Goal: Task Accomplishment & Management: Contribute content

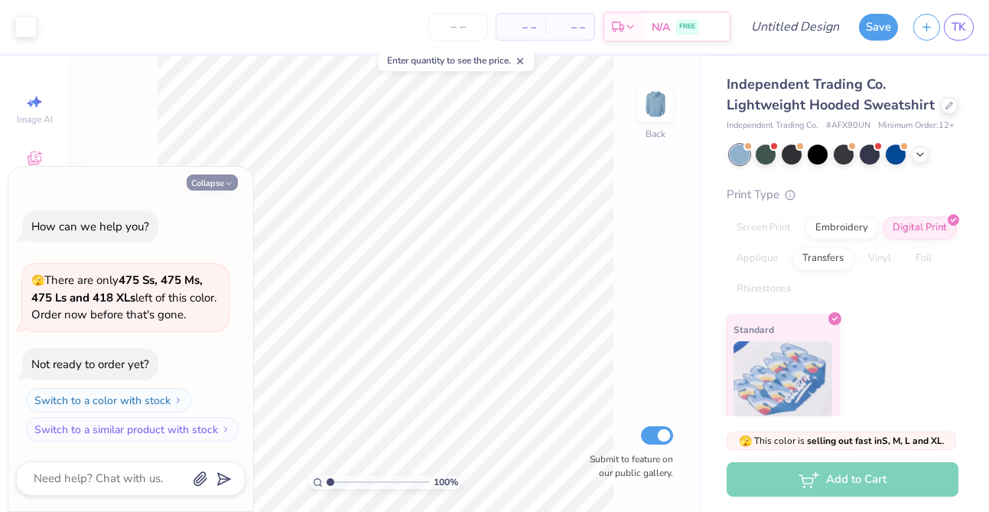
click at [224, 188] on button "Collapse" at bounding box center [212, 182] width 51 height 16
type textarea "x"
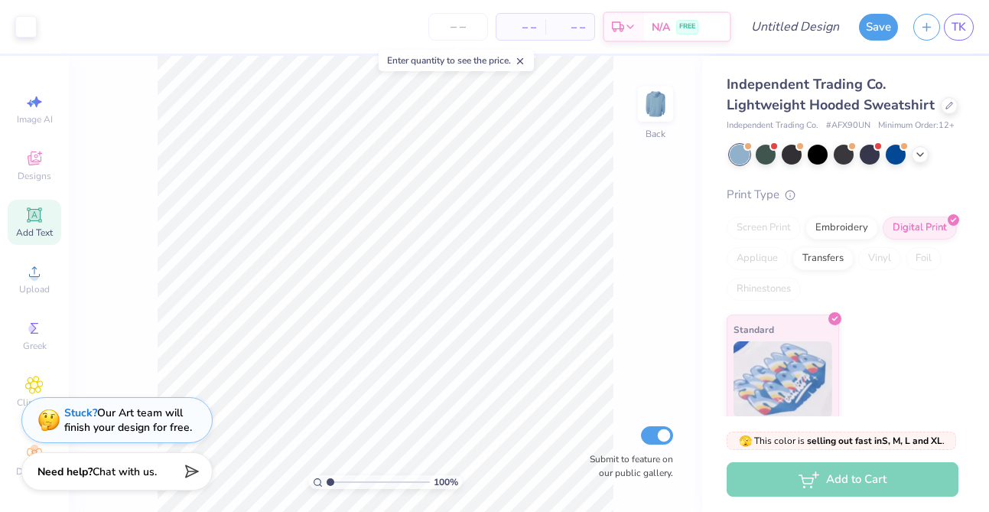
click at [33, 215] on icon at bounding box center [33, 214] width 11 height 11
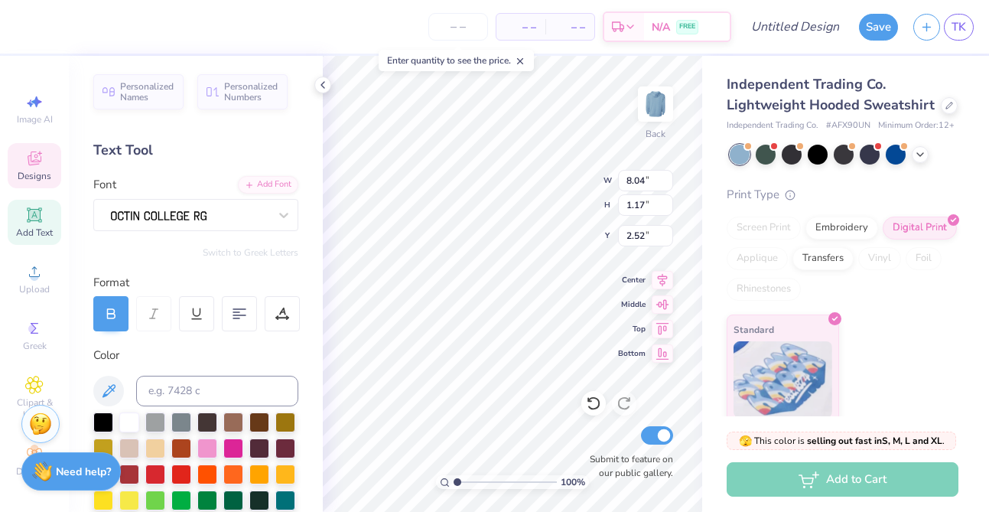
type textarea "P"
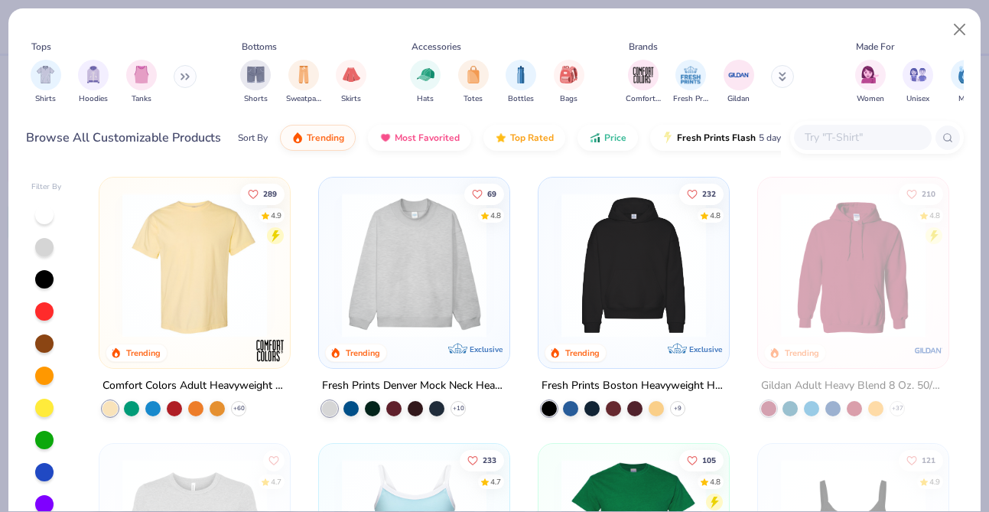
scroll to position [377, 0]
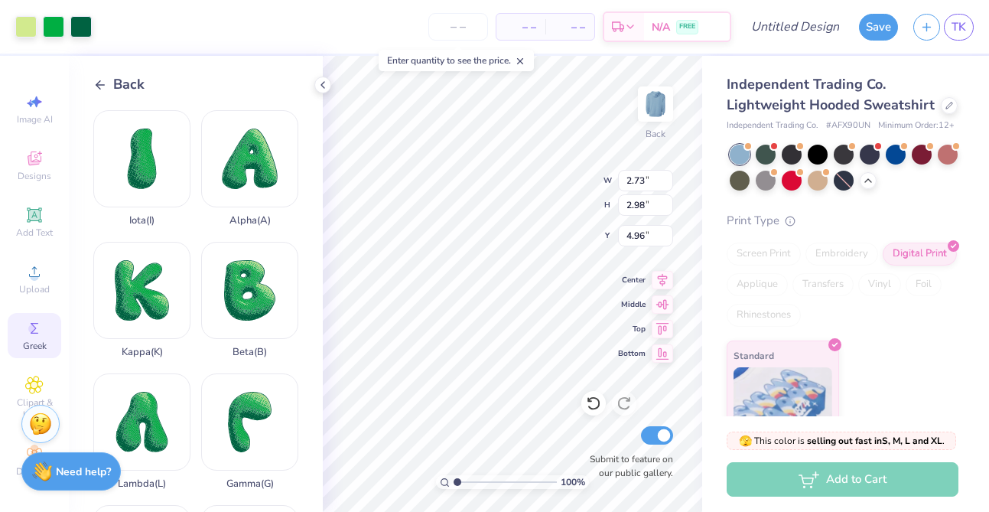
scroll to position [173, 0]
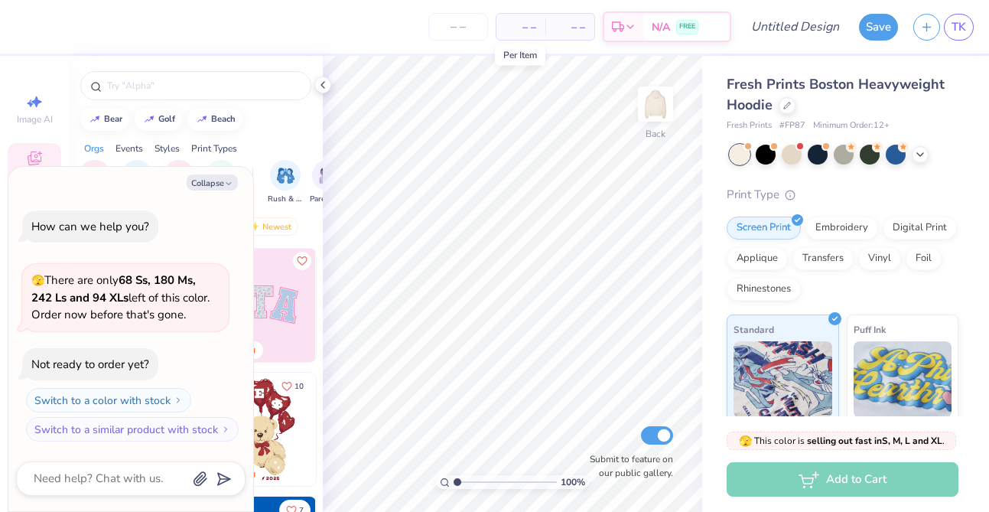
click at [527, 27] on span "– –" at bounding box center [520, 27] width 31 height 16
click at [527, 28] on span "– –" at bounding box center [520, 27] width 31 height 16
click at [213, 184] on button "Collapse" at bounding box center [212, 182] width 51 height 16
type textarea "x"
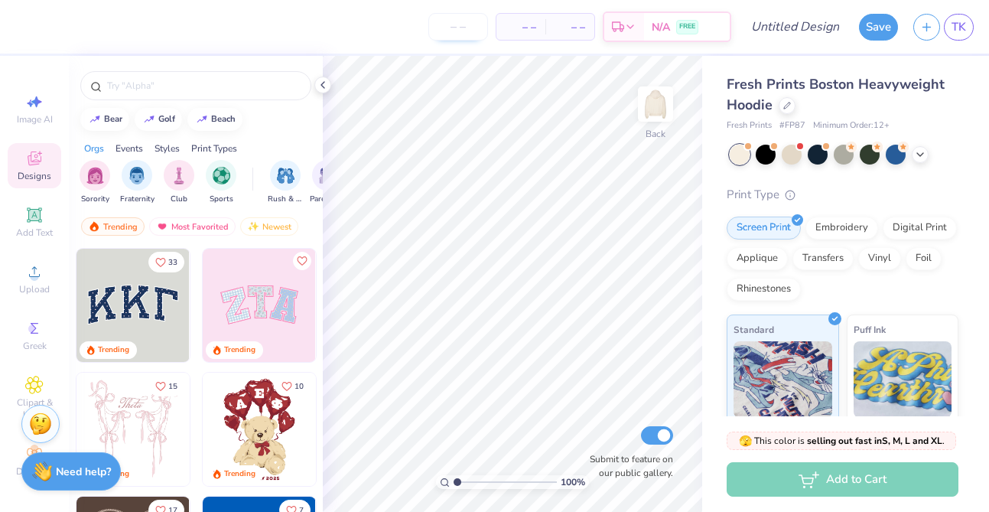
click at [464, 28] on input "number" at bounding box center [458, 27] width 60 height 28
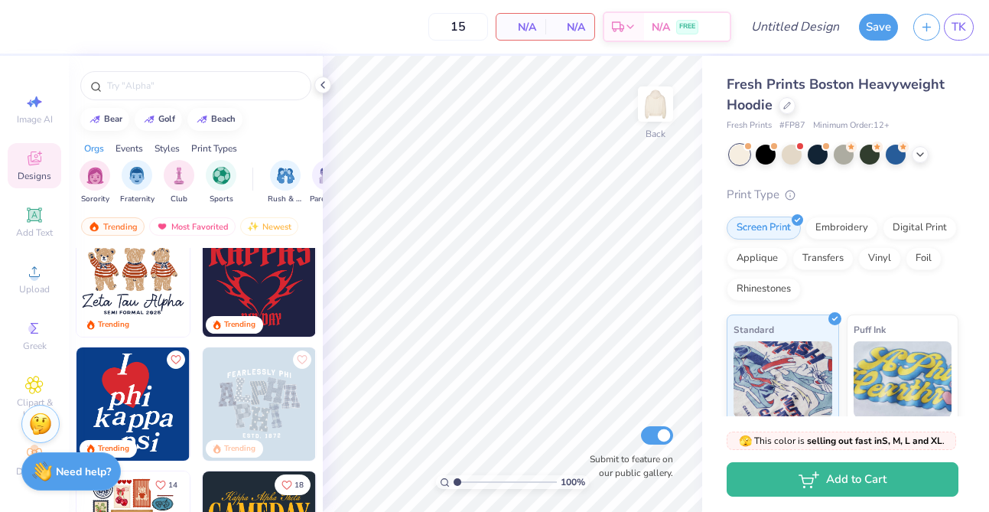
scroll to position [417, 0]
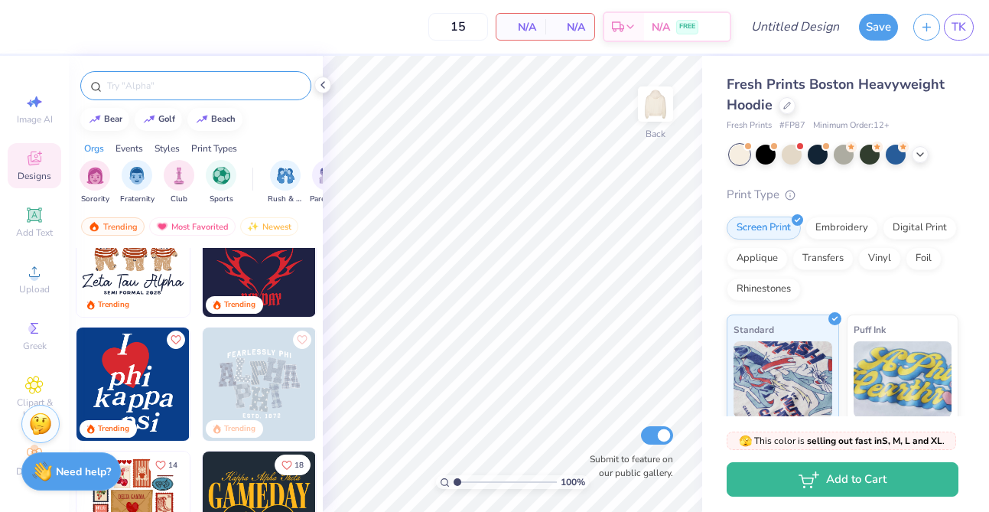
type input "15"
click at [183, 84] on input "text" at bounding box center [204, 85] width 196 height 15
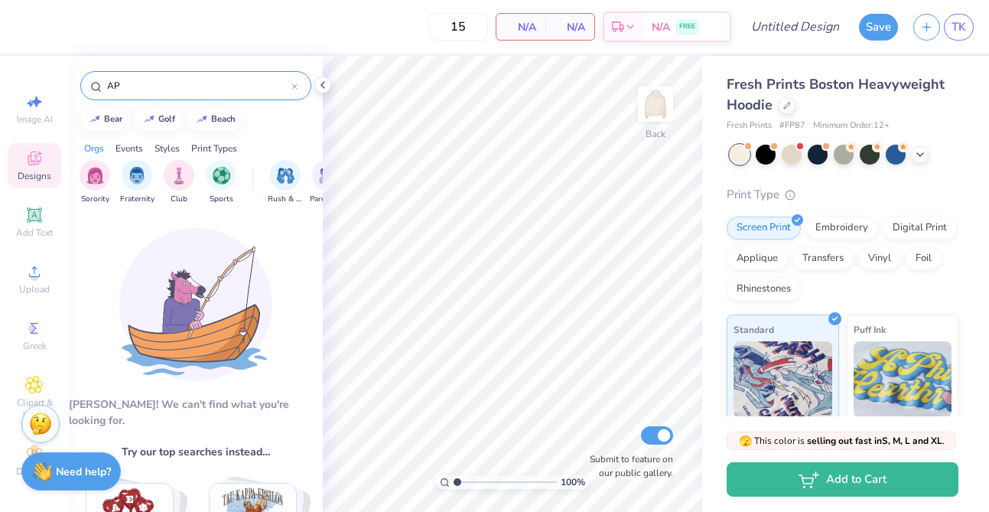
type input "A"
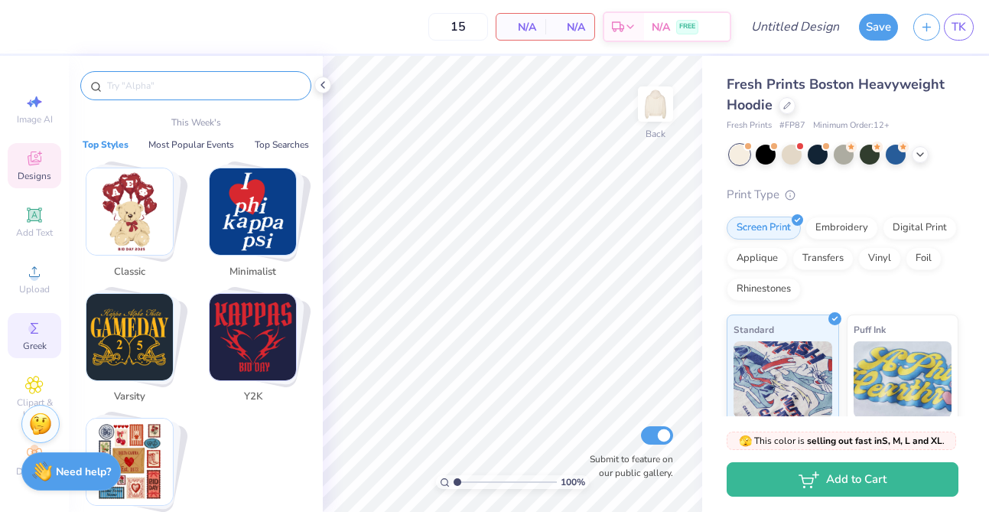
scroll to position [2, 0]
click at [232, 60] on div at bounding box center [196, 82] width 254 height 52
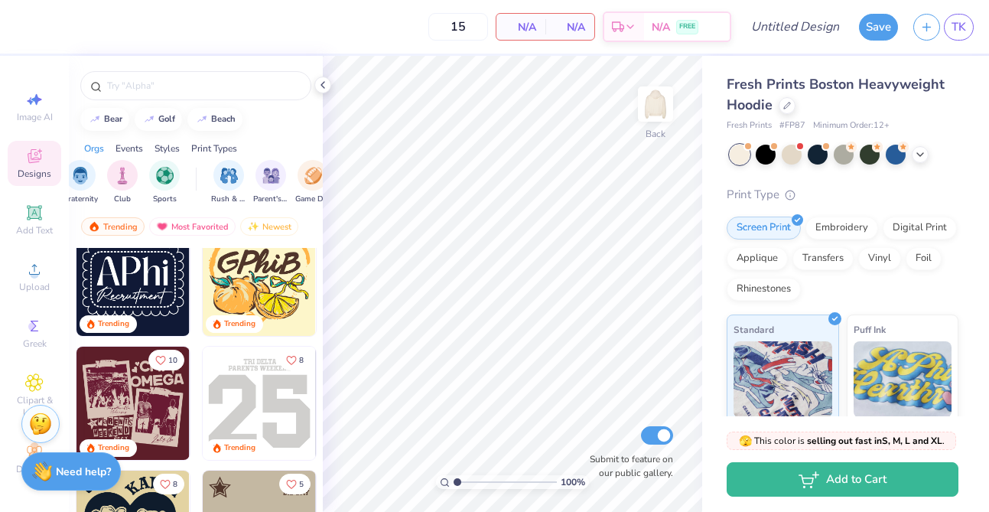
scroll to position [0, 57]
click at [121, 175] on img "filter for Club" at bounding box center [121, 174] width 17 height 18
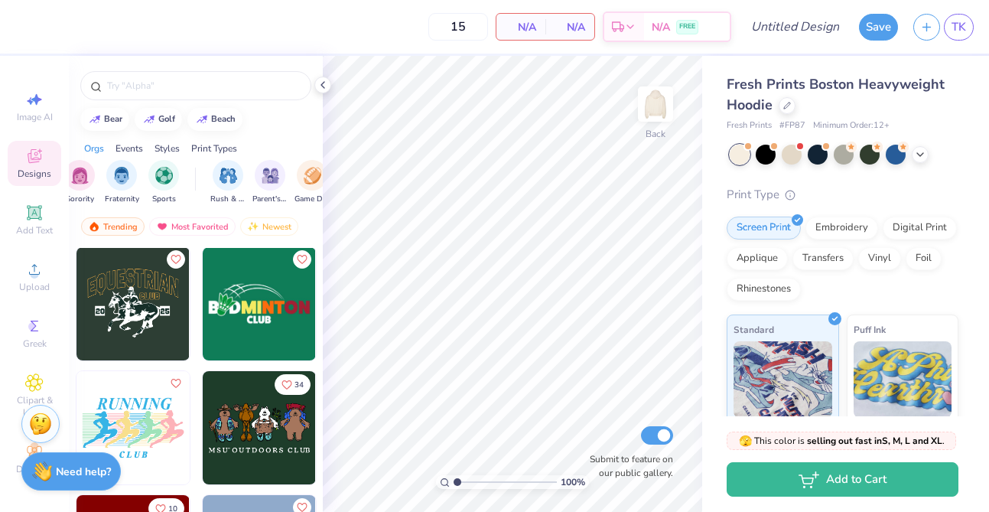
scroll to position [2849, 0]
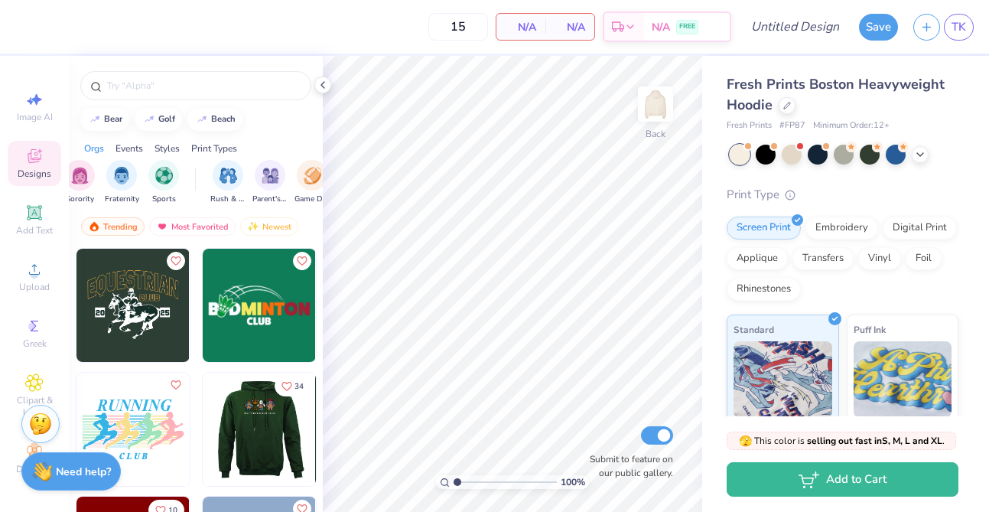
click at [249, 437] on div at bounding box center [259, 428] width 340 height 113
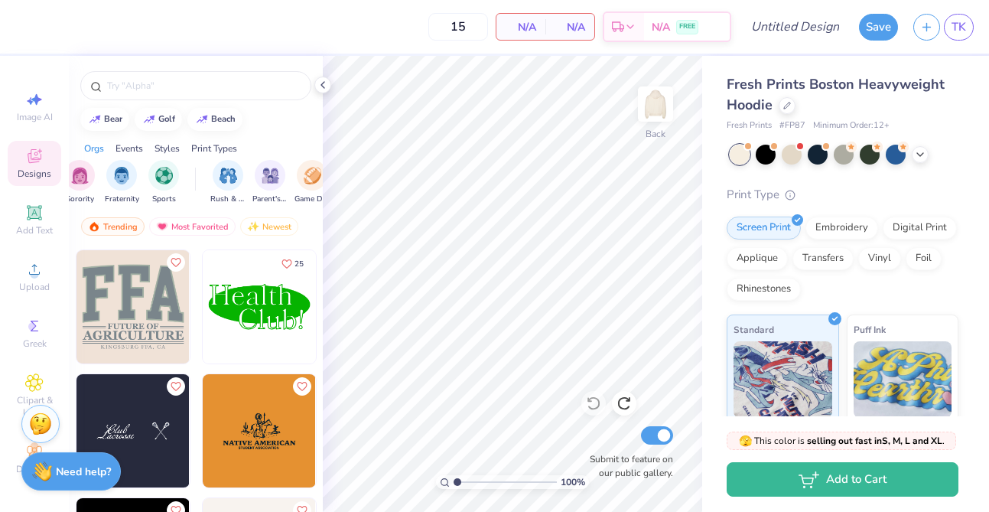
scroll to position [366, 0]
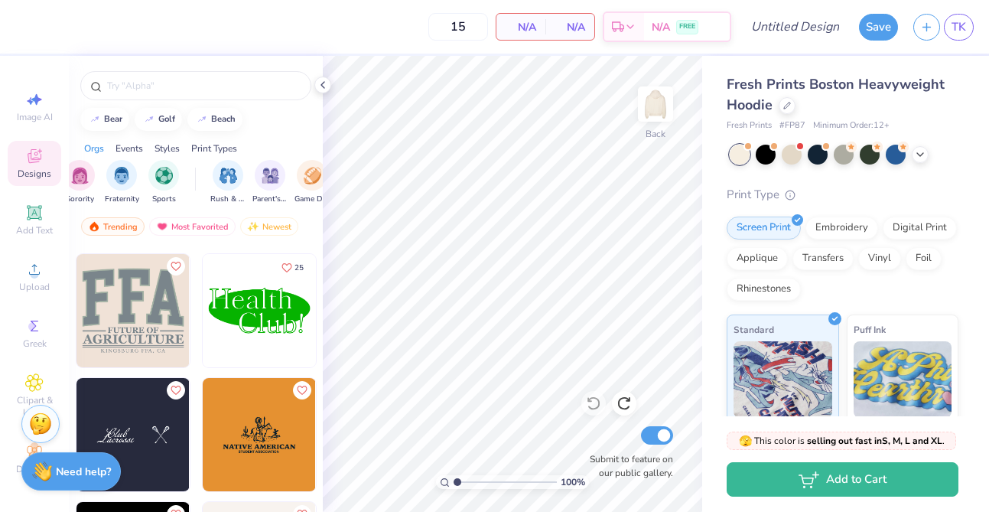
click at [145, 314] on img at bounding box center [132, 310] width 113 height 113
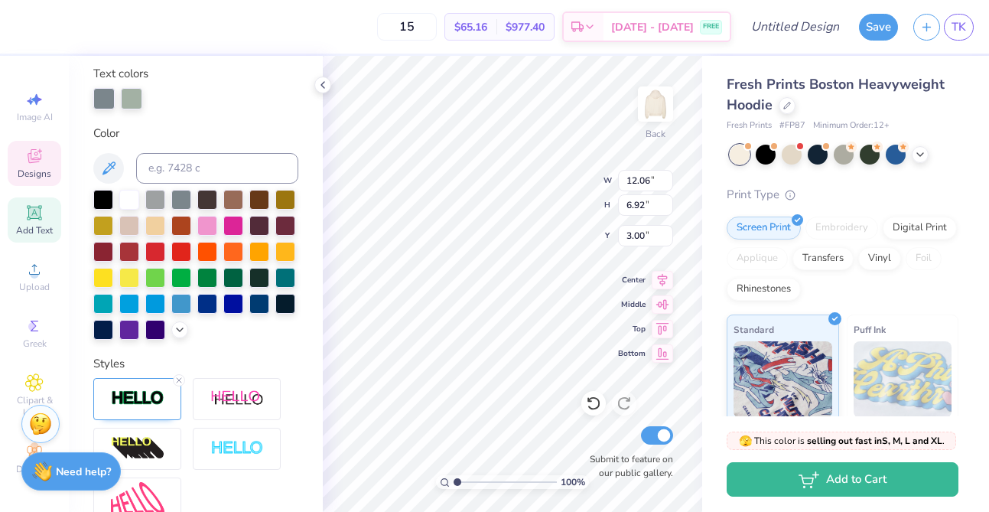
scroll to position [0, 0]
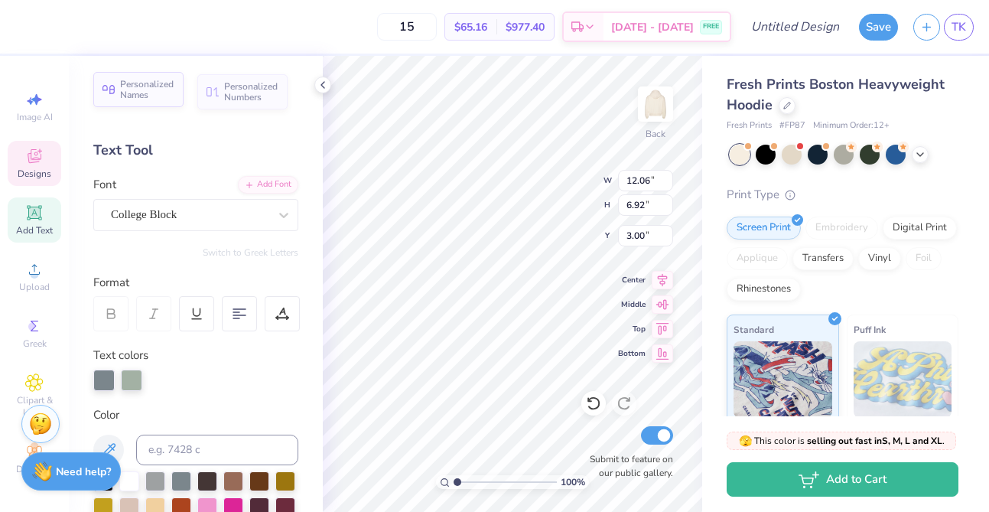
click at [132, 88] on span "Personalized Names" at bounding box center [147, 89] width 54 height 21
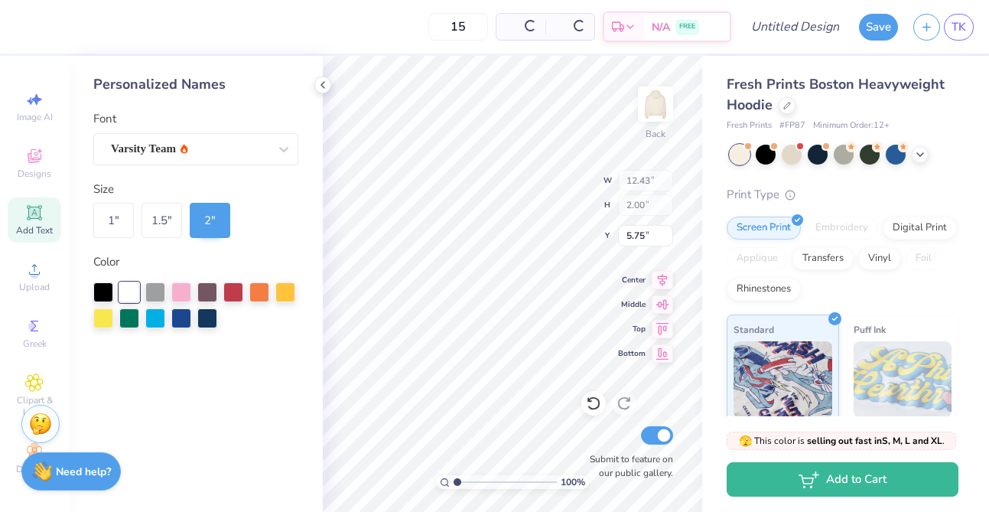
type input "12.43"
type input "2.00"
type input "5.75"
click at [532, 184] on div "100 % Back W 12.43 12.43 " H 2.00 2.00 " Y 5.75 5.75 " Center Middle Top Bottom…" at bounding box center [512, 284] width 379 height 456
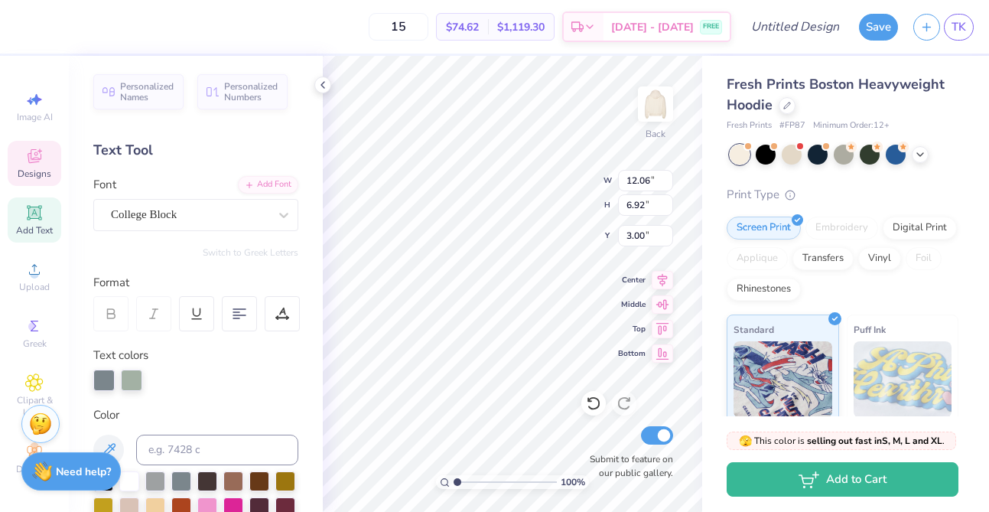
type input "12.06"
type input "6.92"
type input "3.00"
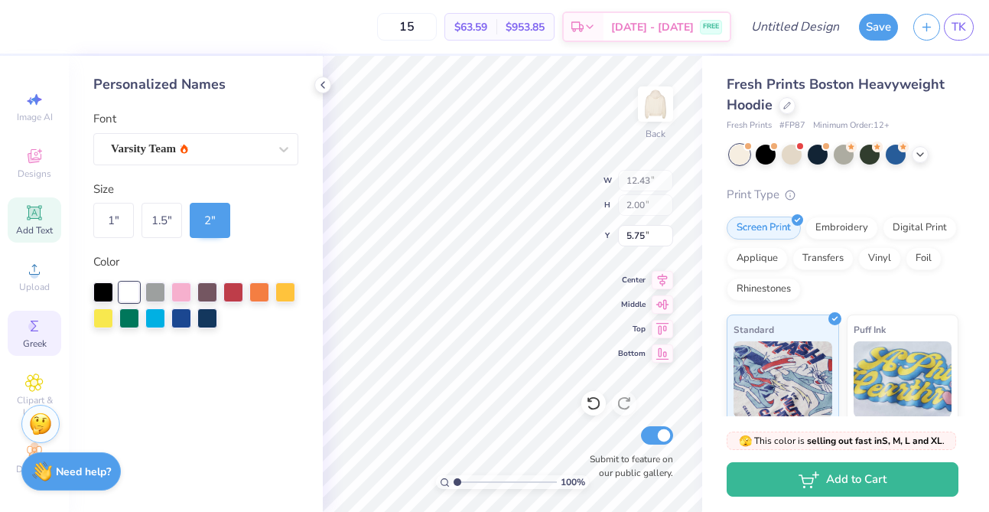
click at [31, 330] on icon at bounding box center [35, 325] width 8 height 11
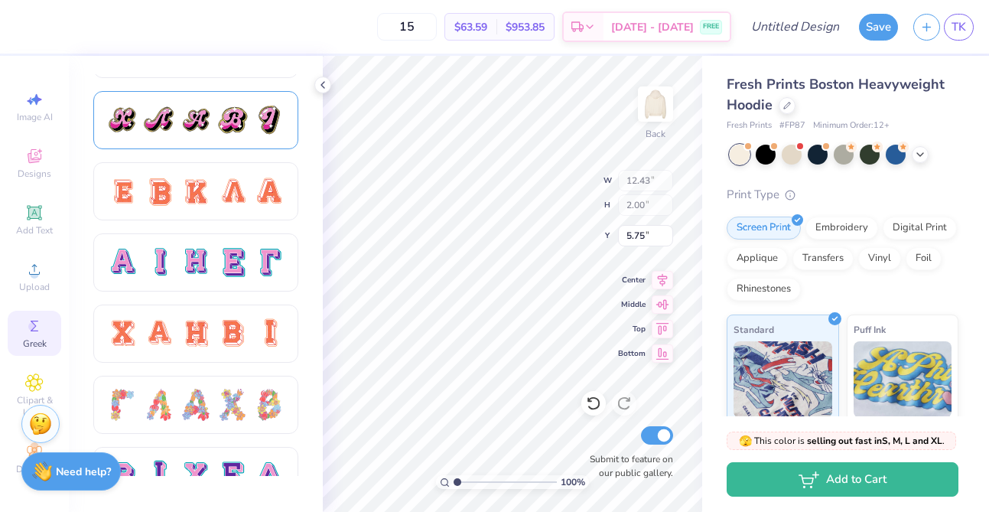
scroll to position [907, 0]
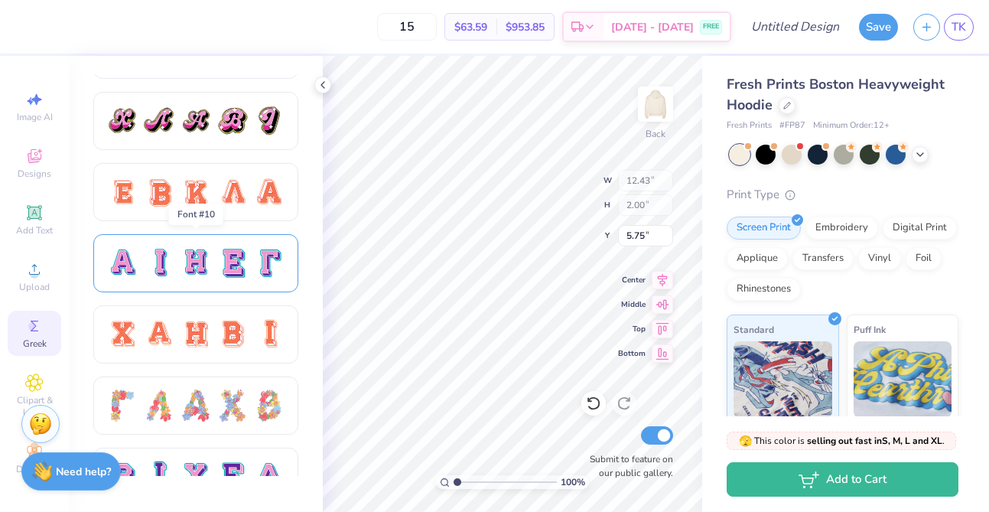
click at [193, 274] on div at bounding box center [196, 263] width 32 height 32
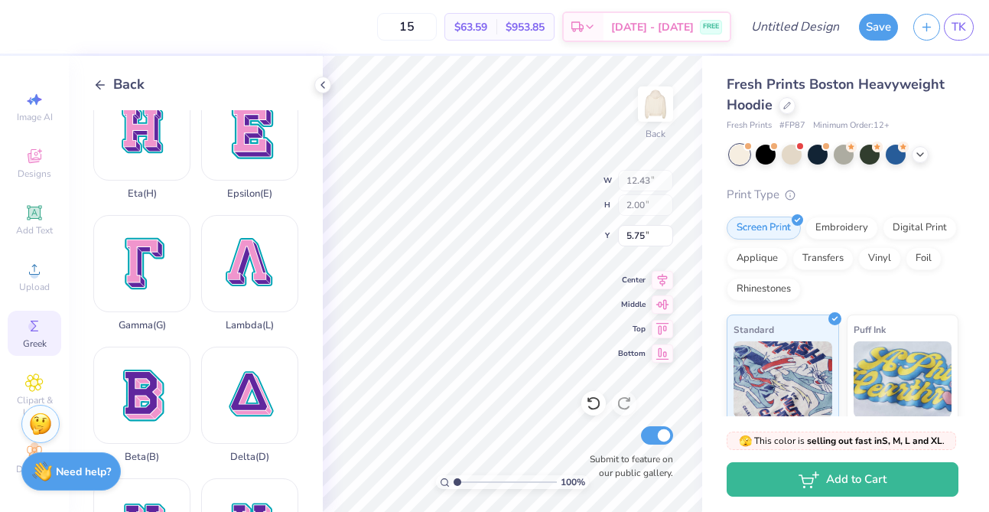
scroll to position [0, 0]
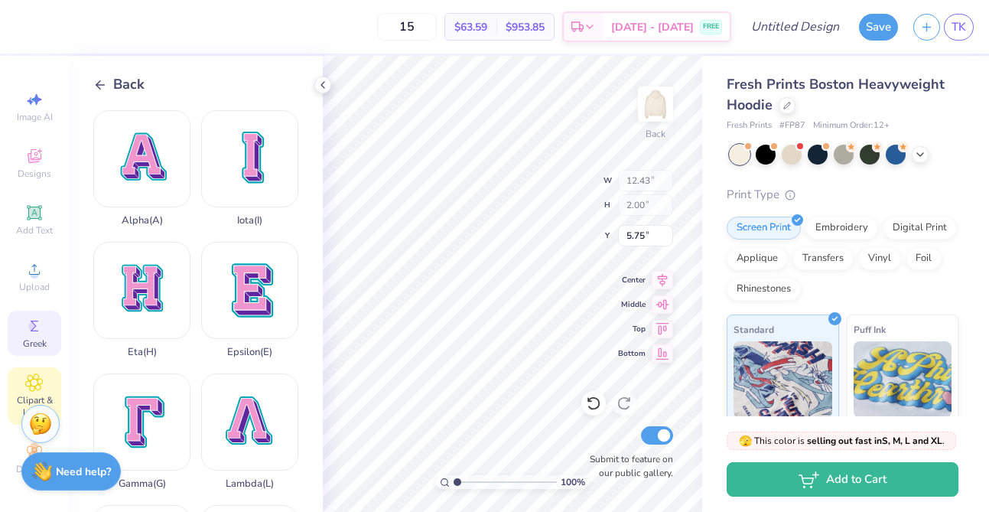
click at [37, 380] on icon at bounding box center [35, 383] width 8 height 8
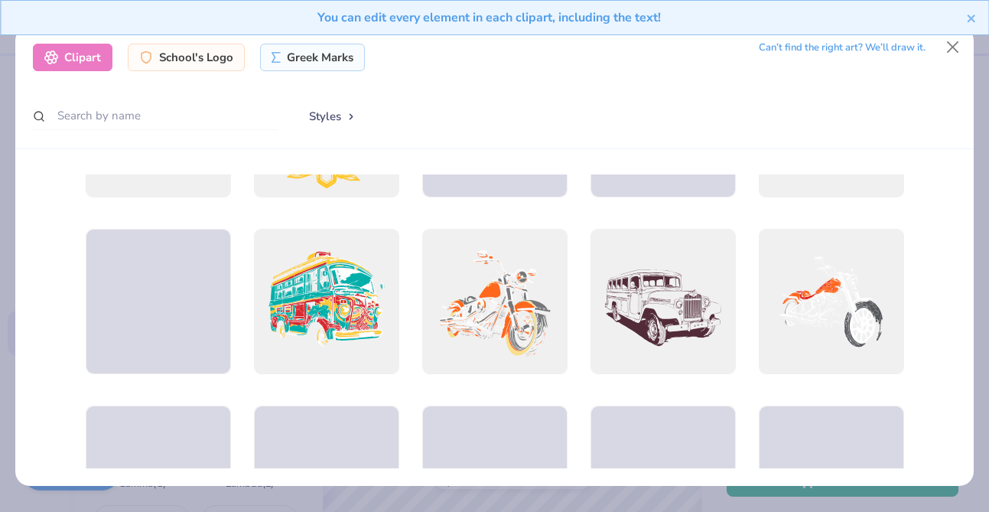
scroll to position [828, 0]
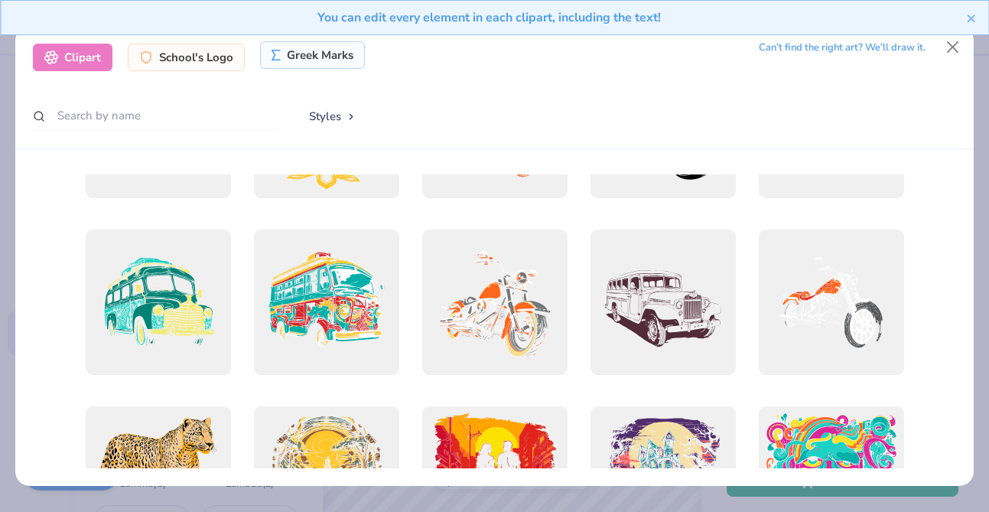
click at [314, 59] on div "Greek Marks" at bounding box center [312, 55] width 105 height 28
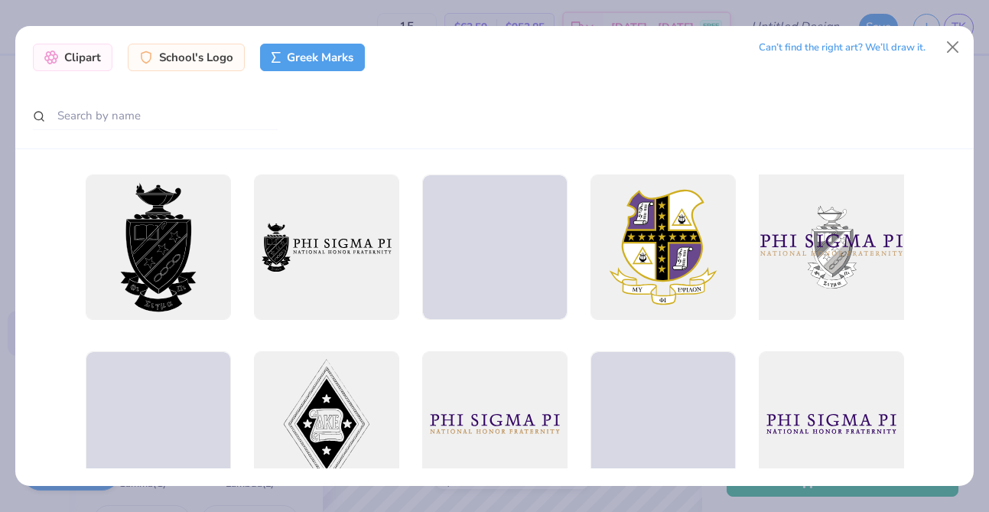
scroll to position [21, 0]
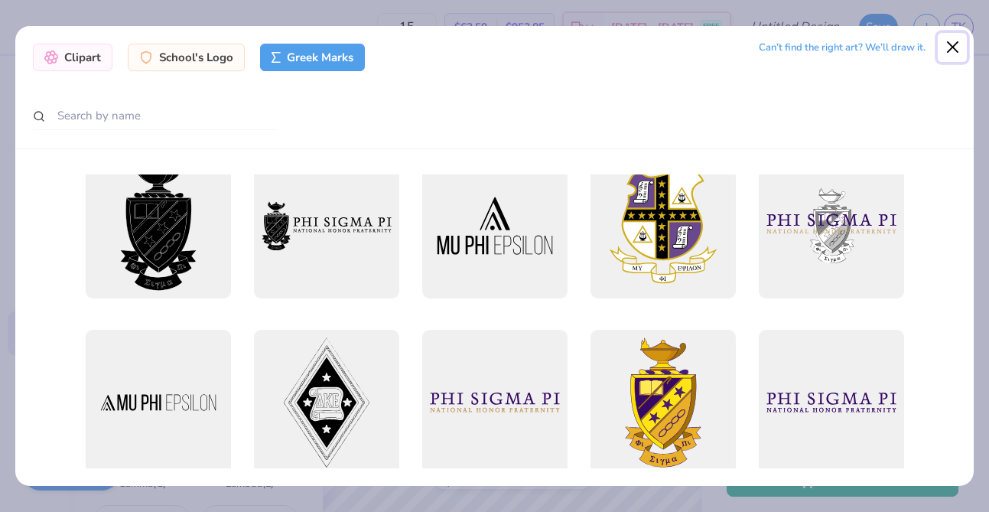
click at [951, 47] on button "Close" at bounding box center [951, 47] width 29 height 29
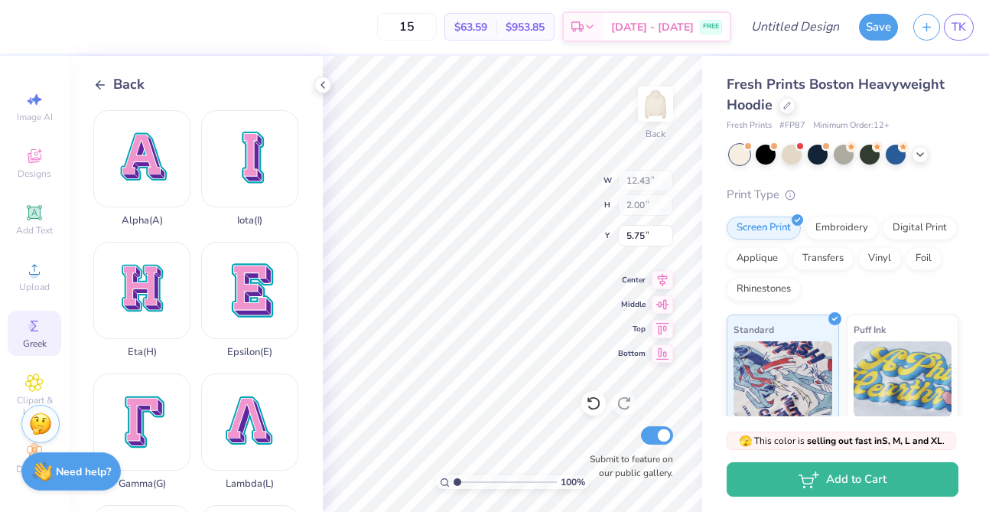
click at [110, 81] on div "Back" at bounding box center [118, 84] width 51 height 21
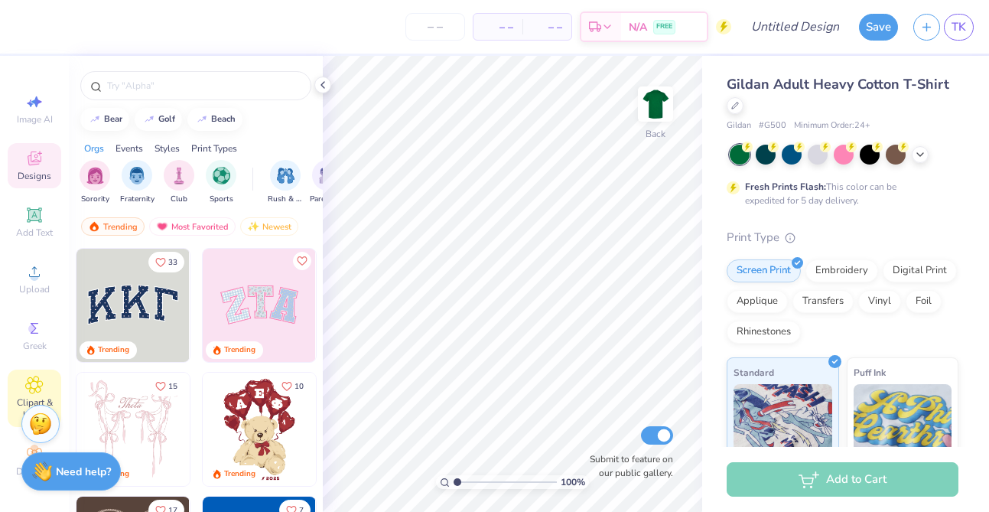
scroll to position [2, 0]
click at [35, 228] on span "Add Text" at bounding box center [34, 230] width 37 height 12
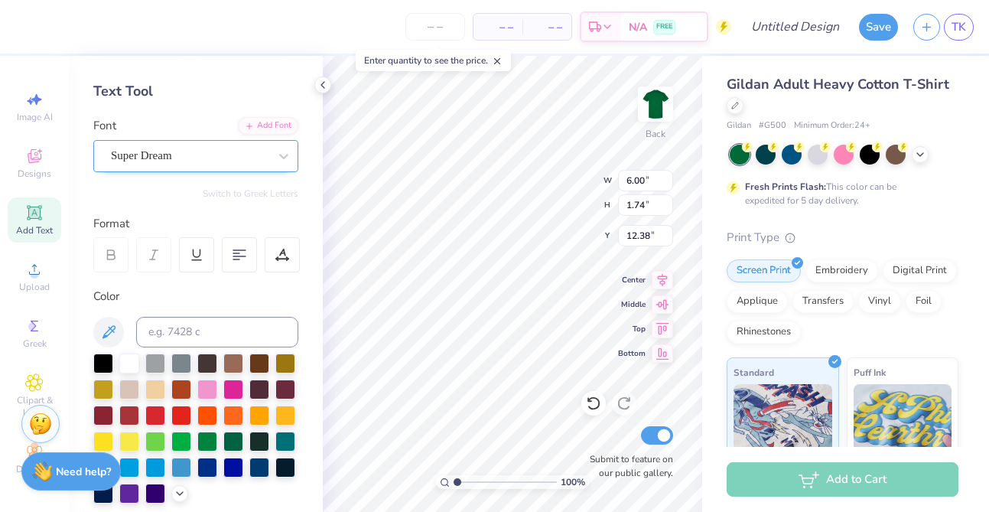
scroll to position [58, 0]
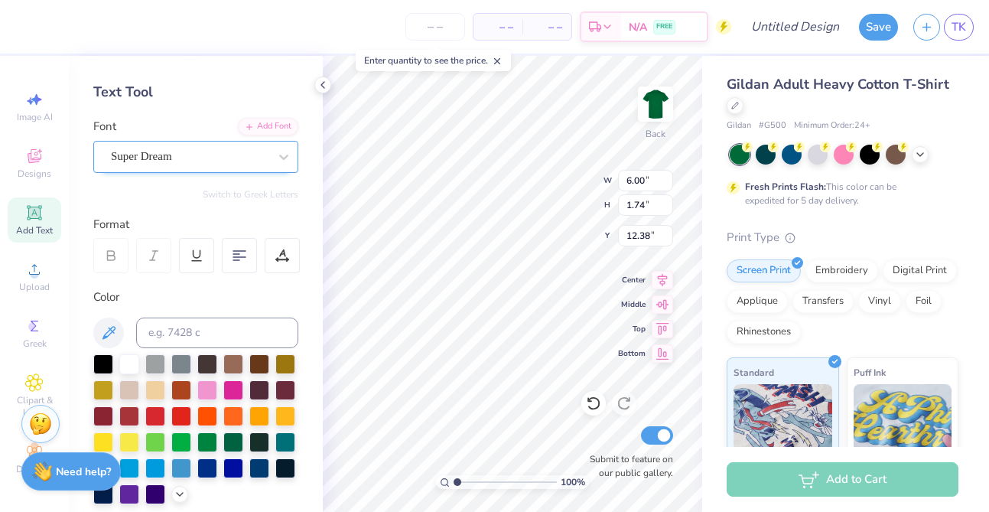
click at [211, 158] on div "Super Dream" at bounding box center [189, 157] width 161 height 24
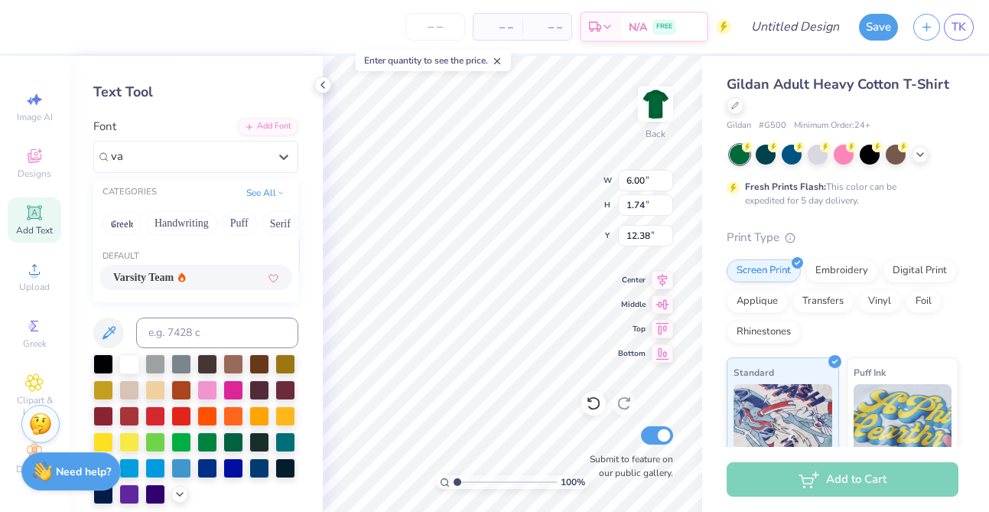
type input "v"
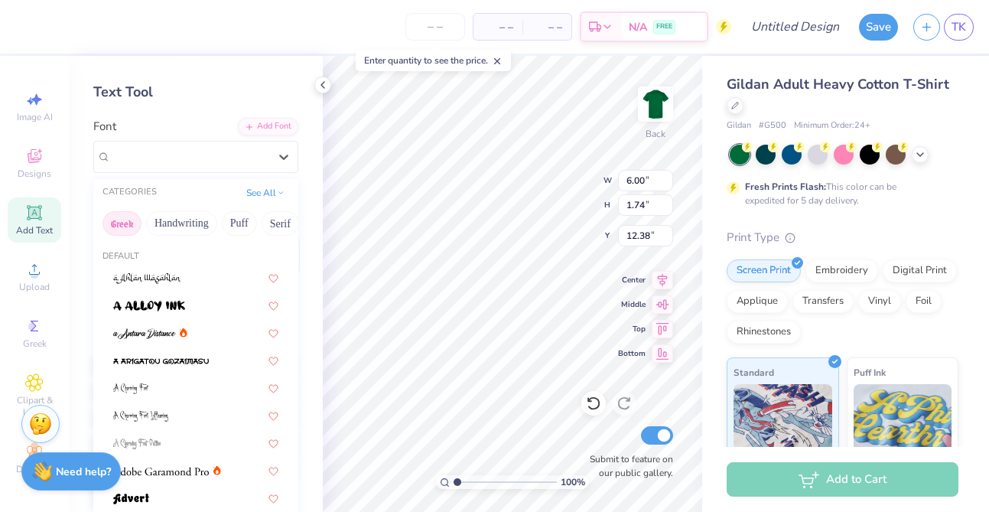
click at [126, 224] on button "Greek" at bounding box center [121, 223] width 39 height 24
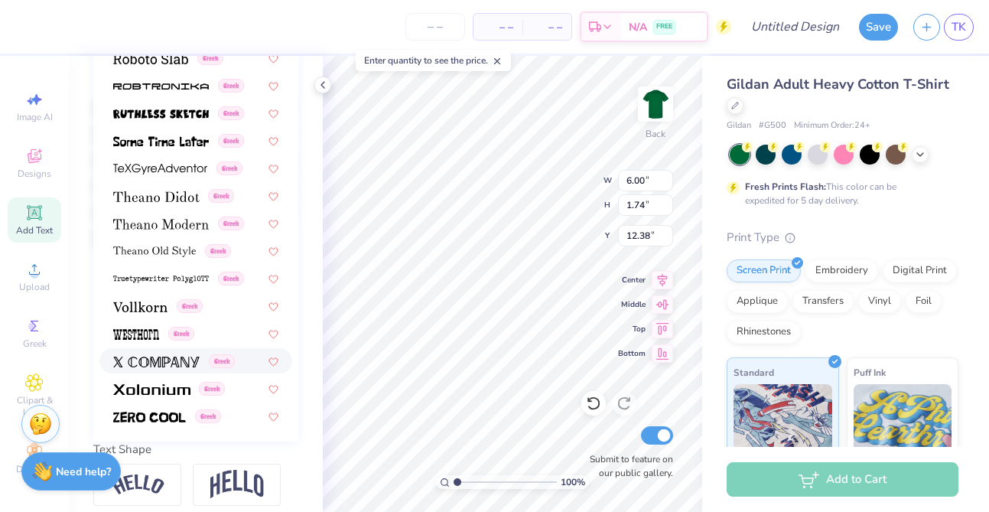
scroll to position [320, 0]
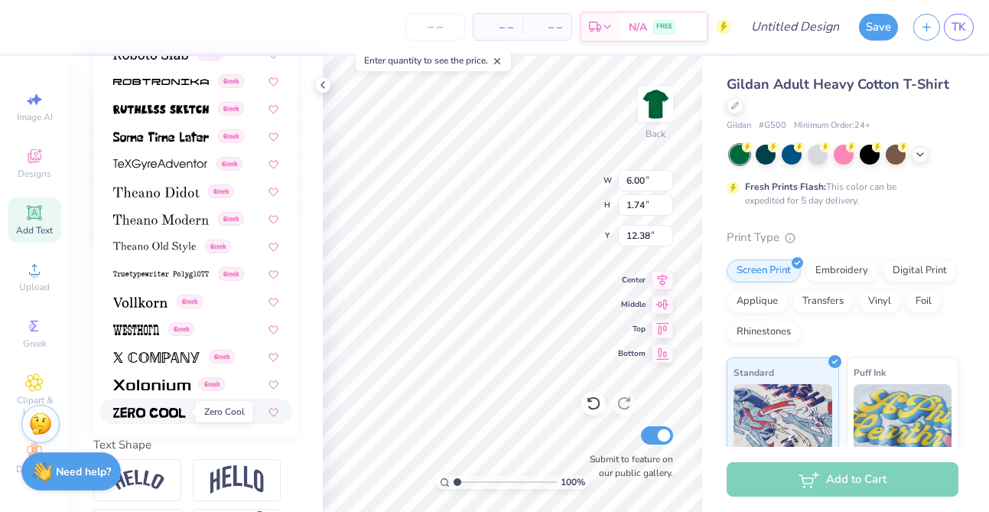
click at [174, 407] on img at bounding box center [149, 412] width 73 height 11
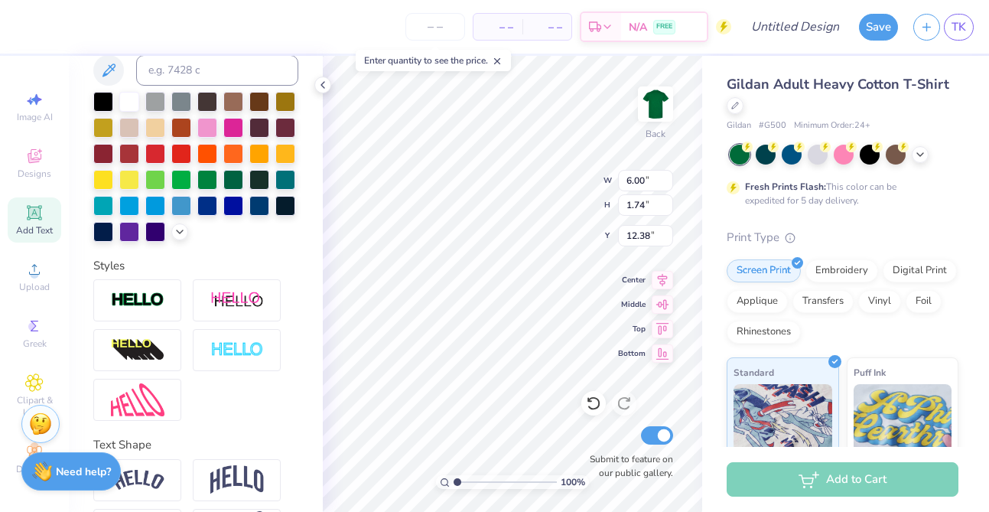
type input "5.84"
type input "1.83"
type input "12.33"
type textarea "P"
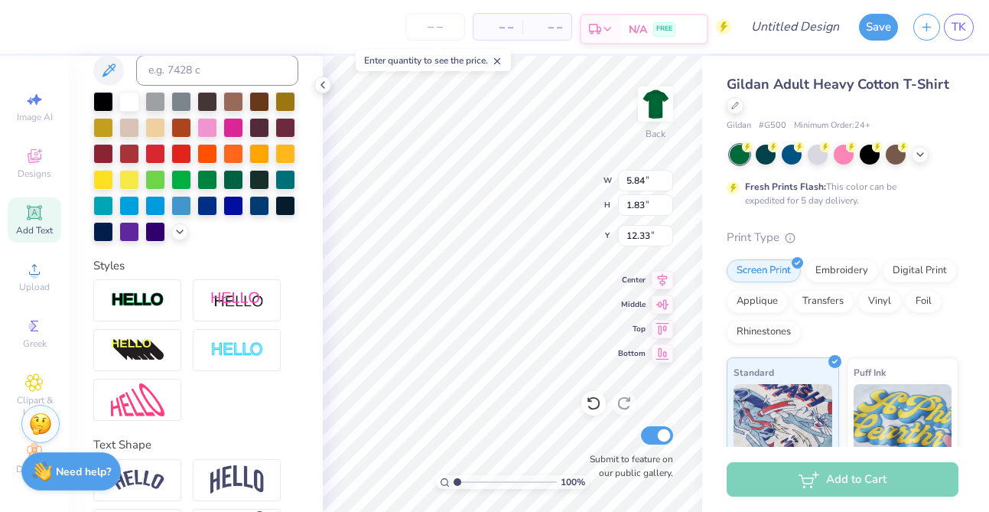
type textarea "APC RHYTHM"
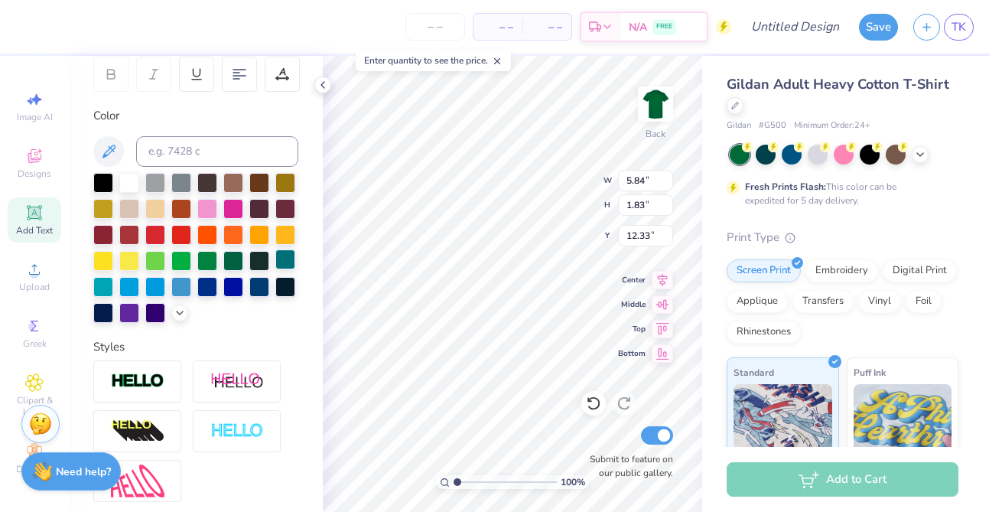
scroll to position [241, 0]
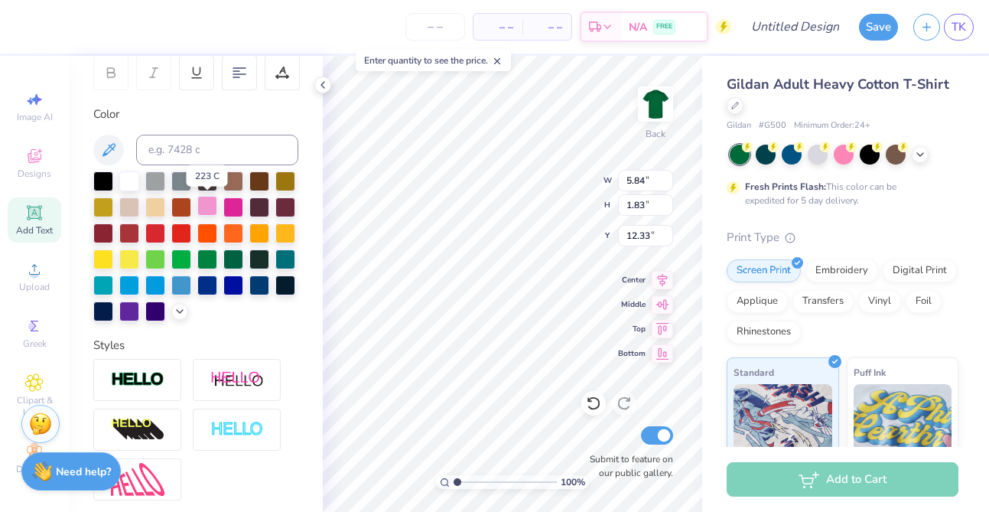
click at [210, 206] on div at bounding box center [207, 206] width 20 height 20
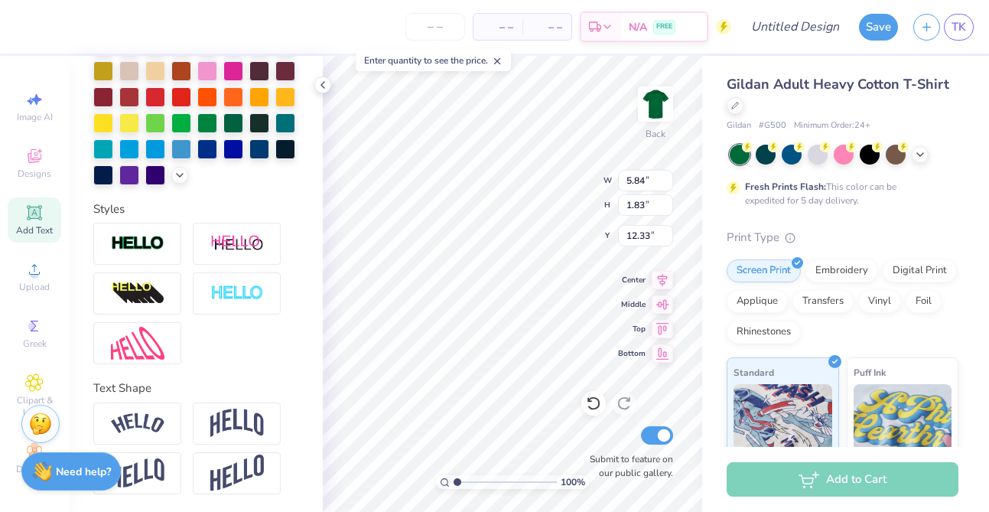
scroll to position [0, 0]
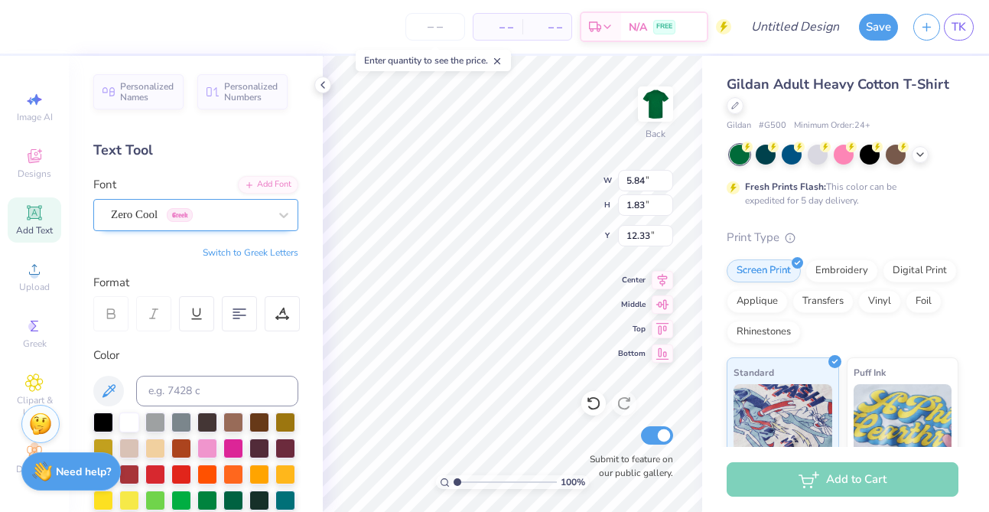
click at [211, 219] on div "Zero Cool Greek" at bounding box center [189, 215] width 161 height 24
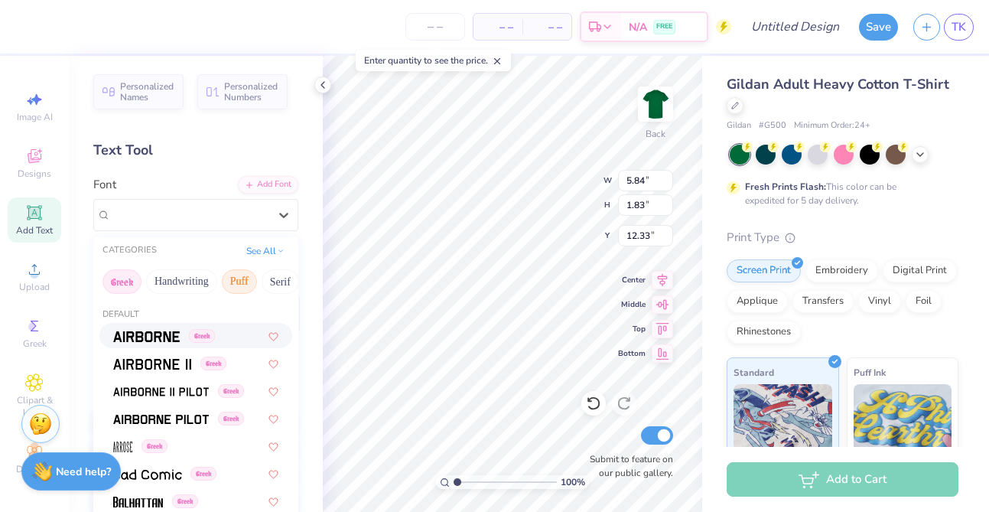
click at [250, 272] on button "Puff" at bounding box center [239, 281] width 35 height 24
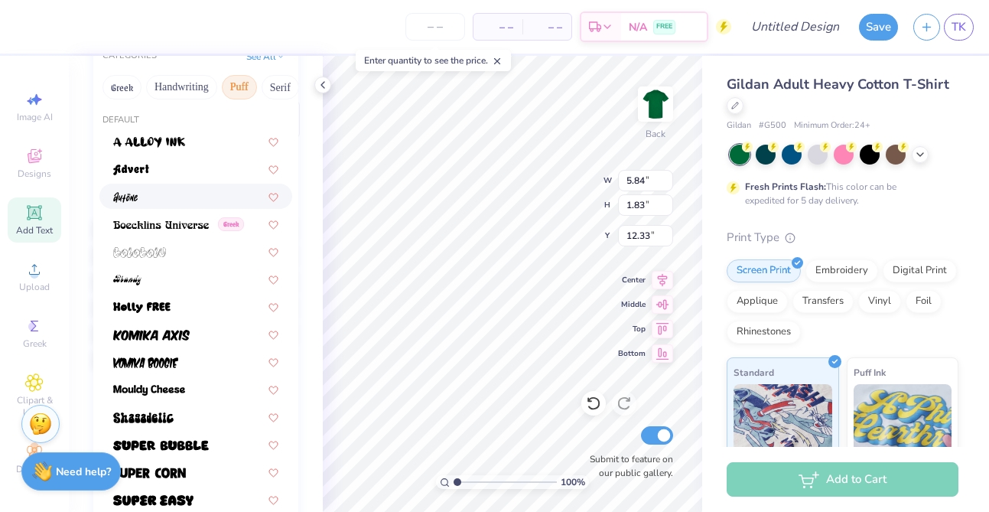
scroll to position [196, 0]
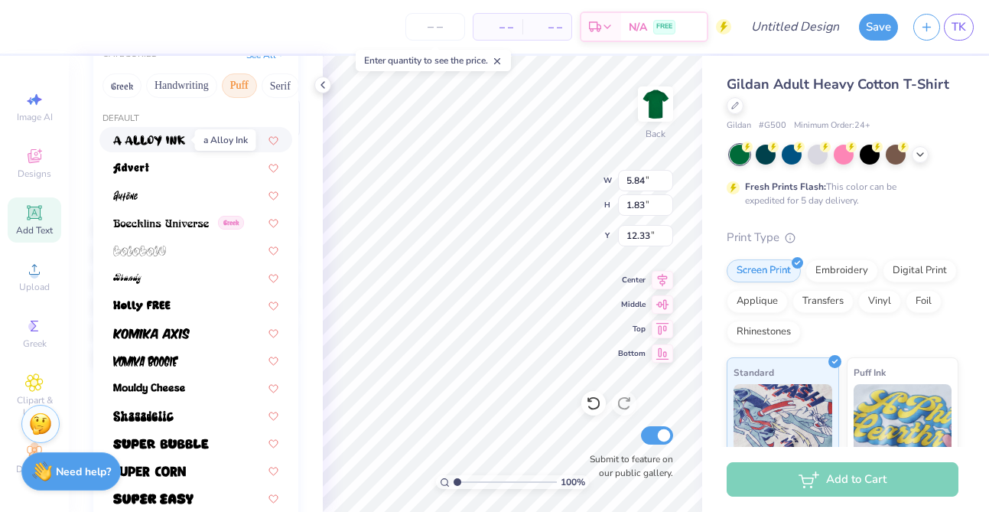
click at [174, 143] on img at bounding box center [149, 140] width 72 height 11
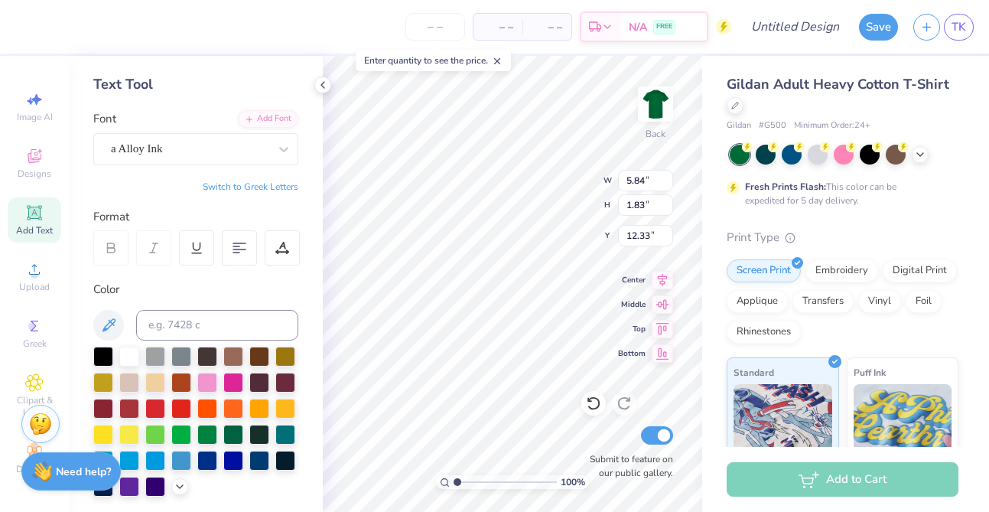
scroll to position [0, 0]
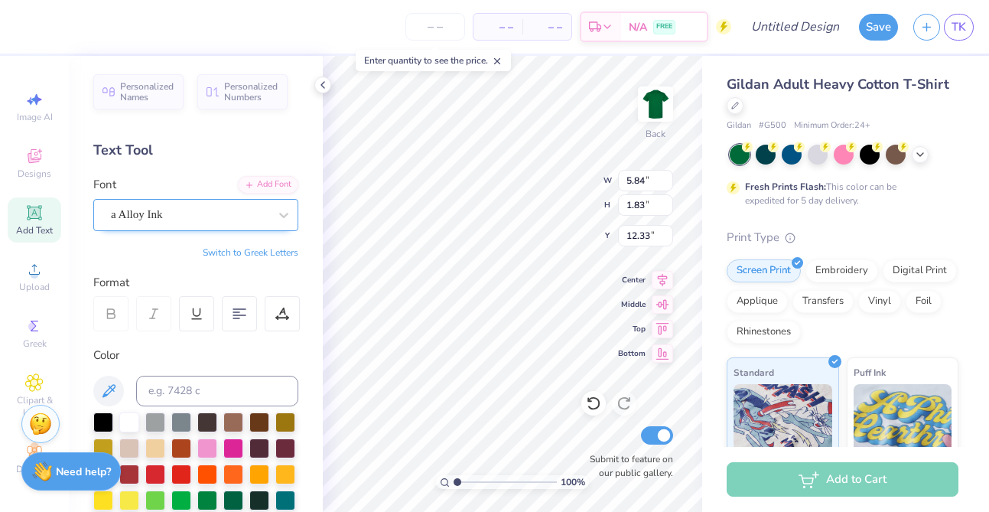
click at [212, 204] on div at bounding box center [190, 214] width 158 height 21
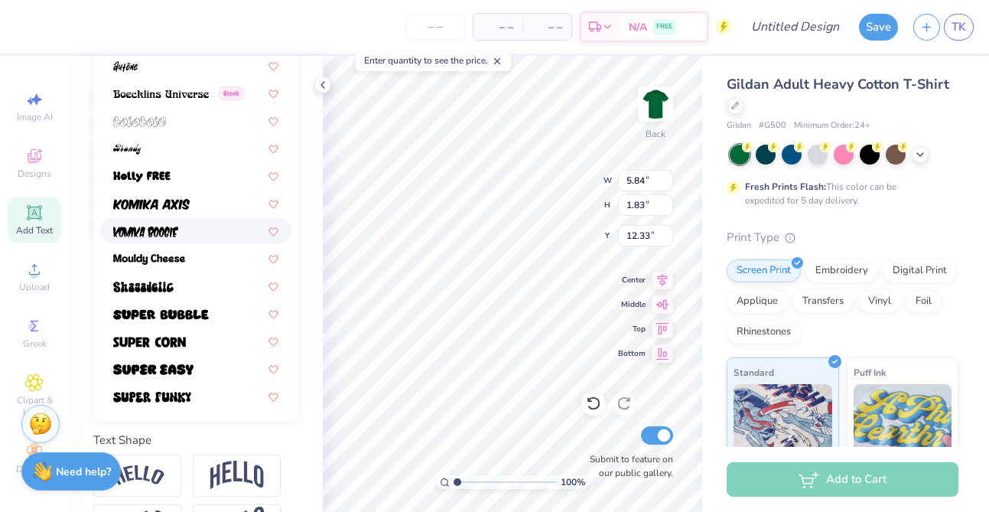
scroll to position [377, 0]
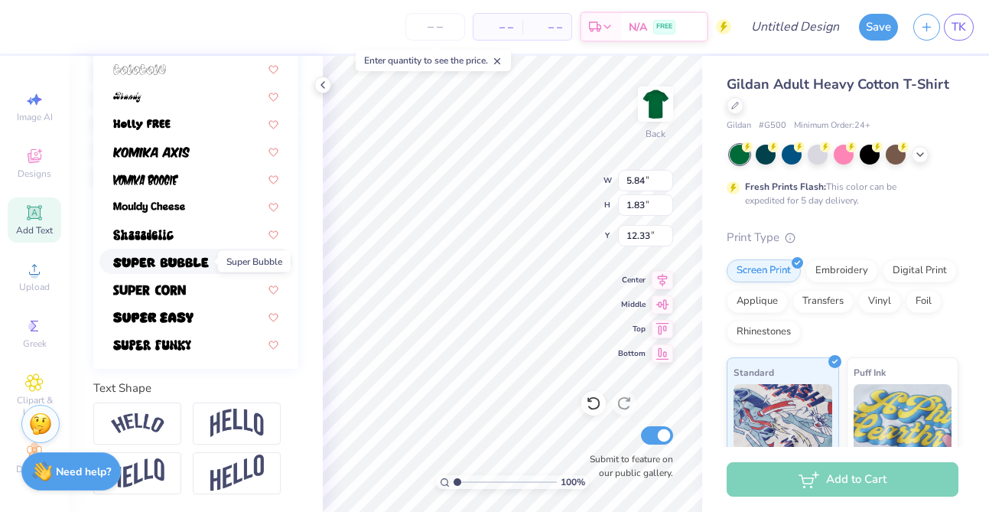
click at [202, 268] on span at bounding box center [161, 261] width 96 height 16
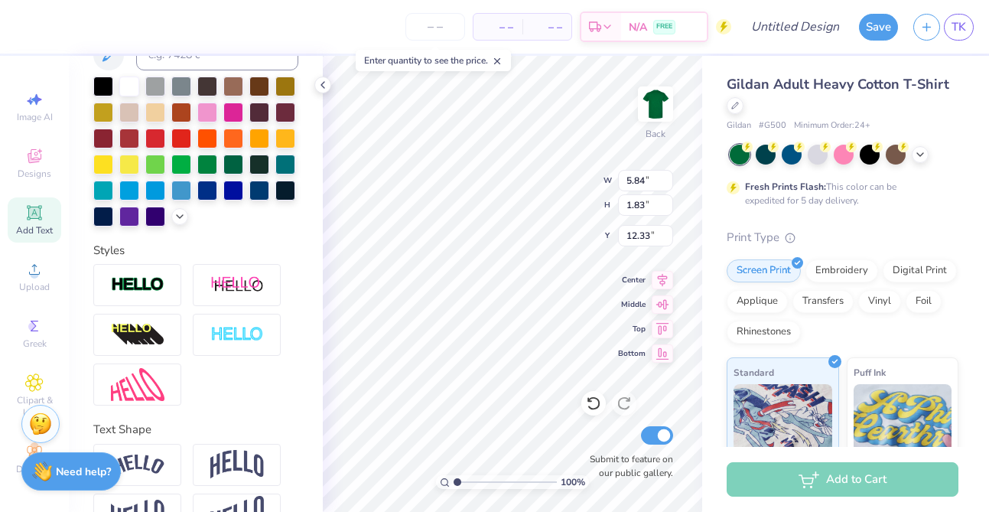
scroll to position [337, 0]
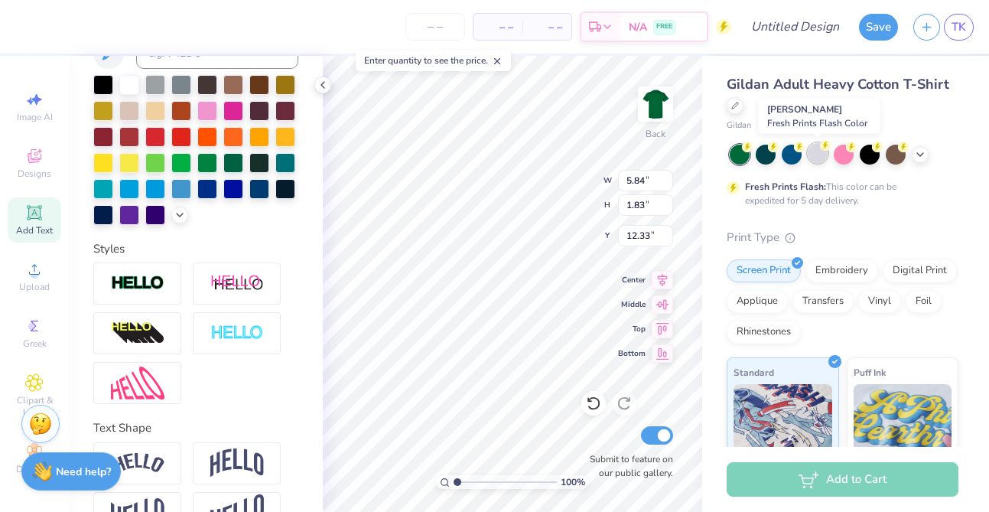
click at [819, 157] on div at bounding box center [817, 153] width 20 height 20
type input "11.78"
type input "5.15"
type input "10.68"
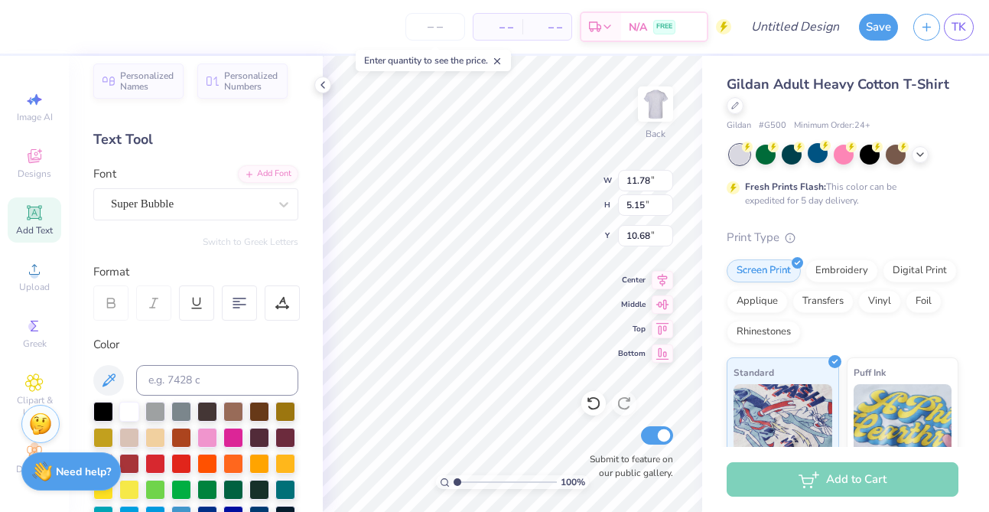
scroll to position [0, 0]
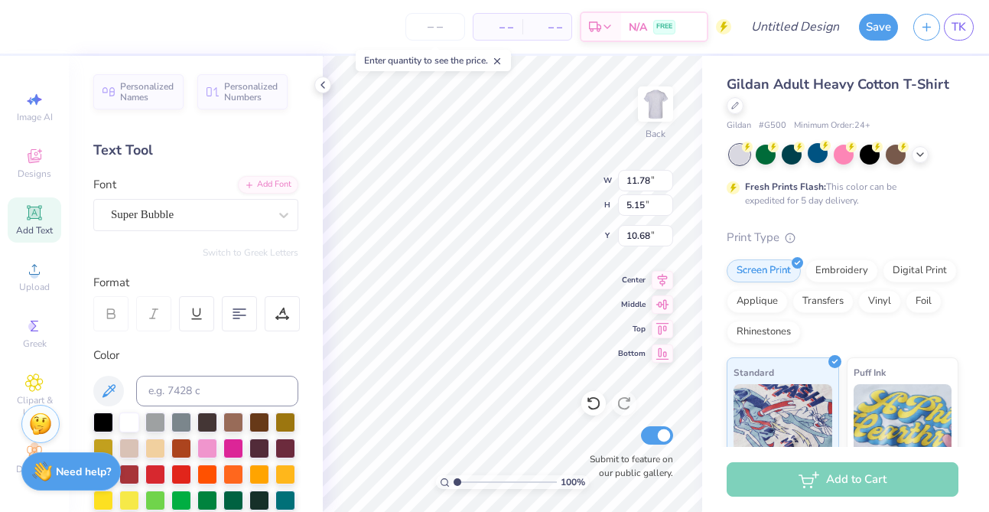
click at [489, 31] on span "– –" at bounding box center [497, 27] width 31 height 16
click at [499, 31] on span "– –" at bounding box center [497, 27] width 31 height 16
click at [445, 32] on input "number" at bounding box center [435, 27] width 60 height 28
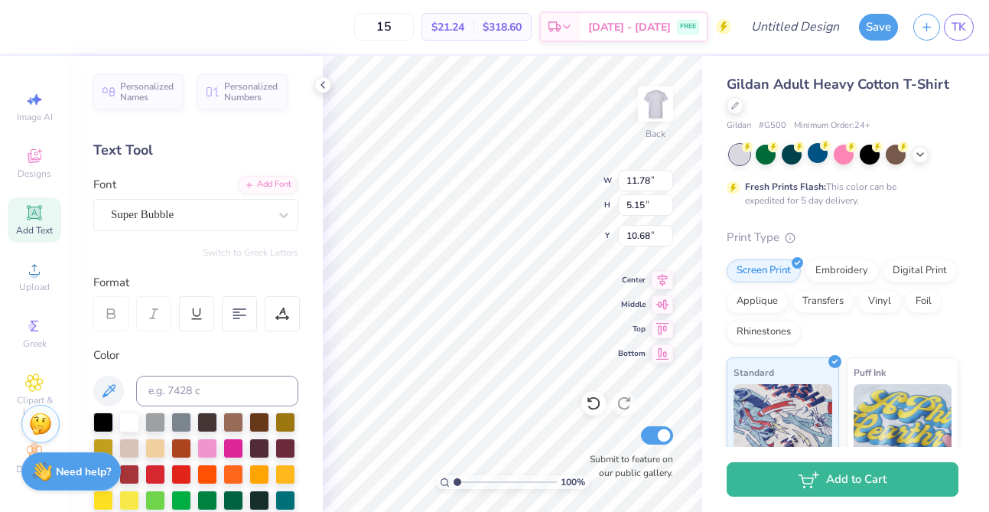
type input "15"
click at [854, 124] on span "Minimum Order: 24 +" at bounding box center [832, 125] width 76 height 13
click at [861, 124] on span "Minimum Order: 24 +" at bounding box center [832, 125] width 76 height 13
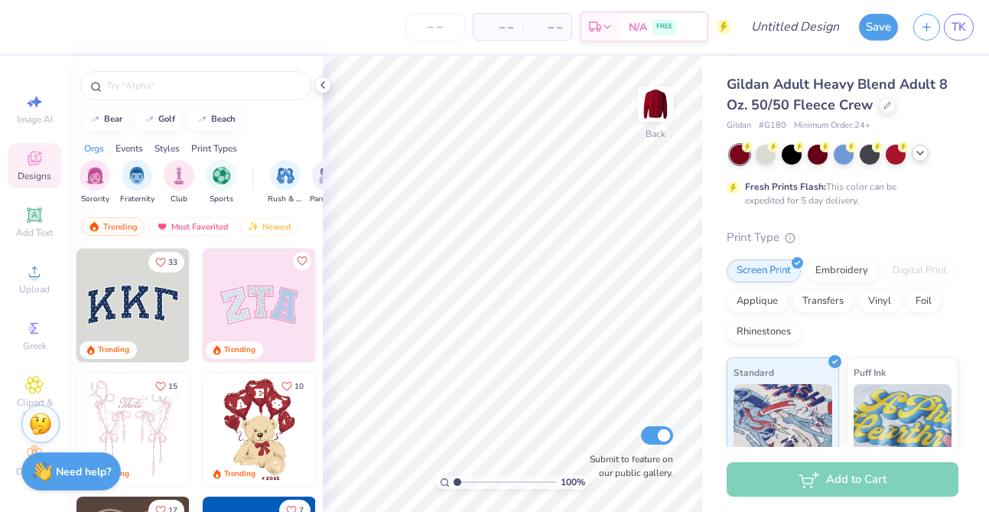
click at [919, 153] on polyline at bounding box center [920, 152] width 6 height 3
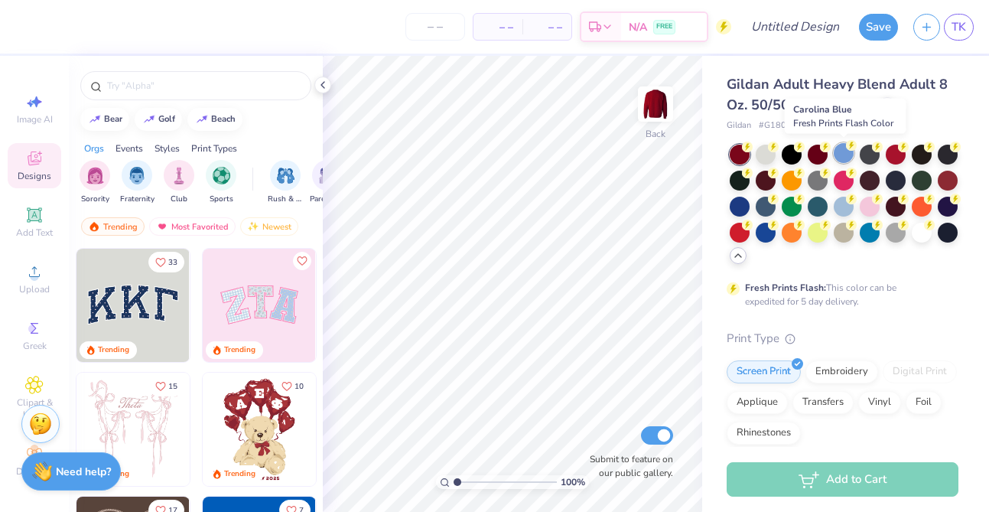
click at [846, 152] on div at bounding box center [843, 153] width 20 height 20
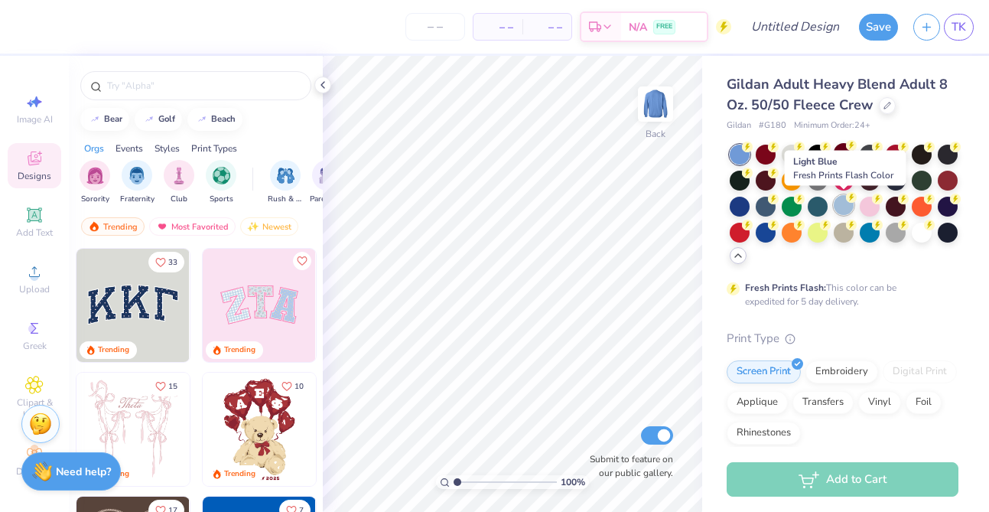
click at [842, 203] on div at bounding box center [843, 205] width 20 height 20
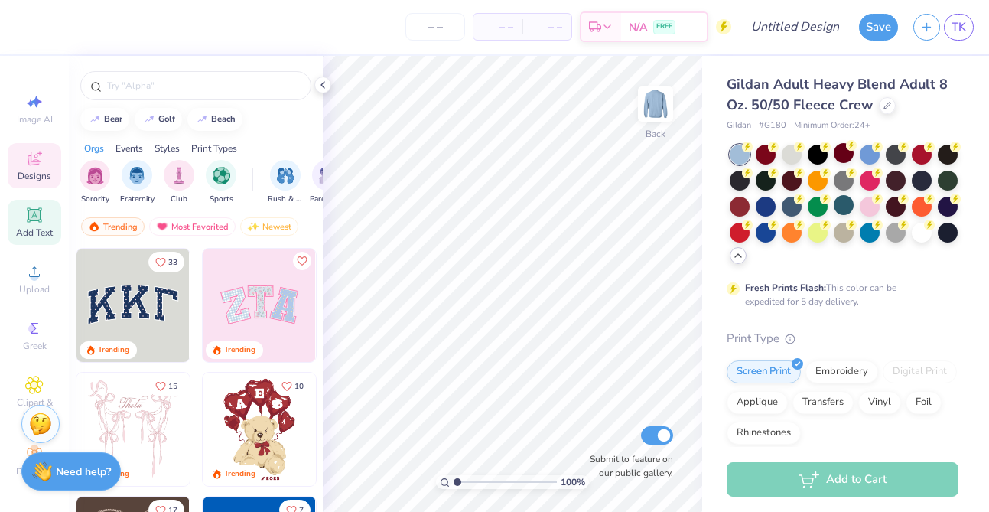
click at [37, 216] on icon at bounding box center [33, 214] width 11 height 11
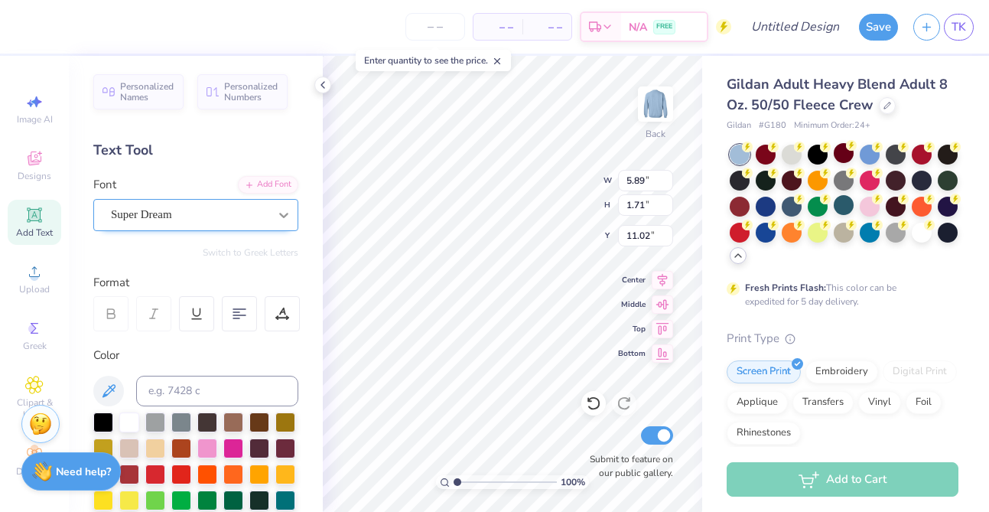
scroll to position [1, 0]
type textarea "APC Rhythm"
click at [433, 29] on input "number" at bounding box center [435, 27] width 60 height 28
type input "8.86"
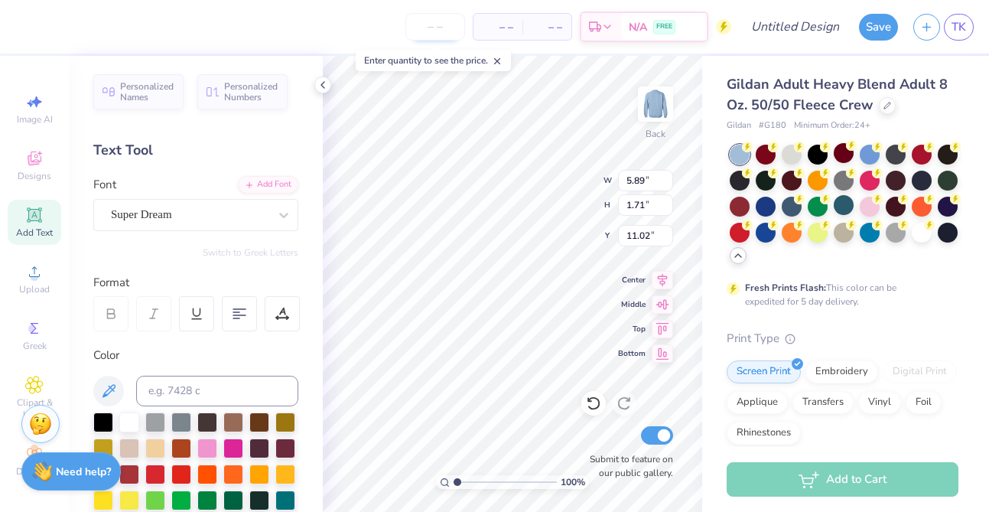
type input "4.99"
type input "9.38"
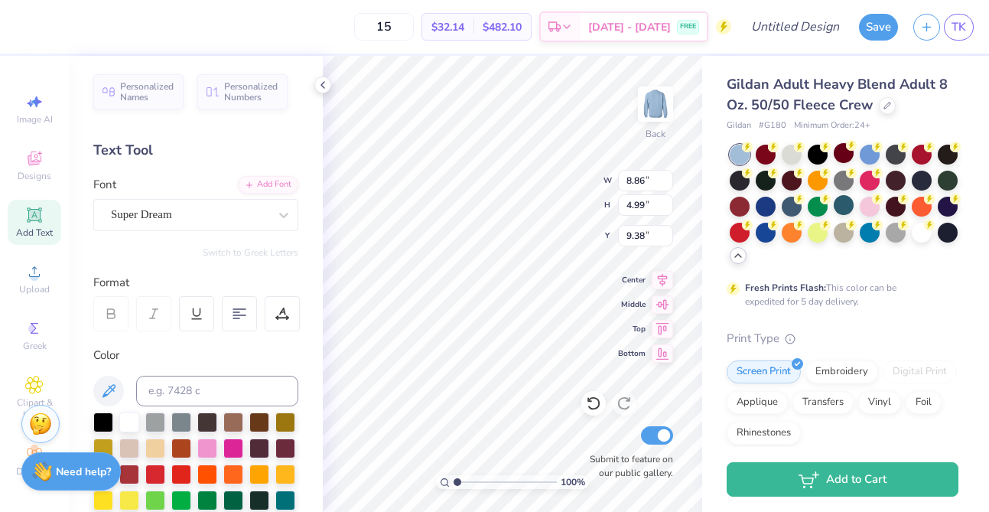
type input "15"
click at [52, 463] on div "Need help? Chat with us." at bounding box center [70, 469] width 99 height 38
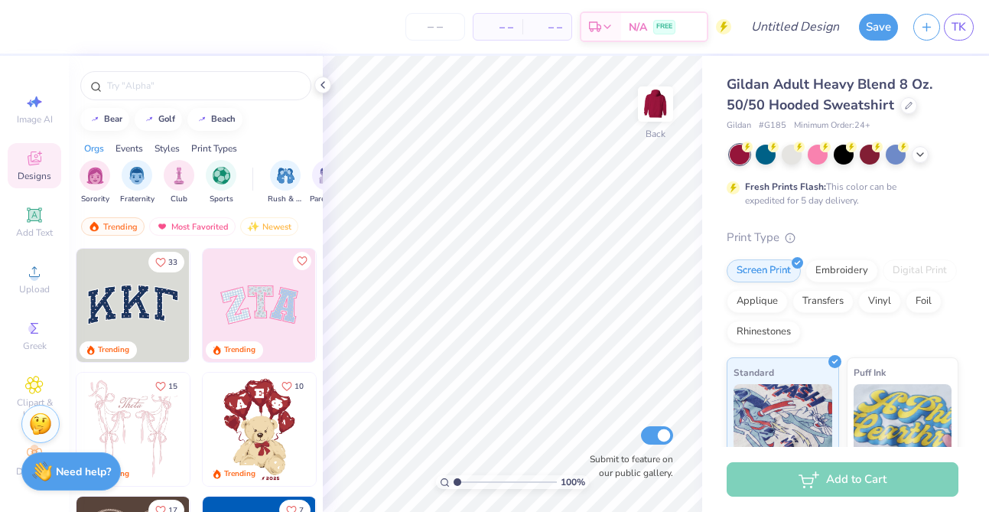
click at [254, 294] on img at bounding box center [259, 305] width 113 height 113
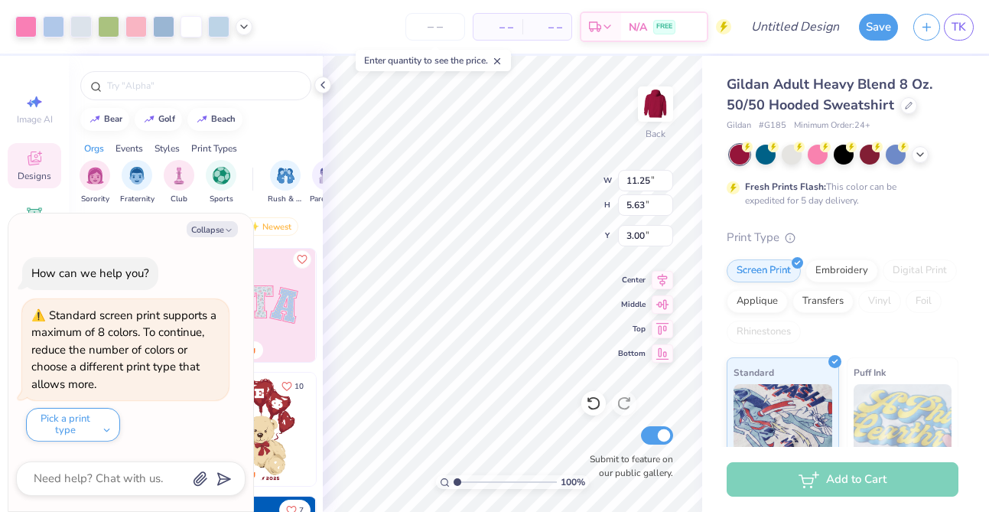
type textarea "x"
click at [115, 476] on textarea at bounding box center [109, 478] width 155 height 21
type textarea "h"
type textarea "x"
type textarea "hi"
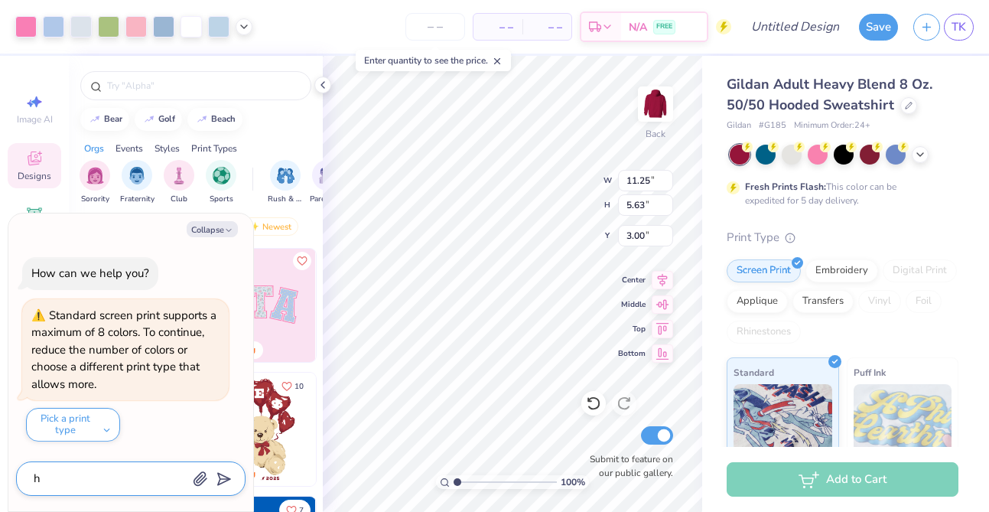
type textarea "x"
type textarea "hi!"
type textarea "x"
type textarea "hi!"
type textarea "x"
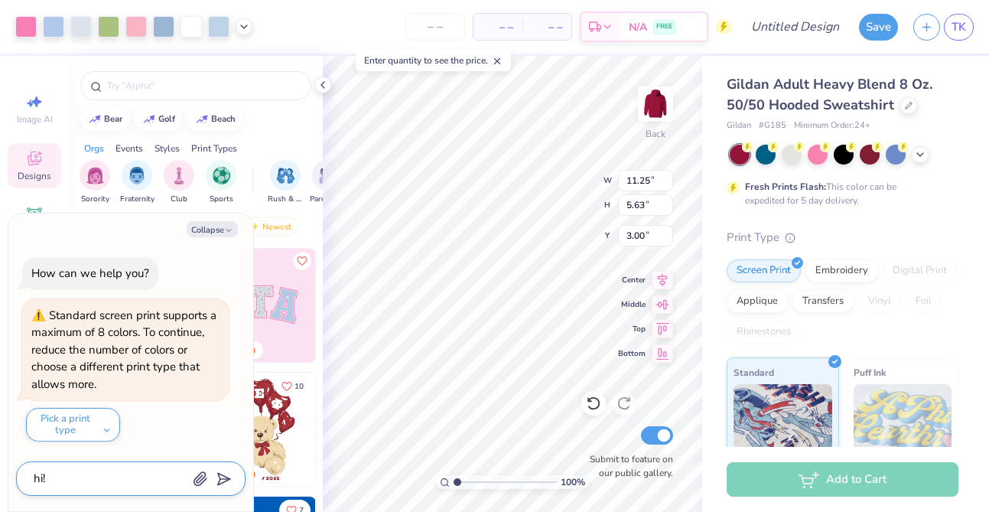
type textarea "hi! i"
type textarea "x"
type textarea "hi! i"
type textarea "x"
type textarea "hi! i c"
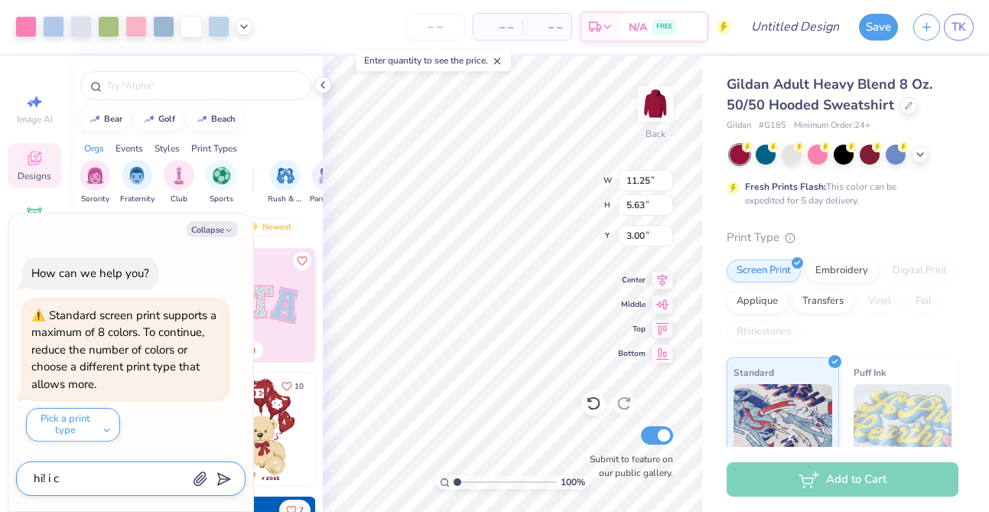
type textarea "x"
type textarea "hi! i"
type textarea "x"
type textarea "hi! i"
type textarea "x"
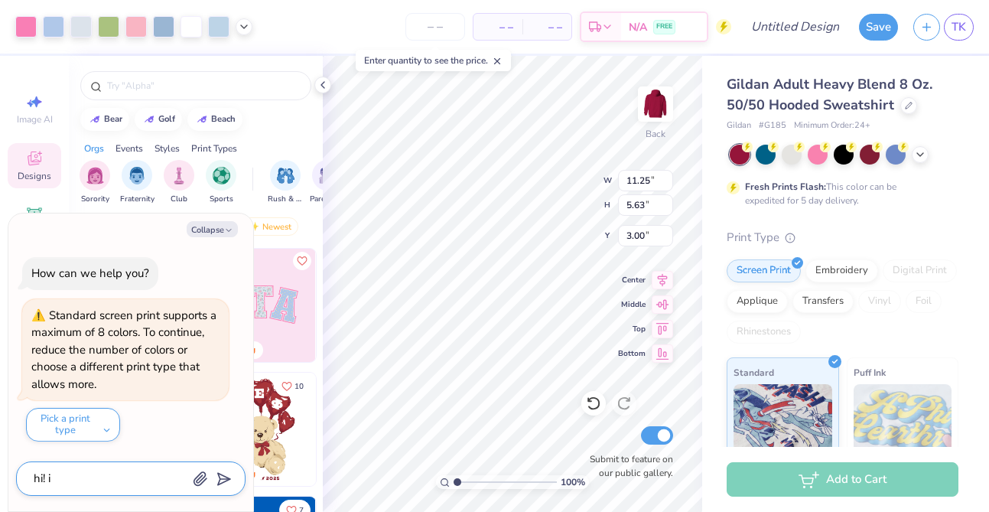
type textarea "hi!"
type textarea "x"
type textarea "hi! c"
type textarea "x"
type textarea "hi! cn"
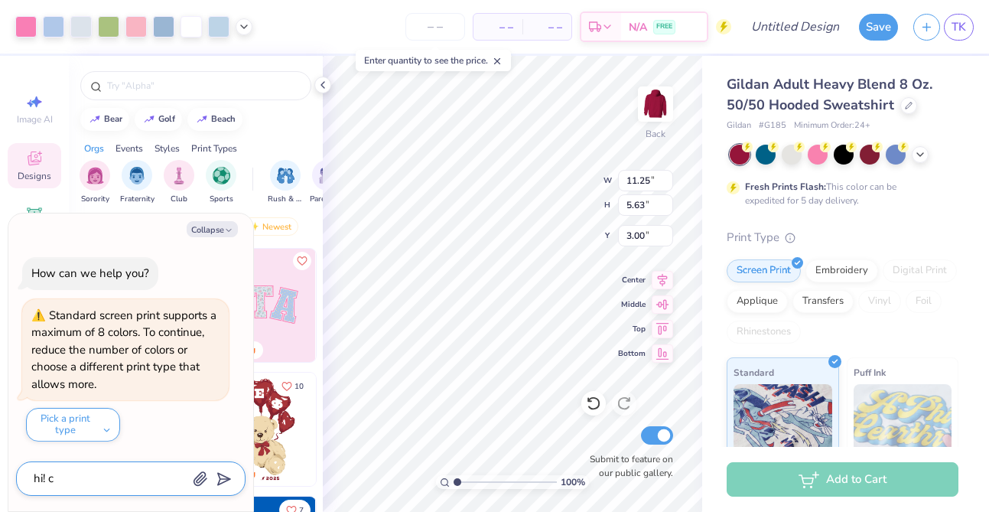
type textarea "x"
type textarea "hi! cna"
type textarea "x"
type textarea "hi! cna"
type textarea "x"
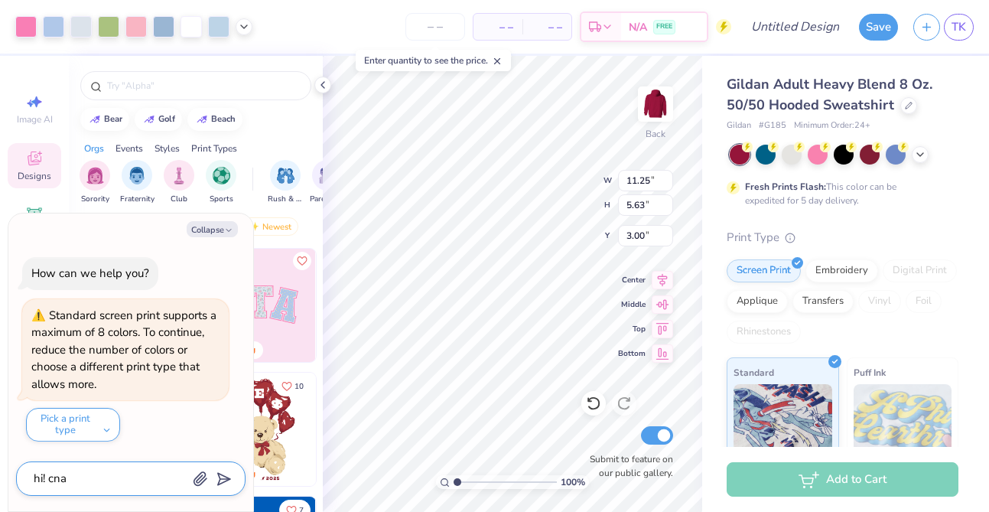
type textarea "hi! cna i"
type textarea "x"
type textarea "hi! cna i"
type textarea "x"
type textarea "hi! cna i"
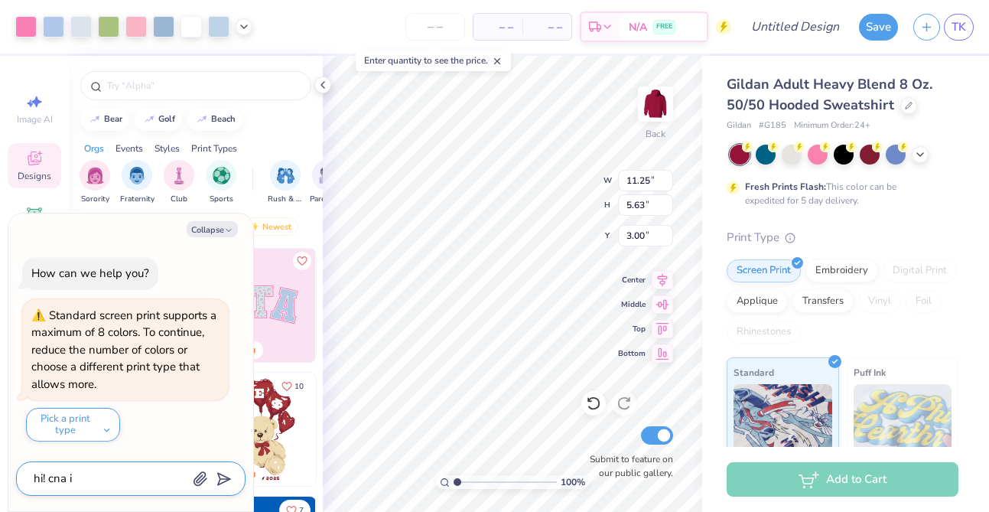
type textarea "x"
type textarea "hi! cna"
type textarea "x"
type textarea "hi! cna"
type textarea "x"
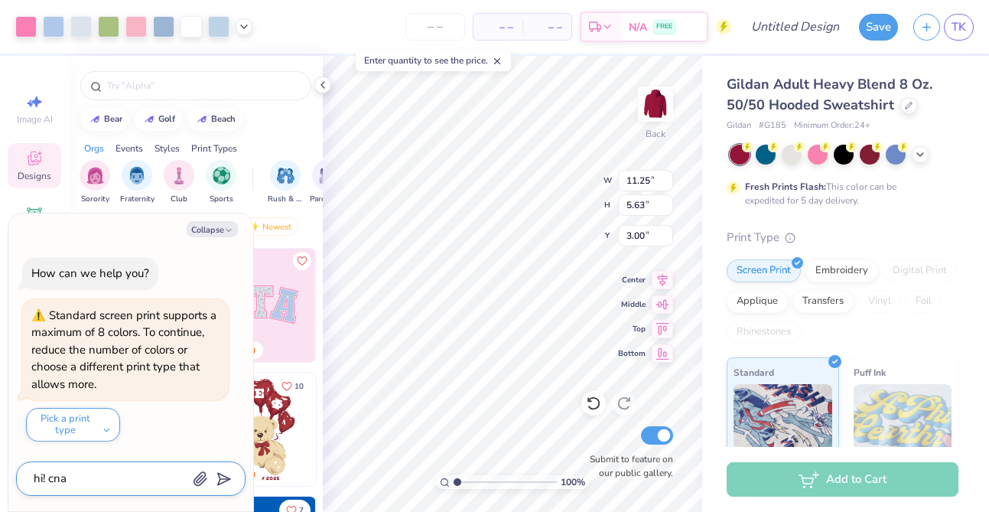
type textarea "hi! cn"
type textarea "x"
type textarea "hi! cna"
type textarea "x"
type textarea "hi! cnan"
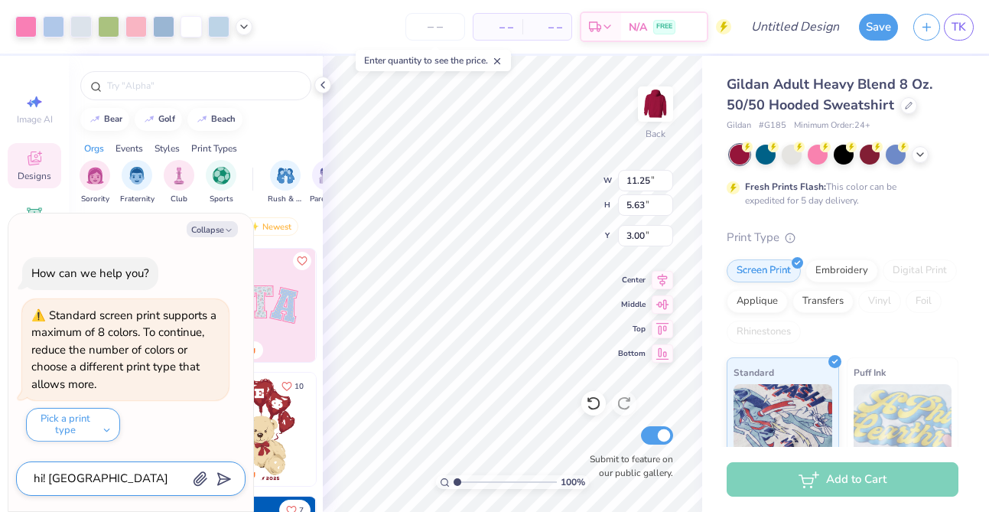
type textarea "x"
type textarea "hi! cnan"
type textarea "x"
type textarea "hi! cnan"
type textarea "x"
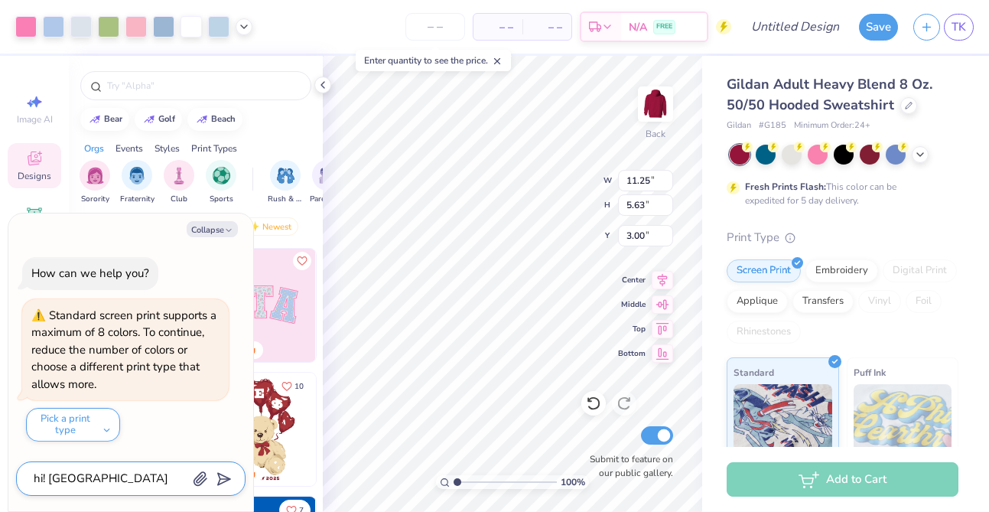
type textarea "hi! cna"
type textarea "x"
type textarea "hi! cn"
type textarea "x"
type textarea "hi! c"
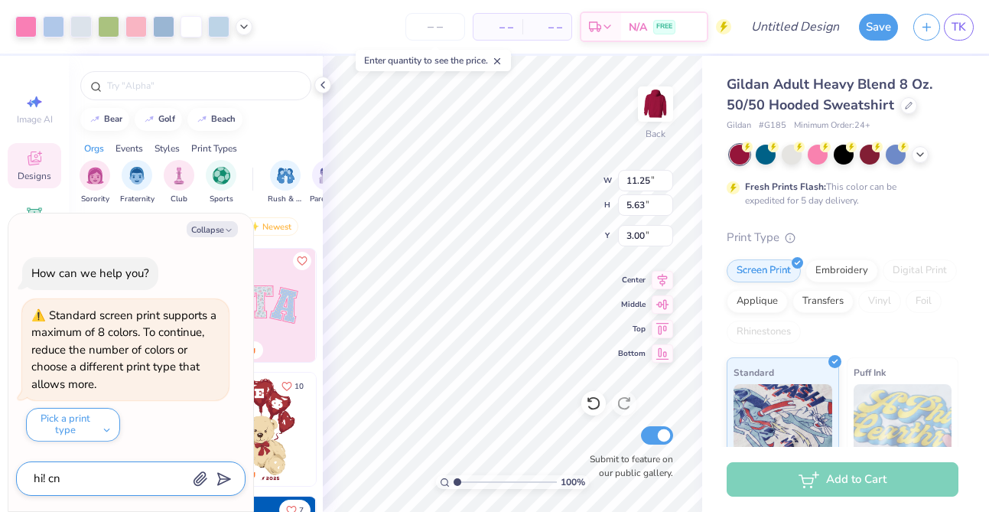
type textarea "x"
type textarea "hi! ca"
type textarea "x"
type textarea "hi! can"
type textarea "x"
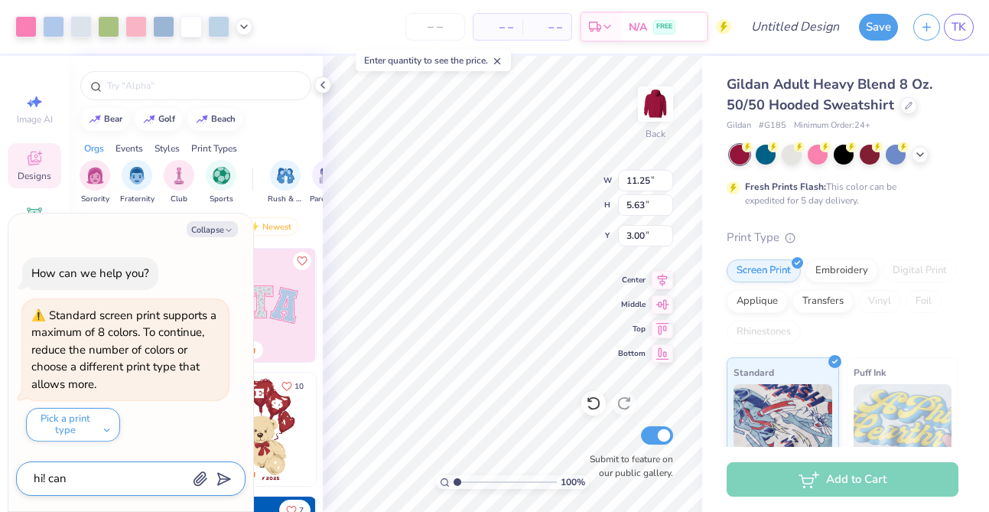
type textarea "hi! can"
type textarea "x"
type textarea "hi! can i"
type textarea "x"
type textarea "hi! can i"
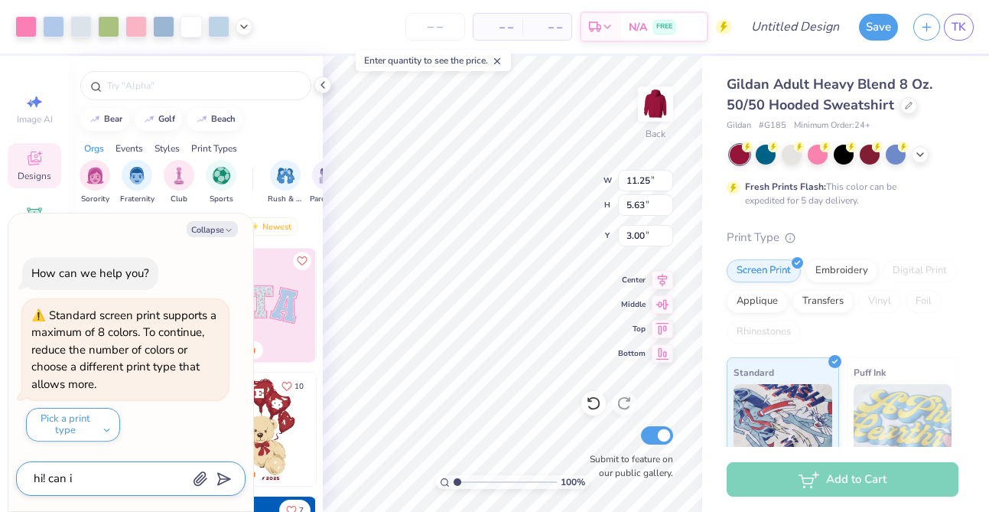
type textarea "x"
type textarea "hi! can i c"
type textarea "x"
type textarea "hi! can i cu"
type textarea "x"
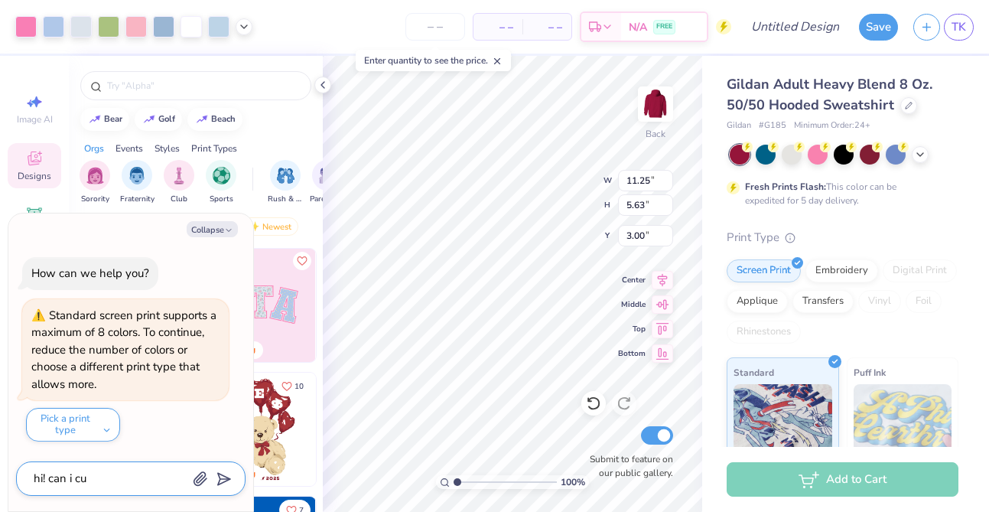
type textarea "hi! can i cus"
type textarea "x"
type textarea "hi! can i cust"
type textarea "x"
type textarea "hi! can i custo"
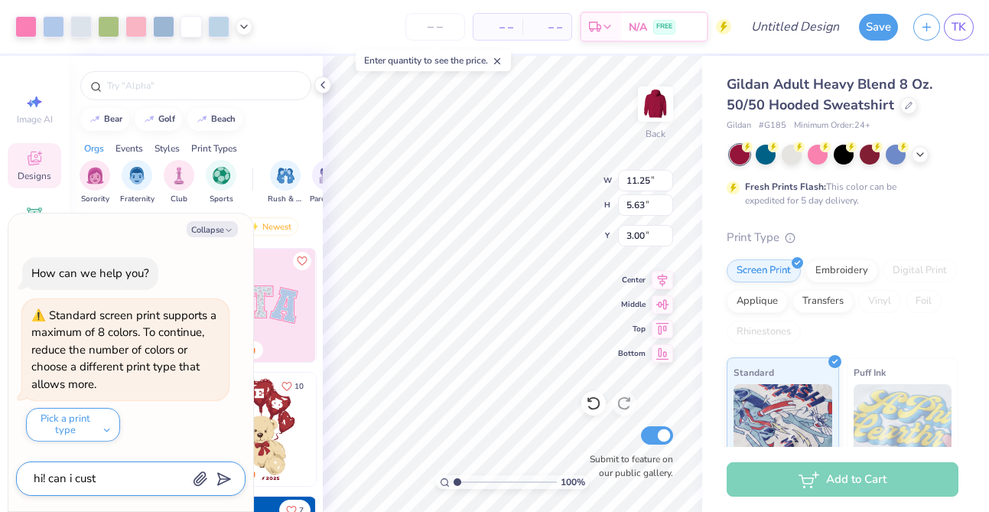
type textarea "x"
type textarea "hi! can i custom"
type textarea "x"
type textarea "hi! can i customi"
type textarea "x"
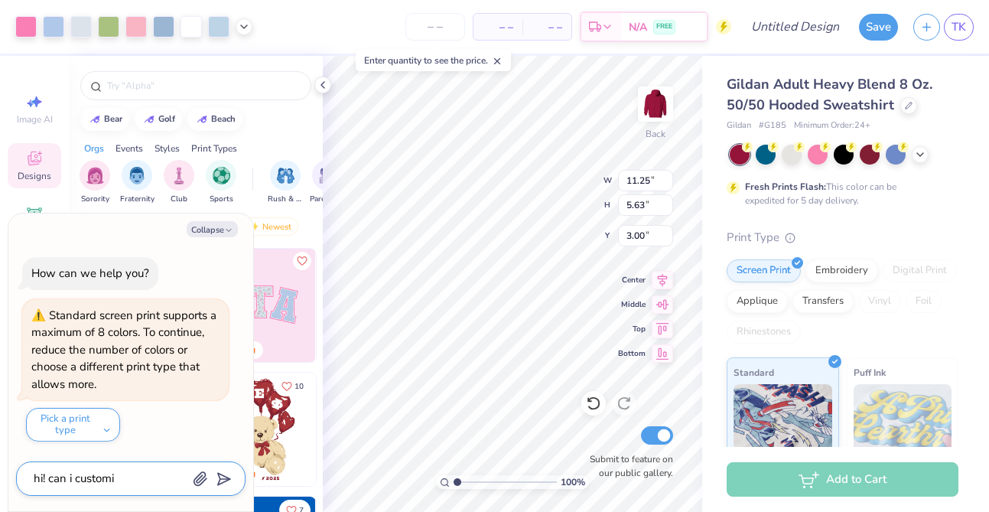
type textarea "hi! can i customiz"
type textarea "x"
type textarea "hi! can i customize"
type textarea "x"
type textarea "hi! can i customize"
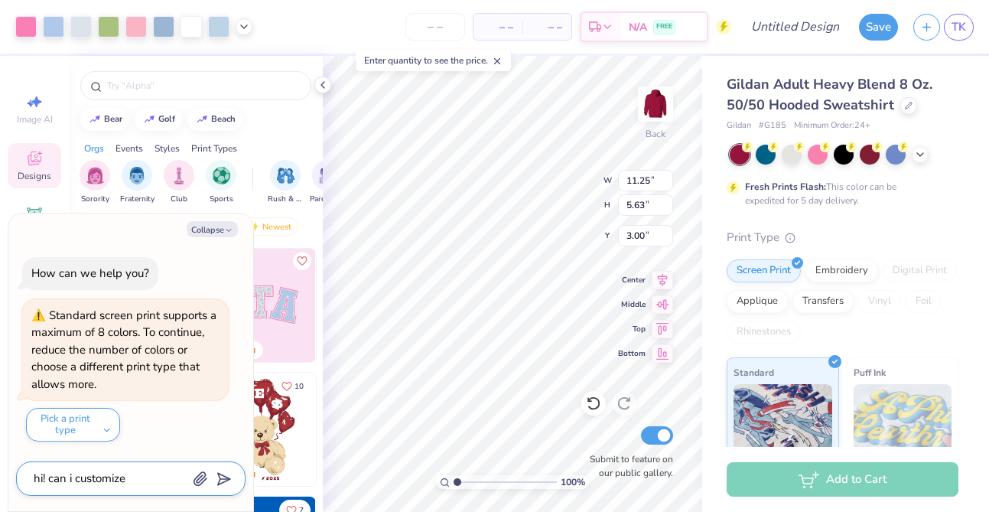
type textarea "x"
type textarea "hi! can i customize p"
type textarea "x"
type textarea "hi! can i customize"
type textarea "x"
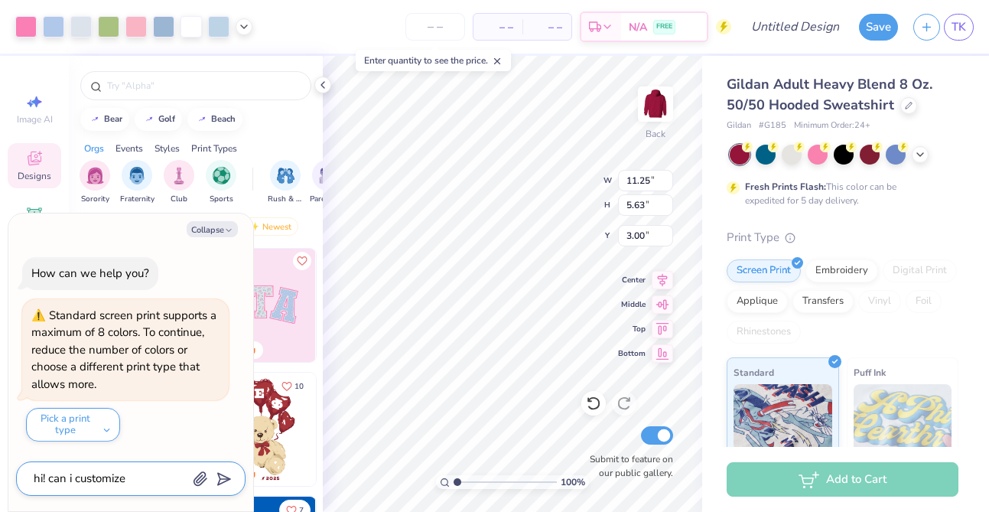
type textarea "hi! can i customize a"
type textarea "x"
type textarea "hi! can i customize ao"
type textarea "x"
type textarea "hi! can i customize aoc"
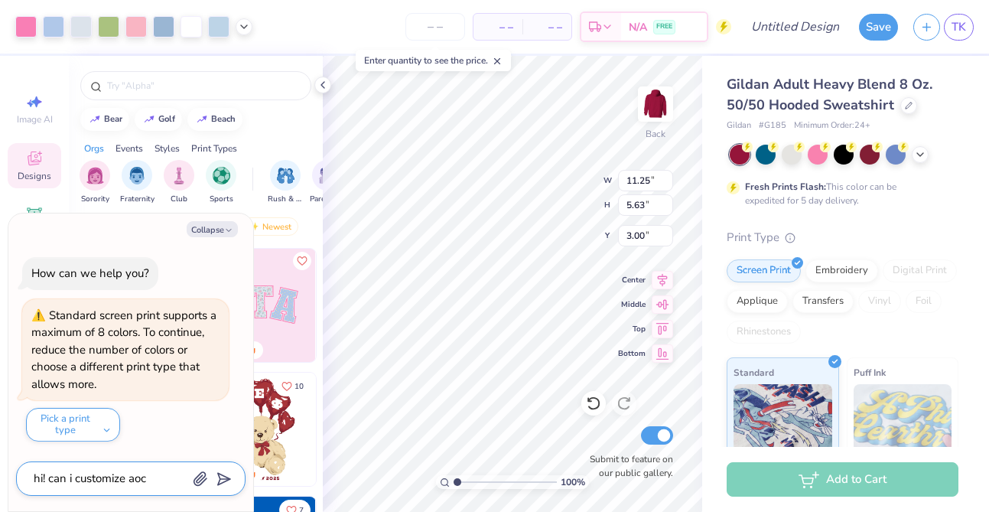
type textarea "x"
type textarea "hi! can i customize aoc"
type textarea "x"
type textarea "hi! can i customize aoc"
type textarea "x"
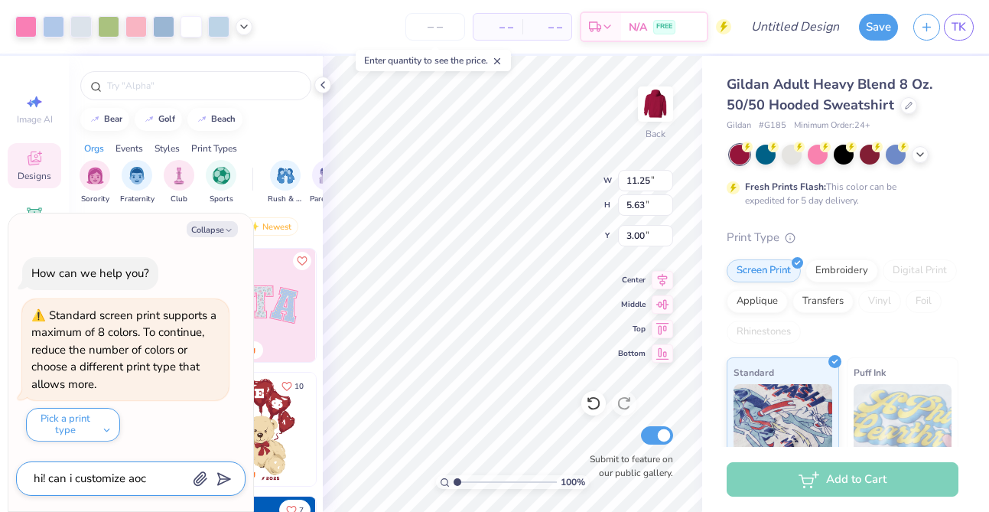
type textarea "hi! can i customize ao"
type textarea "x"
type textarea "hi! can i customize a"
type textarea "x"
type textarea "hi! can i customize ap"
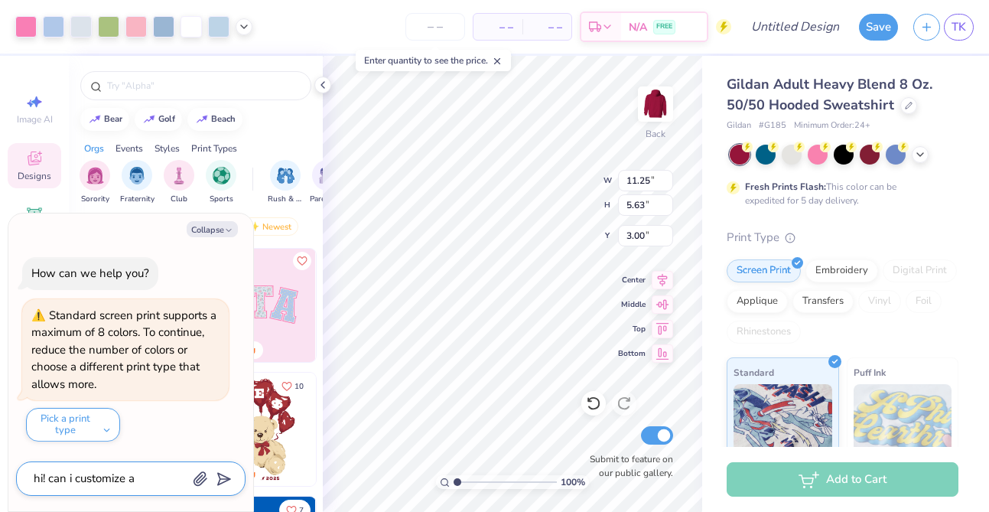
type textarea "x"
type textarea "hi! can i customize apc"
type textarea "x"
type textarea "hi! can i customize apc"
type textarea "x"
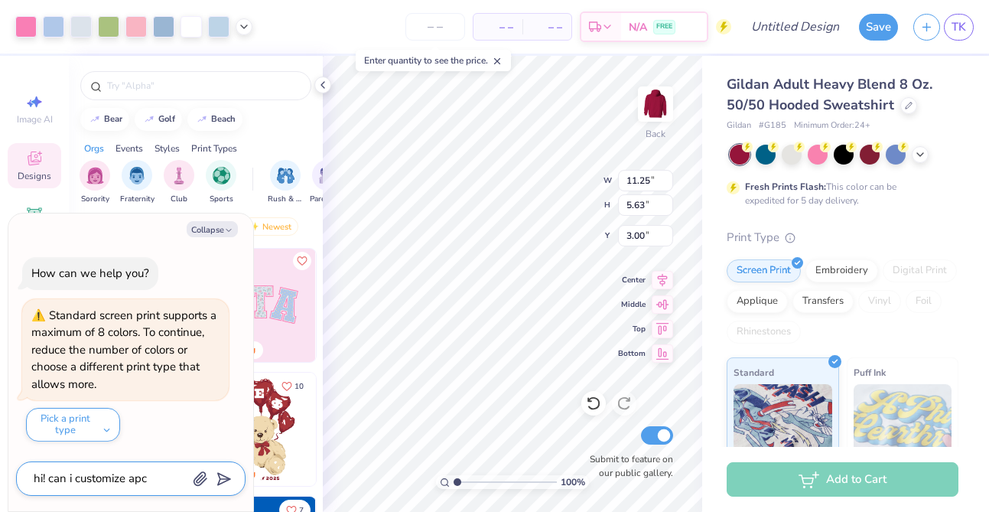
type textarea "hi! can i customize apc a"
type textarea "x"
type textarea "hi! can i customize apc an"
type textarea "x"
type textarea "hi! can i customize apc and"
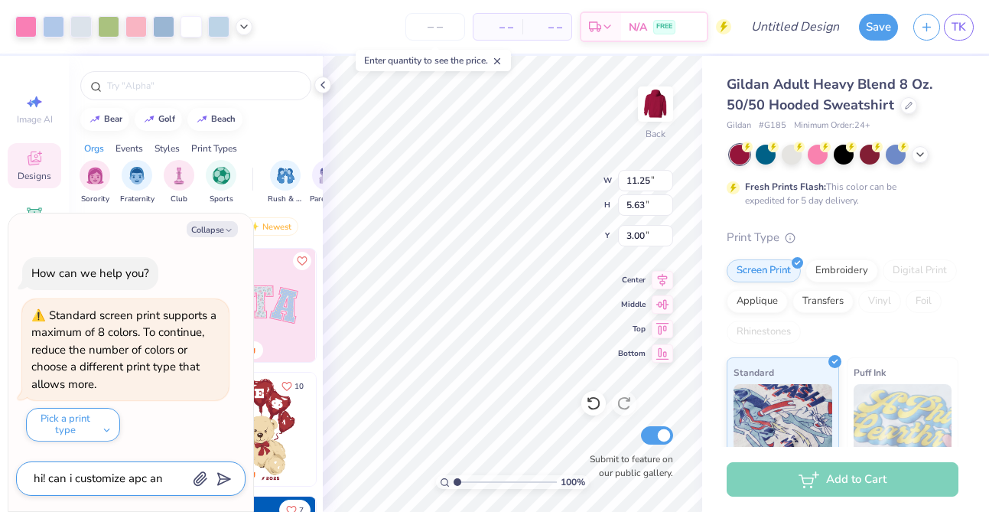
type textarea "x"
type textarea "hi! can i customize apc and"
type textarea "x"
type textarea "hi! can i customize apc and w"
type textarea "x"
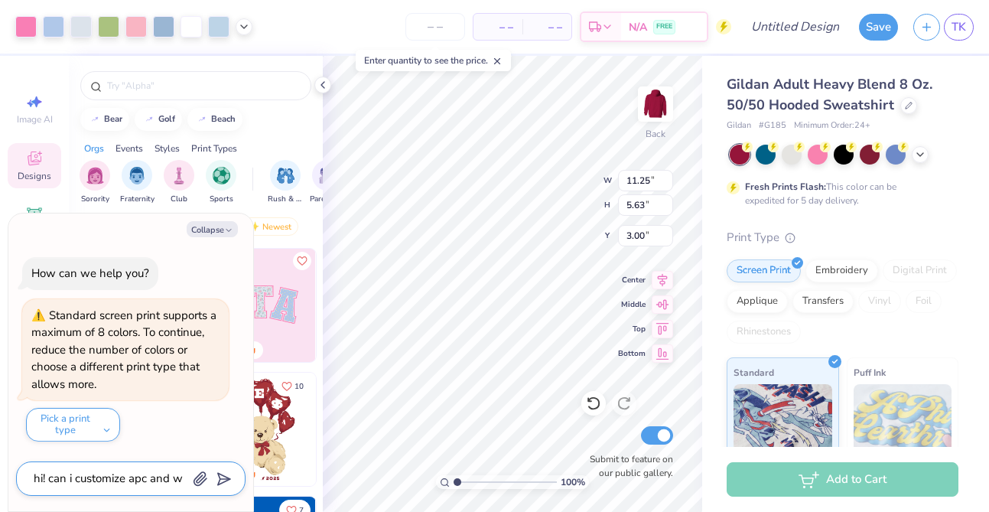
type textarea "hi! can i customize apc and"
type textarea "x"
type textarea "hi! can i customize apc and"
type textarea "x"
type textarea "hi! can i customize apc an"
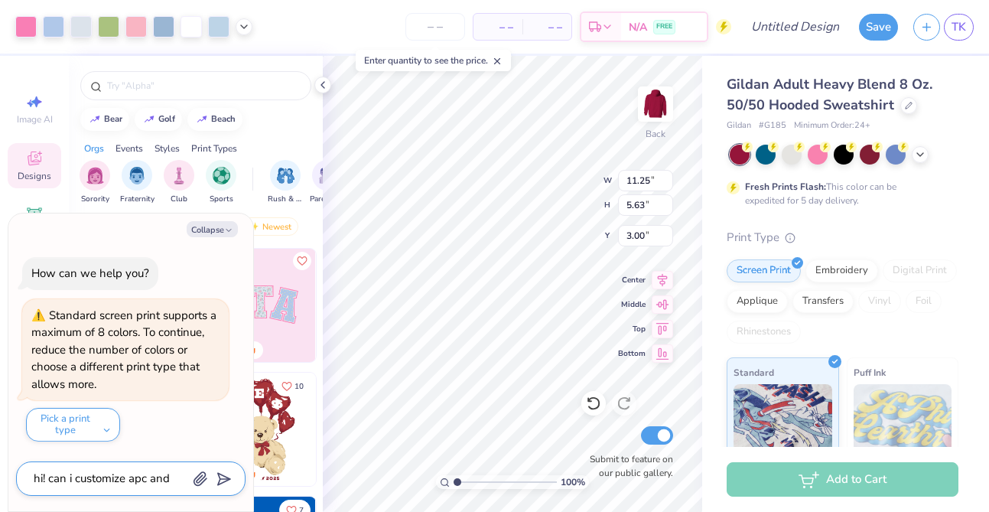
type textarea "x"
type textarea "hi! can i customize apc a"
type textarea "x"
type textarea "hi! can i customize apc"
type textarea "x"
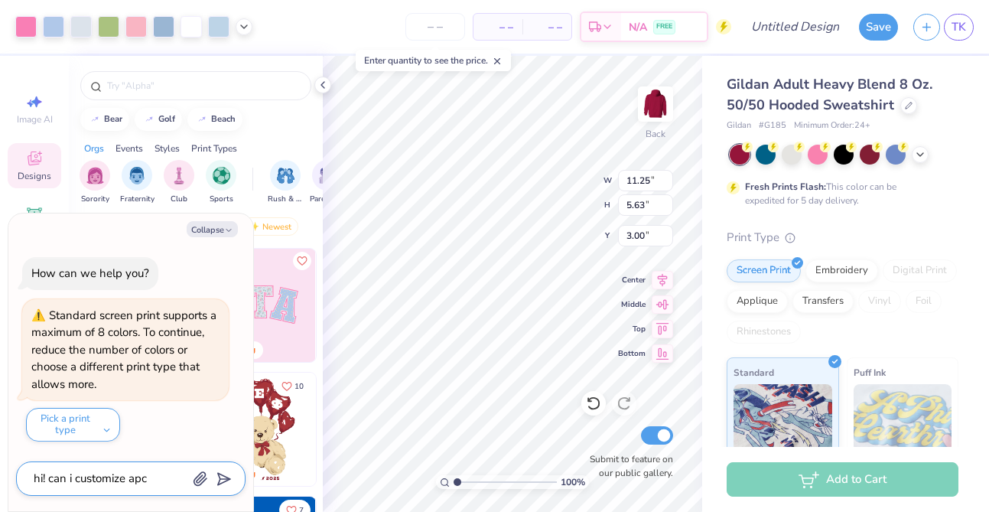
type textarea "hi! can i customize apc"
type textarea "x"
type textarea "hi! can i customize ap"
type textarea "x"
type textarea "hi! can i customize a"
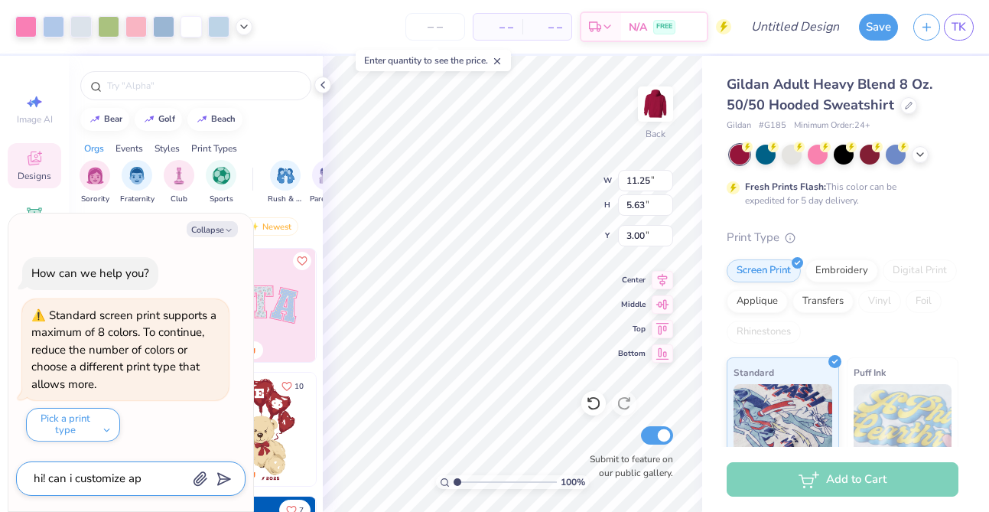
type textarea "x"
type textarea "hi! can i customize"
type textarea "x"
type textarea "hi! can i customize t"
type textarea "x"
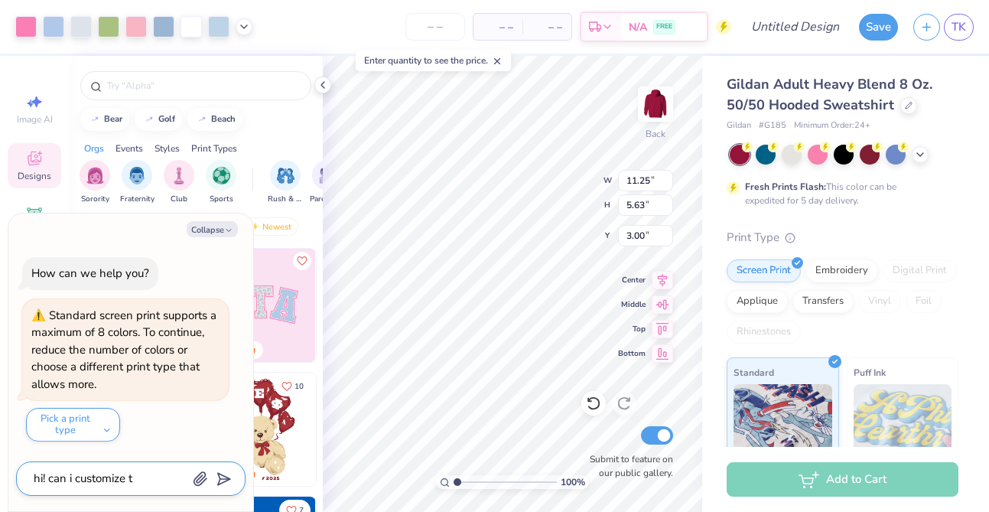
type textarea "hi! can i customize th"
type textarea "x"
type textarea "hi! can i customize the"
type textarea "x"
type textarea "hi! can i customize the"
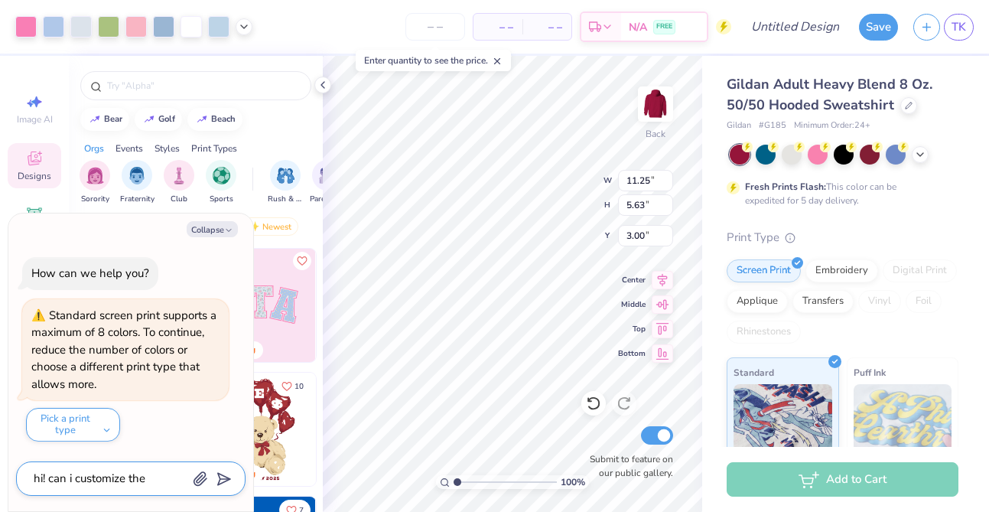
type textarea "x"
type textarea "hi! can i customize the g"
type textarea "x"
type textarea "hi! can i customize the gr"
type textarea "x"
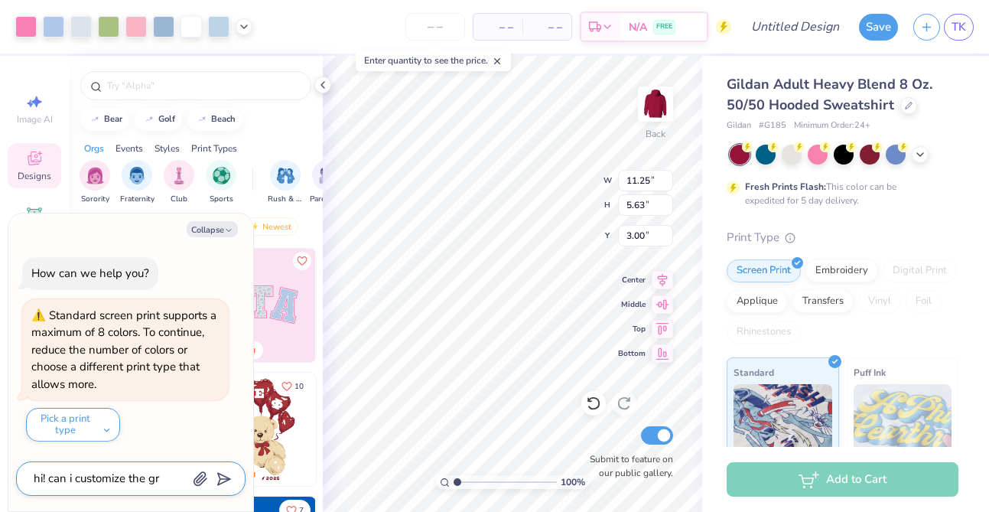
type textarea "hi! can i customize the gre"
type textarea "x"
type textarea "hi! can i customize the gree"
type textarea "x"
type textarea "hi! can i customize the greek"
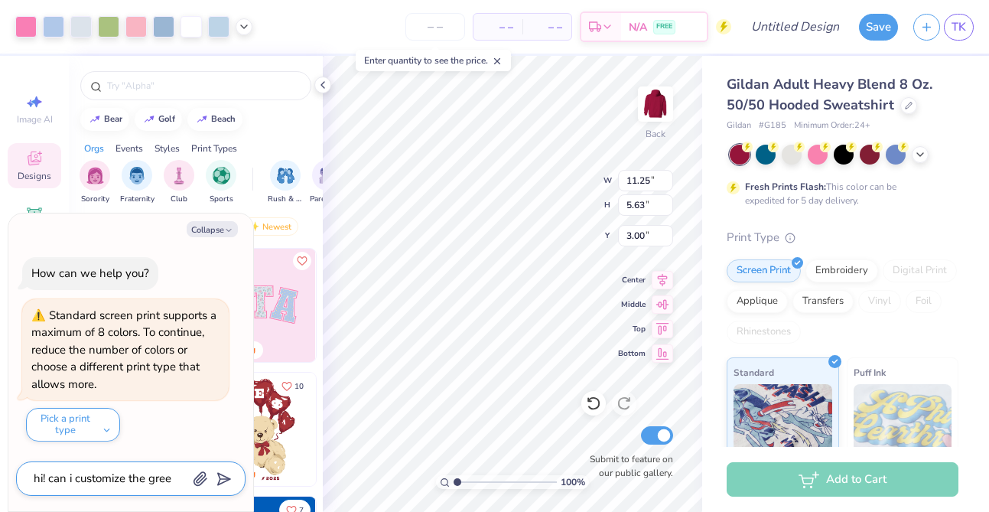
type textarea "x"
type textarea "hi! can i customize the greek"
type textarea "x"
type textarea "hi! can i customize the greek l"
type textarea "x"
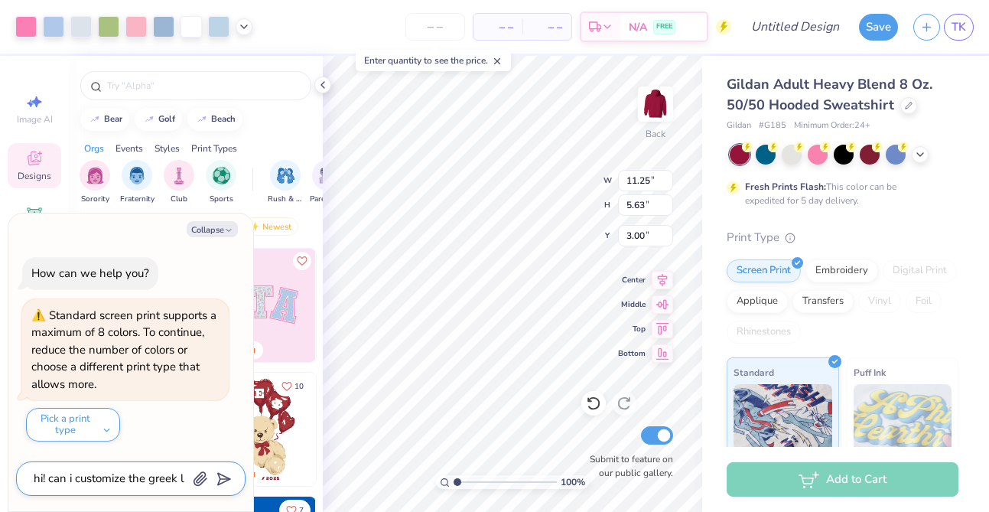
type textarea "hi! can i customize the greek le"
type textarea "x"
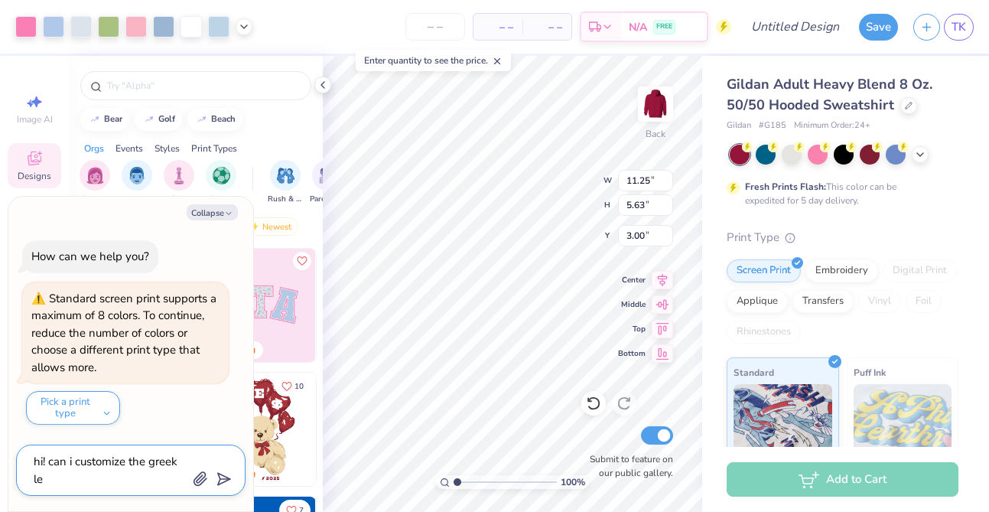
type textarea "hi! can i customize the greek let"
type textarea "x"
type textarea "hi! can i customize the greek lett"
type textarea "x"
type textarea "hi! can i customize the greek lette"
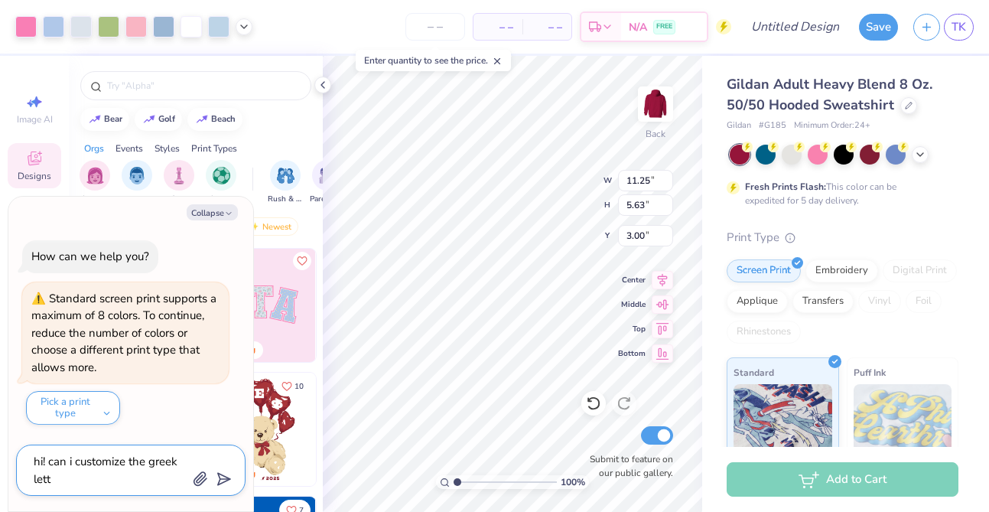
type textarea "x"
type textarea "hi! can i customize the greek letter"
type textarea "x"
type textarea "hi! can i customize the greek letters"
type textarea "x"
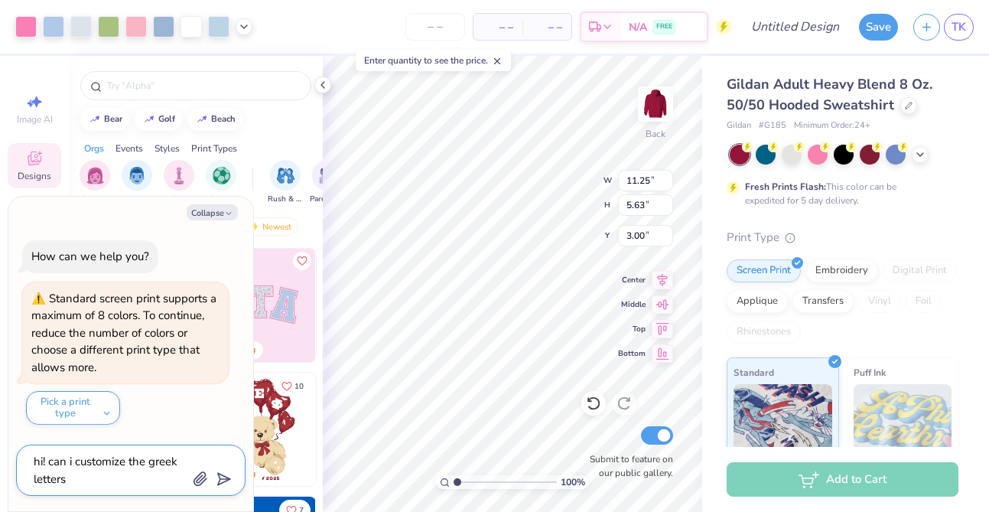
type textarea "hi! can i customize the greek letters"
type textarea "x"
type textarea "hi! can i customize the greek letters a"
type textarea "x"
type textarea "hi! can i customize the greek letters an"
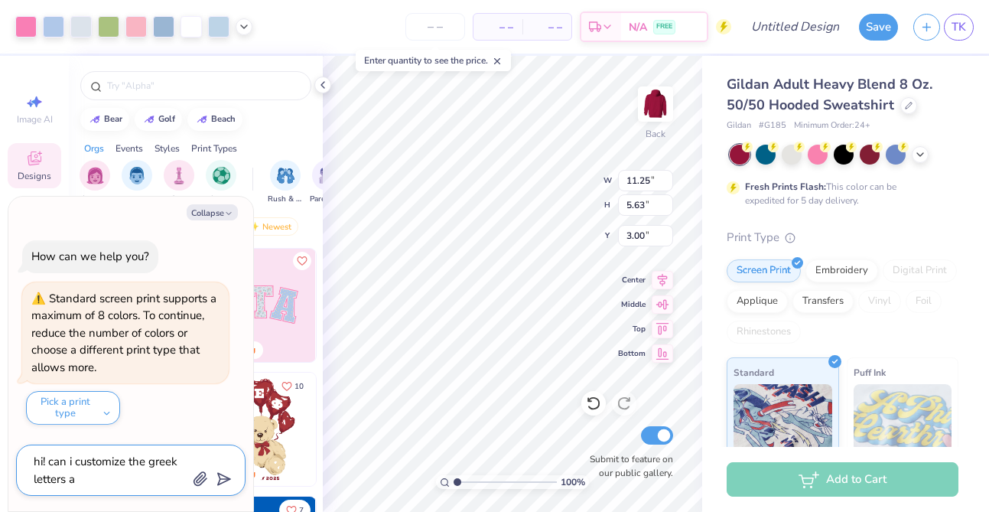
type textarea "x"
type textarea "hi! can i customize the greek letters and"
type textarea "x"
type textarea "hi! can i customize the greek letters and"
type textarea "x"
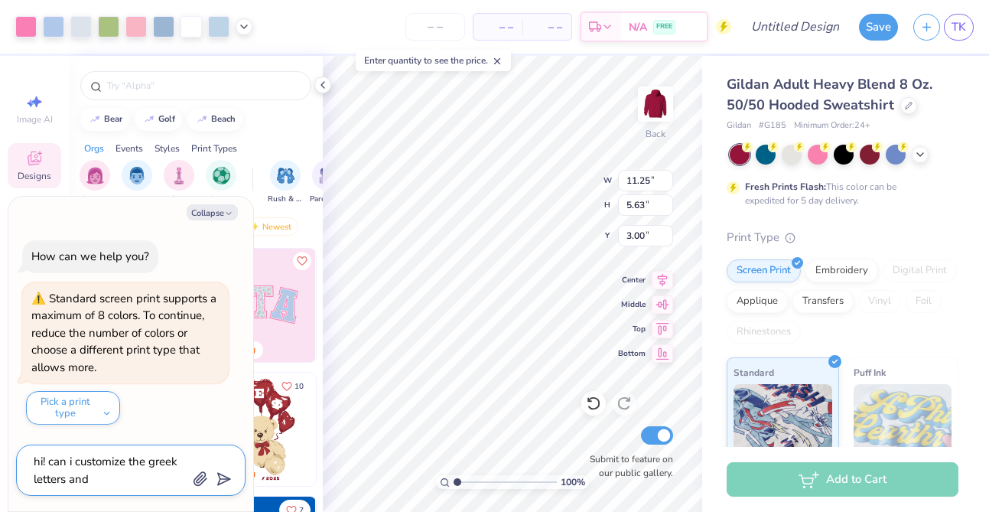
type textarea "hi! can i customize the greek letters and w"
type textarea "x"
type textarea "hi! can i customize the greek letters and wr"
type textarea "x"
type textarea "hi! can i customize the greek letters and wri"
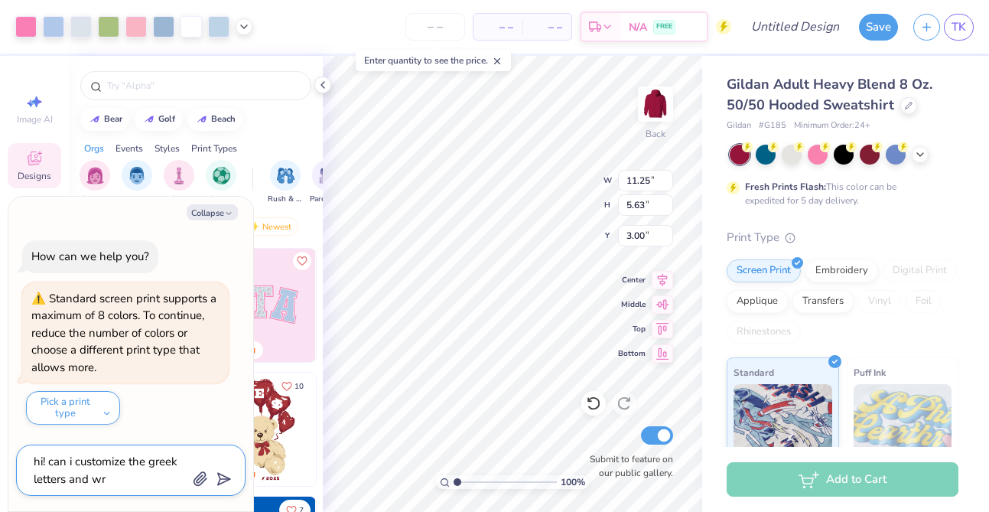
type textarea "x"
type textarea "hi! can i customize the greek letters and writ"
type textarea "x"
type textarea "hi! can i customize the greek letters and write"
type textarea "x"
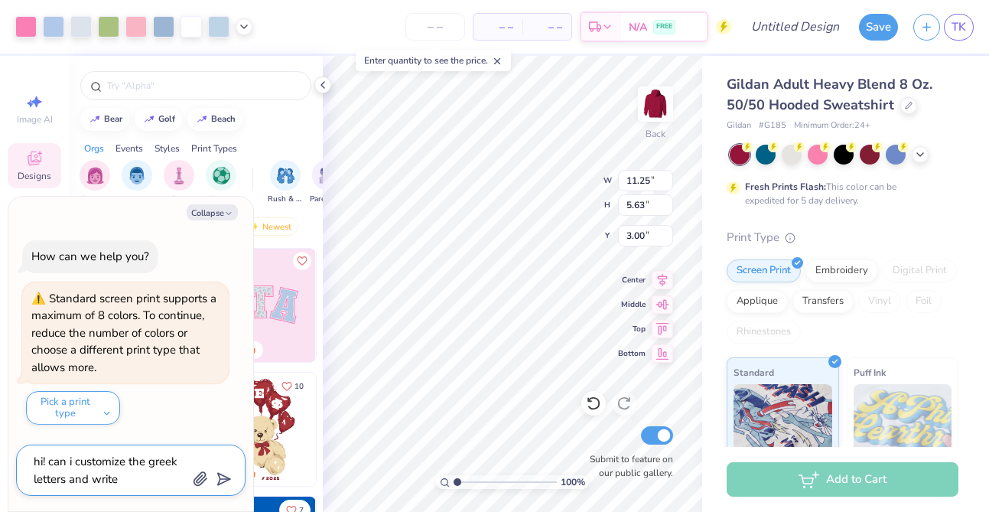
type textarea "hi! can i customize the greek letters and write"
type textarea "x"
type textarea "hi! can i customize the greek letters and write a"
type textarea "x"
type textarea "hi! can i customize the greek letters and write ap"
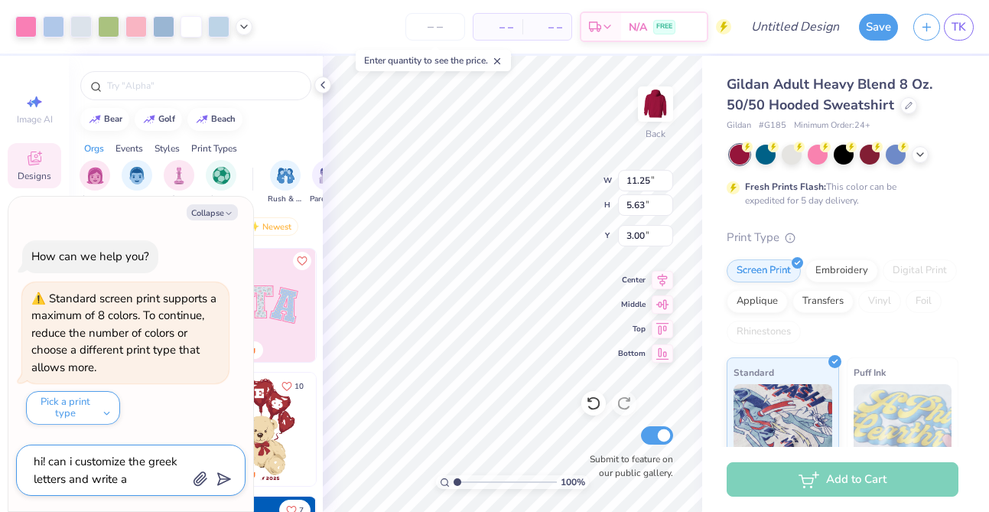
type textarea "x"
type textarea "hi! can i customize the greek letters and write apc"
type textarea "x"
type textarea "hi! can i customize the greek letters and write apc"
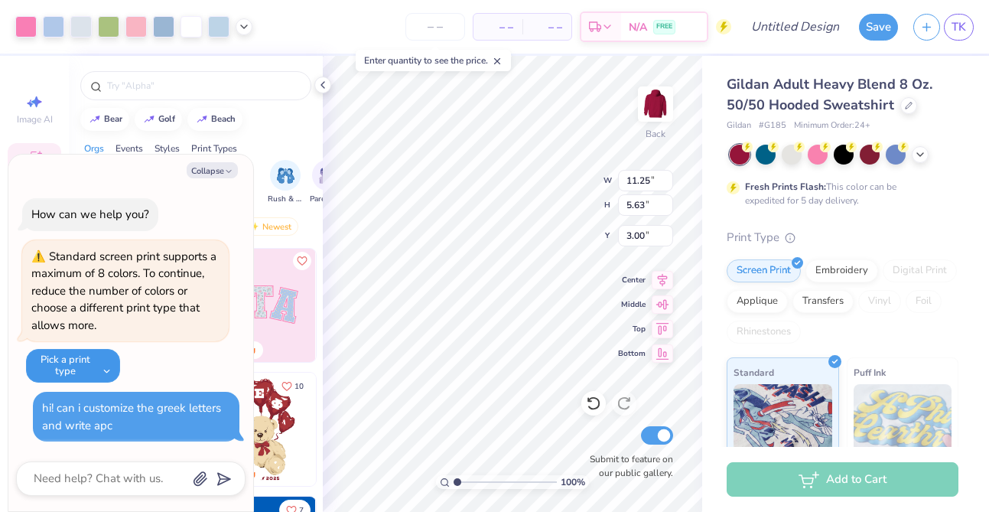
click at [105, 372] on button "Pick a print type" at bounding box center [73, 366] width 94 height 34
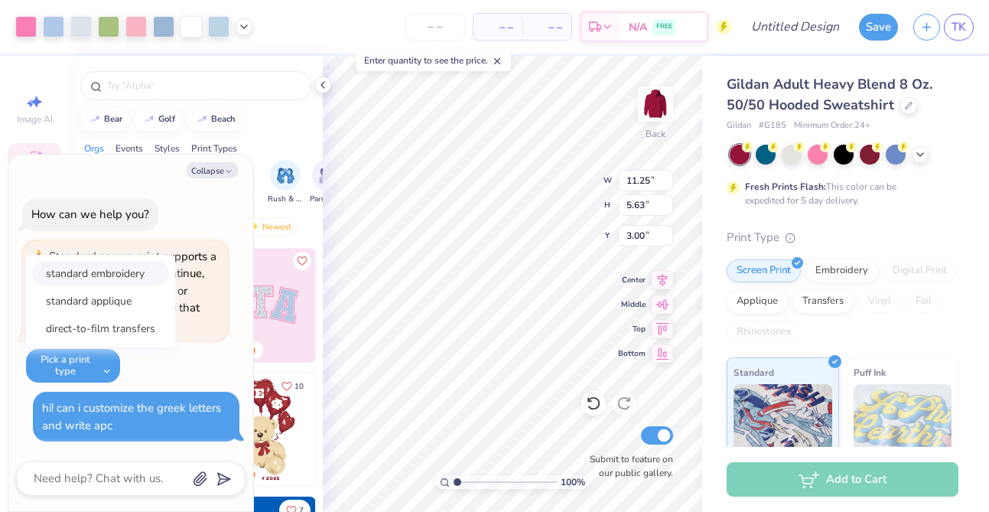
click at [134, 269] on button "standard embroidery" at bounding box center [100, 273] width 137 height 25
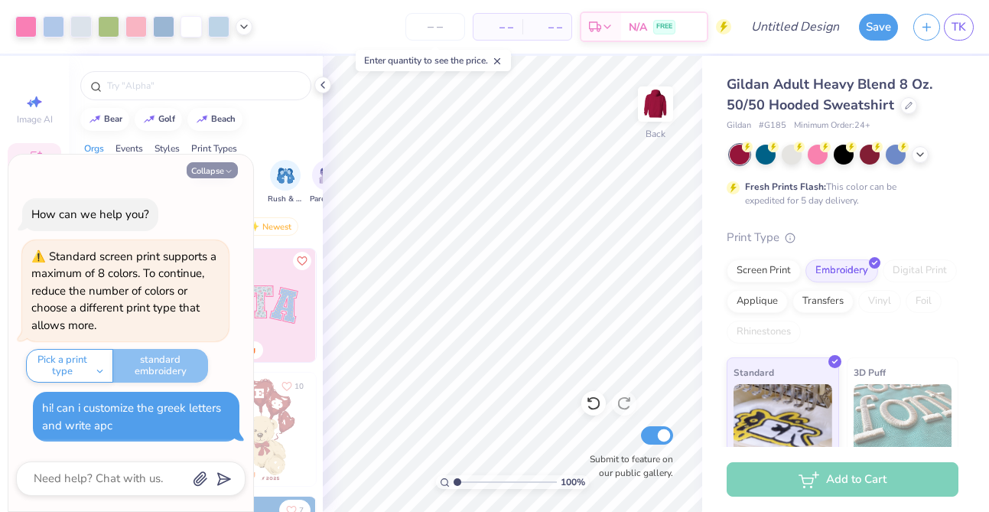
click at [204, 174] on button "Collapse" at bounding box center [212, 170] width 51 height 16
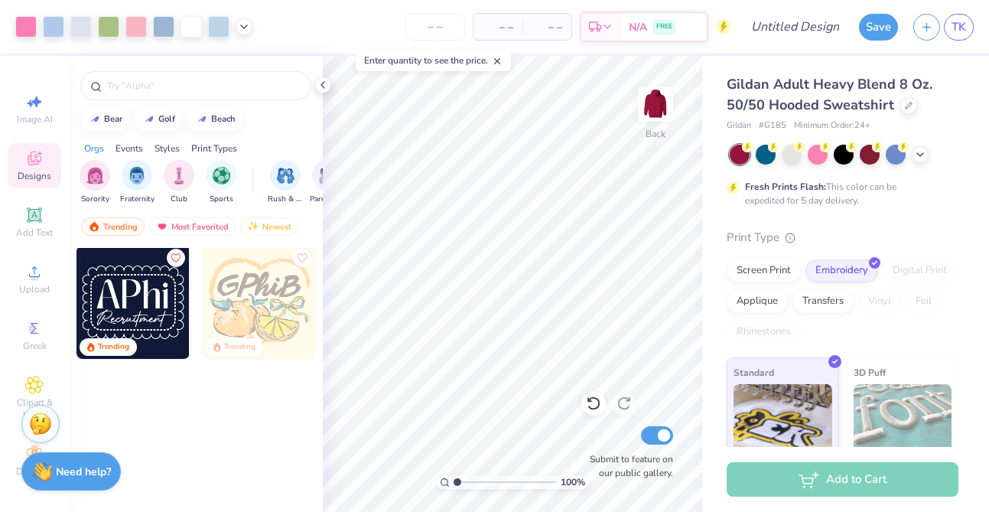
scroll to position [1126, 0]
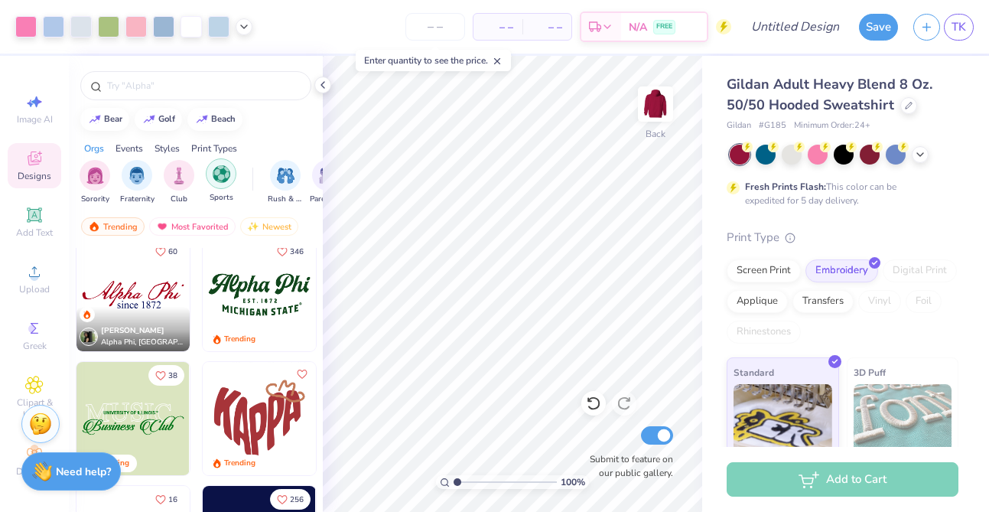
click at [214, 176] on img "filter for Sports" at bounding box center [222, 174] width 18 height 18
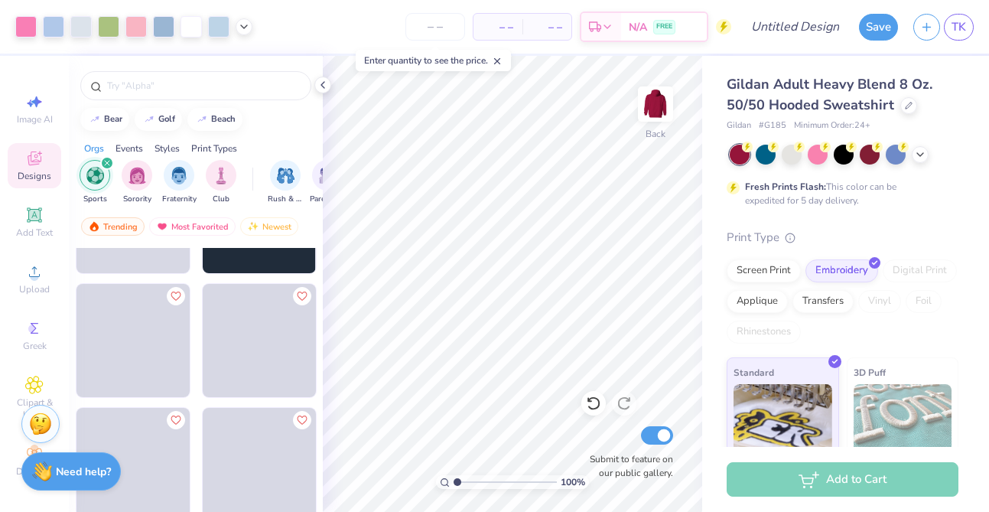
scroll to position [843, 0]
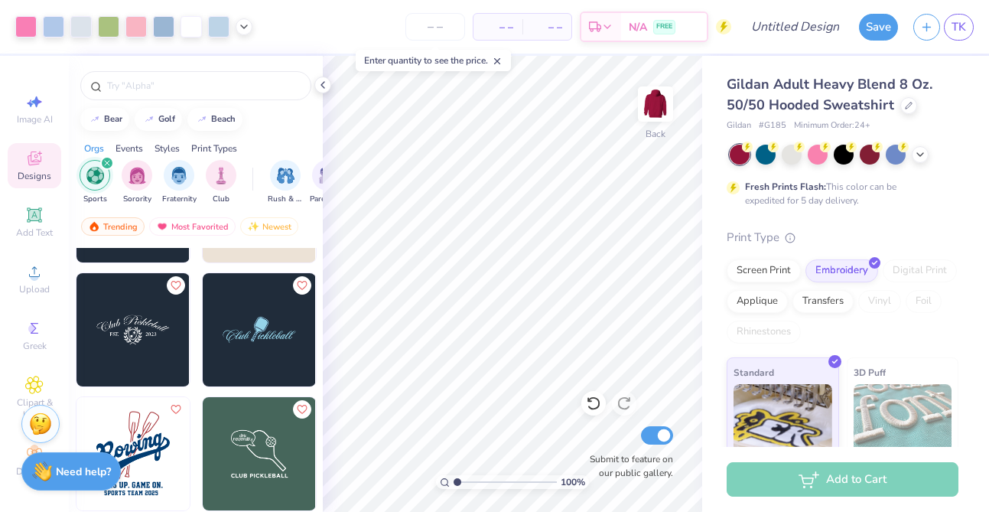
click at [108, 164] on icon "filter for Sports" at bounding box center [107, 163] width 5 height 5
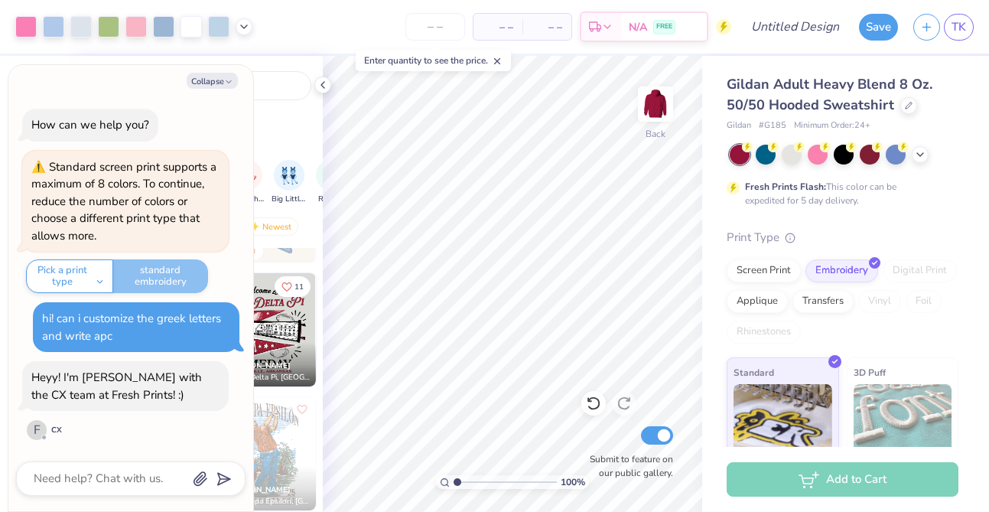
scroll to position [0, 207]
click at [119, 476] on textarea at bounding box center [109, 478] width 155 height 21
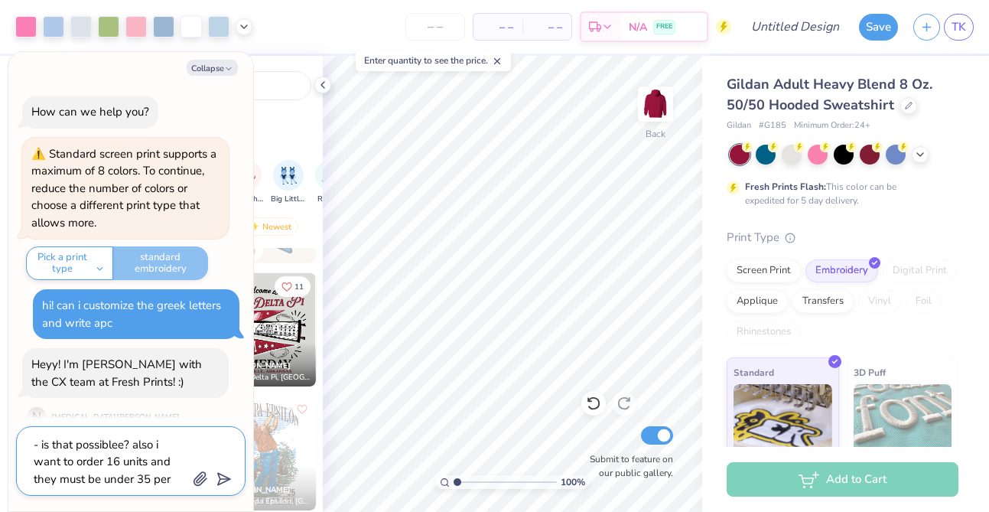
scroll to position [99, 0]
click at [151, 460] on textarea "my club is called APC Rhythm (an acapella group) and id like to have that writt…" at bounding box center [109, 461] width 155 height 56
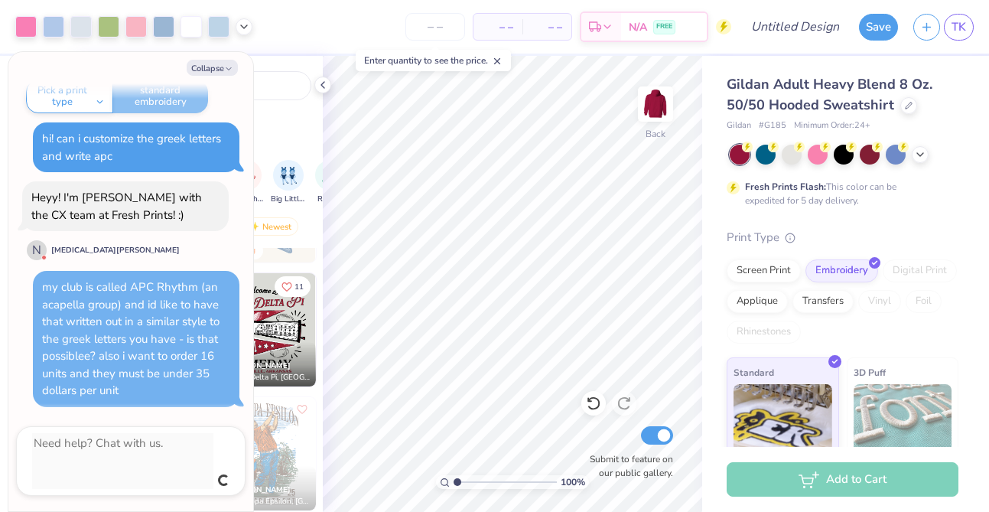
scroll to position [132, 0]
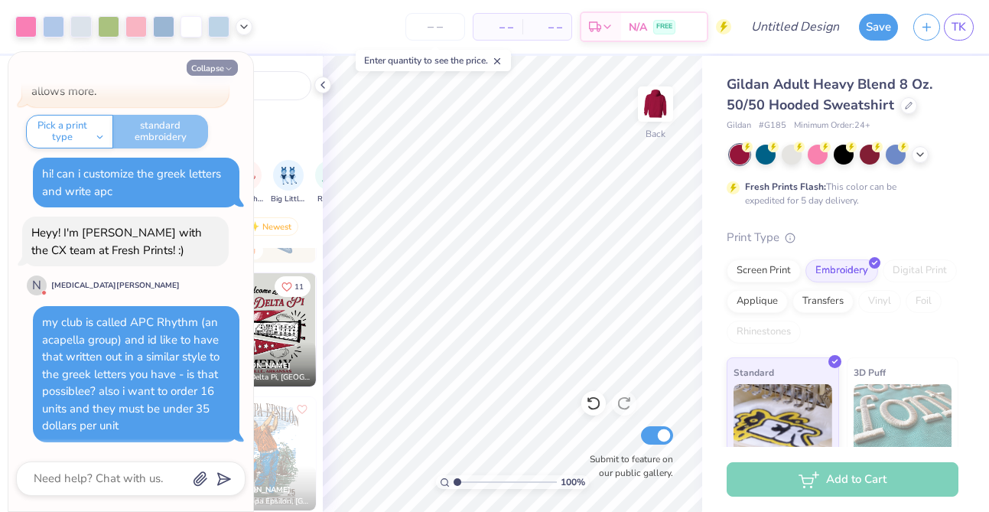
click at [218, 69] on button "Collapse" at bounding box center [212, 68] width 51 height 16
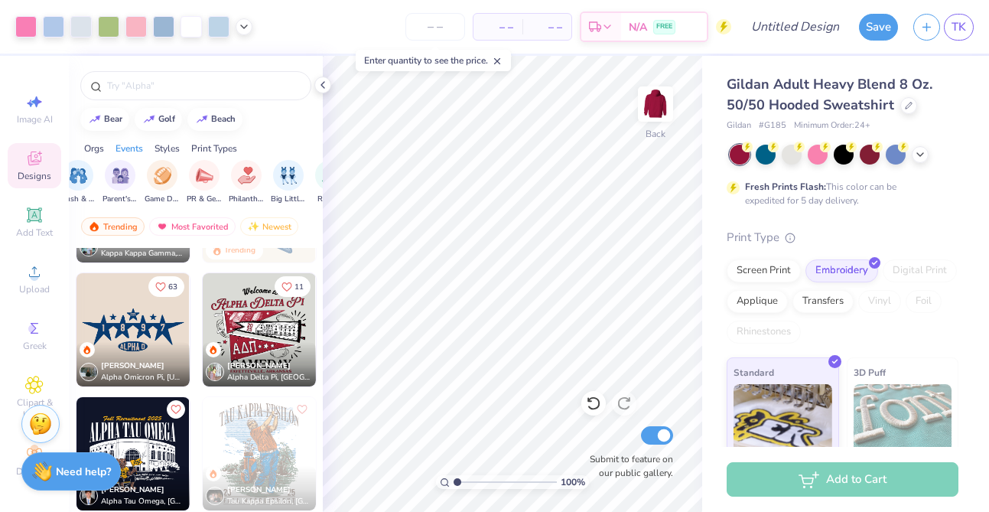
click at [210, 141] on div "Print Types" at bounding box center [214, 148] width 46 height 14
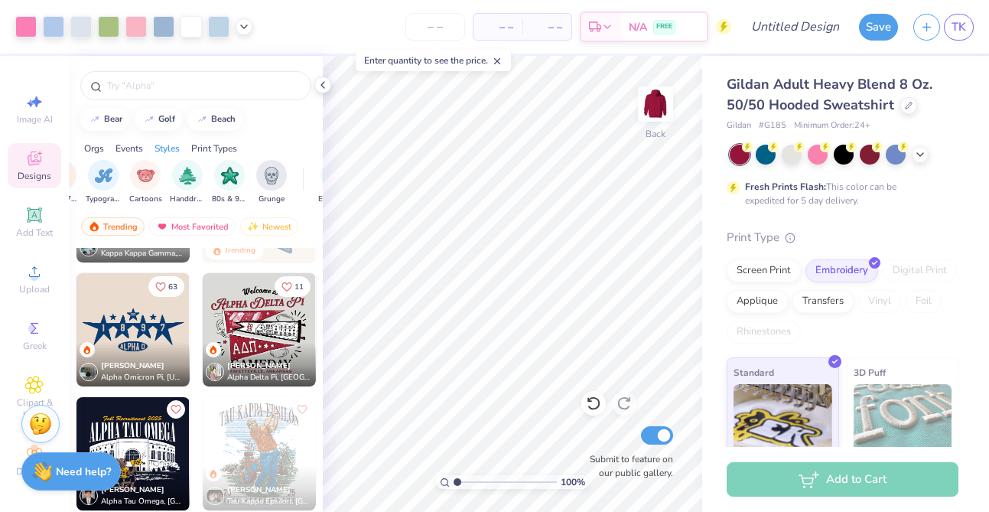
scroll to position [0, 1244]
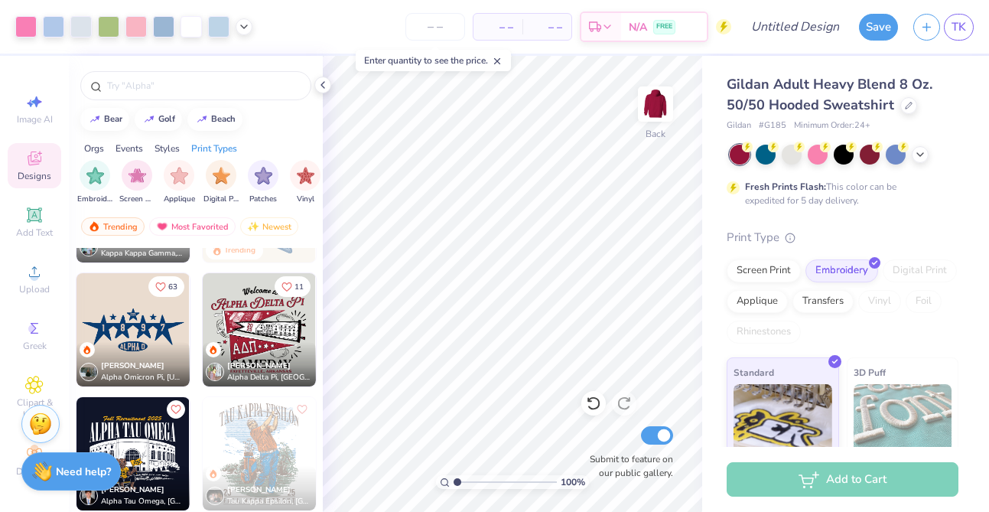
click at [86, 151] on div "Orgs" at bounding box center [94, 148] width 20 height 14
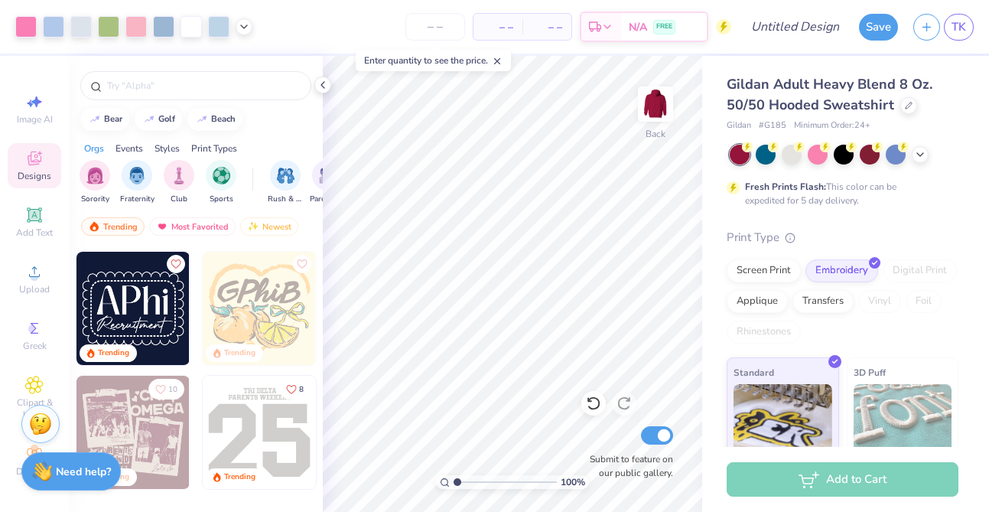
scroll to position [1142, 0]
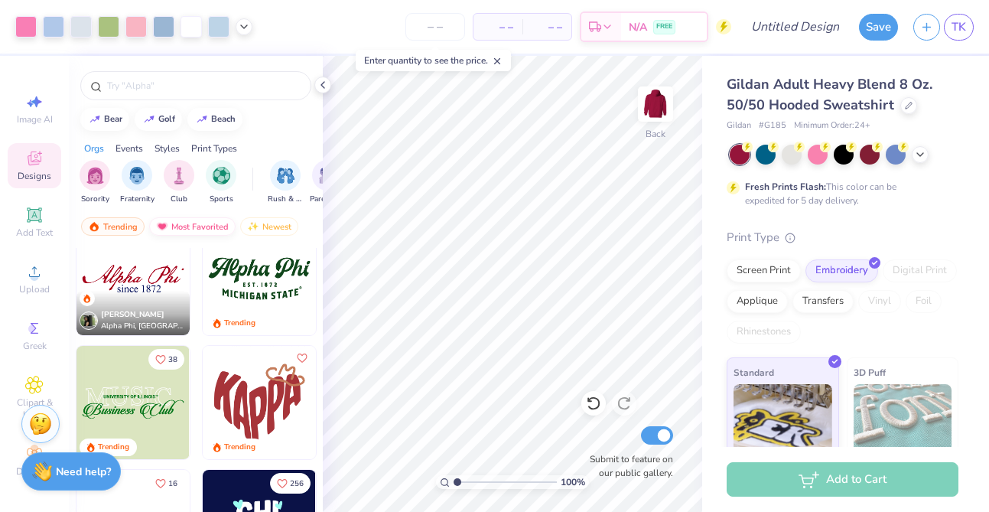
click at [184, 230] on div "Most Favorited" at bounding box center [192, 226] width 86 height 18
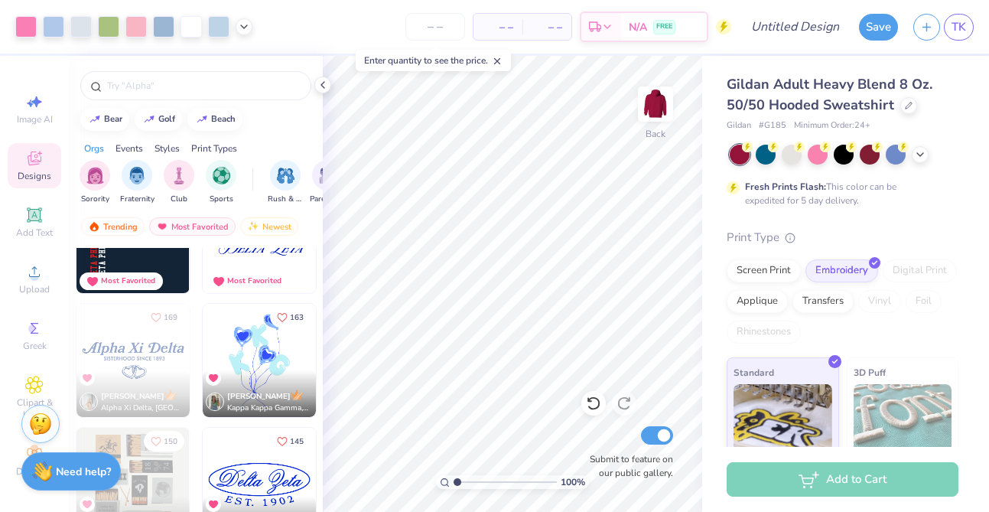
scroll to position [443, 0]
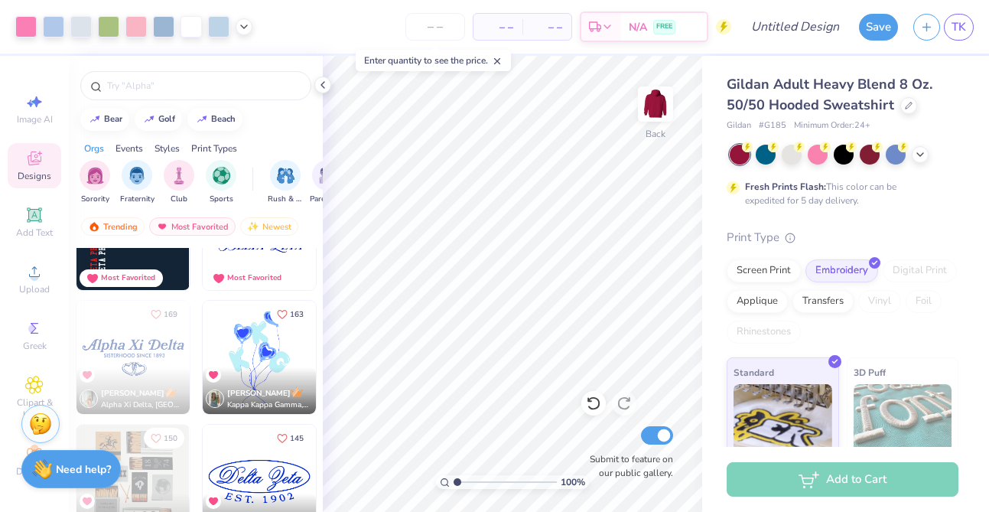
click at [75, 469] on strong "Need help?" at bounding box center [83, 469] width 55 height 15
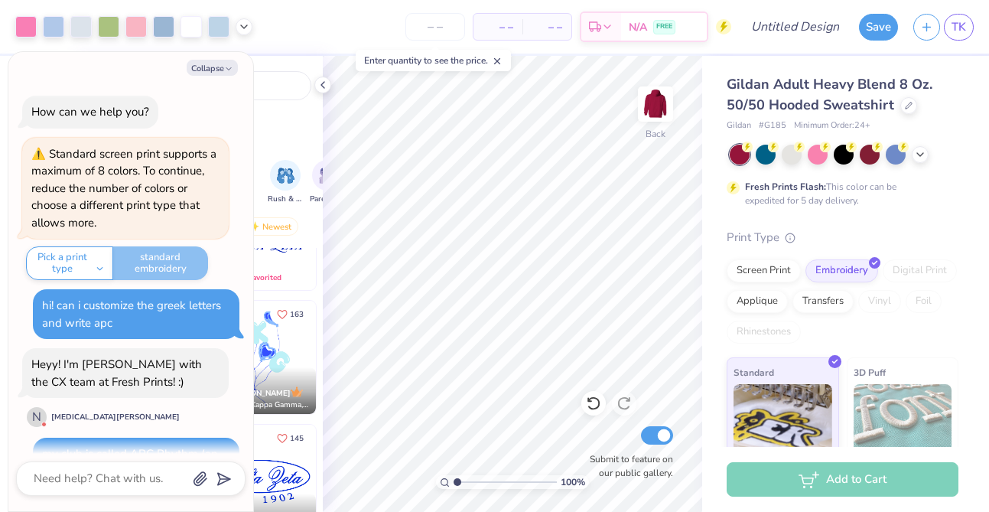
scroll to position [132, 0]
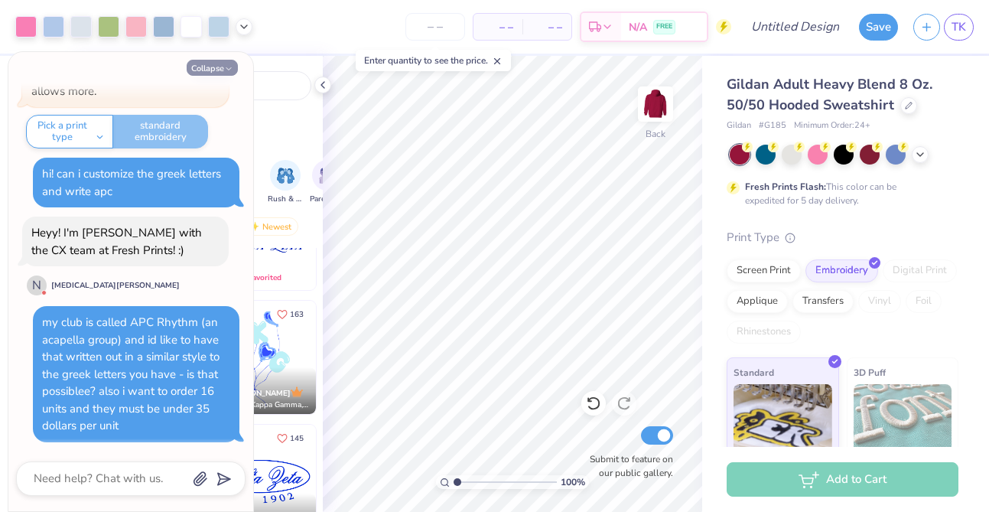
click at [210, 70] on button "Collapse" at bounding box center [212, 68] width 51 height 16
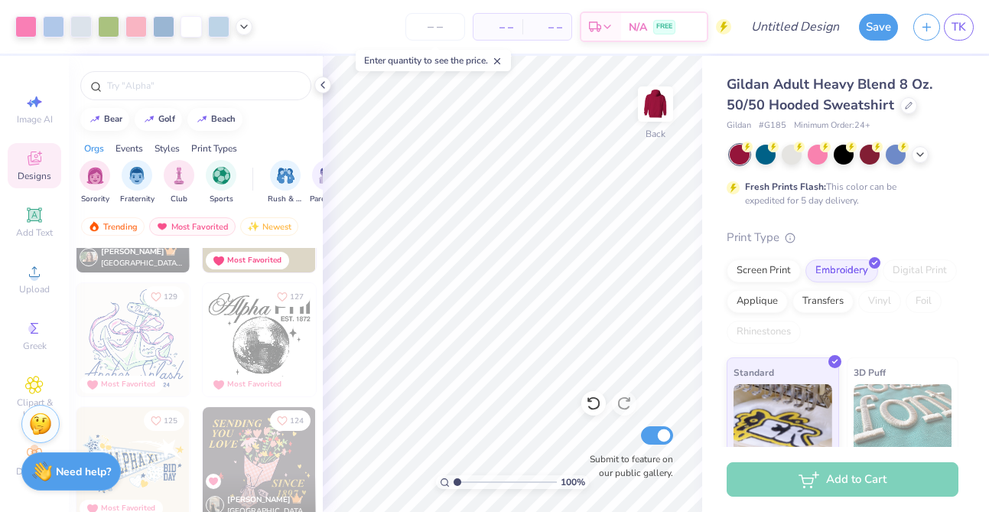
scroll to position [869, 0]
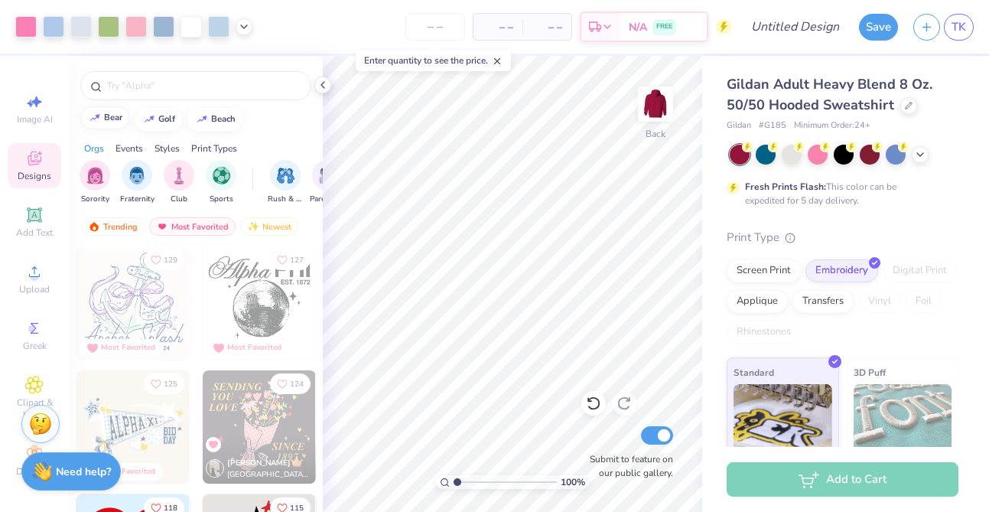
click at [109, 120] on div "bear" at bounding box center [113, 117] width 18 height 8
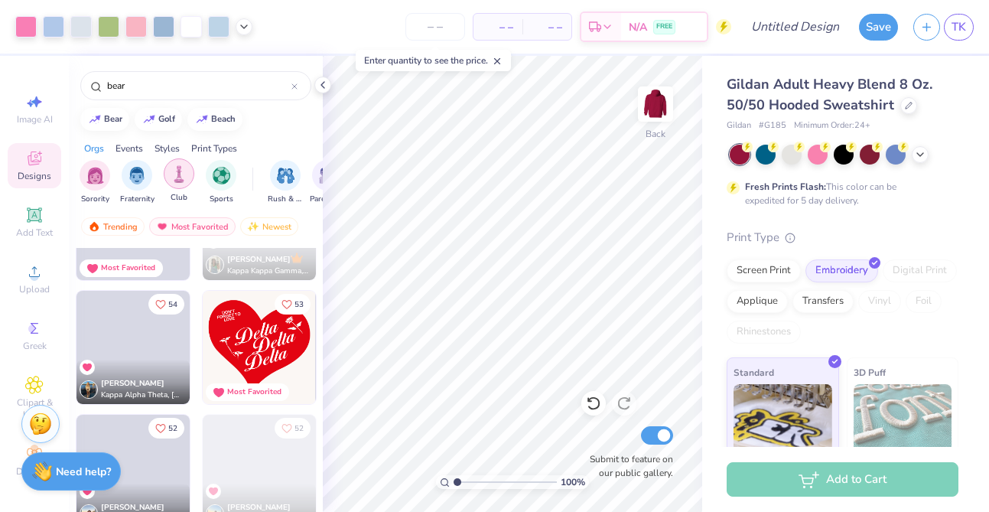
scroll to position [1207, 0]
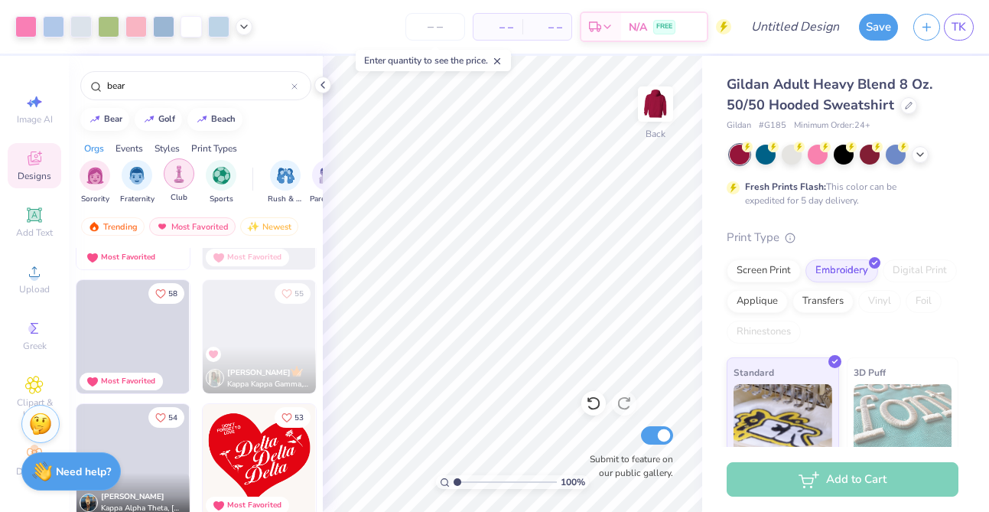
click at [178, 177] on img "filter for Club" at bounding box center [179, 174] width 17 height 18
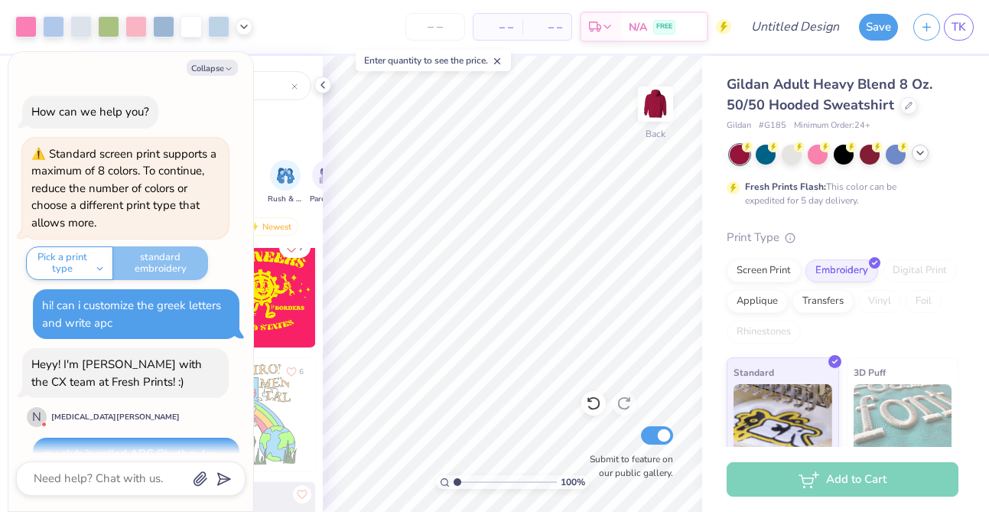
scroll to position [321, 0]
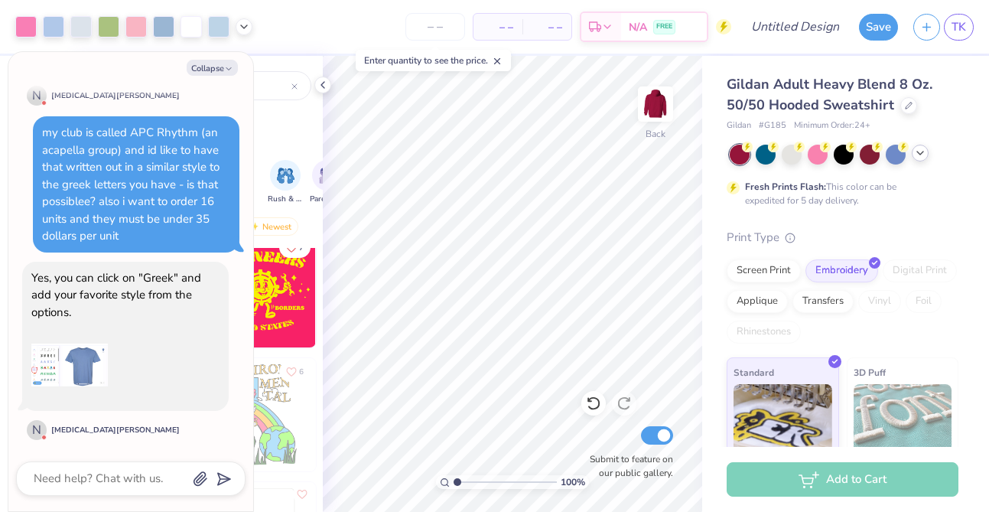
click at [915, 147] on icon at bounding box center [920, 153] width 12 height 12
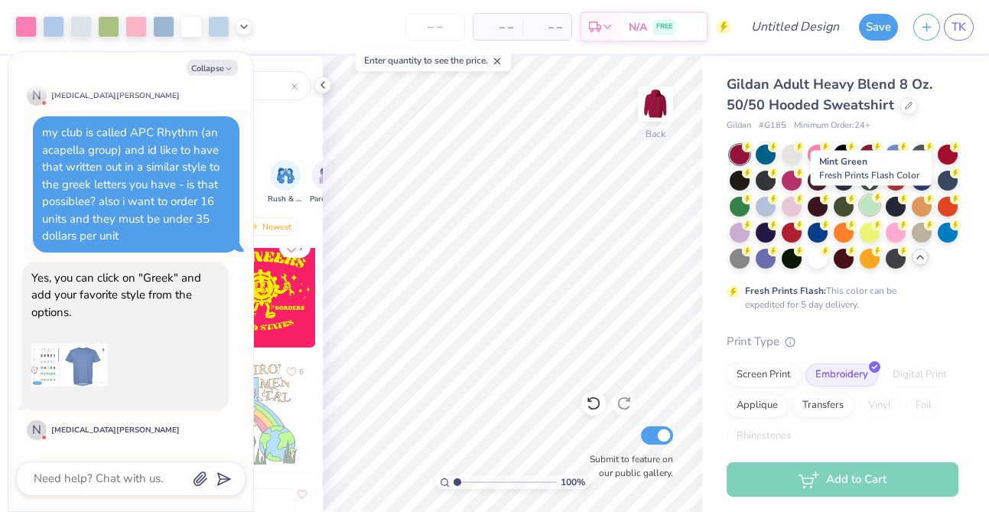
click at [870, 205] on div at bounding box center [869, 205] width 20 height 20
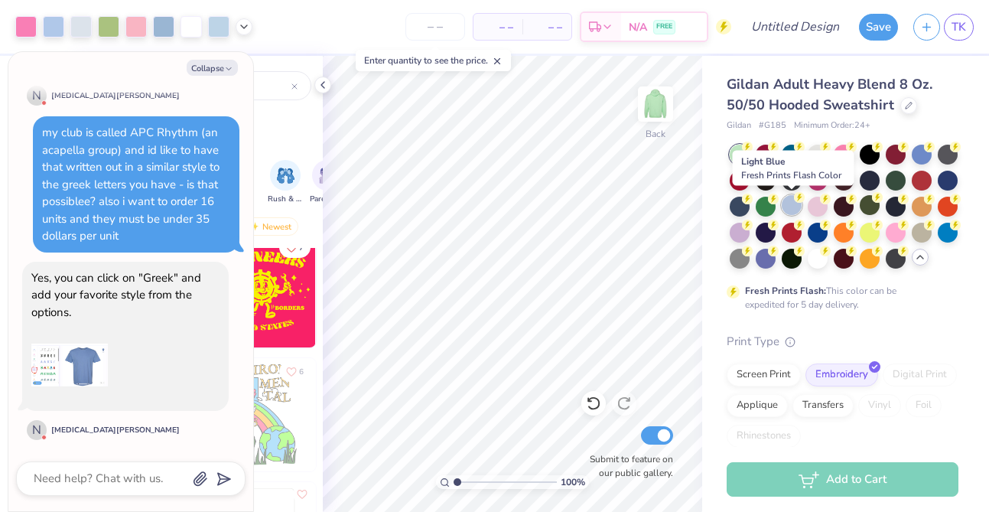
click at [791, 207] on div at bounding box center [791, 205] width 20 height 20
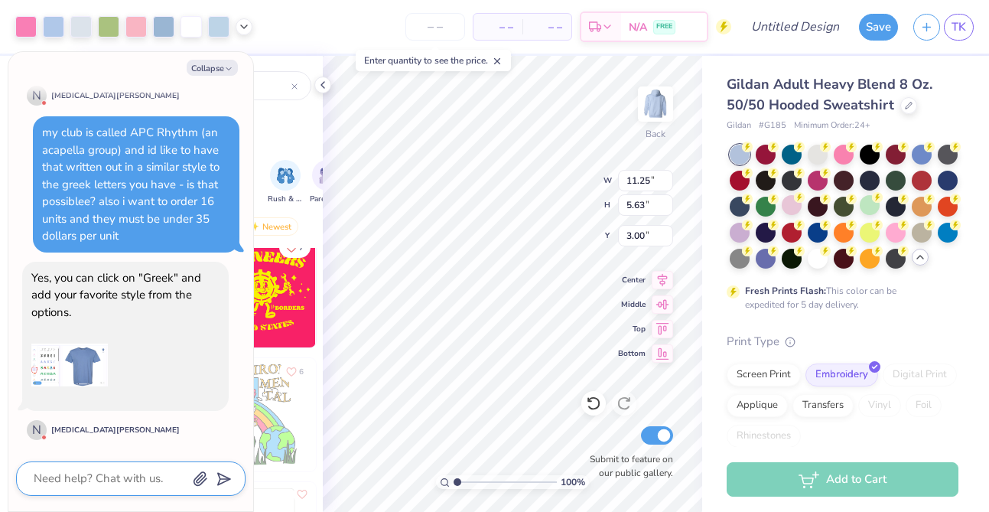
click at [102, 470] on textarea at bounding box center [109, 478] width 155 height 21
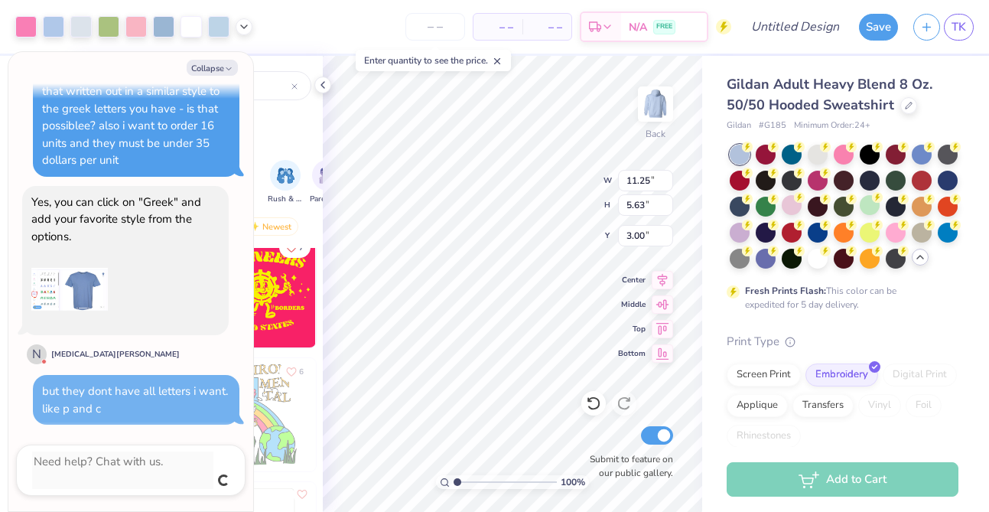
scroll to position [380, 0]
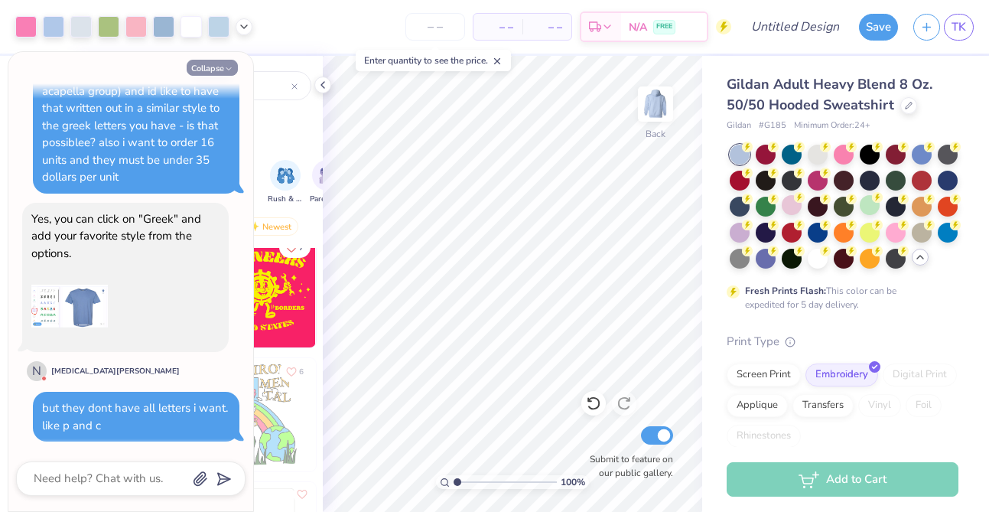
click at [218, 63] on button "Collapse" at bounding box center [212, 68] width 51 height 16
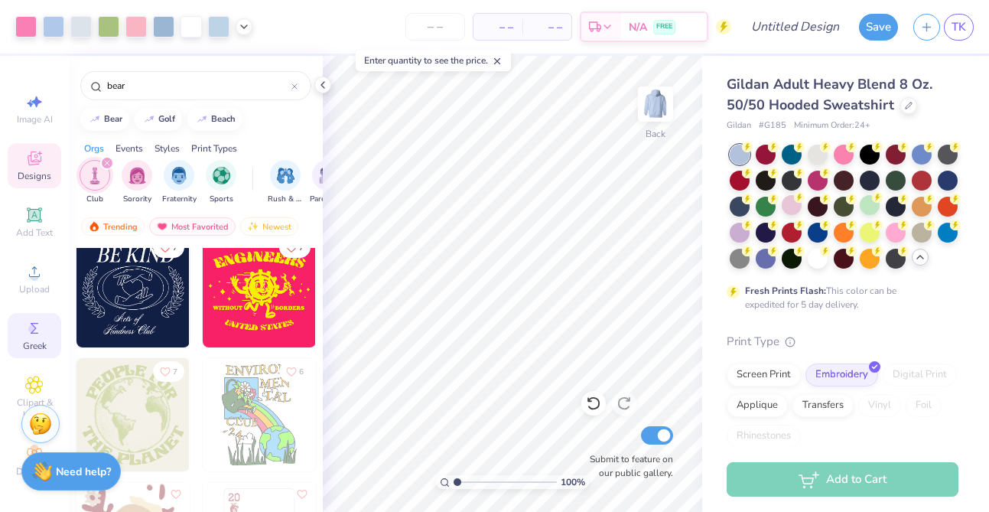
click at [37, 333] on icon at bounding box center [34, 328] width 18 height 18
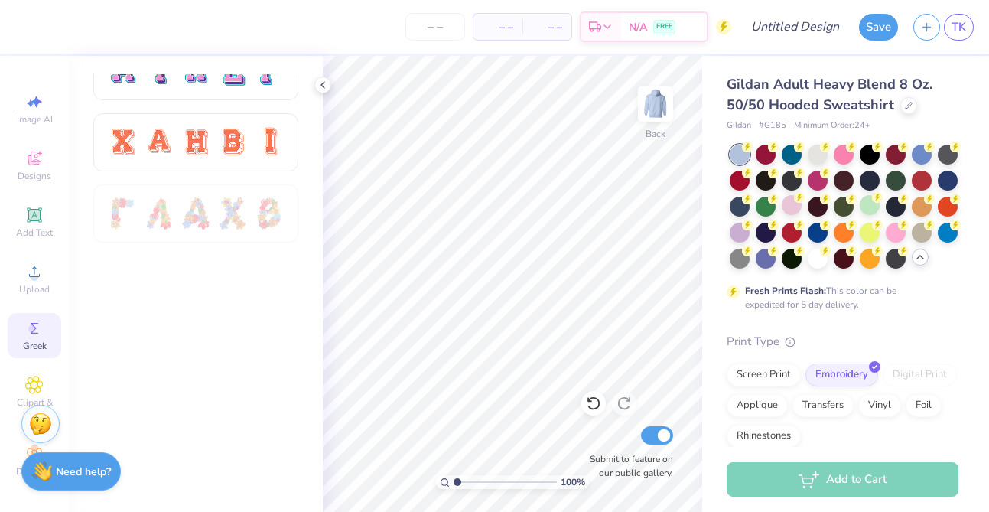
scroll to position [564, 0]
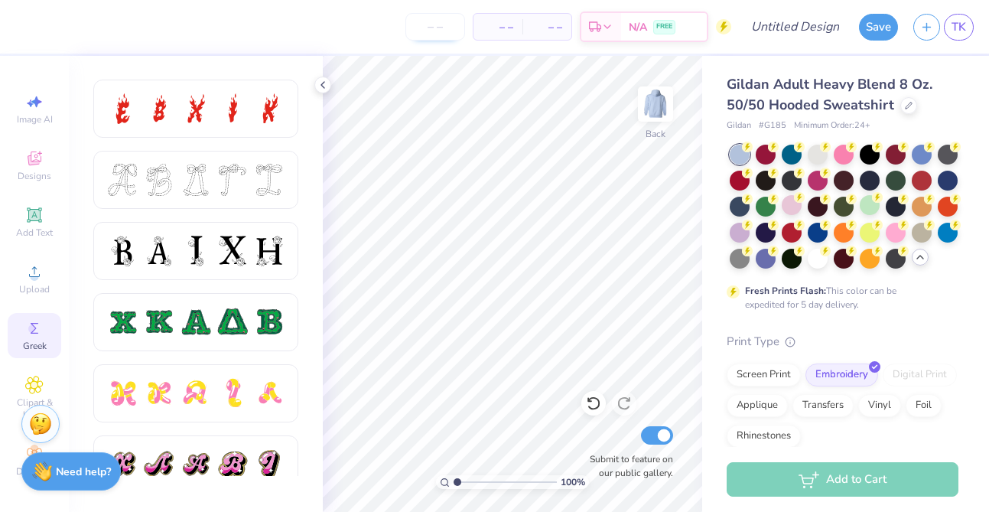
click at [434, 28] on input "number" at bounding box center [435, 27] width 60 height 28
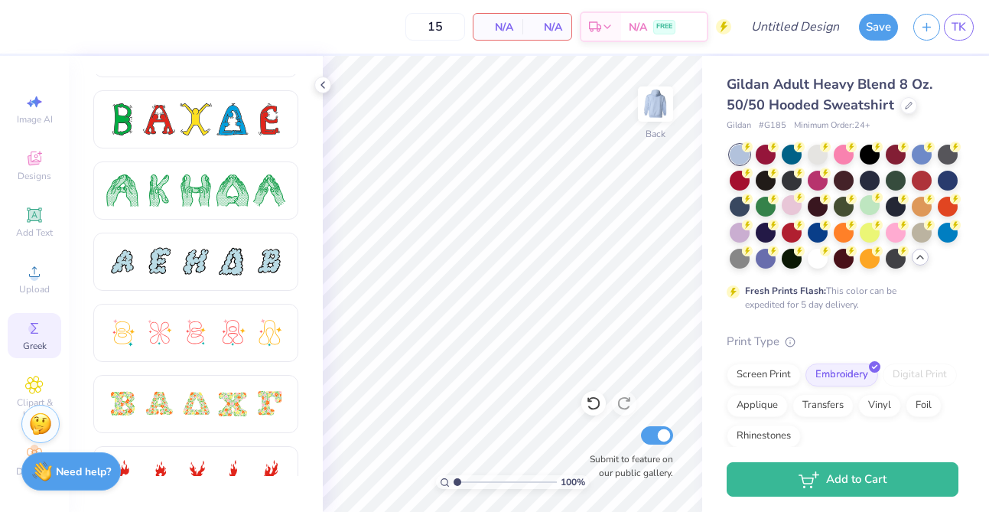
scroll to position [0, 0]
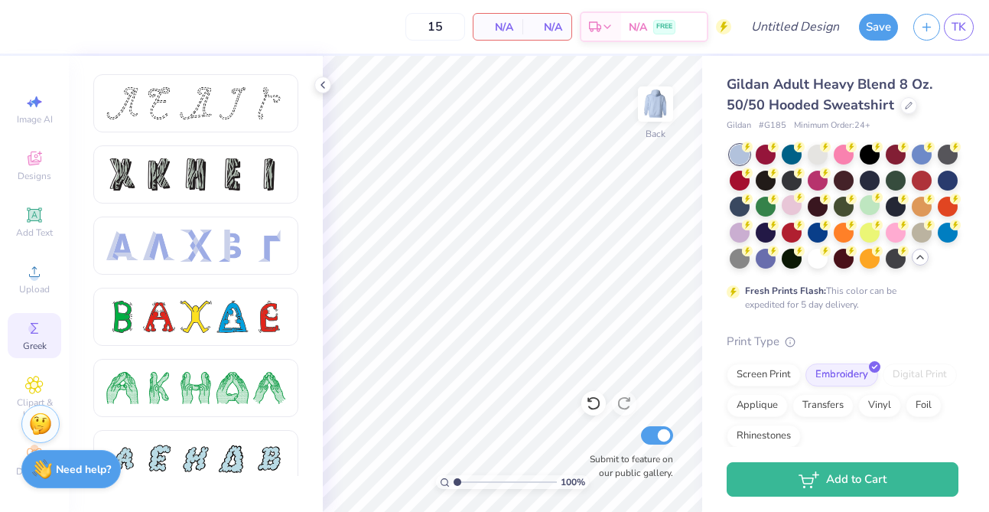
click at [77, 469] on strong "Need help?" at bounding box center [83, 469] width 55 height 15
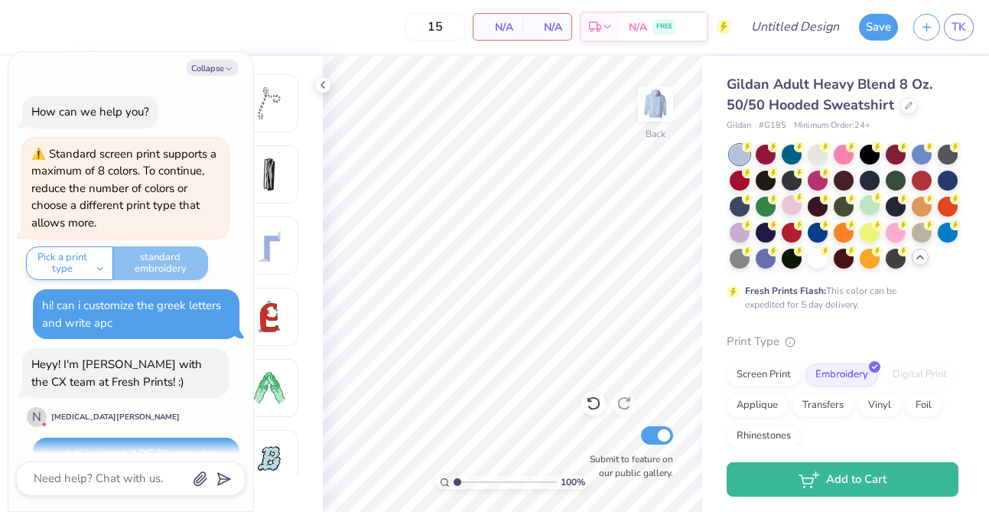
scroll to position [380, 0]
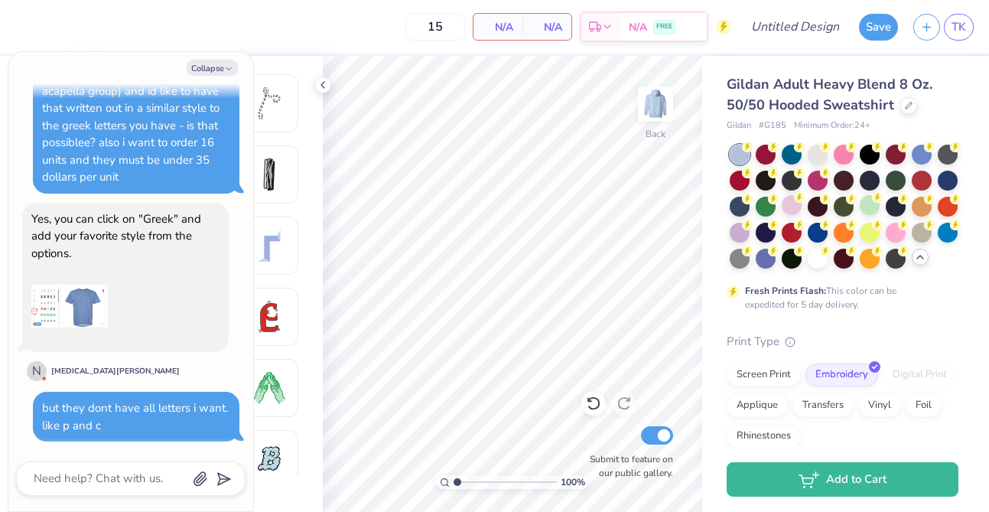
click at [223, 57] on div "Collapse How can we help you? Standard screen print supports a maximum of 8 col…" at bounding box center [130, 281] width 245 height 459
click at [224, 70] on icon "button" at bounding box center [228, 68] width 9 height 9
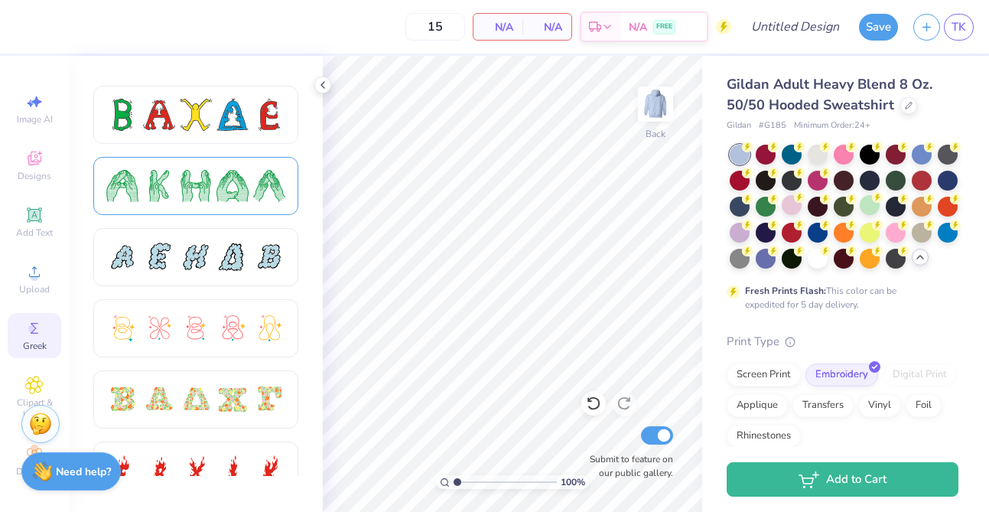
scroll to position [204, 0]
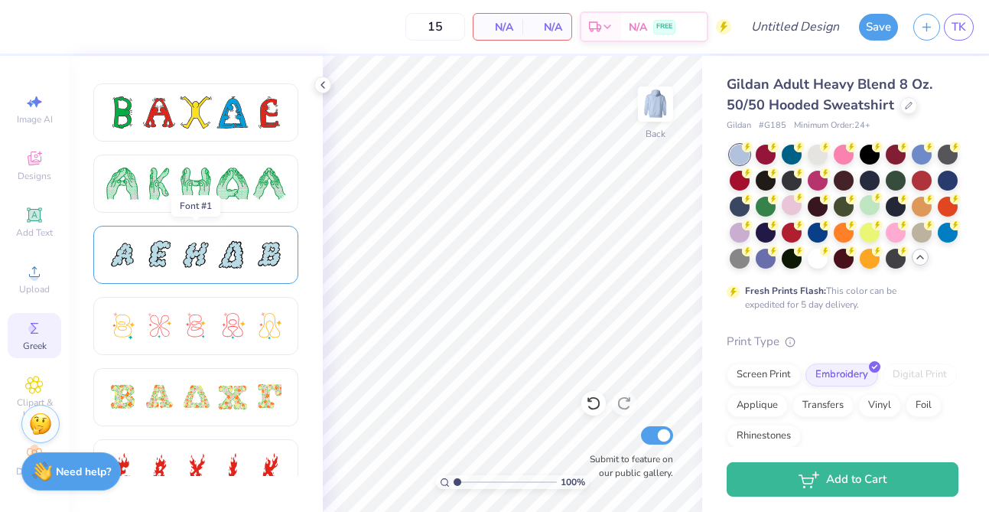
click at [198, 243] on div at bounding box center [196, 255] width 32 height 32
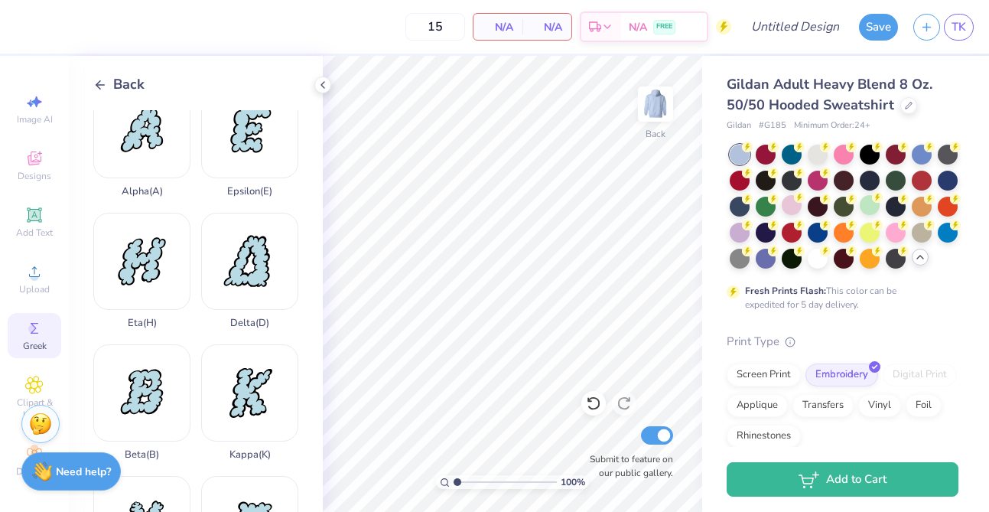
scroll to position [0, 0]
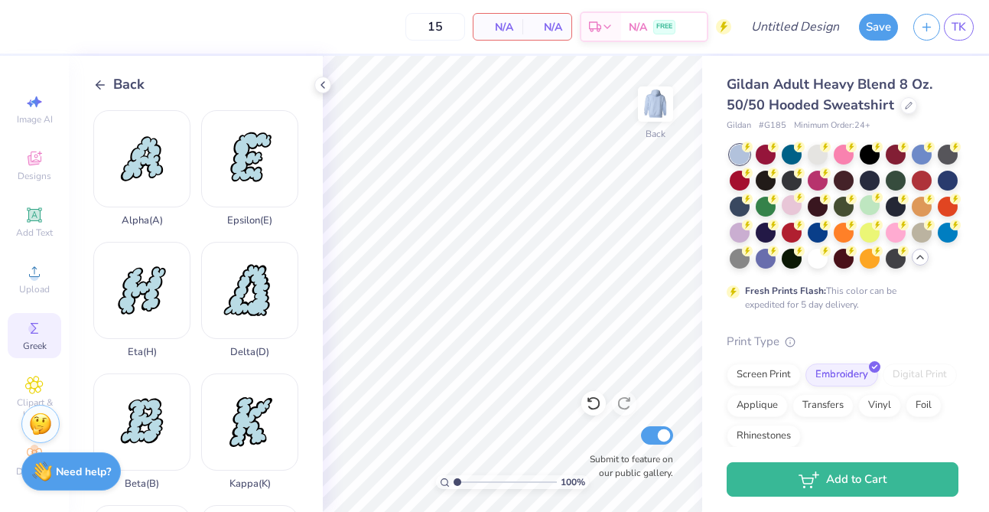
click at [119, 86] on span "Back" at bounding box center [128, 84] width 31 height 21
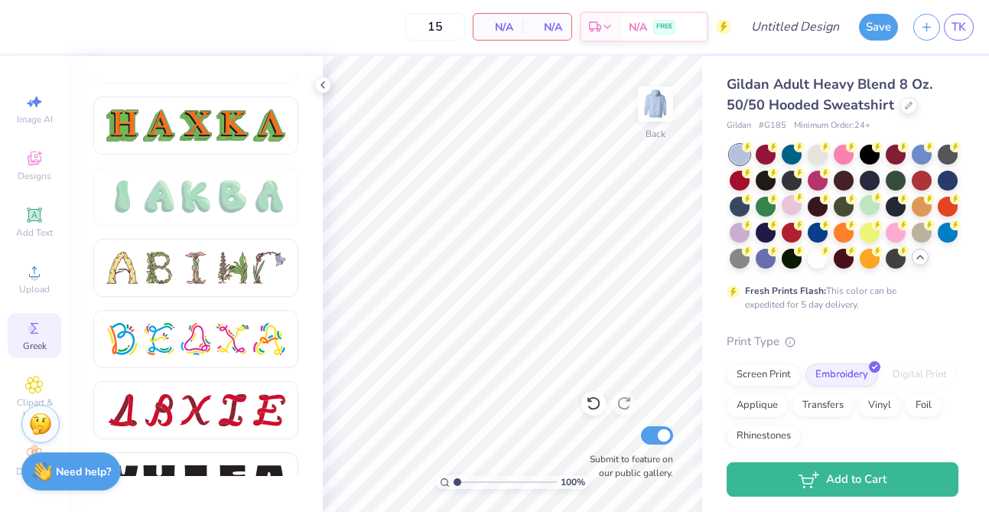
scroll to position [1683, 0]
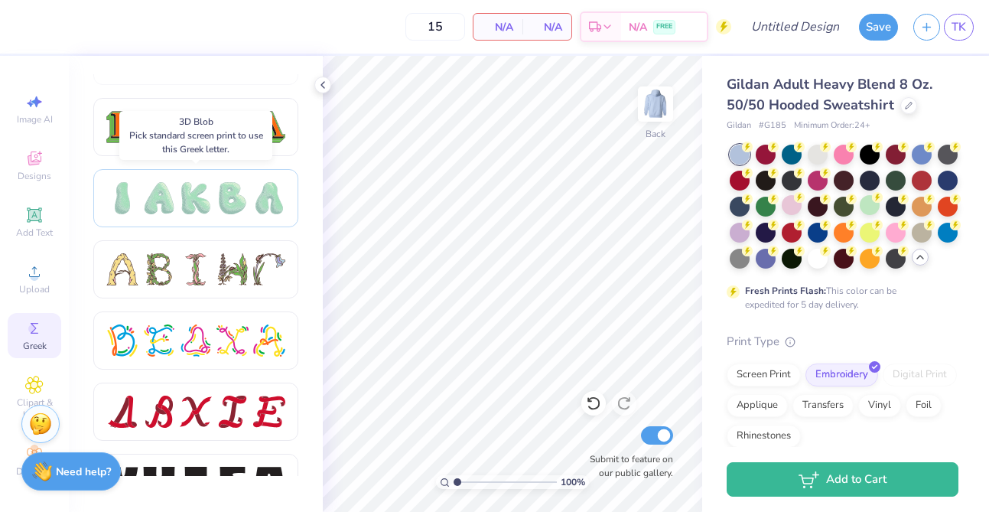
click at [191, 196] on div at bounding box center [196, 198] width 32 height 32
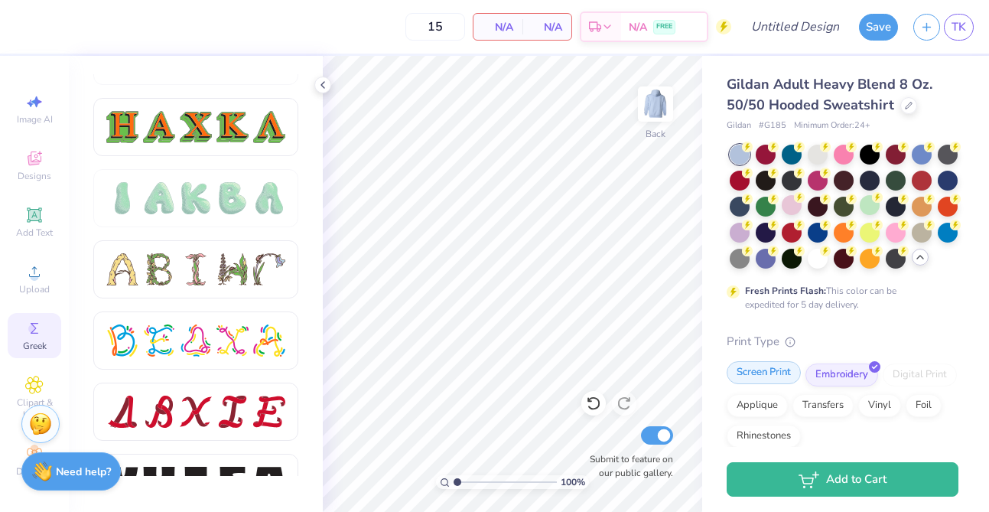
click at [778, 375] on div "Screen Print" at bounding box center [763, 372] width 74 height 23
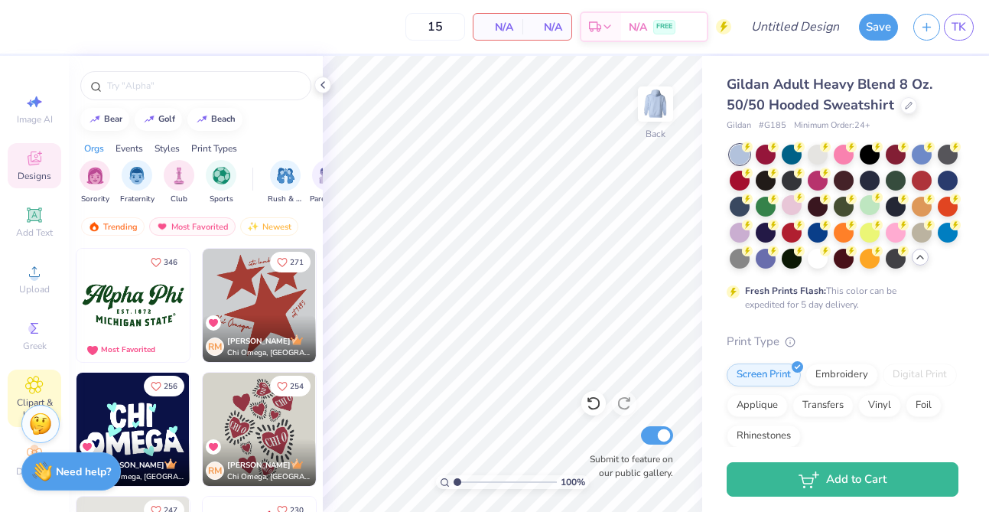
scroll to position [2, 0]
click at [37, 326] on icon at bounding box center [34, 326] width 18 height 18
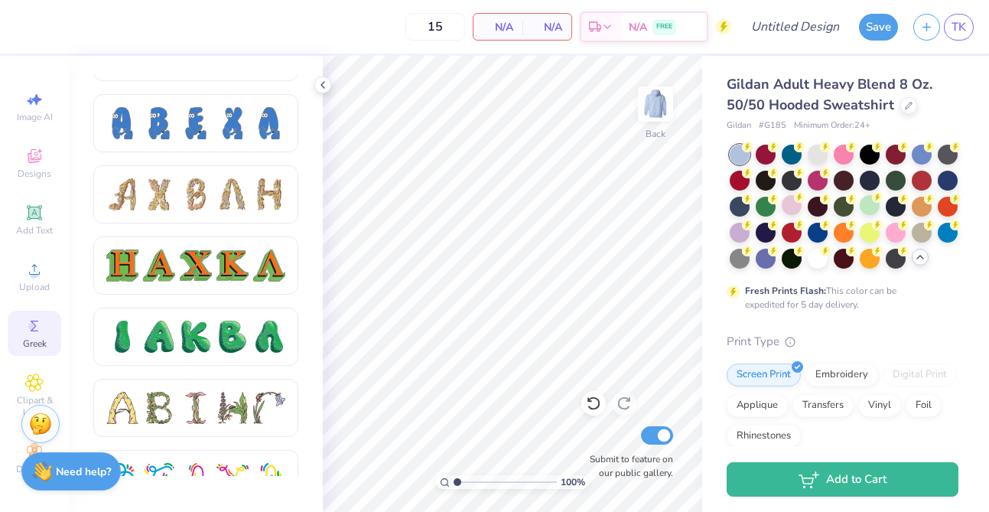
scroll to position [1540, 0]
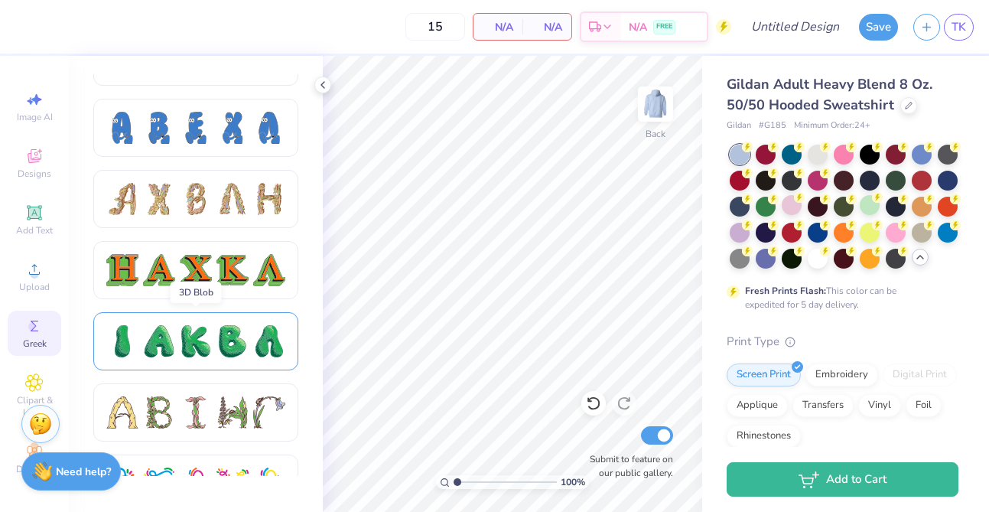
click at [196, 340] on div at bounding box center [196, 341] width 32 height 32
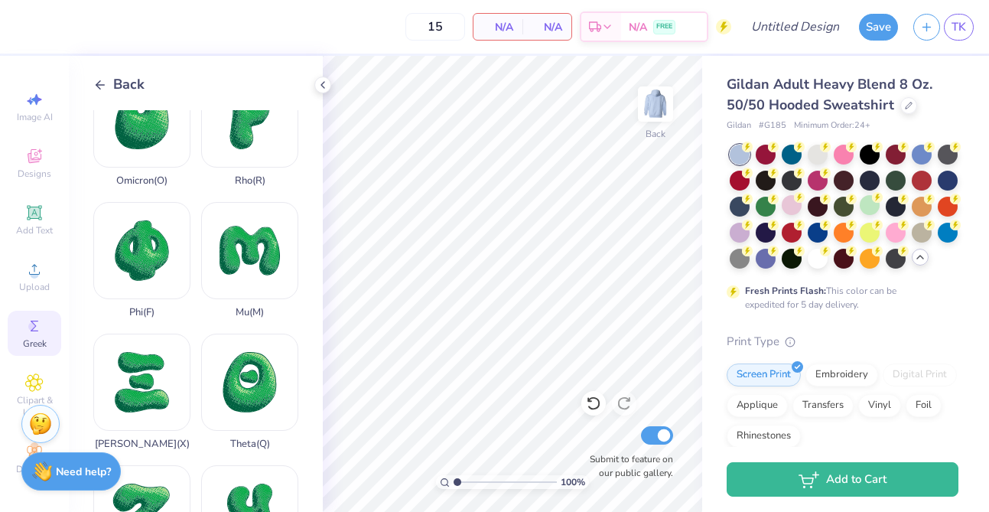
scroll to position [1180, 0]
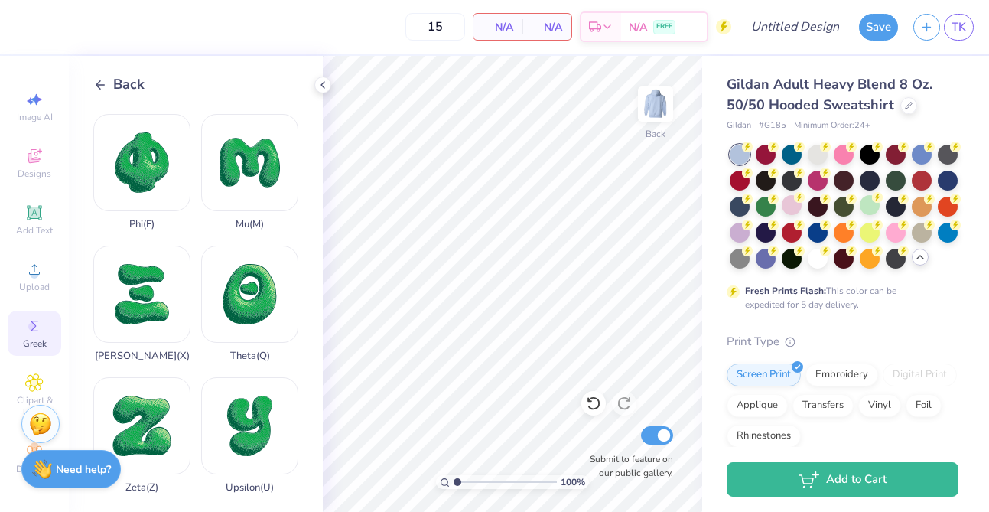
click at [59, 467] on strong "Need help?" at bounding box center [83, 469] width 55 height 15
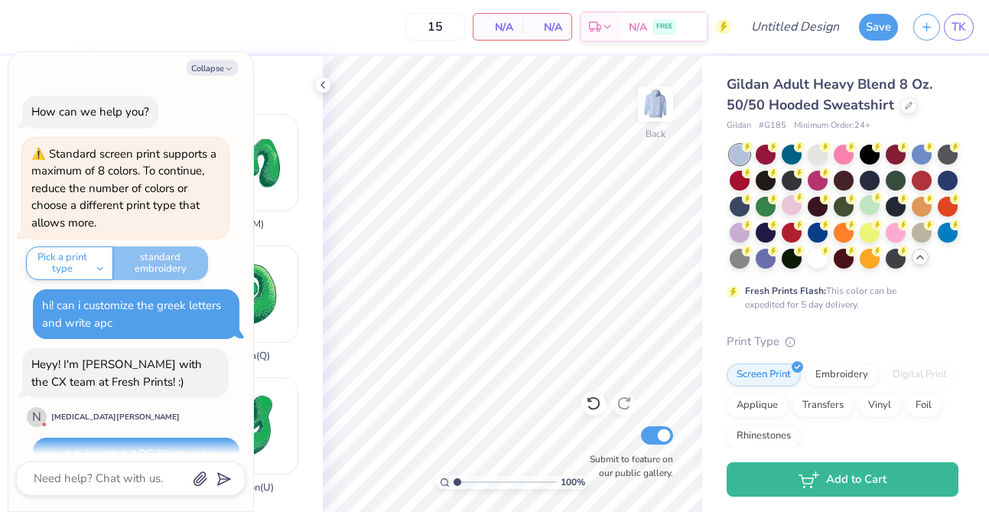
scroll to position [380, 0]
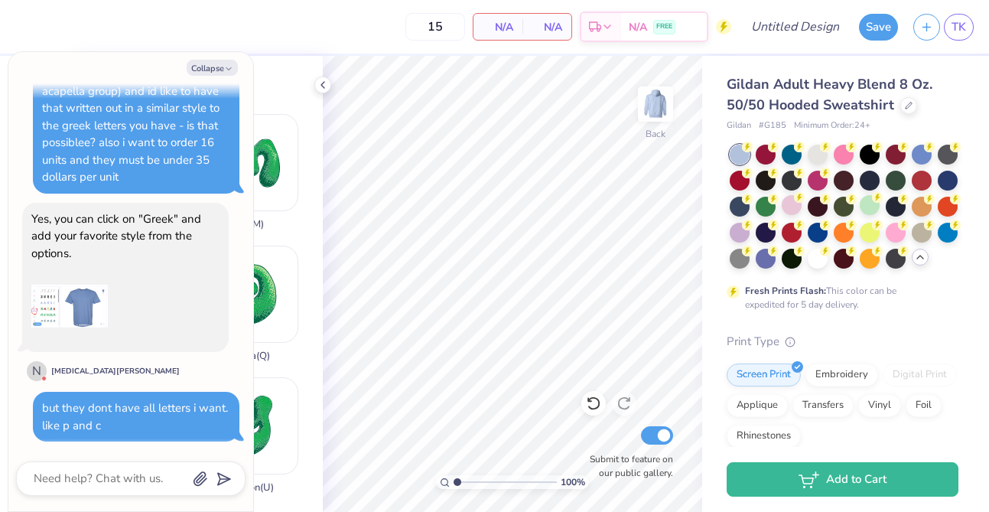
click at [87, 466] on div at bounding box center [130, 478] width 229 height 34
click at [83, 477] on textarea at bounding box center [109, 478] width 155 height 21
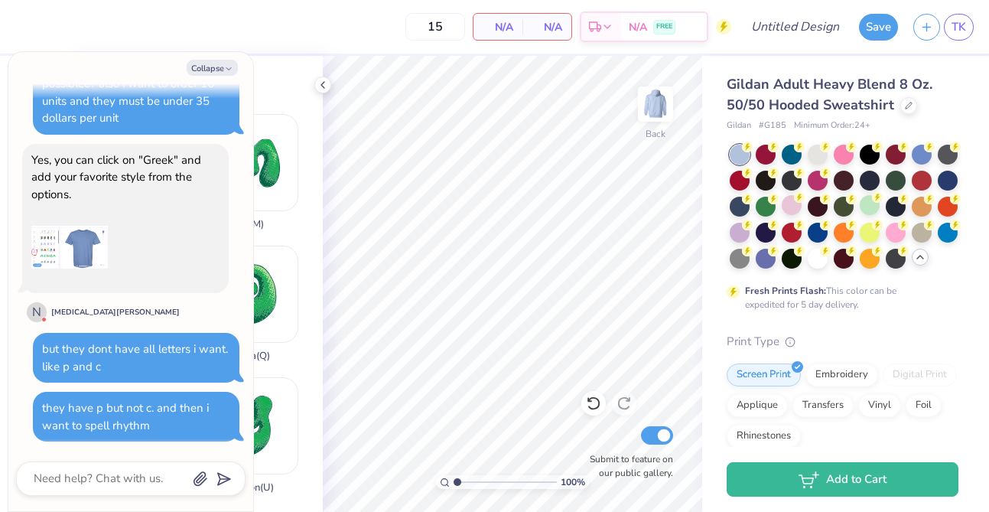
scroll to position [439, 0]
click at [229, 71] on icon "button" at bounding box center [228, 68] width 9 height 9
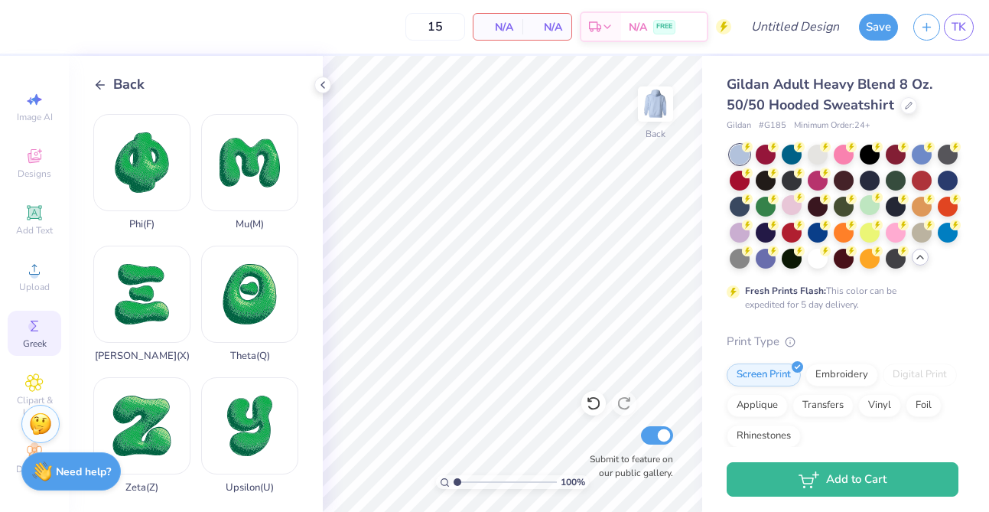
click at [101, 87] on icon at bounding box center [100, 85] width 14 height 14
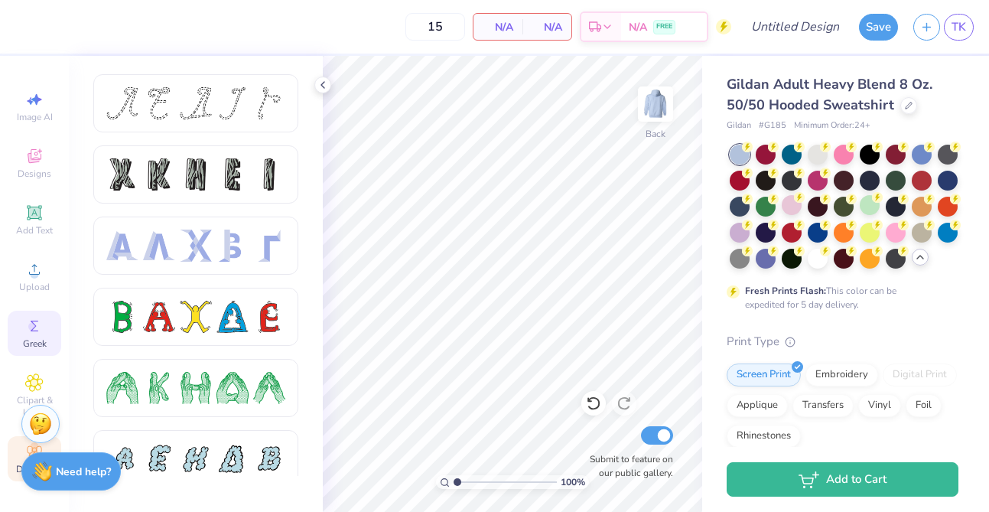
click at [18, 450] on div "Decorate" at bounding box center [35, 458] width 54 height 45
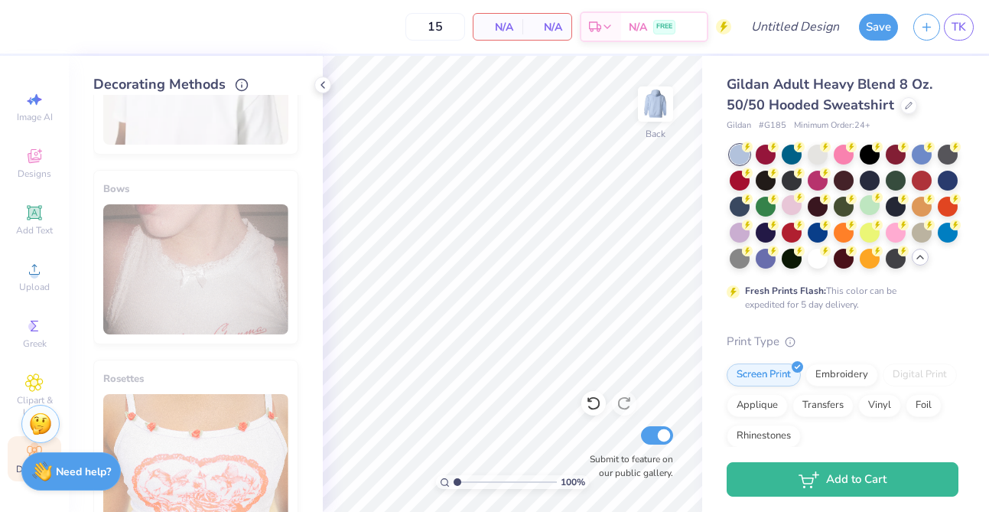
scroll to position [923, 0]
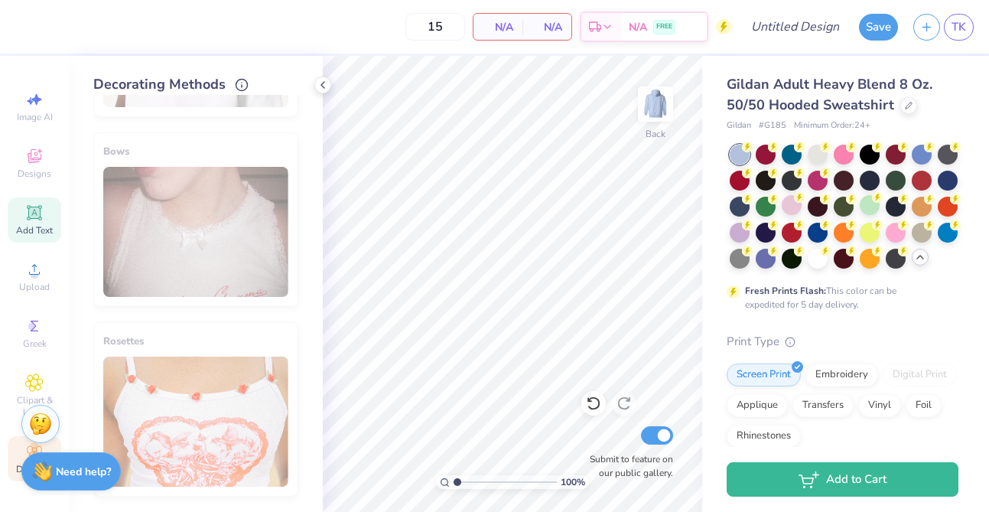
click at [41, 218] on icon at bounding box center [34, 212] width 15 height 15
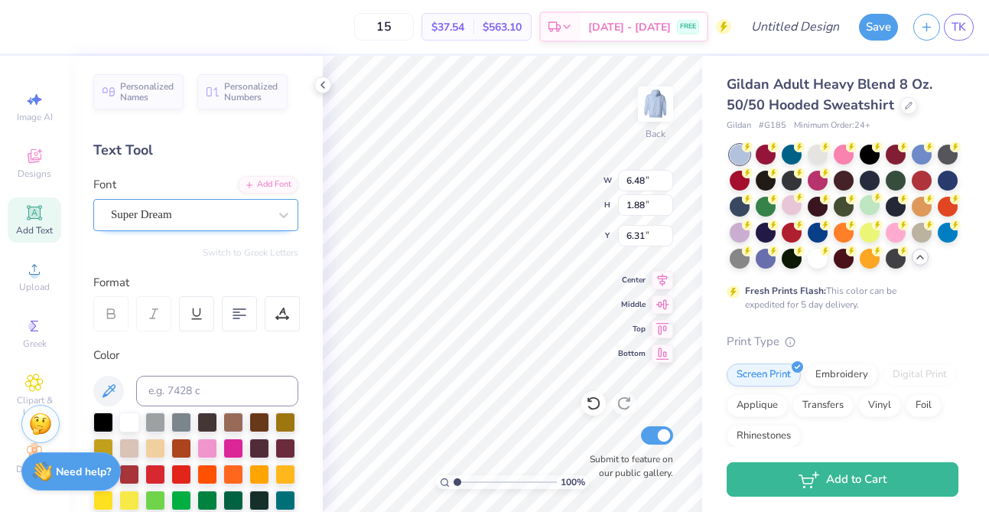
click at [183, 208] on div "Super Dream" at bounding box center [189, 215] width 161 height 24
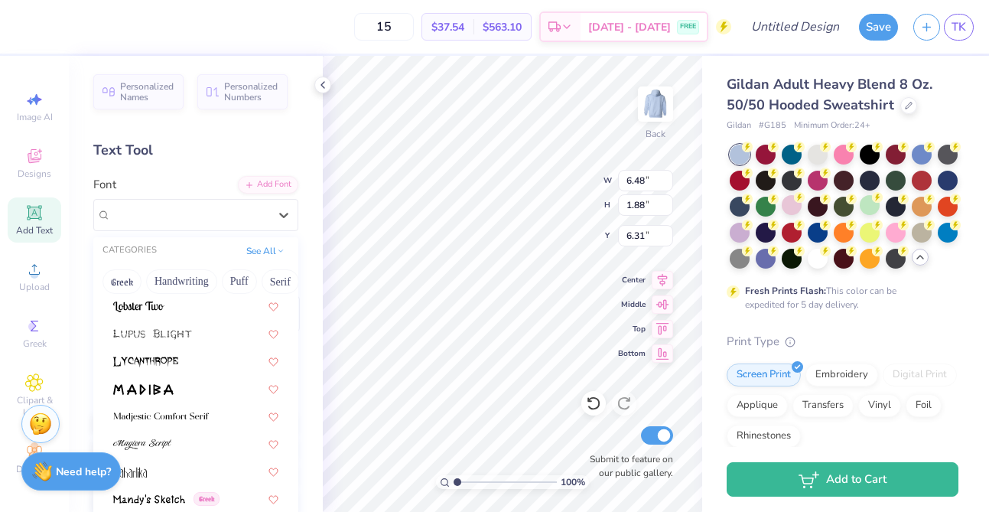
scroll to position [5896, 0]
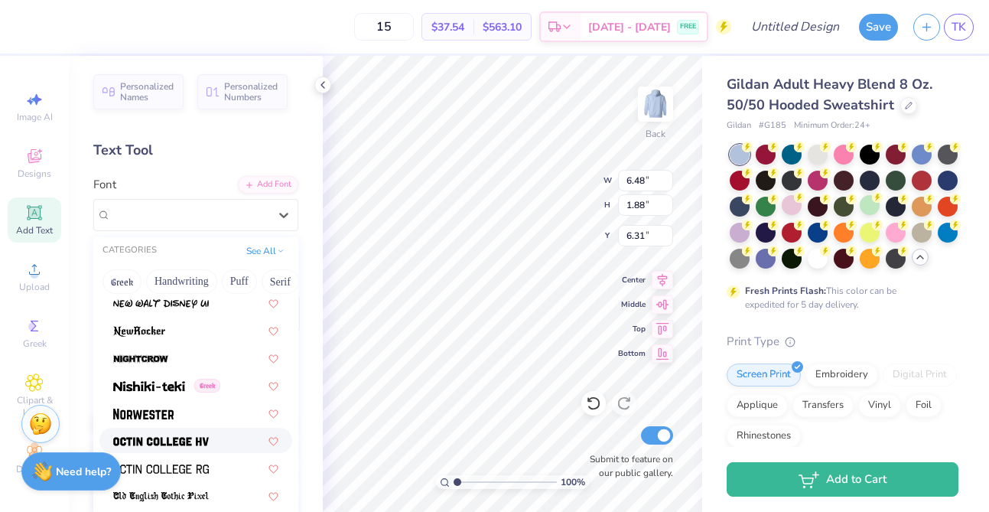
click at [155, 442] on img at bounding box center [161, 441] width 96 height 11
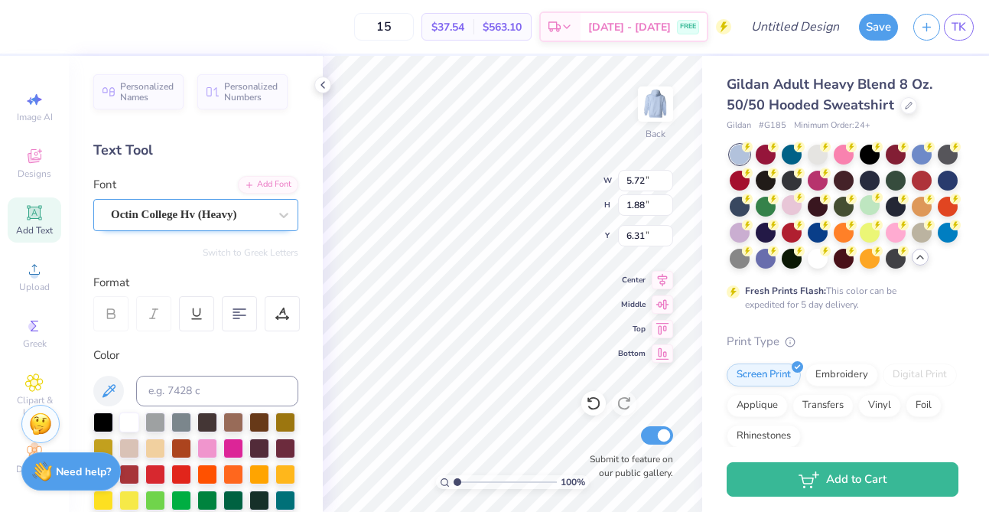
click at [143, 210] on div "Octin College Hv (Heavy)" at bounding box center [189, 215] width 161 height 24
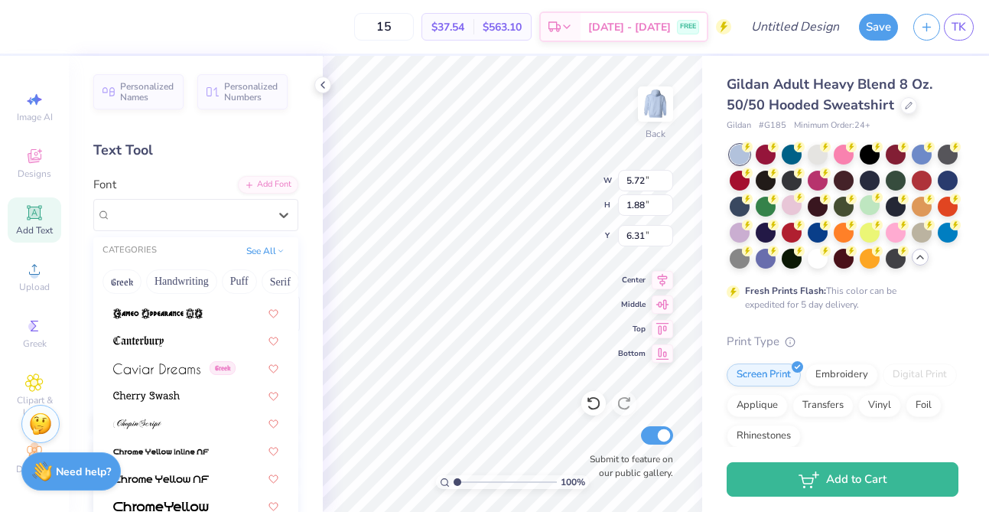
scroll to position [918, 0]
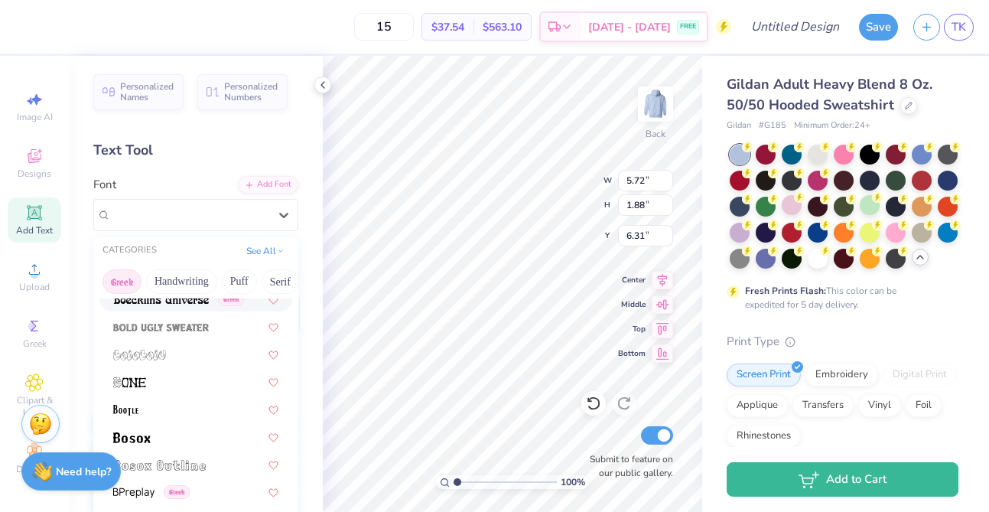
click at [131, 280] on button "Greek" at bounding box center [121, 281] width 39 height 24
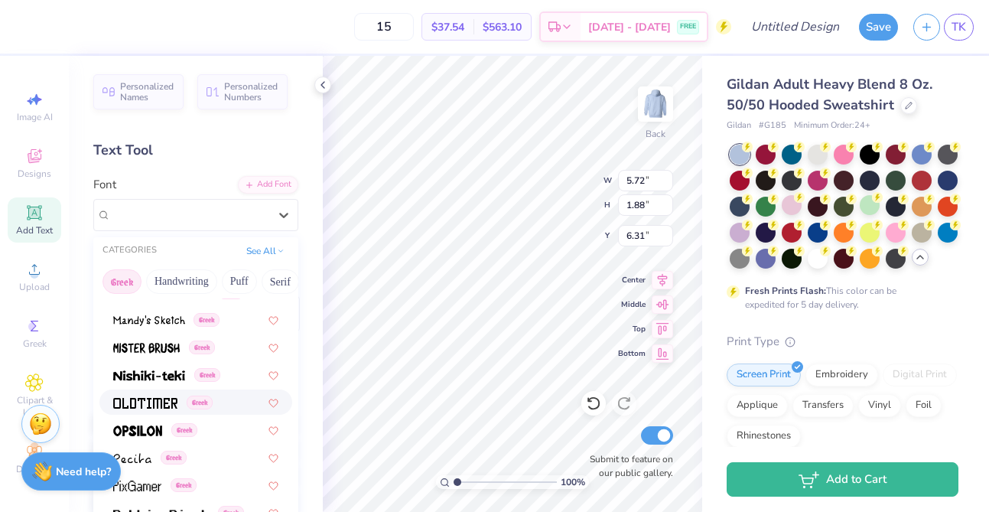
scroll to position [761, 0]
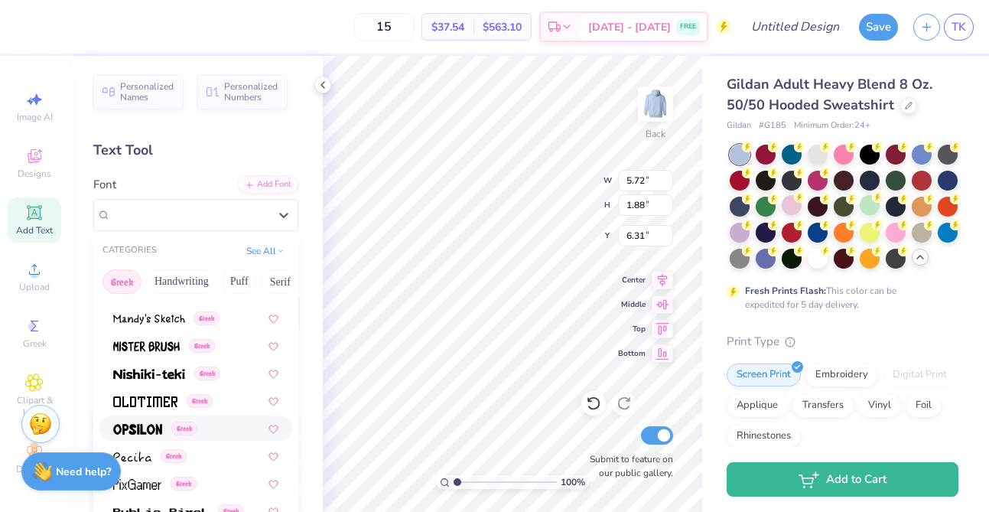
click at [150, 426] on img at bounding box center [137, 429] width 49 height 11
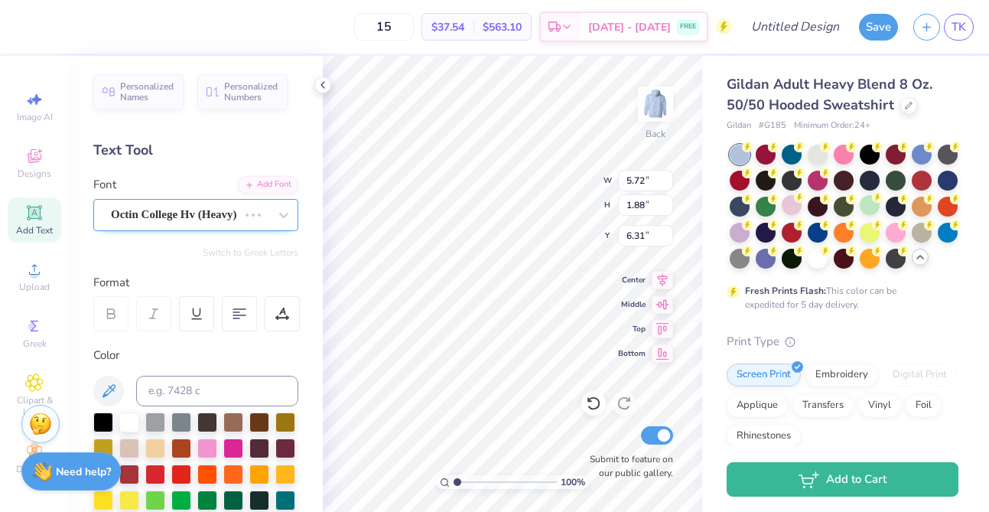
click at [182, 226] on div "Octin College Hv (Heavy)" at bounding box center [174, 215] width 130 height 24
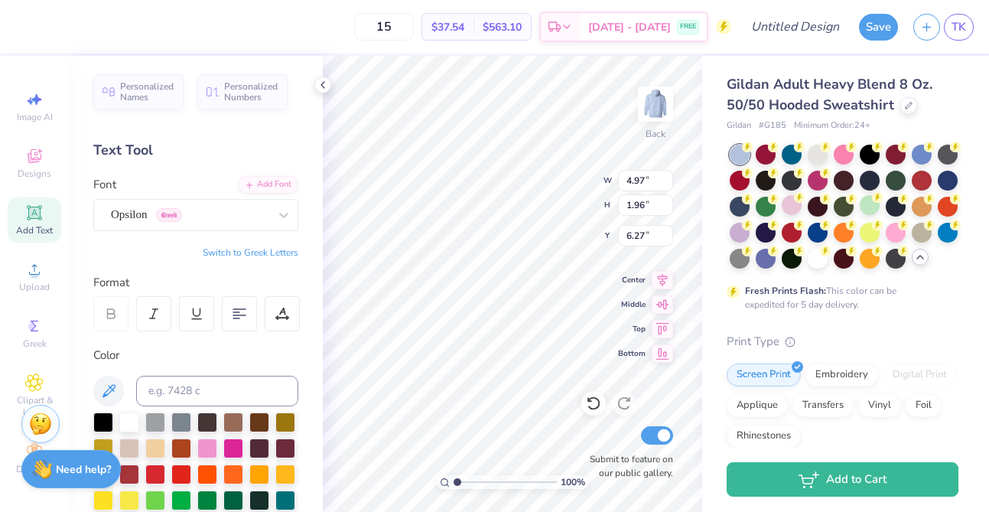
click at [65, 487] on div "Need help? Chat with us." at bounding box center [70, 469] width 99 height 38
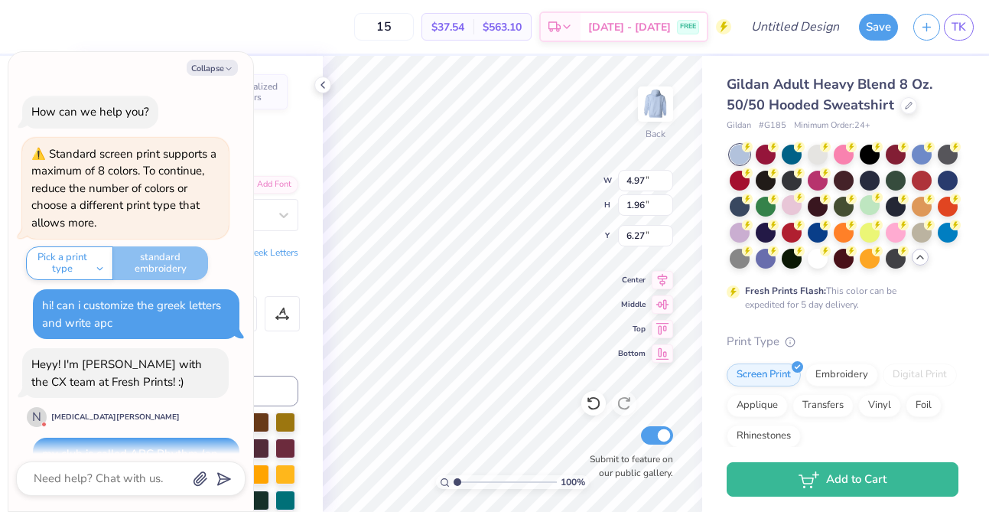
scroll to position [439, 0]
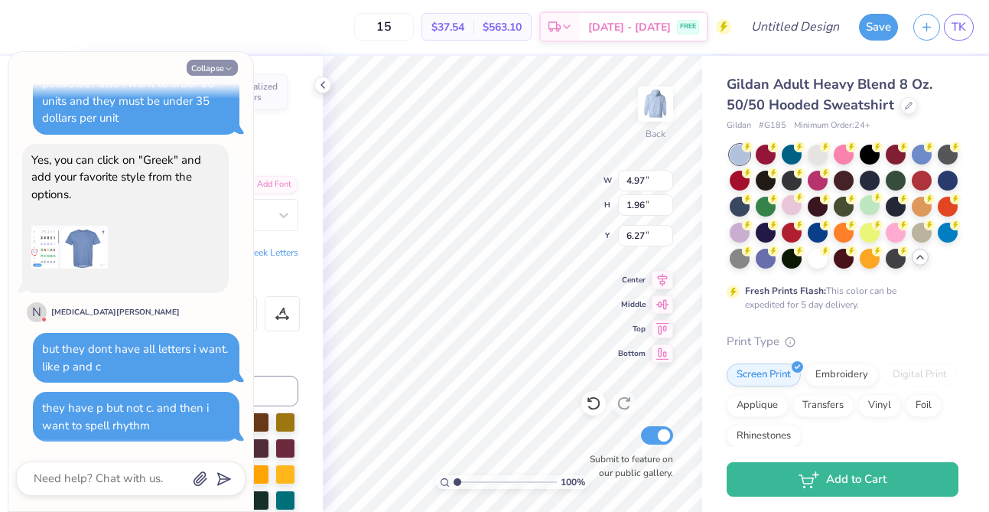
click at [224, 63] on button "Collapse" at bounding box center [212, 68] width 51 height 16
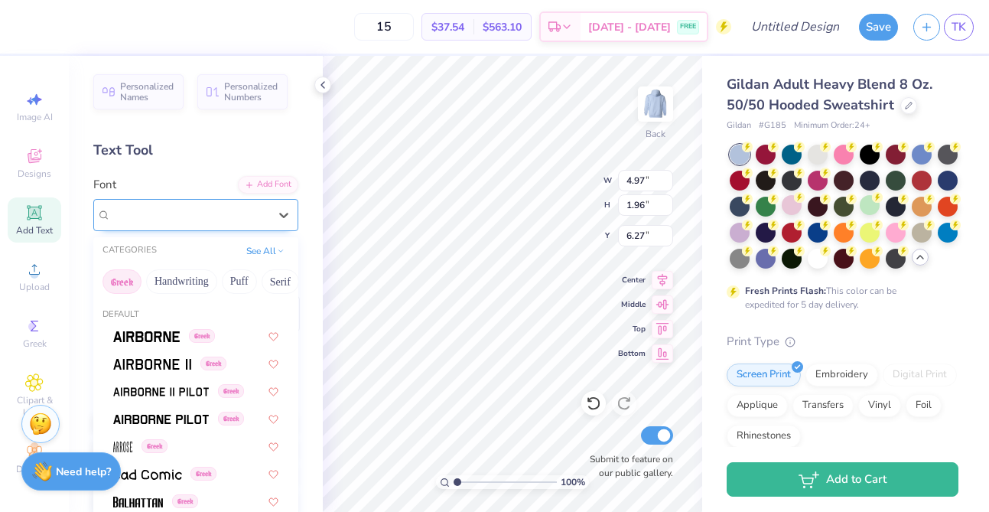
click at [225, 219] on div "Opsilon Greek" at bounding box center [189, 215] width 161 height 24
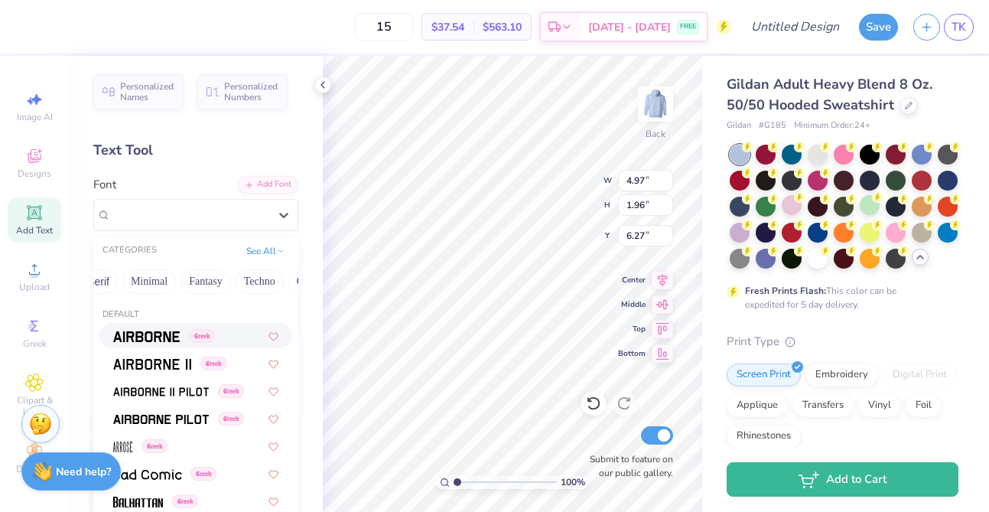
scroll to position [0, 450]
click at [225, 282] on button "Techno" at bounding box center [221, 281] width 48 height 24
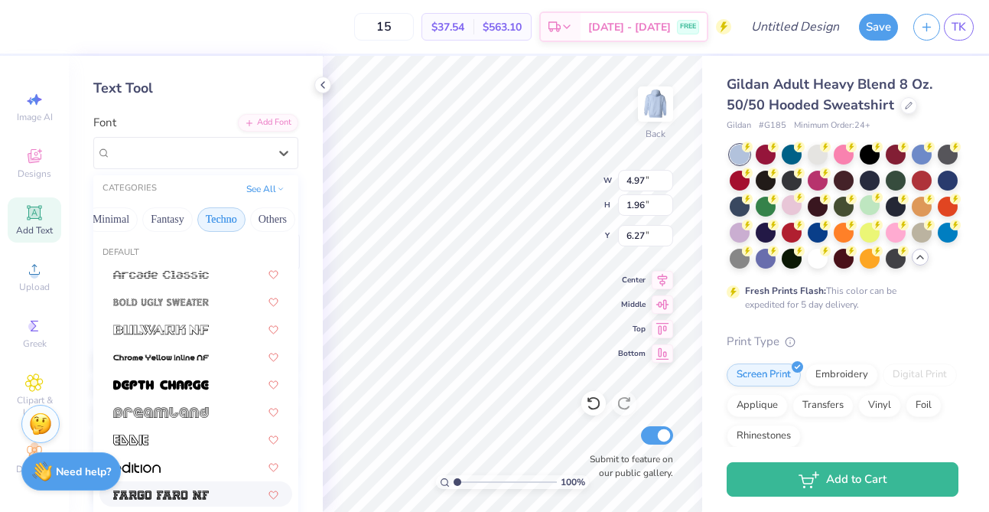
scroll to position [54, 0]
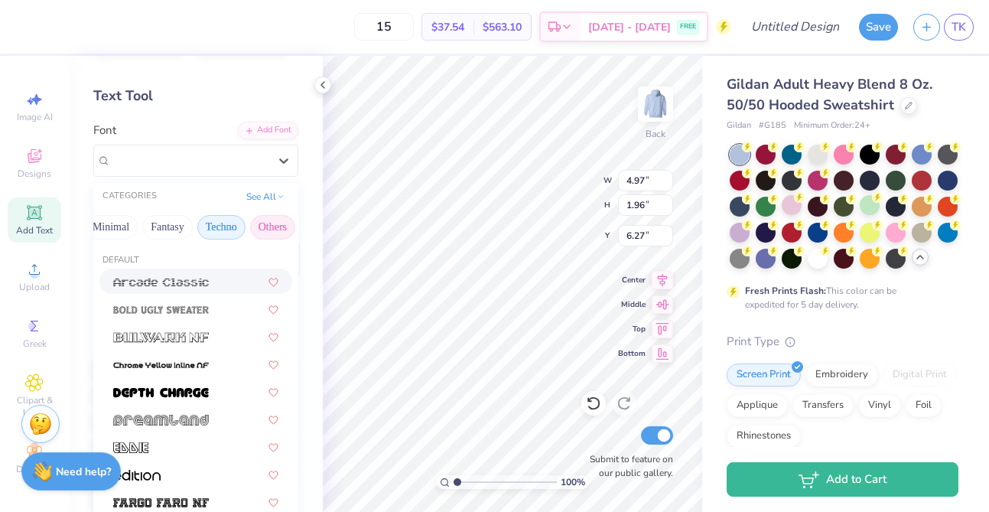
click at [255, 229] on button "Others" at bounding box center [272, 227] width 45 height 24
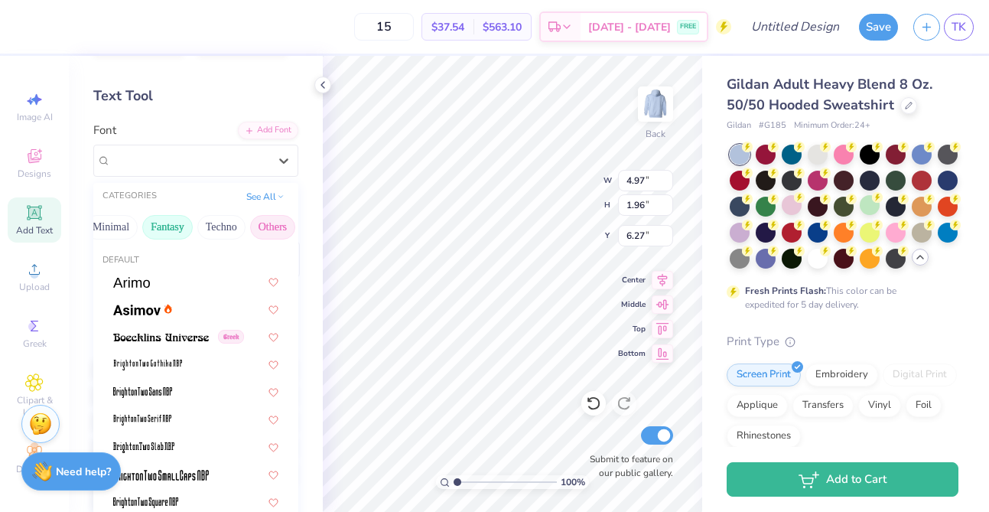
click at [167, 227] on button "Fantasy" at bounding box center [167, 227] width 50 height 24
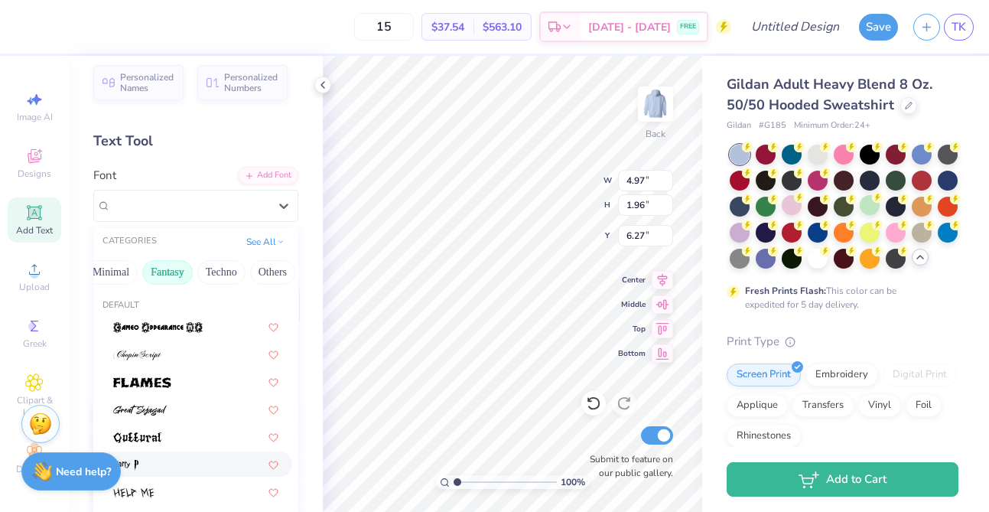
scroll to position [2, 0]
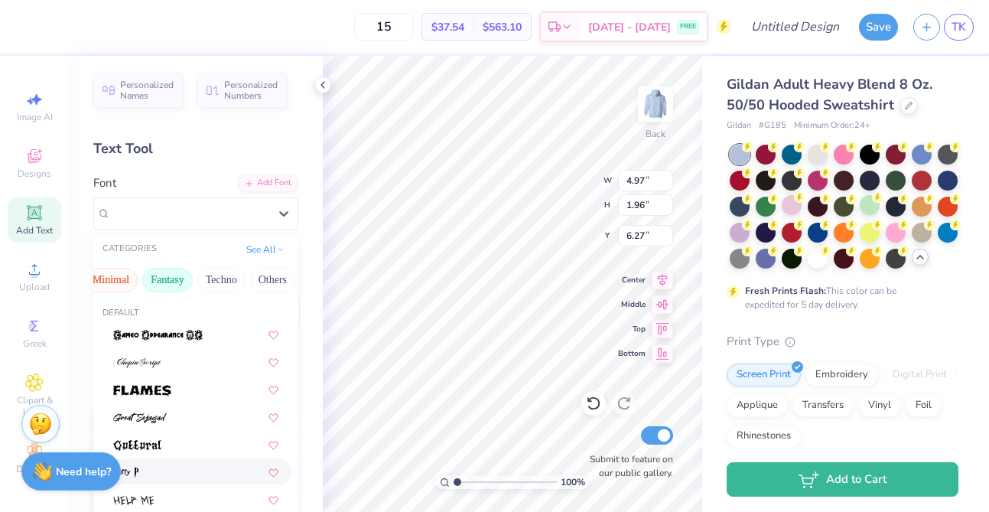
click at [116, 281] on button "Minimal" at bounding box center [111, 280] width 54 height 24
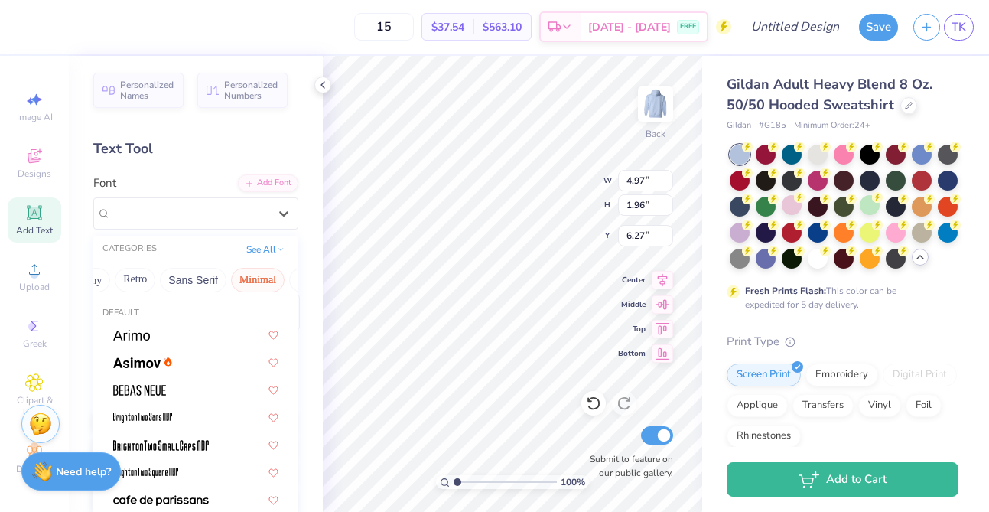
scroll to position [0, 0]
click at [237, 269] on button "Puff" at bounding box center [239, 280] width 35 height 24
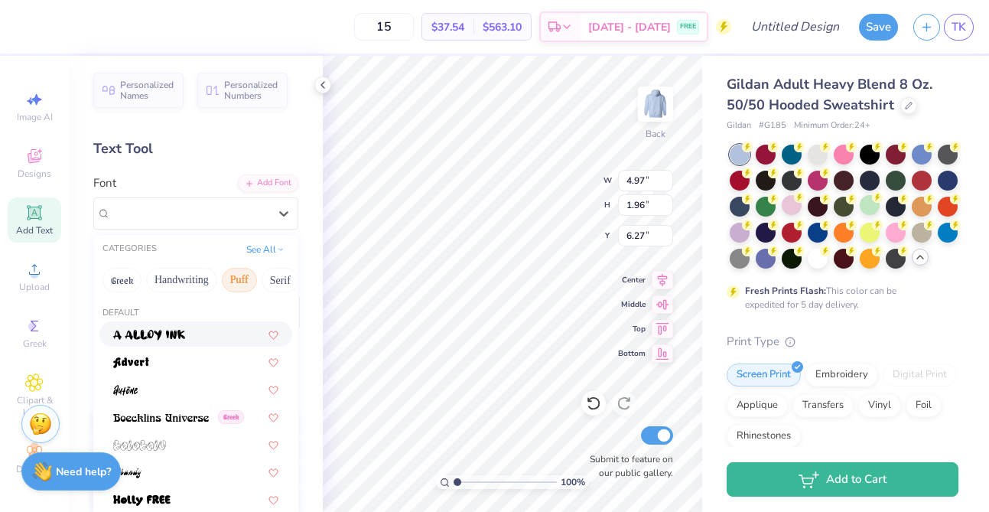
click at [195, 329] on div at bounding box center [195, 334] width 165 height 16
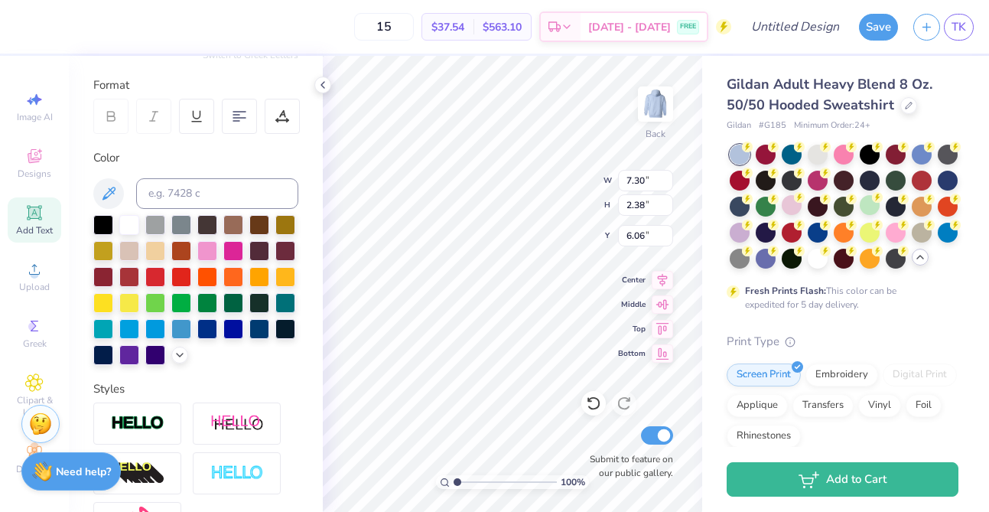
scroll to position [198, 0]
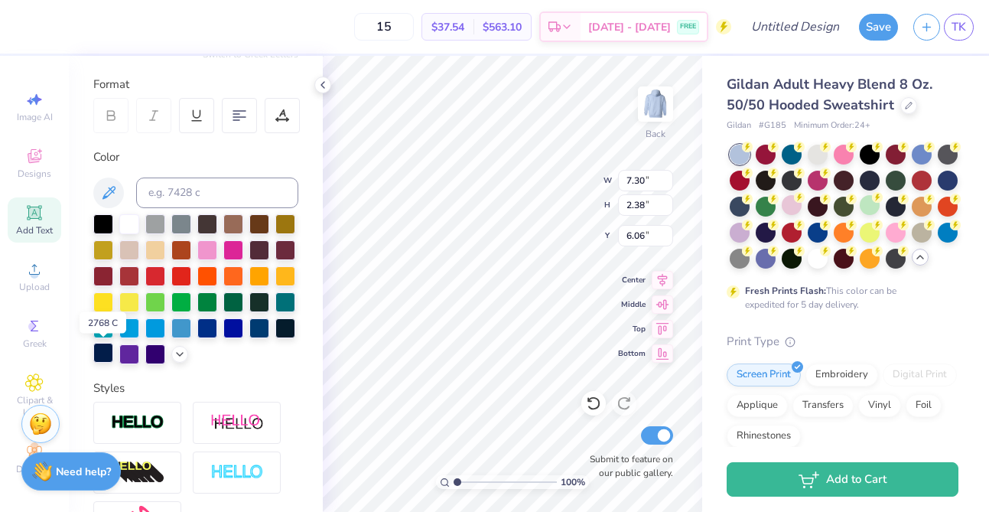
click at [106, 359] on div at bounding box center [103, 353] width 20 height 20
click at [278, 330] on div at bounding box center [285, 327] width 20 height 20
click at [99, 351] on div at bounding box center [103, 353] width 20 height 20
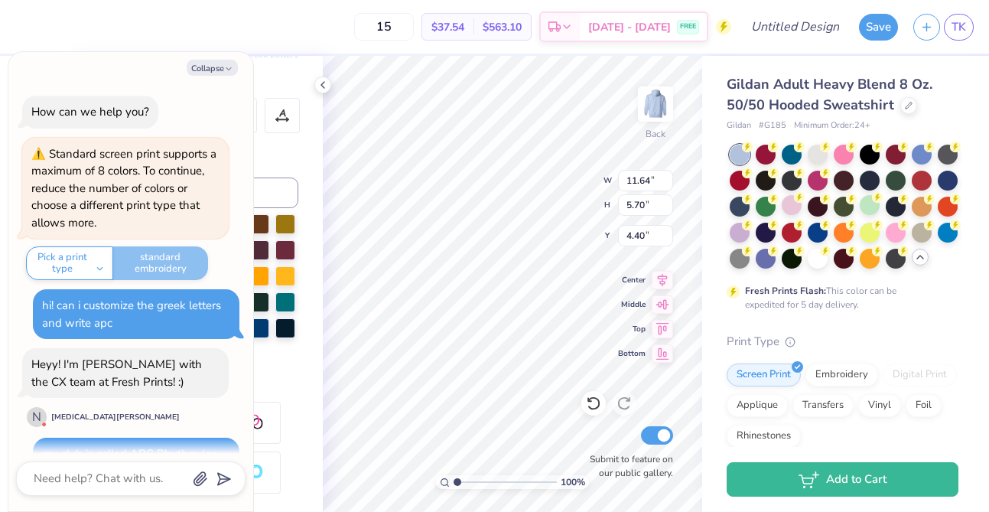
scroll to position [735, 0]
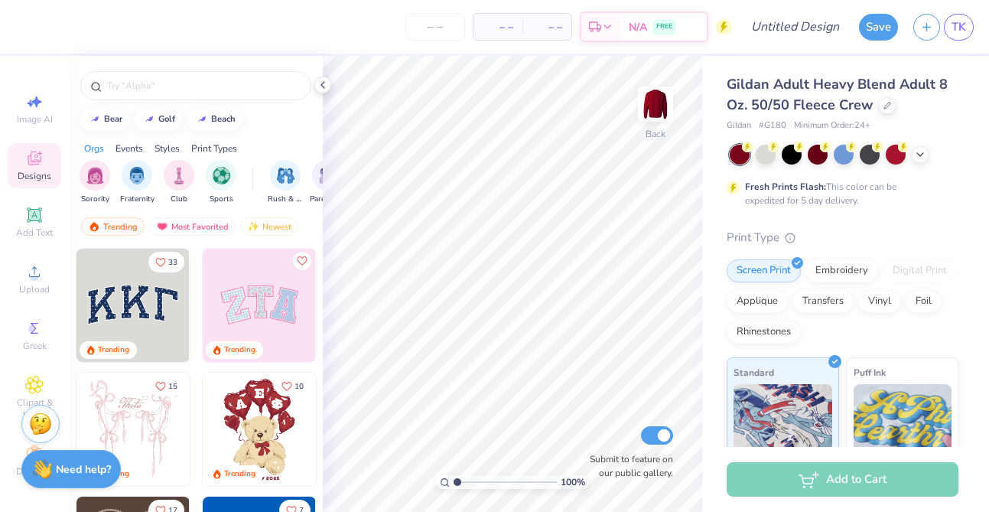
click at [67, 472] on strong "Need help?" at bounding box center [83, 469] width 55 height 15
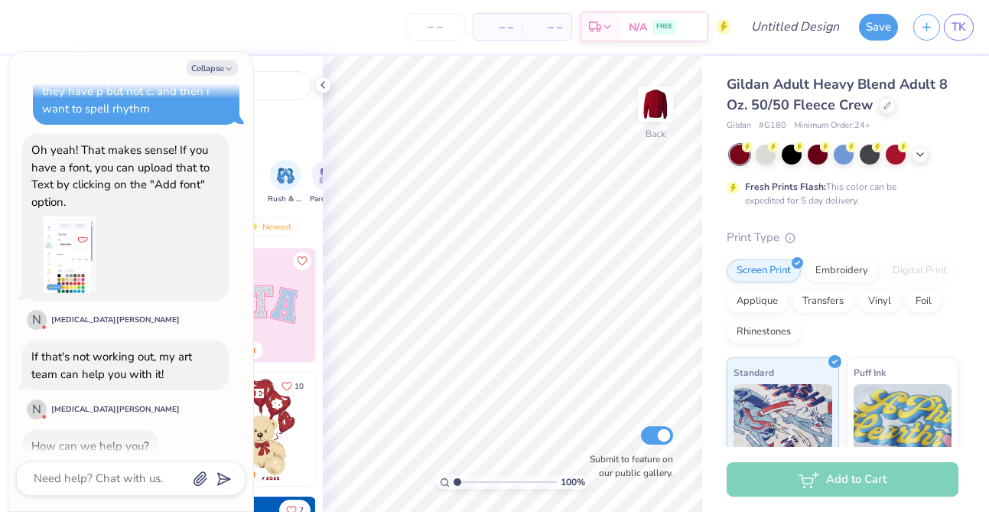
scroll to position [556, 0]
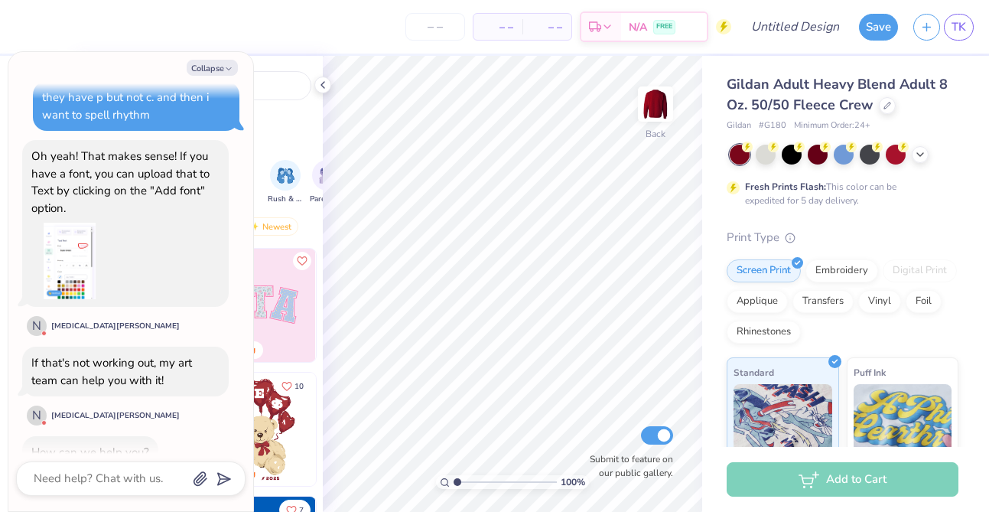
click at [76, 248] on img at bounding box center [69, 261] width 76 height 76
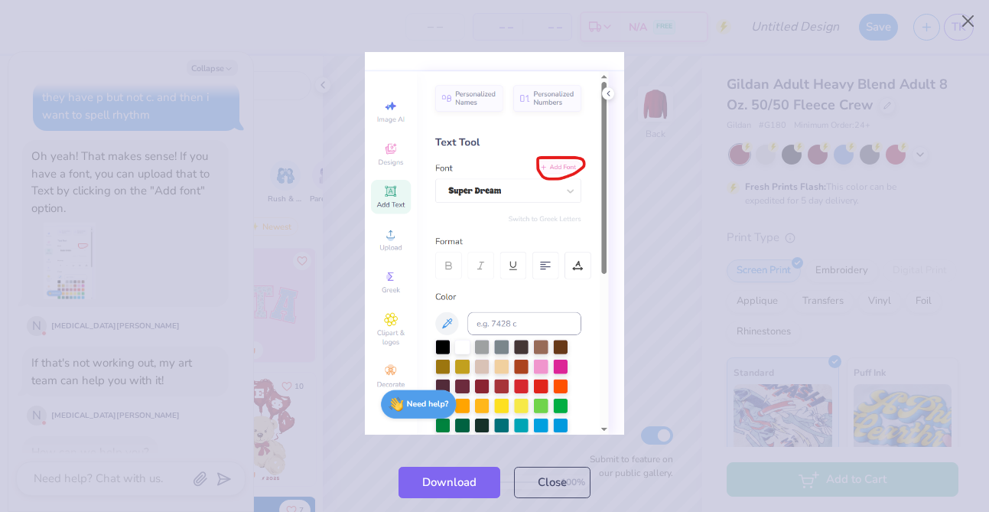
type textarea "x"
click at [677, 97] on div at bounding box center [494, 242] width 989 height 417
click at [543, 474] on button "Close" at bounding box center [552, 478] width 76 height 31
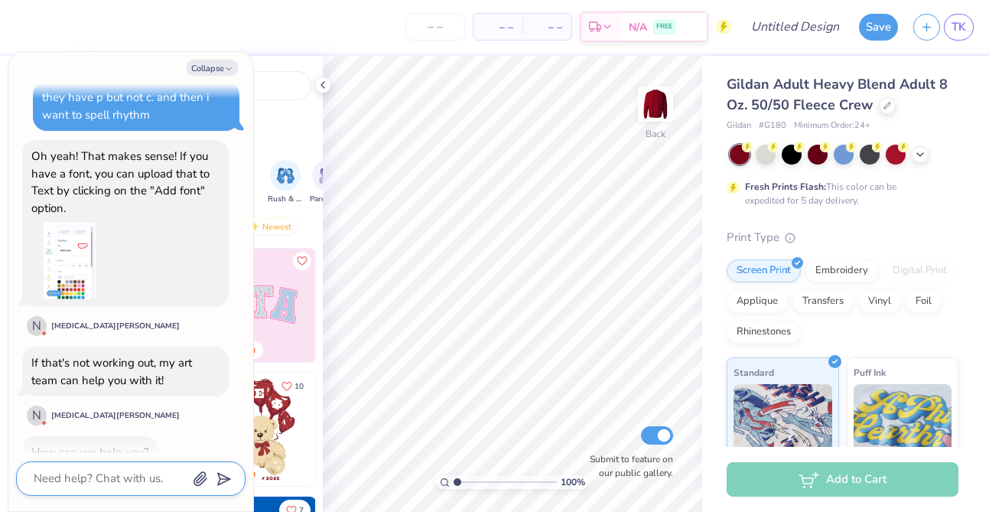
click at [57, 485] on textarea at bounding box center [109, 478] width 155 height 21
type textarea "c"
type textarea "x"
type textarea "ca"
type textarea "x"
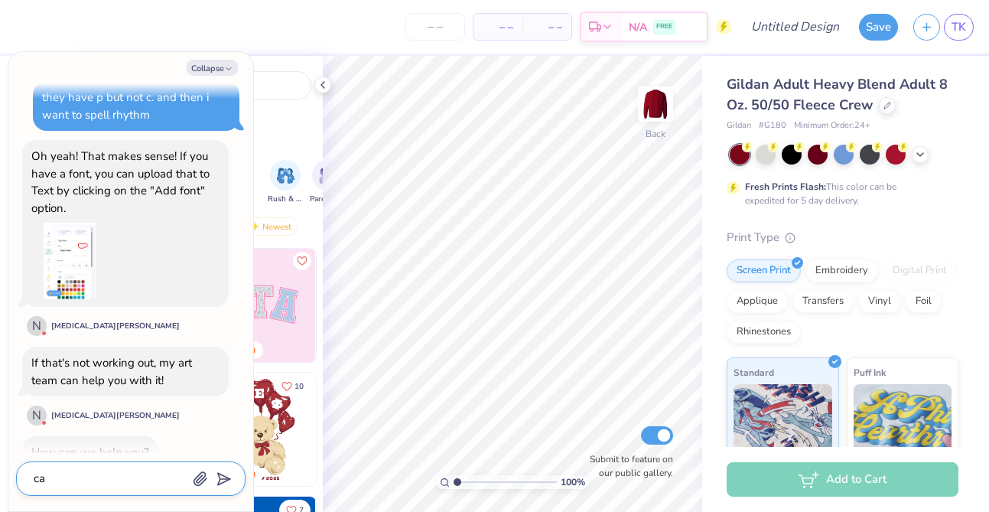
type textarea "can"
type textarea "x"
type textarea "can"
type textarea "x"
type textarea "can i"
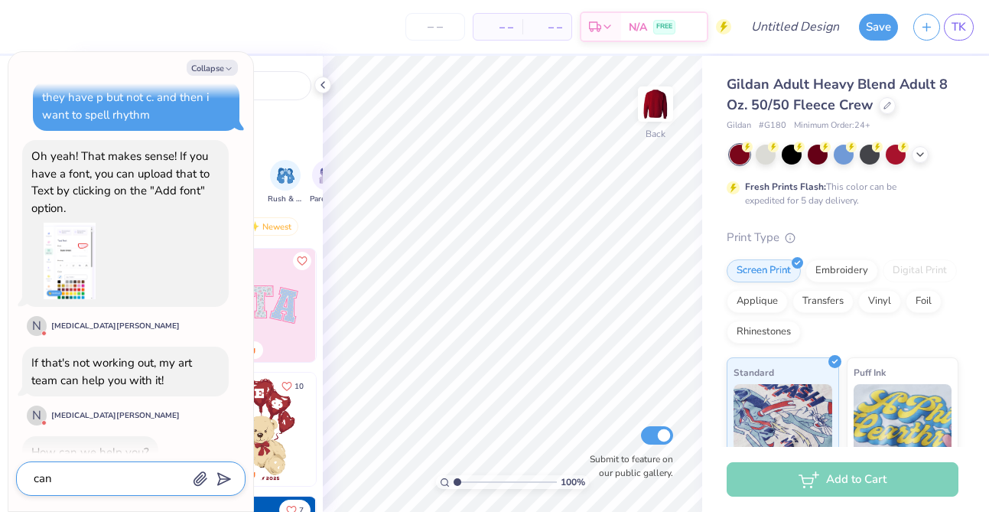
type textarea "x"
type textarea "can i"
type textarea "x"
type textarea "can i u"
type textarea "x"
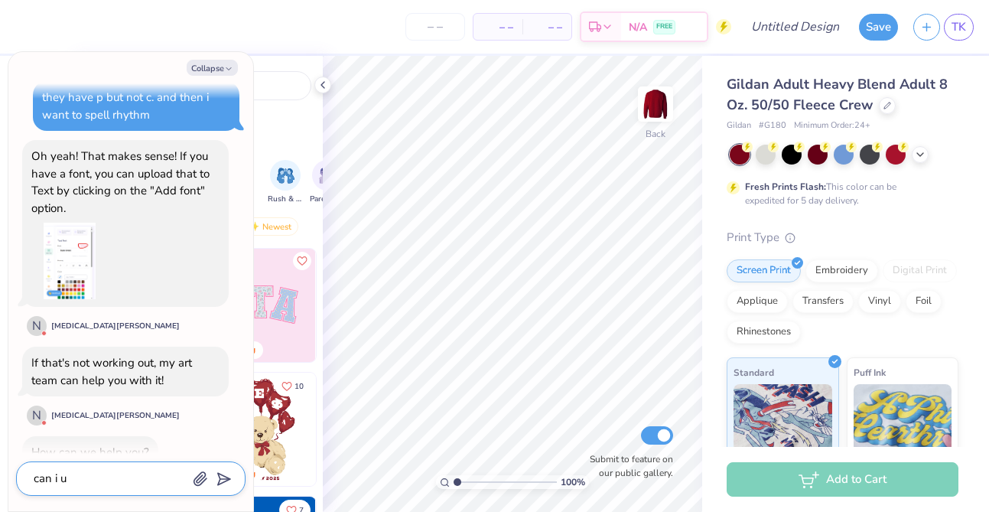
type textarea "can i [GEOGRAPHIC_DATA]"
type textarea "x"
type textarea "can i use"
type textarea "x"
type textarea "can i use"
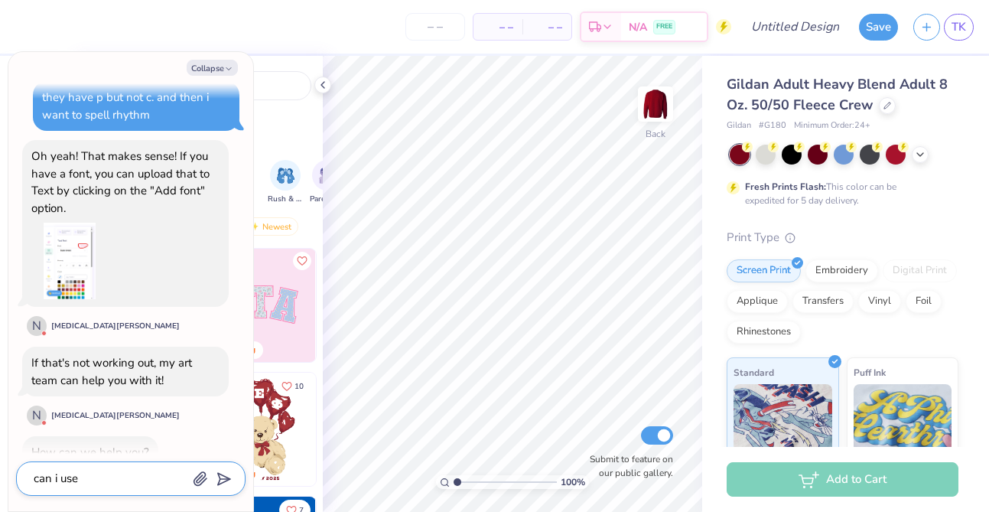
type textarea "x"
type textarea "can i use y"
type textarea "x"
type textarea "can i use yo"
type textarea "x"
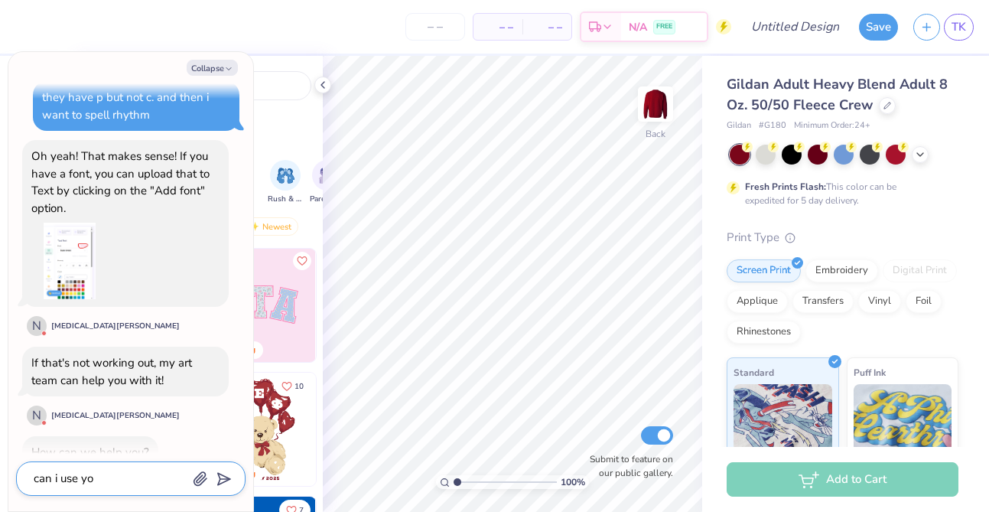
type textarea "can i use you"
type textarea "x"
type textarea "can i use your"
type textarea "x"
type textarea "can i use your"
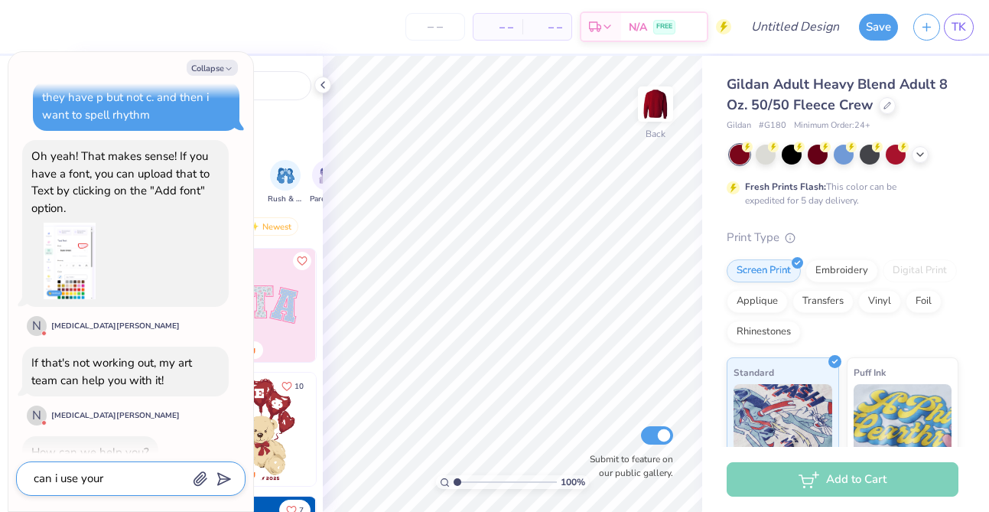
type textarea "x"
type textarea "can i use your g"
type textarea "x"
type textarea "can i use your gr"
type textarea "x"
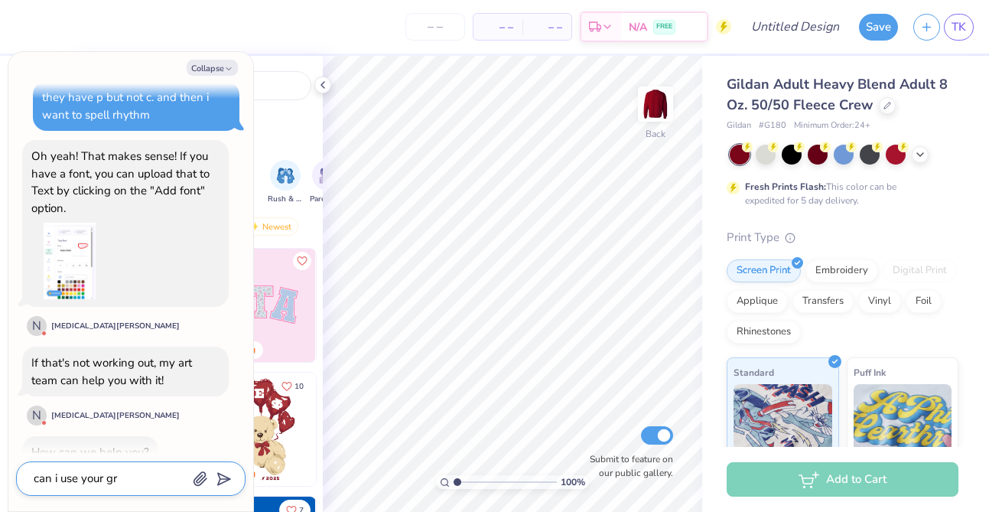
type textarea "can i use your gre"
type textarea "x"
type textarea "can i use your gree"
type textarea "x"
type textarea "can i use your greek"
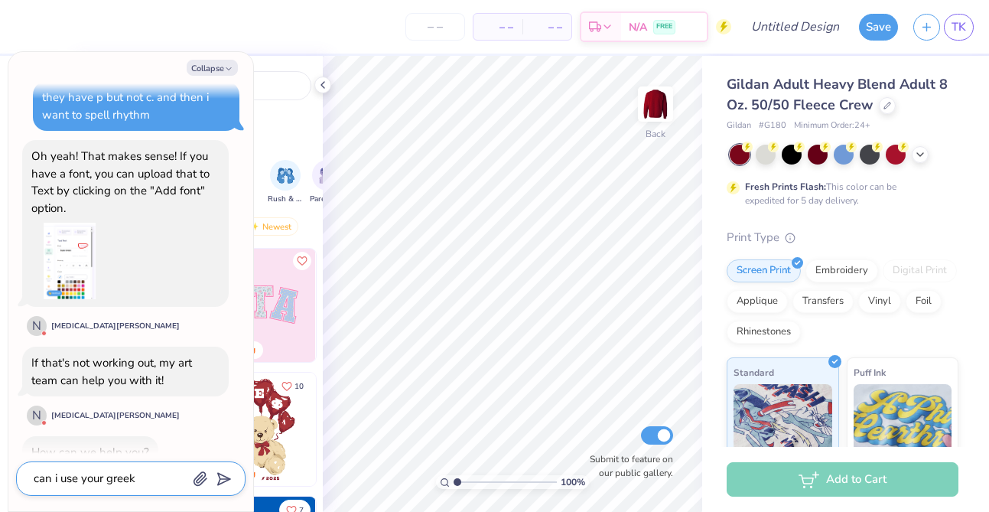
type textarea "x"
type textarea "can i use your greek"
type textarea "x"
type textarea "can i use your greek f"
type textarea "x"
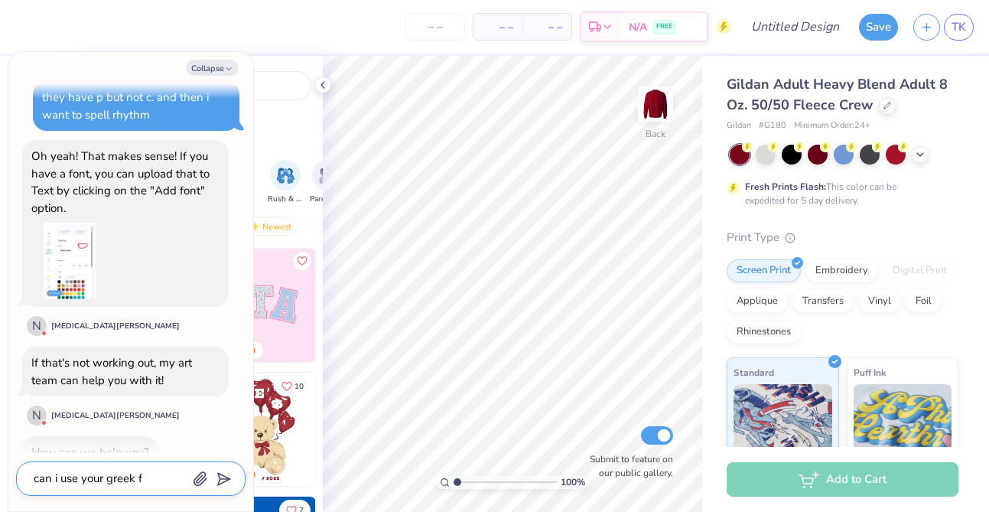
type textarea "can i use your greek fo"
type textarea "x"
type textarea "can i use your greek fon"
type textarea "x"
type textarea "can i use your greek font"
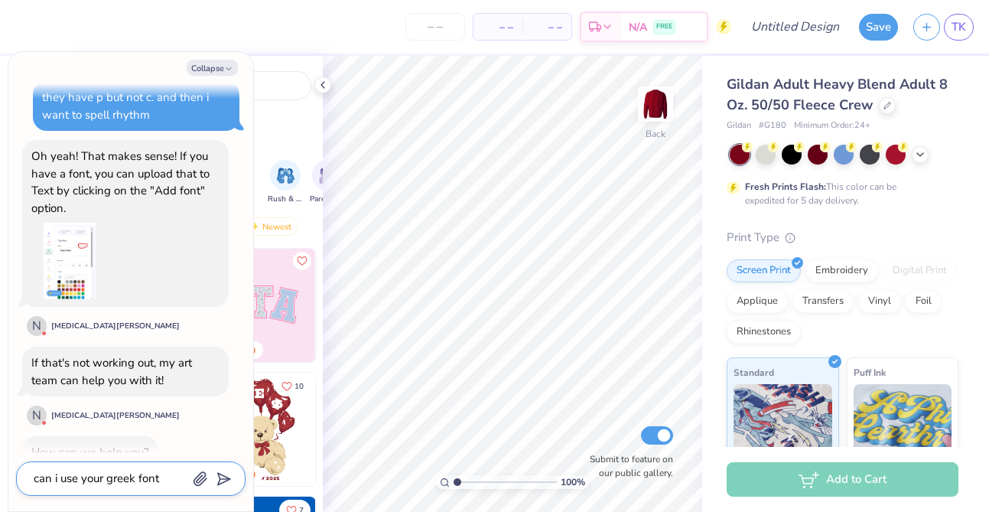
type textarea "x"
type textarea "can i use your greek fonts"
type textarea "x"
type textarea "can i use your greek fonts"
type textarea "x"
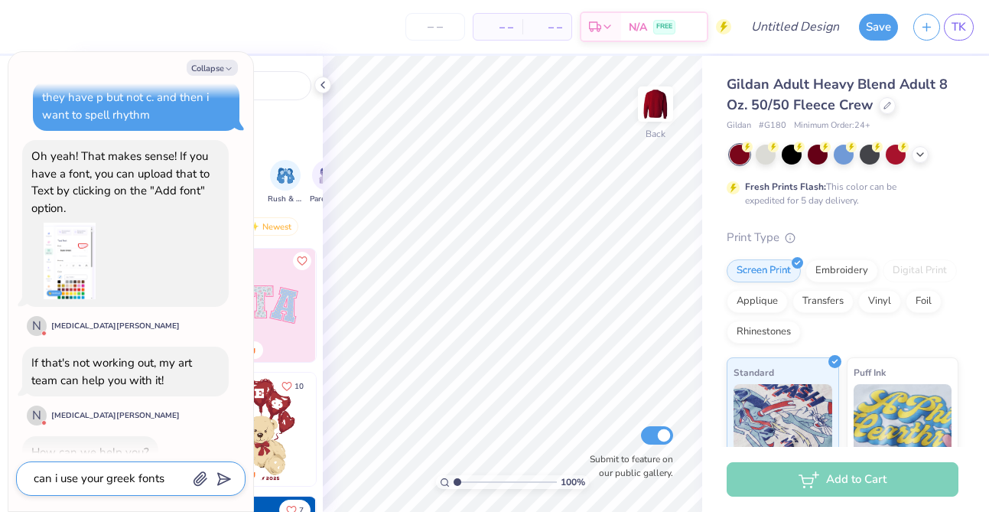
type textarea "can i use your greek fonts t"
type textarea "x"
type textarea "can i use your greek fonts th"
type textarea "x"
type textarea "can i use your greek fonts tha"
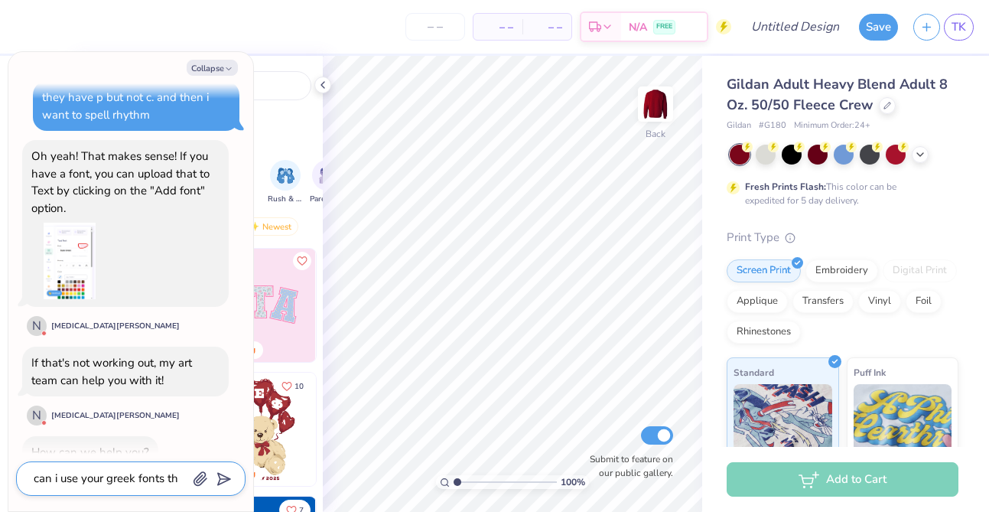
type textarea "x"
type textarea "can i use your greek fonts that"
type textarea "x"
type textarea "can i use your greek fonts that"
type textarea "x"
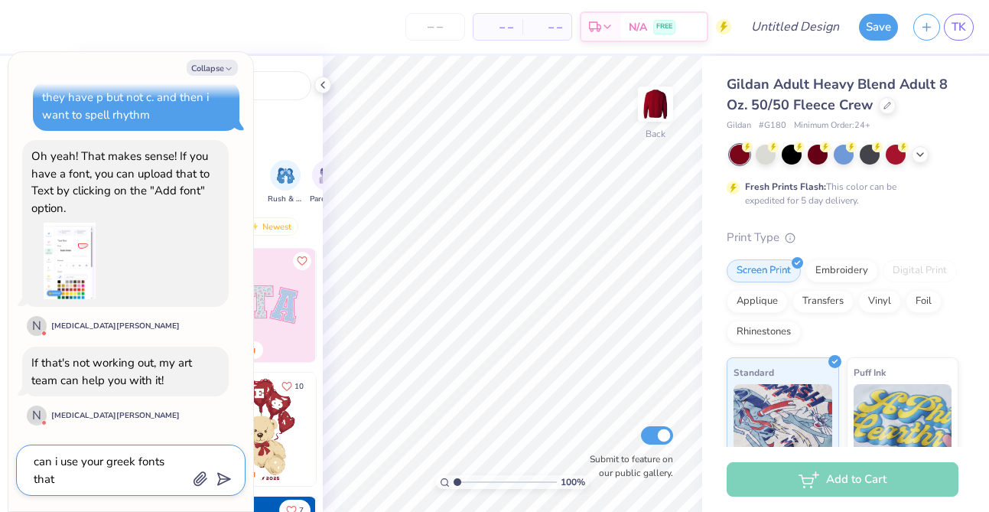
type textarea "can i use your greek fonts that a"
type textarea "x"
type textarea "can i use your greek fonts that ar"
type textarea "x"
type textarea "can i use your greek fonts that are"
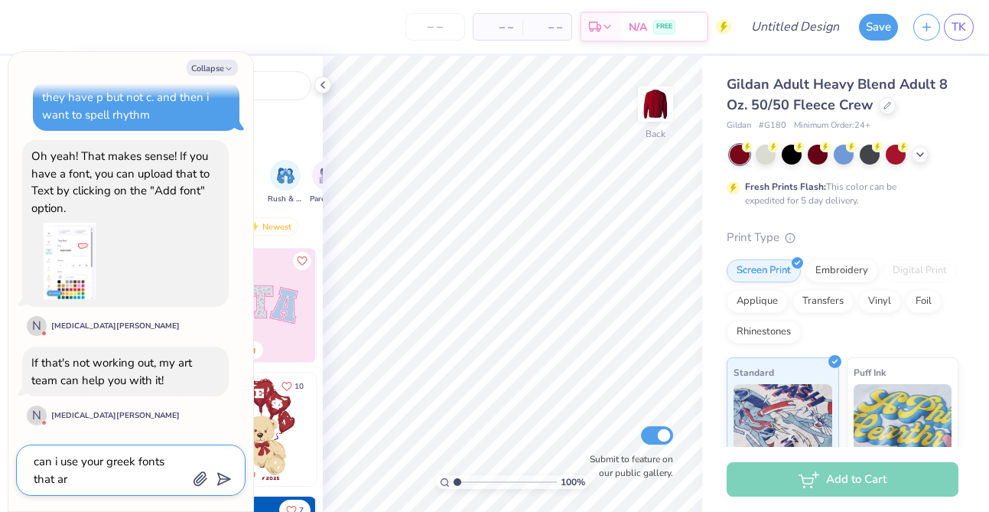
type textarea "x"
type textarea "can i use your greek fonts that aren"
type textarea "x"
type textarea "can i use your greek fonts that arent"
type textarea "x"
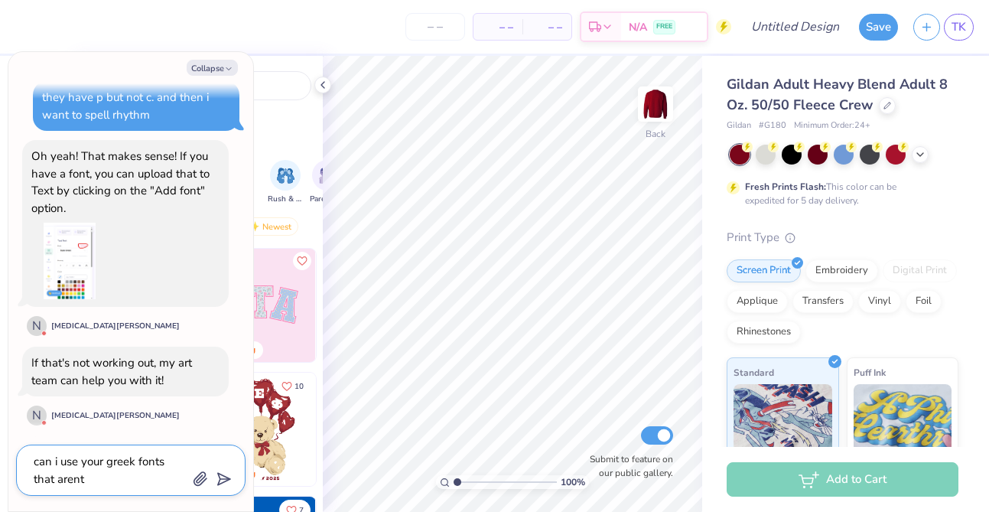
type textarea "can i use your greek fonts that arent"
type textarea "x"
type textarea "can i use your greek fonts that arent l"
type textarea "x"
type textarea "can i use your greek fonts that arent li"
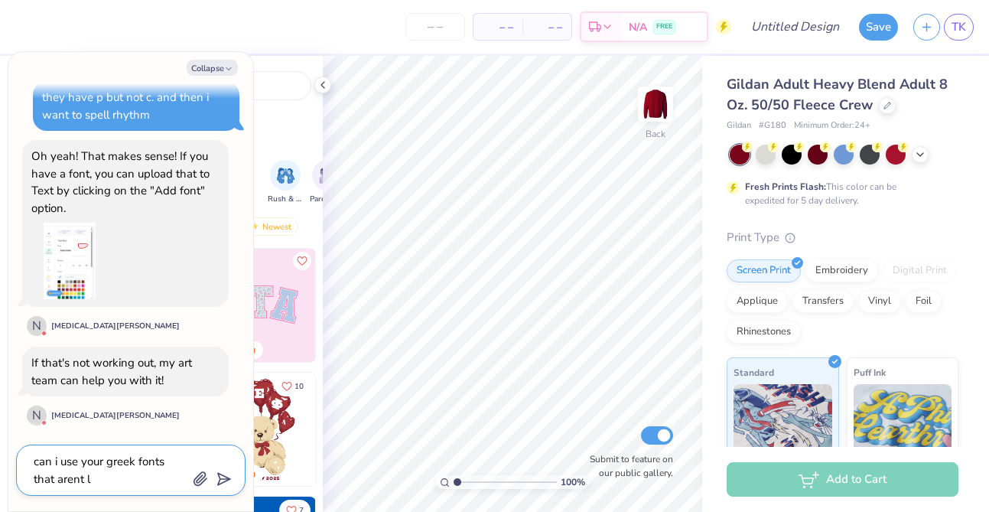
type textarea "x"
type textarea "can i use your greek fonts that arent lis"
type textarea "x"
type textarea "can i use your greek fonts that arent list"
type textarea "x"
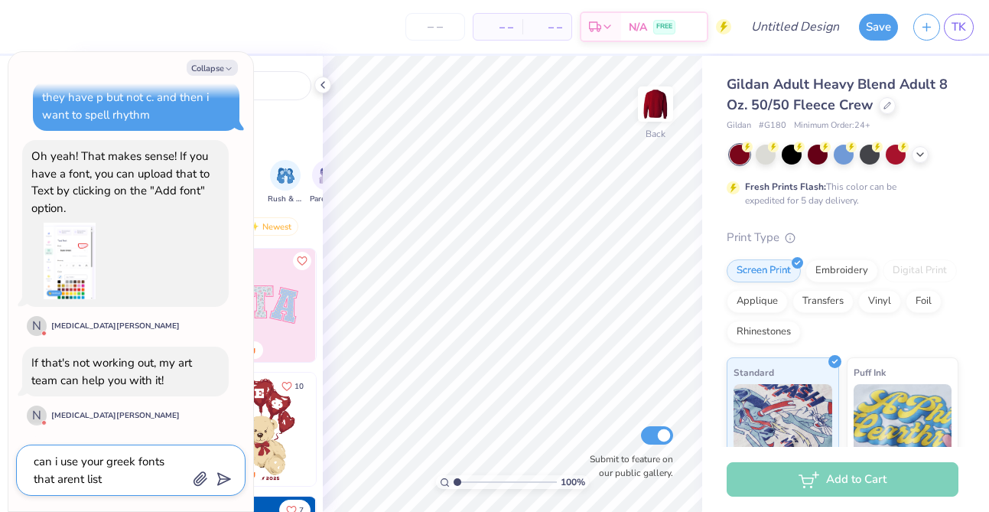
type textarea "can i use your greek fonts that arent liste"
type textarea "x"
type textarea "can i use your greek fonts that arent listed"
type textarea "x"
type textarea "can i use your greek fonts that arent listed"
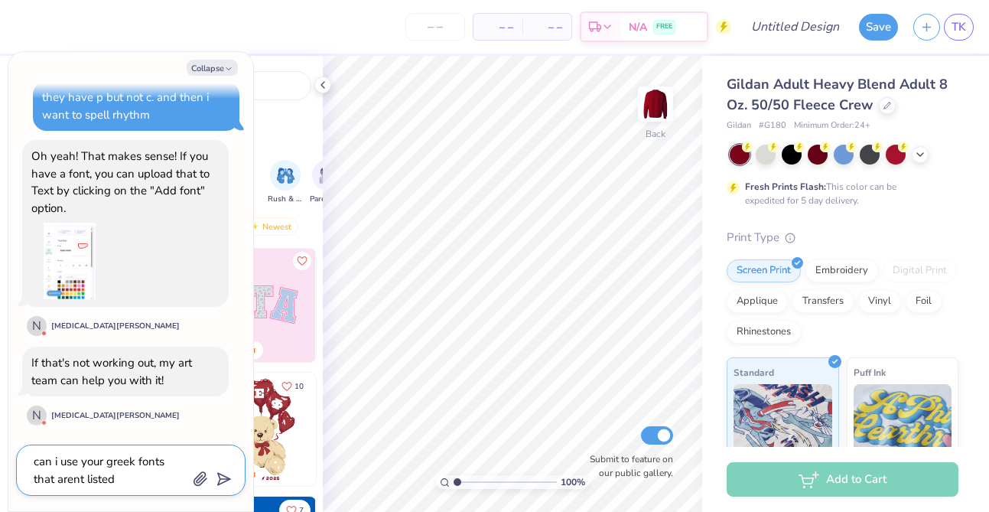
type textarea "x"
type textarea "can i use your greek fonts that arent listed h"
type textarea "x"
type textarea "can i use your greek fonts that arent listed he"
type textarea "x"
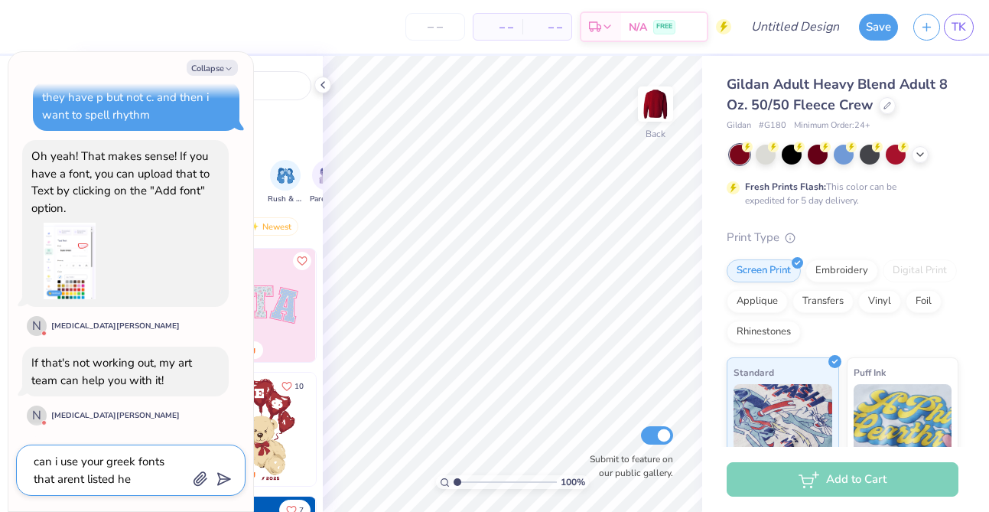
type textarea "can i use your greek fonts that arent listed her"
type textarea "x"
type textarea "can i use your greek fonts that arent listed here"
type textarea "x"
type textarea "can i use your greek fonts that arent listed here?"
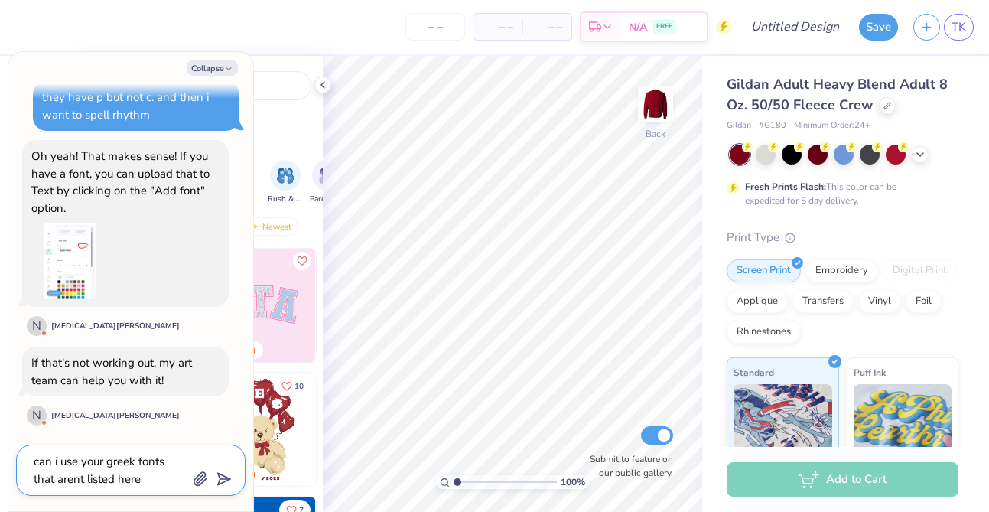
type textarea "x"
type textarea "can i use your greek fonts that arent listed here?"
type textarea "x"
type textarea "can i use your greek fonts that arent listed here?"
type textarea "x"
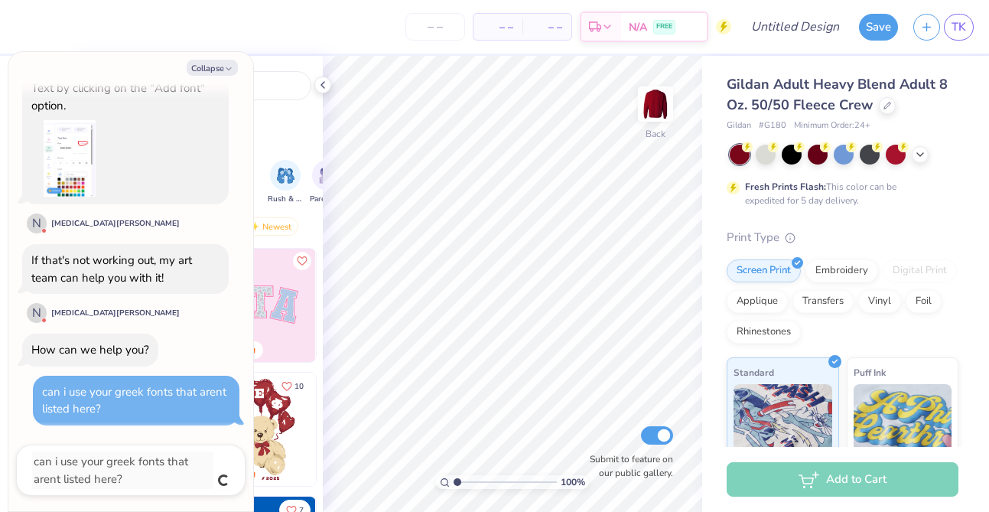
type textarea "x"
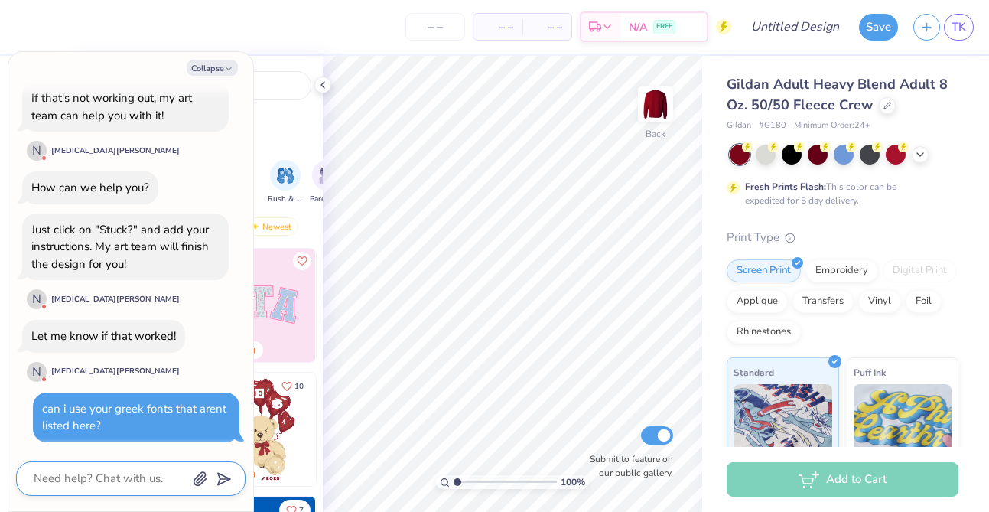
click at [109, 483] on textarea at bounding box center [109, 478] width 155 height 21
type textarea "d"
type textarea "x"
type textarea "do"
type textarea "x"
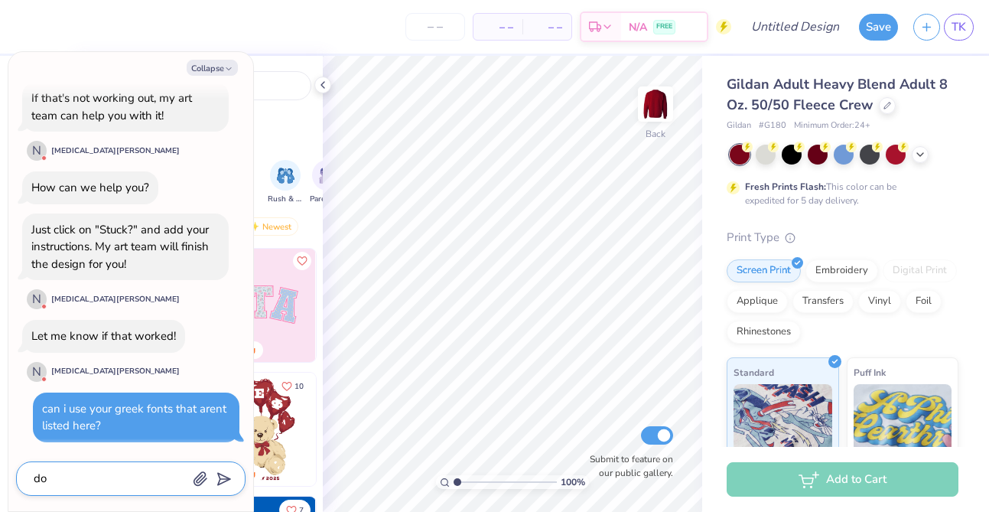
type textarea "do"
type textarea "x"
type textarea "do y"
type textarea "x"
type textarea "do yo"
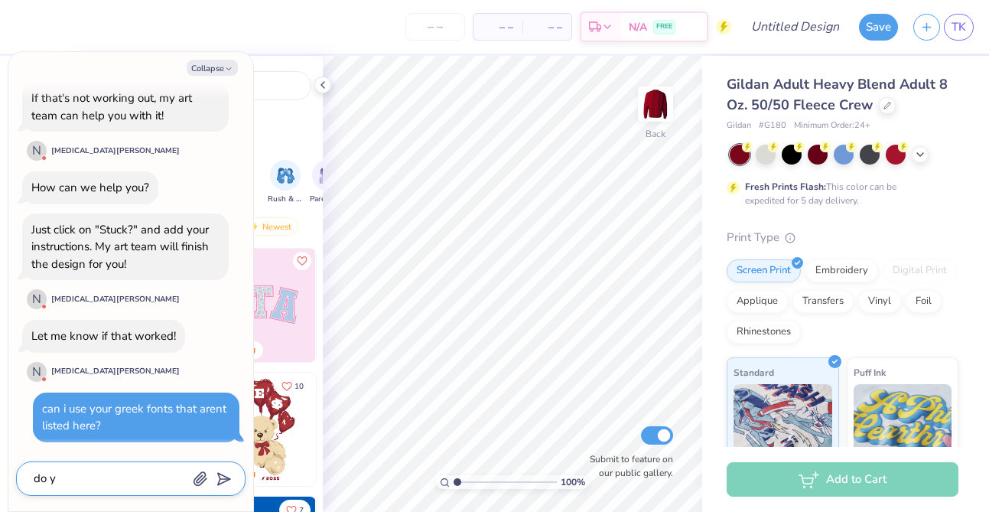
type textarea "x"
type textarea "do you"
type textarea "x"
type textarea "do you"
type textarea "x"
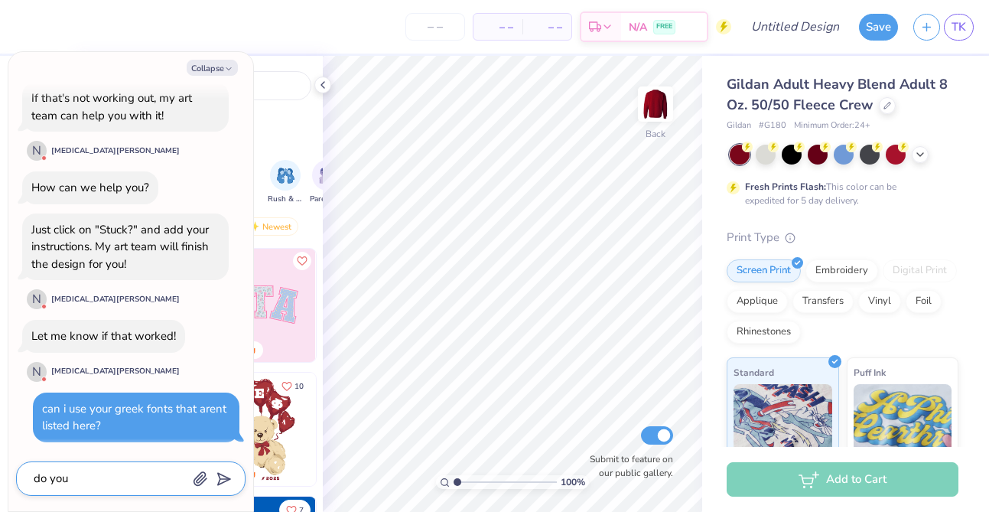
type textarea "do you t"
type textarea "x"
type textarea "do you th"
type textarea "x"
type textarea "do you thi"
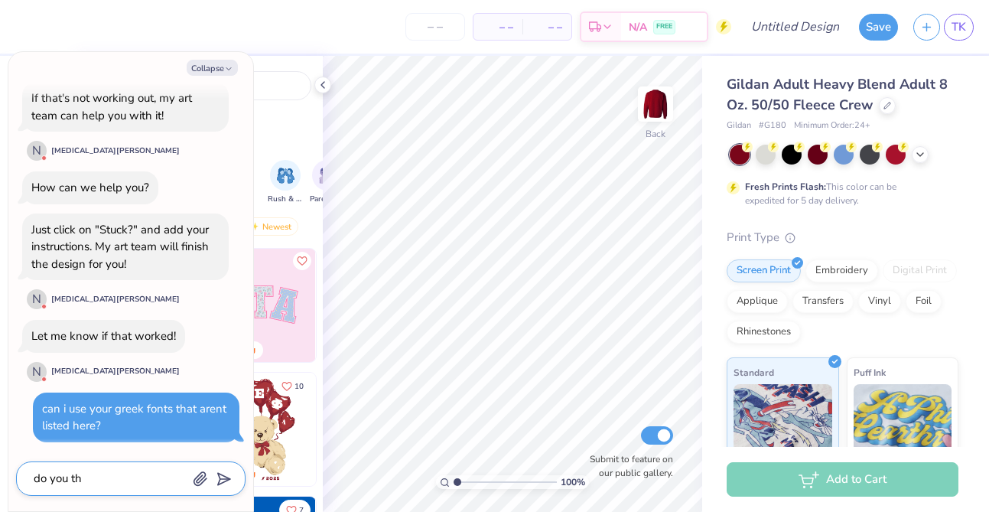
type textarea "x"
type textarea "do you thin"
type textarea "x"
type textarea "do you think"
type textarea "x"
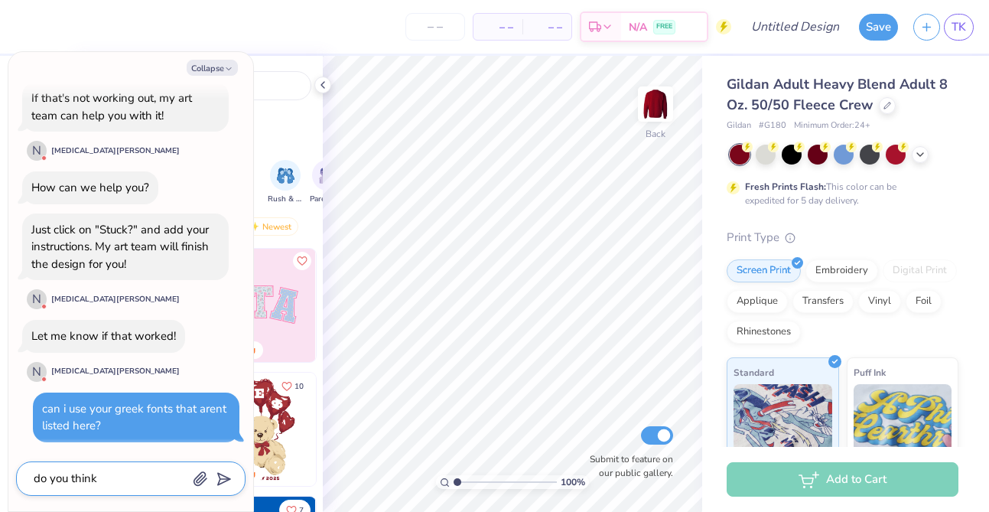
type textarea "do you think"
type textarea "x"
type textarea "do you think i"
type textarea "x"
type textarea "do you think it"
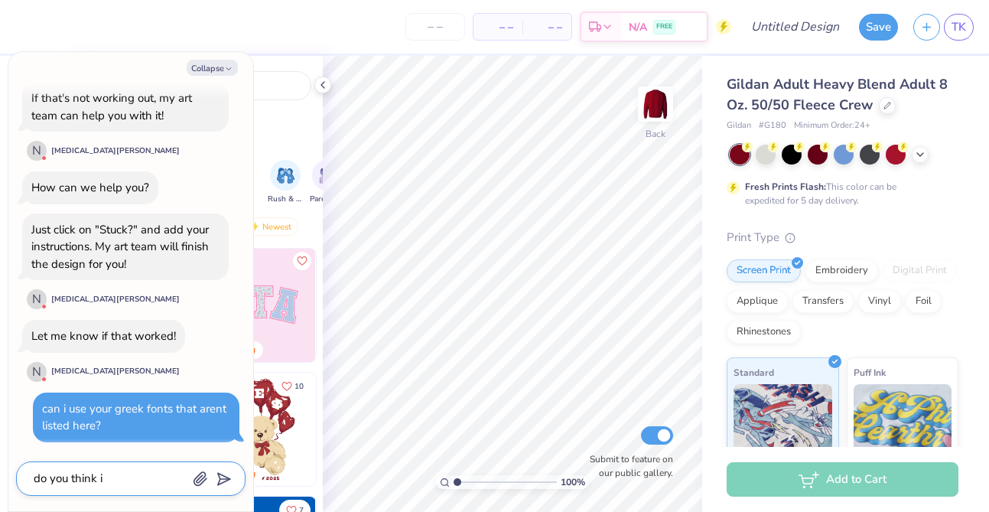
type textarea "x"
type textarea "do you think it"
type textarea "x"
type textarea "do you think it w"
type textarea "x"
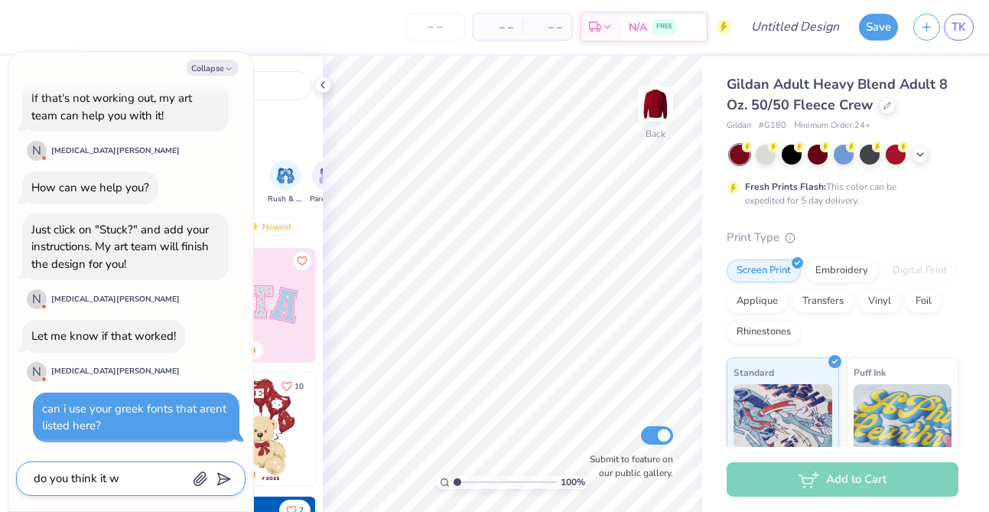
type textarea "do you think it wi"
type textarea "x"
type textarea "do you think it wil"
type textarea "x"
type textarea "do you think it will"
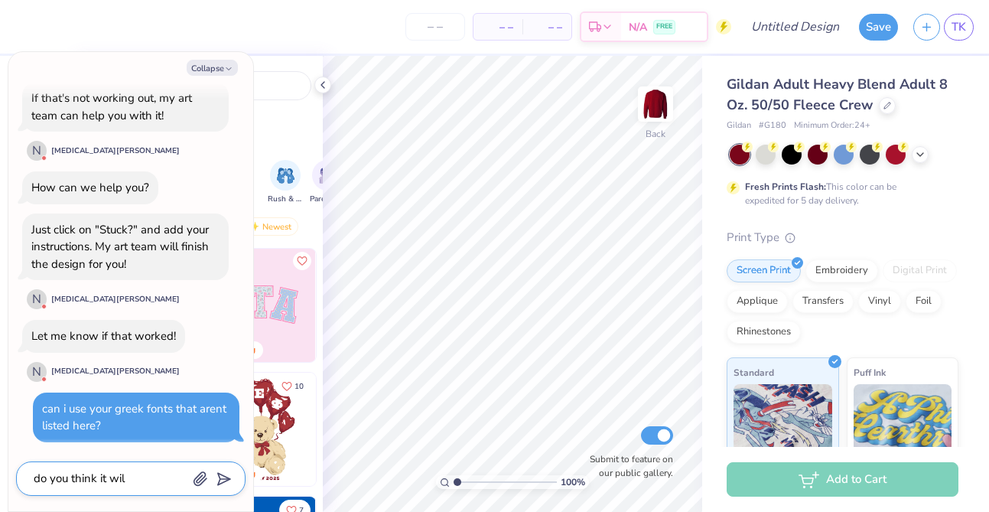
type textarea "x"
type textarea "do you think it will"
type textarea "x"
type textarea "do you think it will b"
type textarea "x"
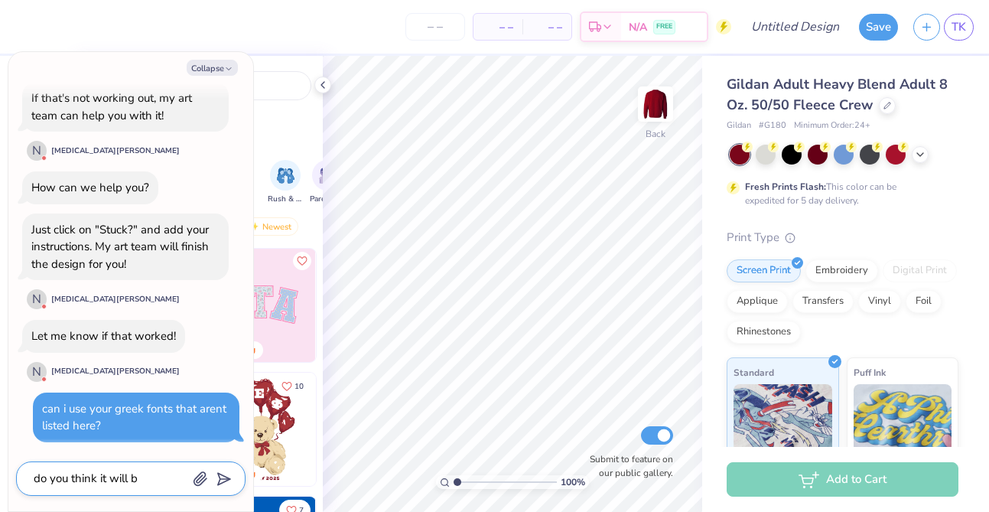
type textarea "do you think it will be"
type textarea "x"
type textarea "do you think it will be"
type textarea "x"
type textarea "do you think it will be u"
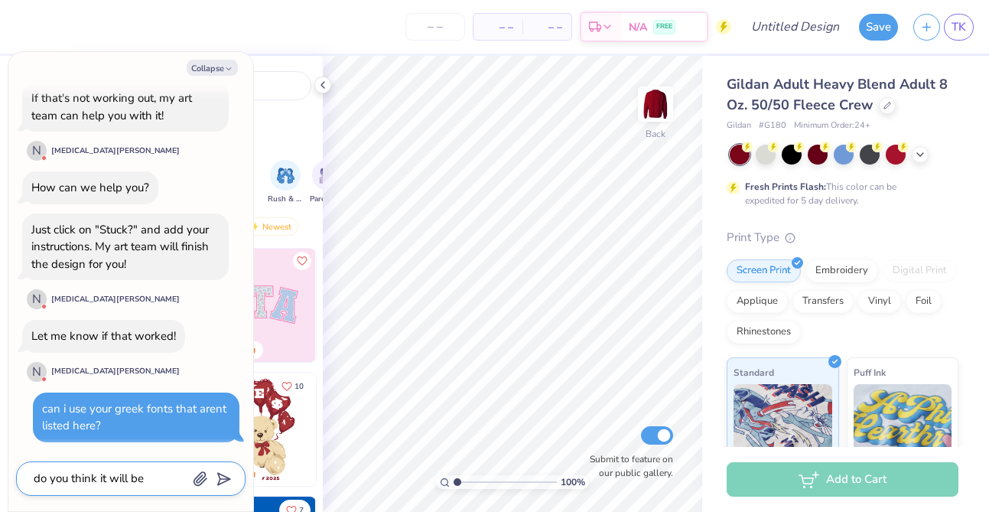
type textarea "x"
type textarea "do you think it will be un"
type textarea "x"
type textarea "do you think it will be und"
type textarea "x"
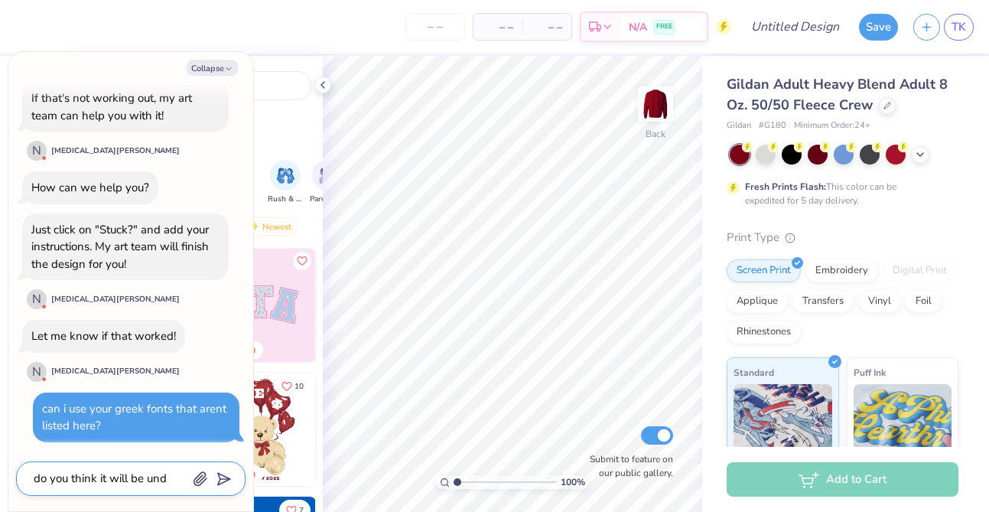
type textarea "do you think it will be unde"
type textarea "x"
type textarea "do you think it will be under"
type textarea "x"
type textarea "do you think it will be under"
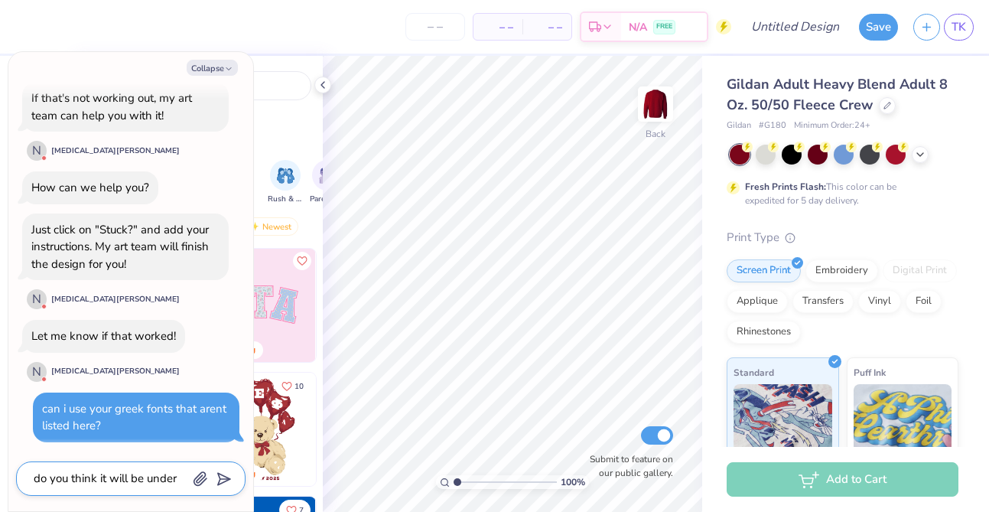
type textarea "x"
type textarea "do you think it will be under 3"
type textarea "x"
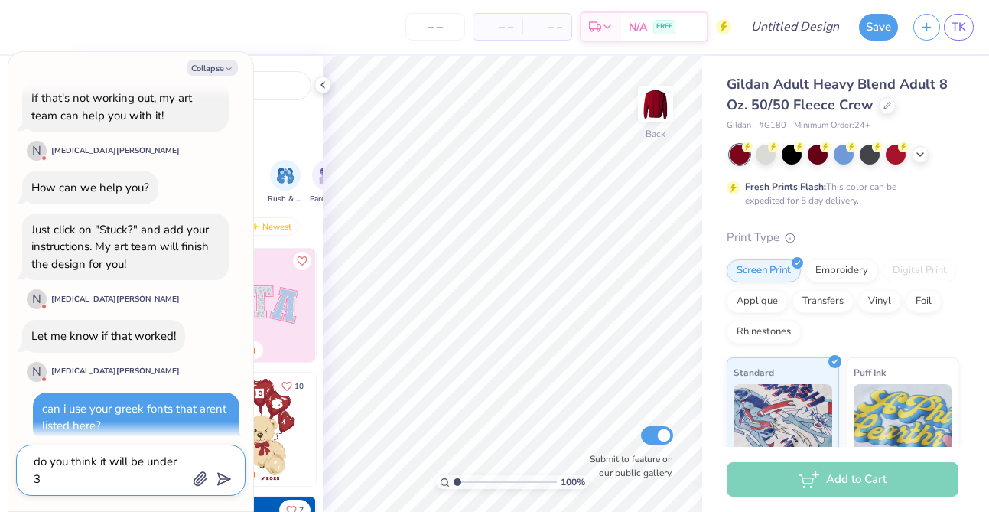
type textarea "do you think it will be under 35"
type textarea "x"
type textarea "do you think it will be under 35"
type textarea "x"
type textarea "do you think it will be under 35 d"
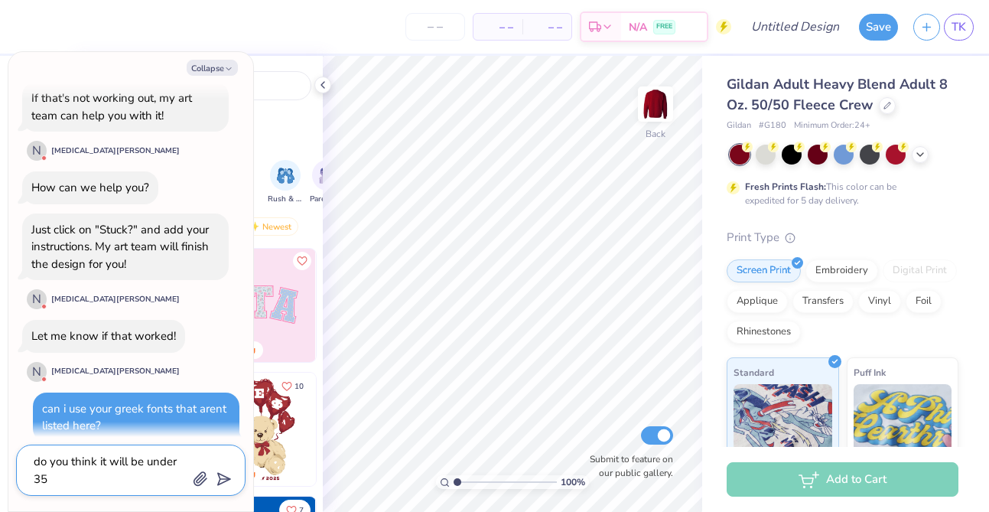
type textarea "x"
type textarea "do you think it will be under 35 do"
type textarea "x"
type textarea "do you think it will be under 35 dol"
type textarea "x"
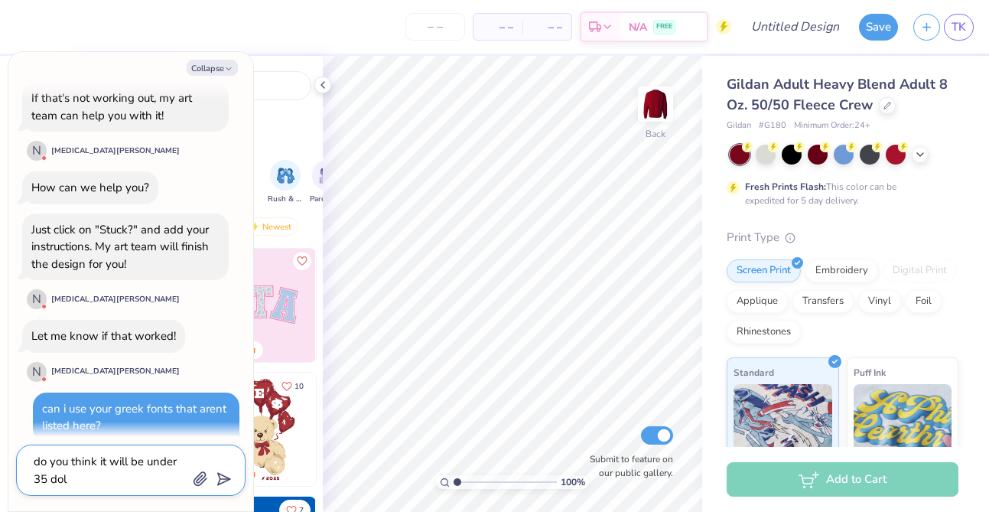
type textarea "do you think it will be under 35 doll"
type textarea "x"
type textarea "do you think it will be under 35 dolla"
type textarea "x"
type textarea "do you think it will be under 35 dollar"
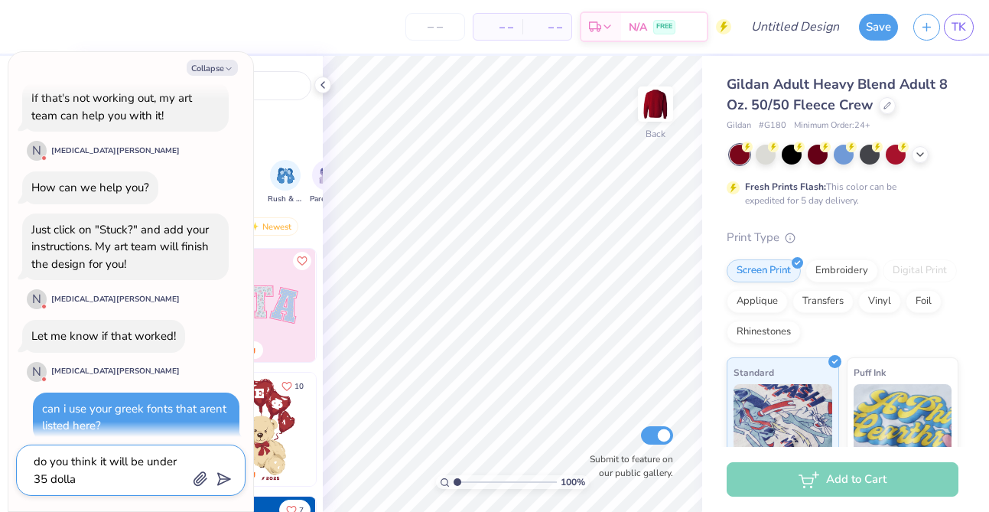
type textarea "x"
type textarea "do you think it will be under 35 dollars"
type textarea "x"
type textarea "do you think it will be under 35 dollars?"
type textarea "x"
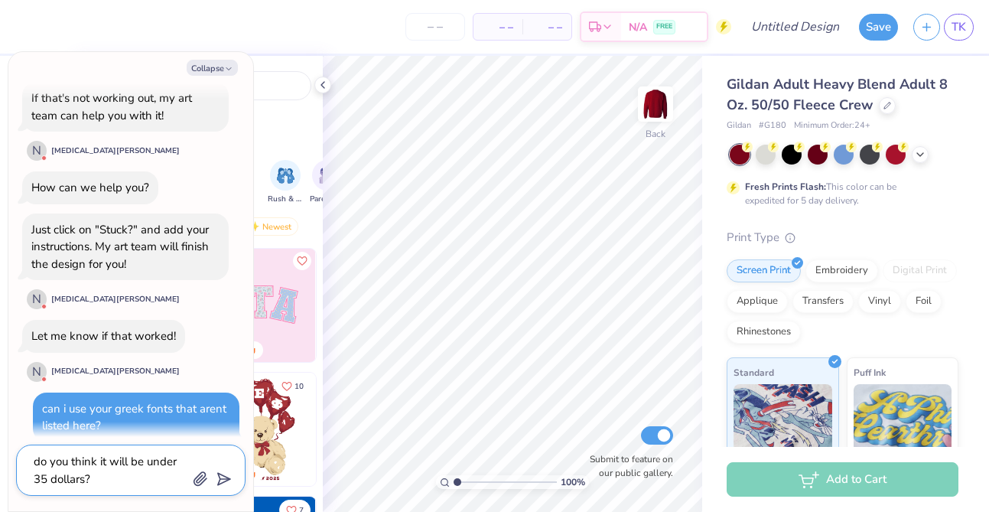
type textarea "do you think it will be under 35 dollars?"
type textarea "x"
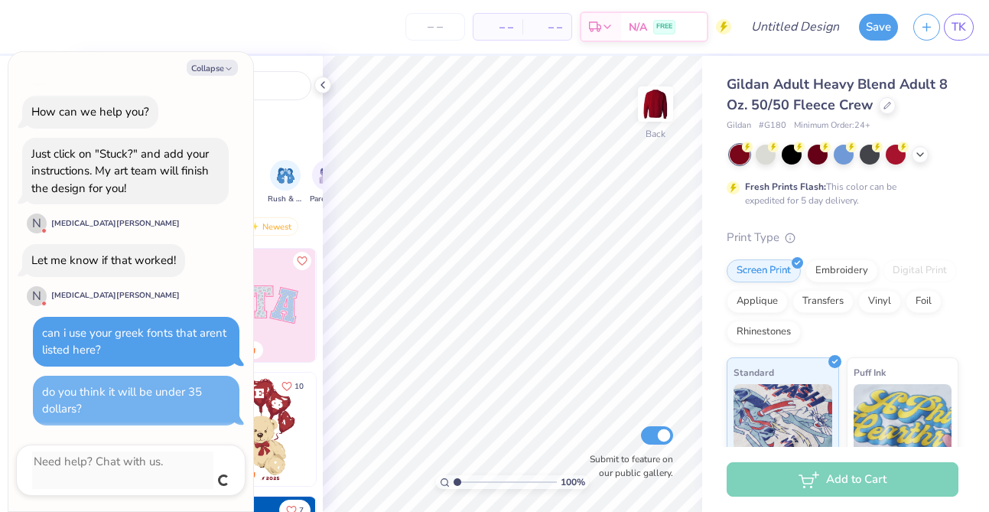
scroll to position [879, 0]
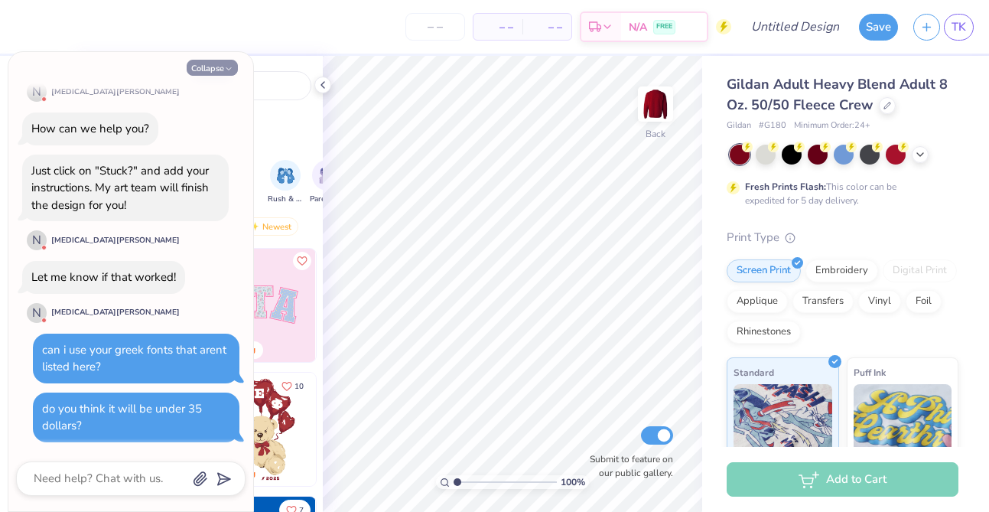
click at [210, 74] on button "Collapse" at bounding box center [212, 68] width 51 height 16
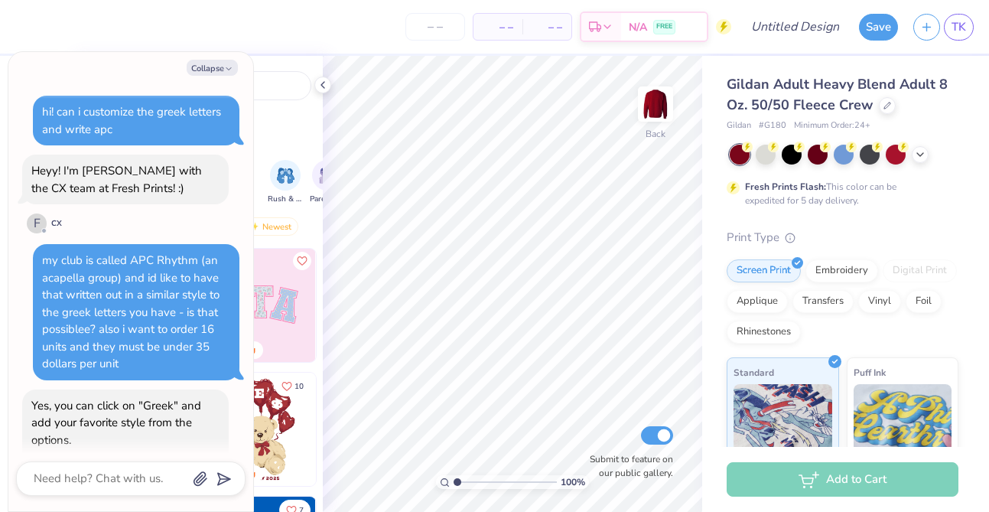
scroll to position [1424, 0]
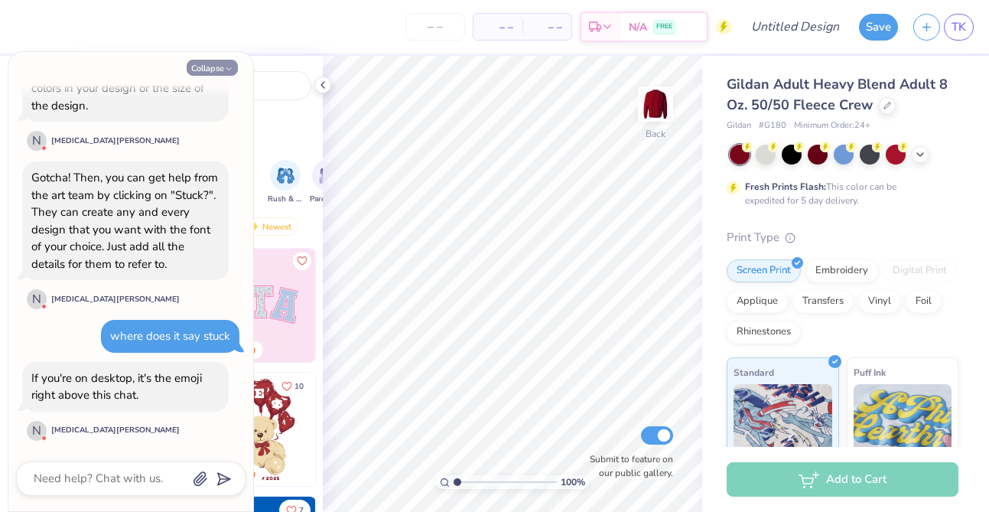
click at [221, 69] on button "Collapse" at bounding box center [212, 68] width 51 height 16
type textarea "x"
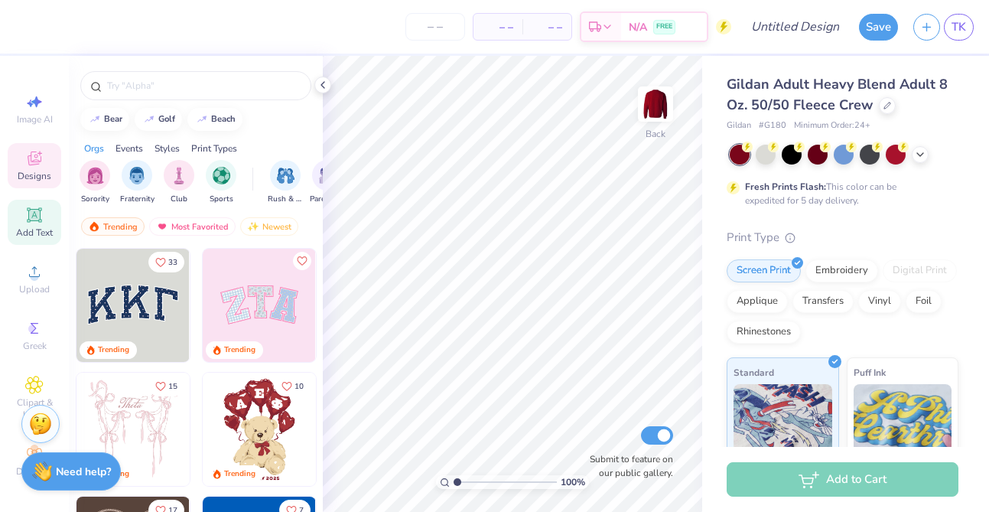
click at [37, 224] on div "Add Text" at bounding box center [35, 222] width 54 height 45
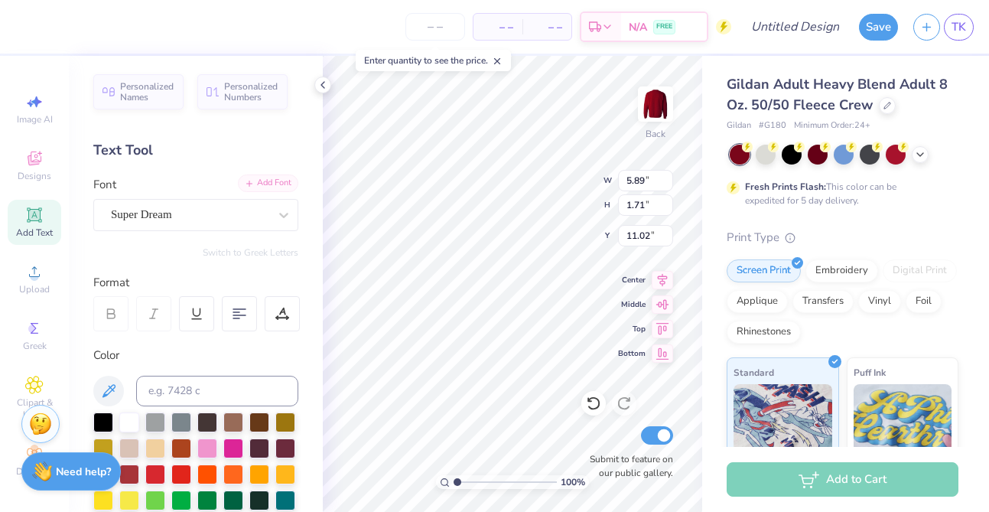
scroll to position [1, 1]
type textarea "APC Rhythm"
type input "8.86"
type input "4.99"
type input "9.38"
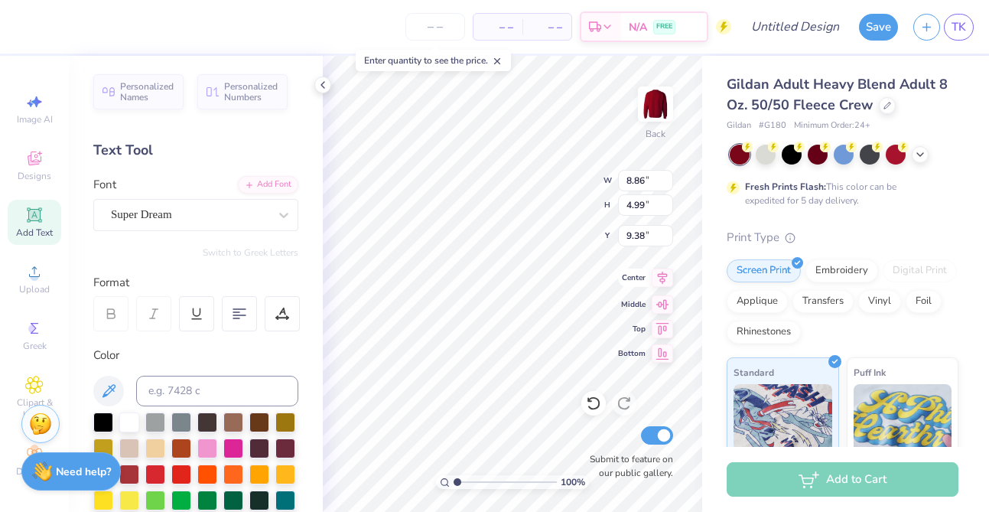
click at [660, 278] on icon at bounding box center [663, 277] width 10 height 13
click at [664, 276] on icon at bounding box center [663, 277] width 10 height 13
click at [660, 275] on icon at bounding box center [661, 277] width 21 height 18
click at [664, 323] on icon at bounding box center [662, 325] width 13 height 11
click at [661, 272] on icon at bounding box center [661, 277] width 21 height 18
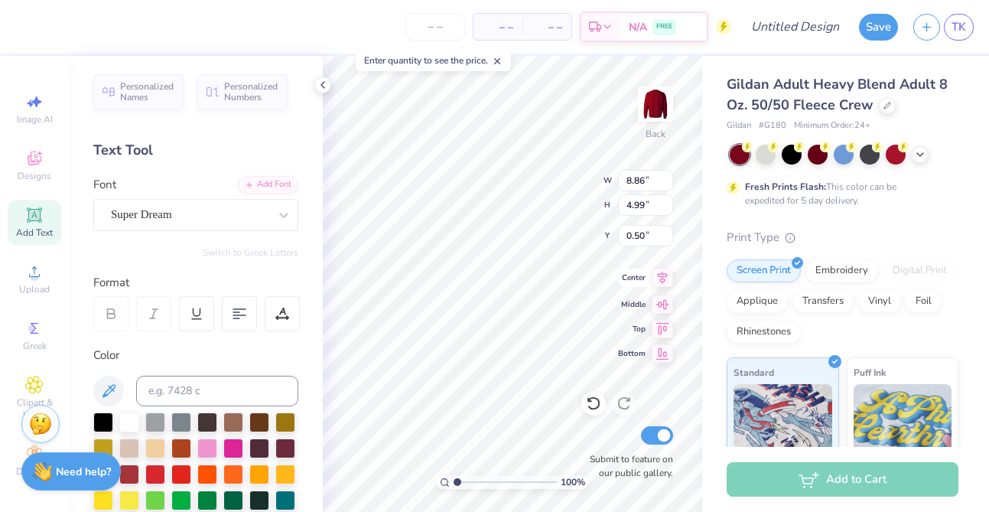
type input "5.38"
type textarea "APC Rhythm"
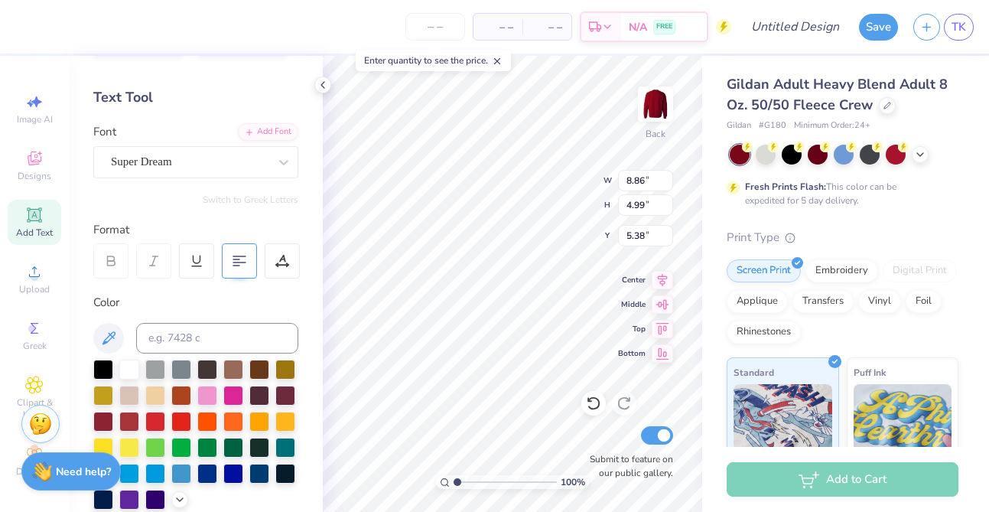
click at [242, 259] on icon at bounding box center [239, 261] width 14 height 14
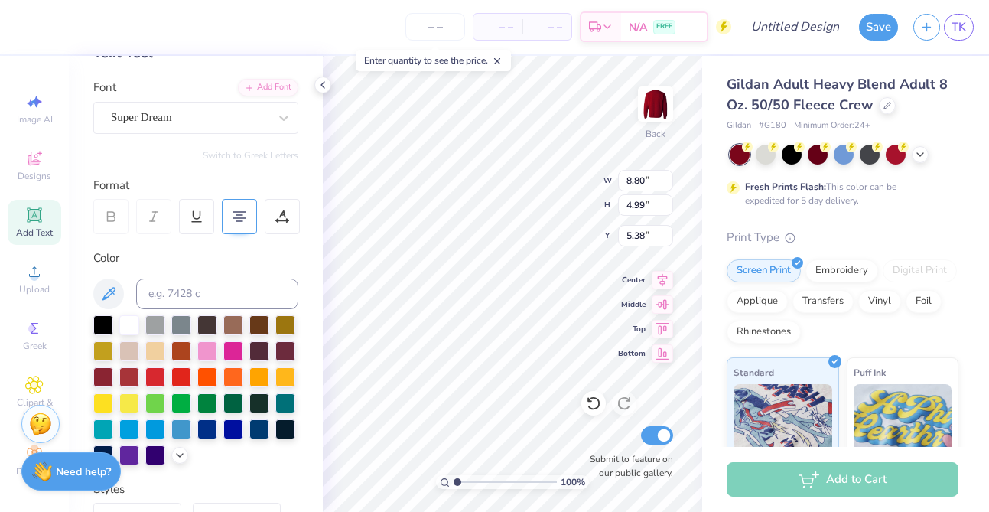
scroll to position [79, 0]
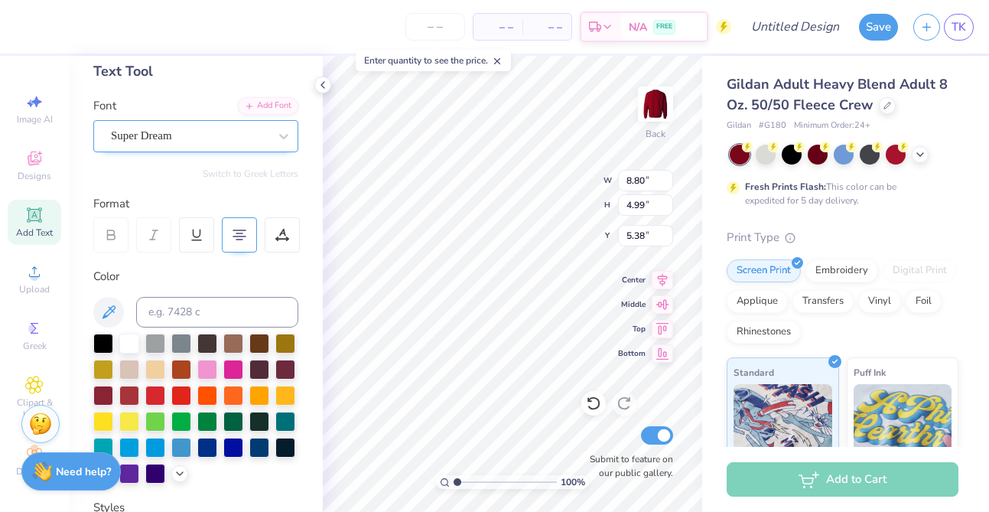
click at [226, 140] on div "Super Dream" at bounding box center [189, 136] width 161 height 24
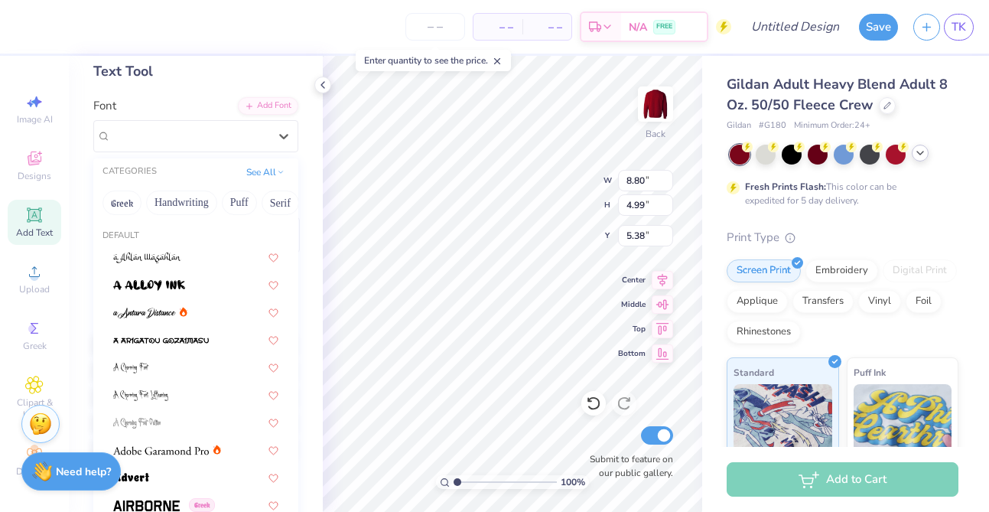
click at [919, 153] on polyline at bounding box center [920, 152] width 6 height 3
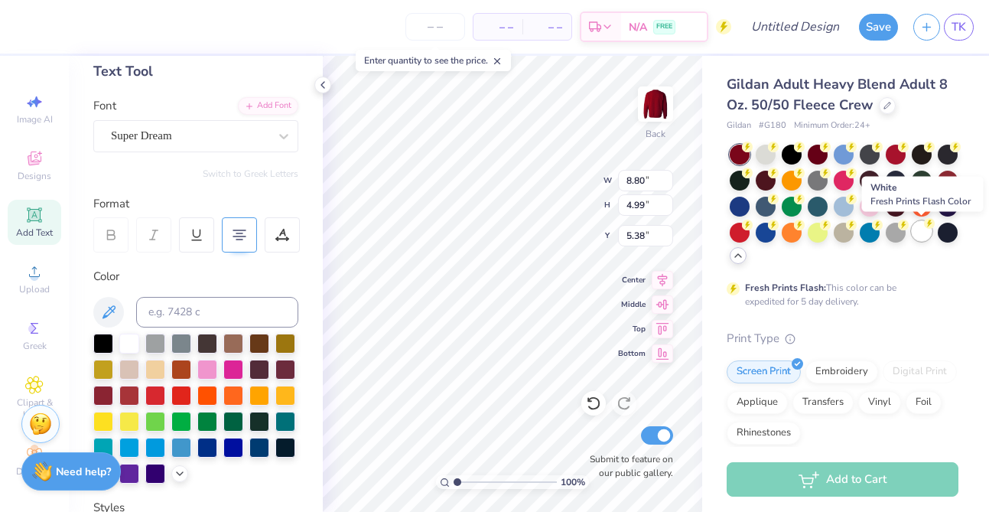
click at [924, 234] on div at bounding box center [921, 231] width 20 height 20
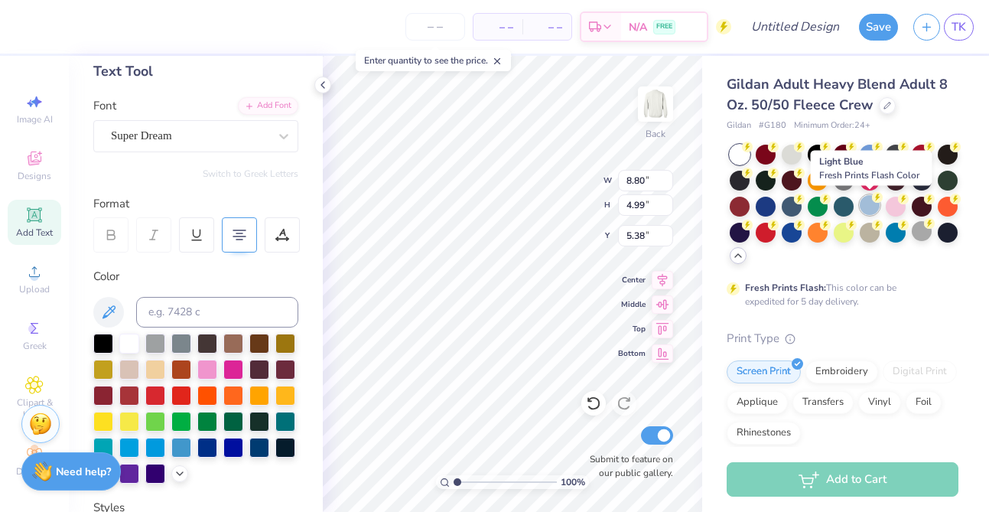
click at [866, 206] on div at bounding box center [869, 205] width 20 height 20
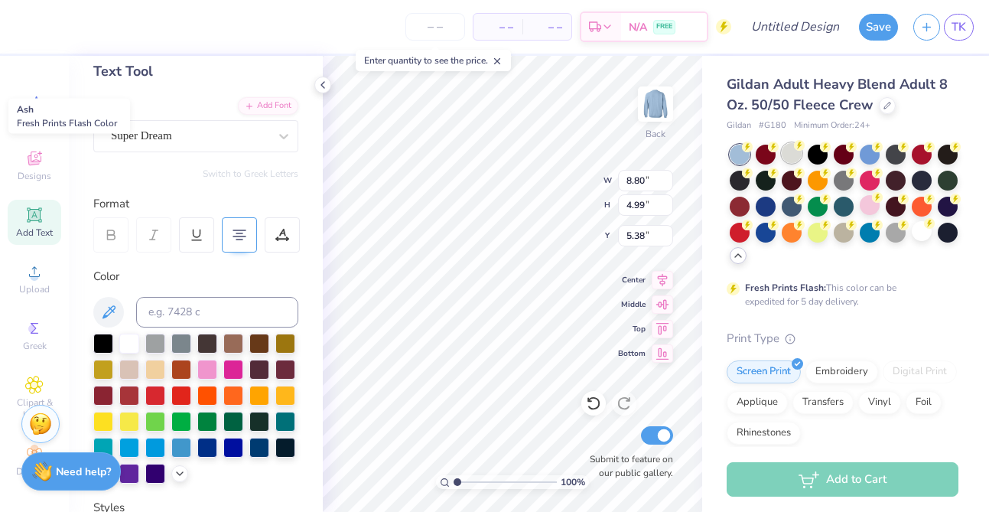
click at [794, 155] on div at bounding box center [791, 153] width 20 height 20
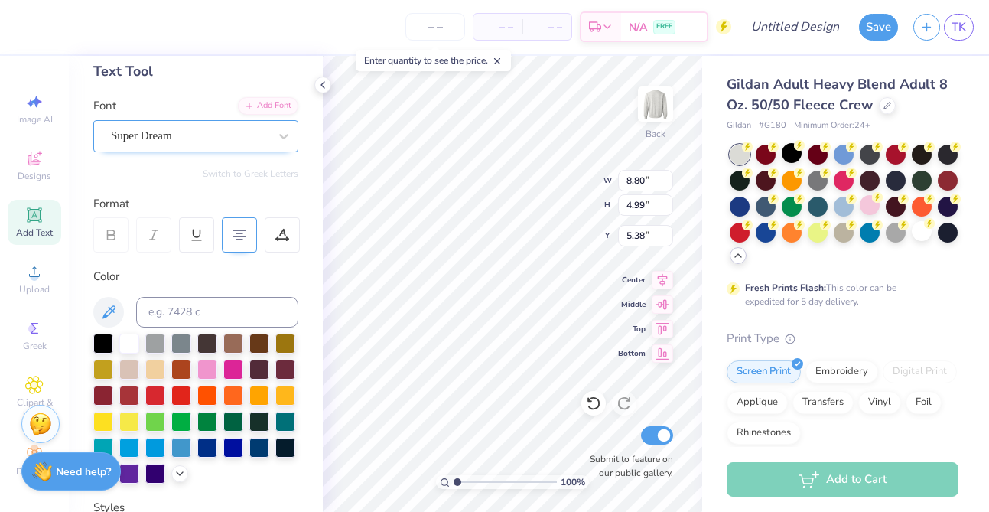
click at [212, 140] on div "Super Dream" at bounding box center [189, 136] width 161 height 24
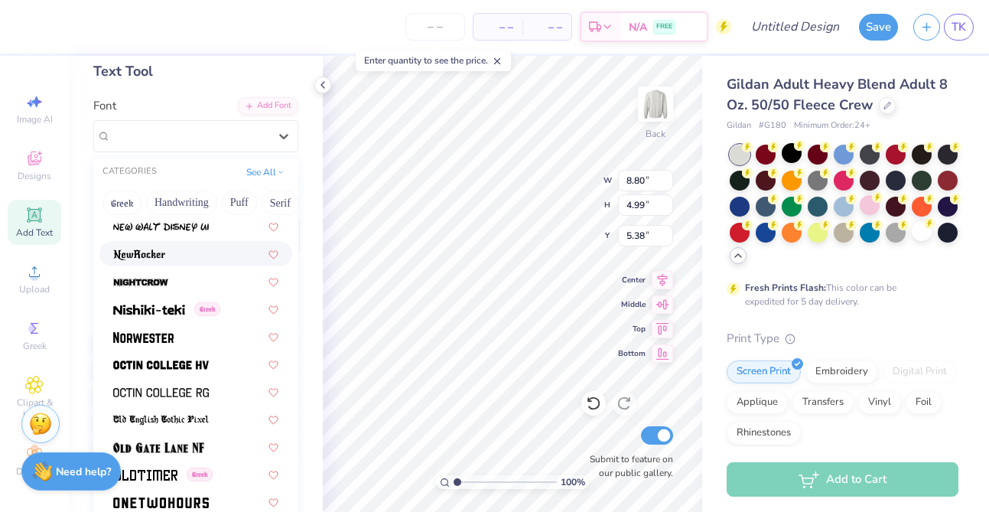
scroll to position [5895, 0]
click at [201, 353] on div at bounding box center [195, 362] width 193 height 25
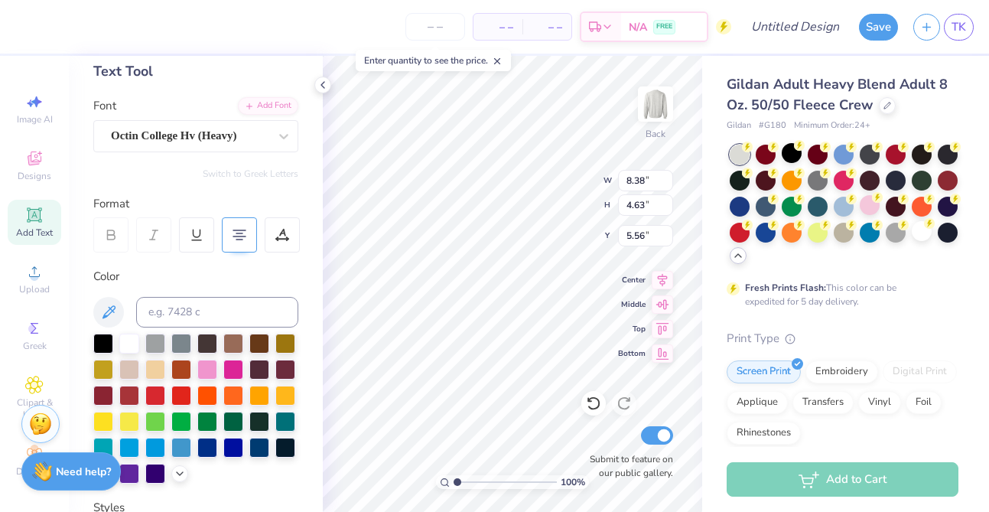
type input "8.38"
click at [264, 138] on div "Octin College Hv (Heavy)" at bounding box center [189, 136] width 161 height 24
click at [564, 173] on div "100 % Back W 8.38 8.38 " H 4.63 4.63 " Y 5.56 5.56 " Center Middle Top Bottom S…" at bounding box center [512, 284] width 379 height 456
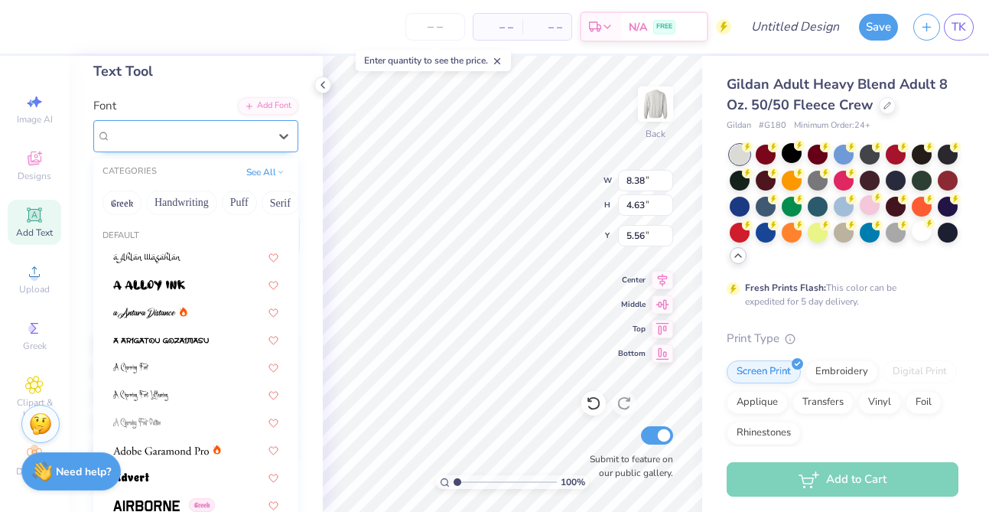
click at [153, 134] on div "Octin College Hv (Heavy)" at bounding box center [189, 136] width 161 height 24
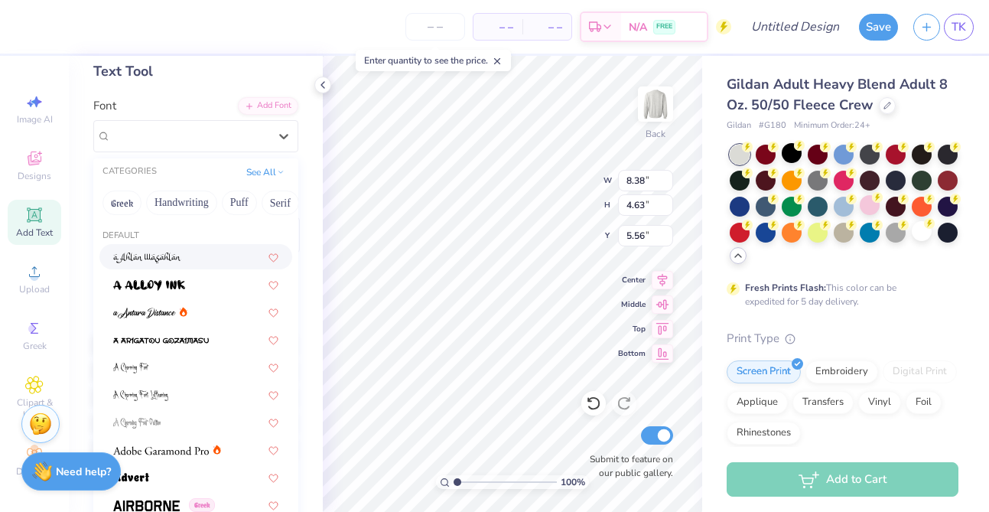
scroll to position [0, 0]
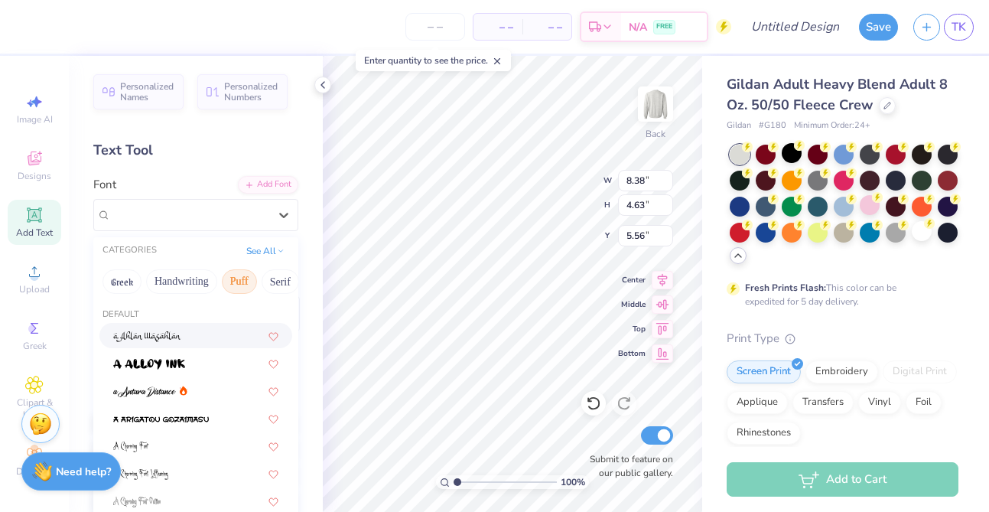
click at [245, 276] on button "Puff" at bounding box center [239, 281] width 35 height 24
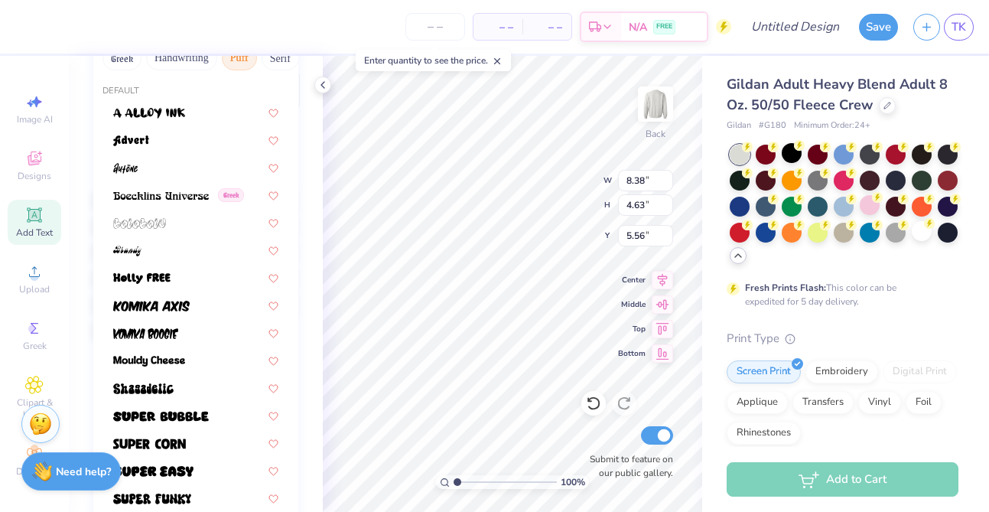
scroll to position [231, 0]
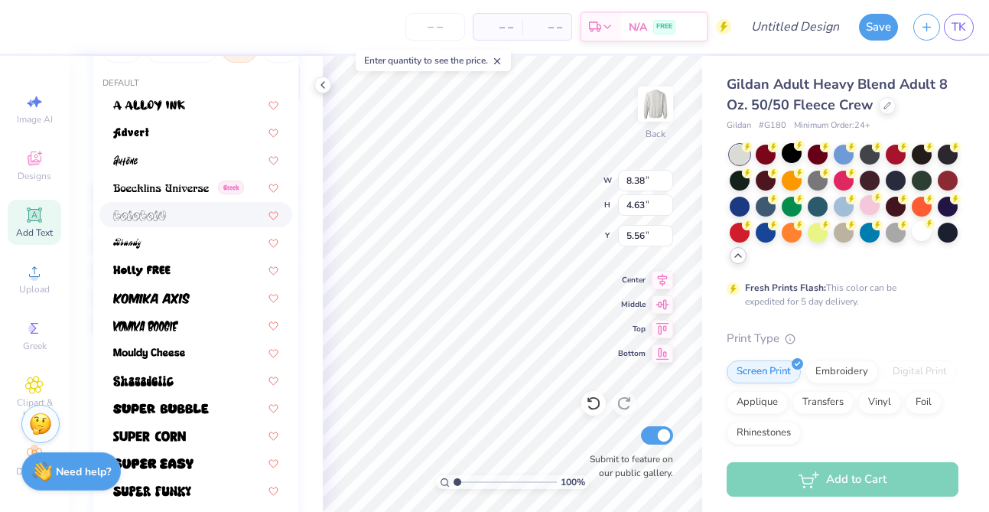
click at [195, 212] on div at bounding box center [195, 214] width 165 height 16
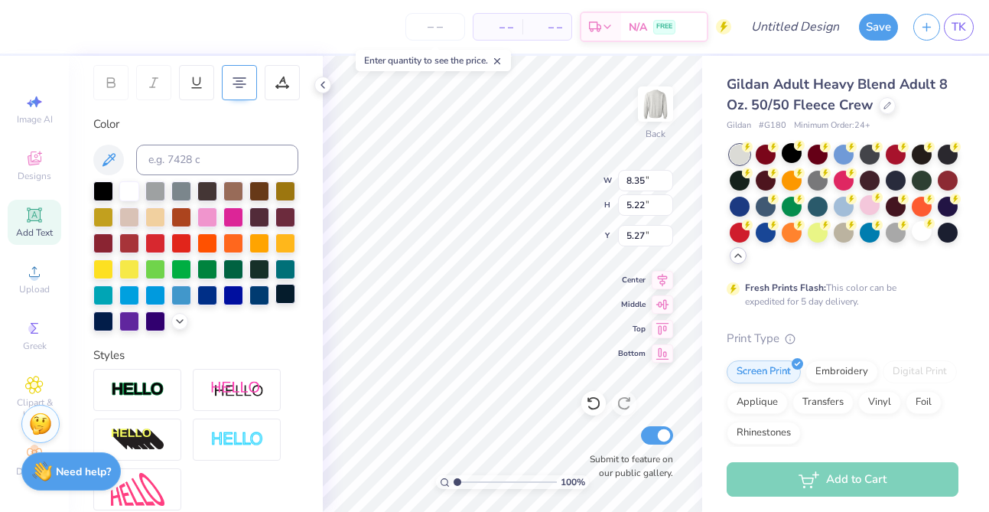
click at [275, 292] on div at bounding box center [285, 294] width 20 height 20
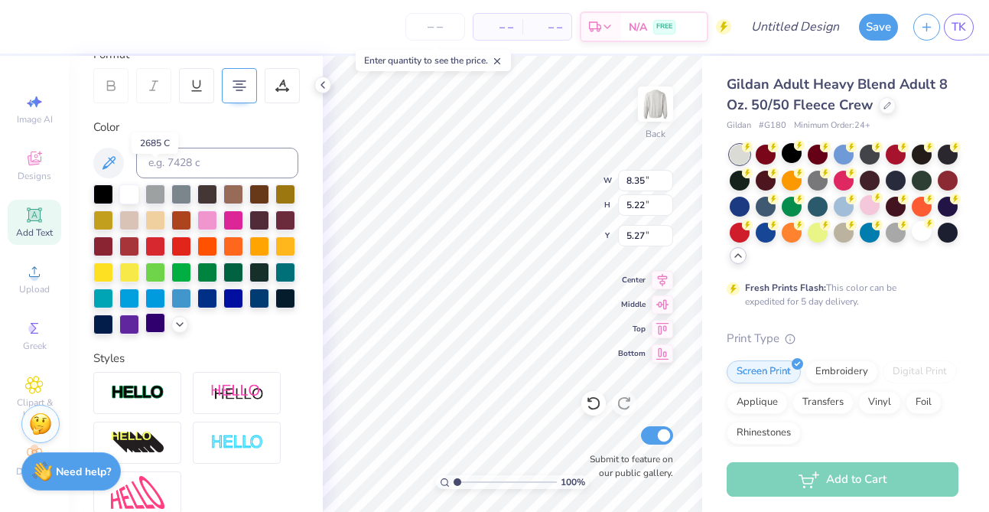
scroll to position [377, 0]
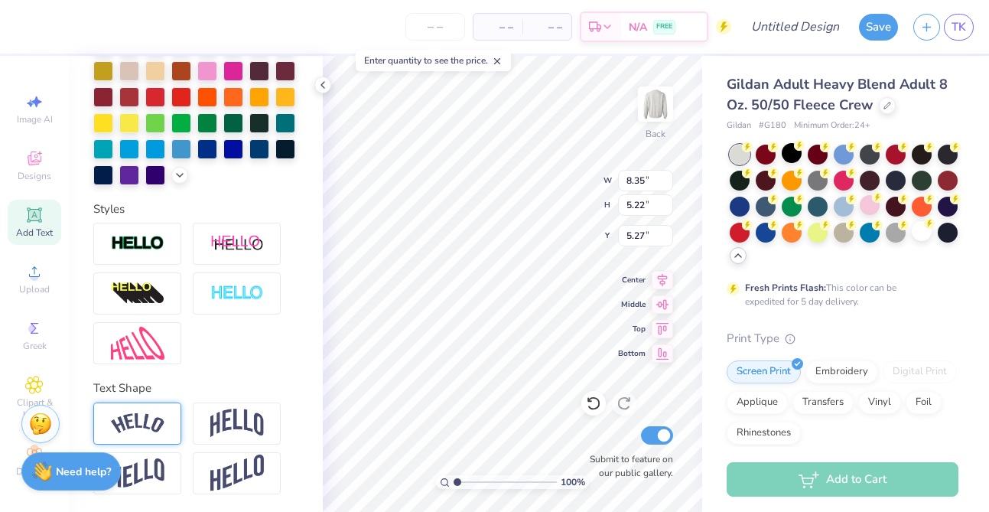
click at [146, 408] on div at bounding box center [137, 423] width 88 height 42
click at [211, 420] on img at bounding box center [237, 422] width 54 height 29
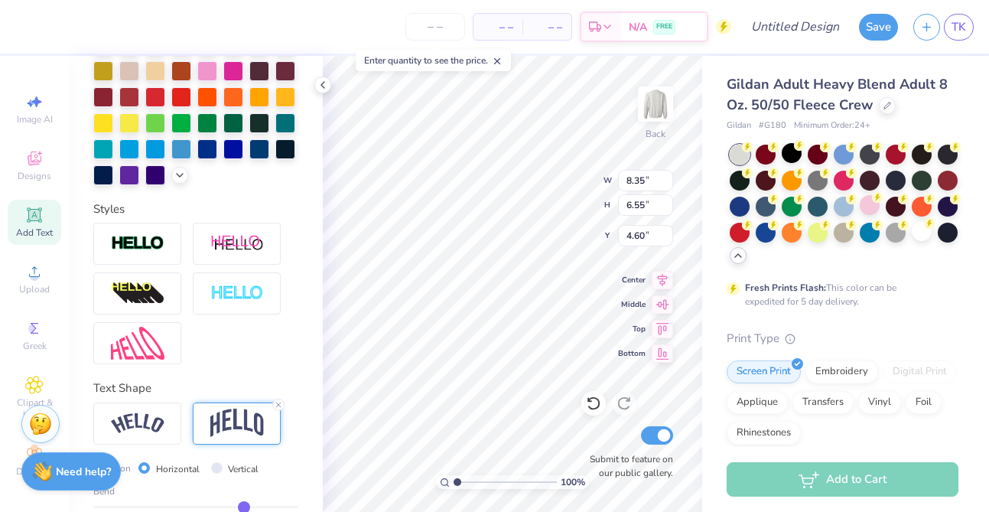
scroll to position [466, 0]
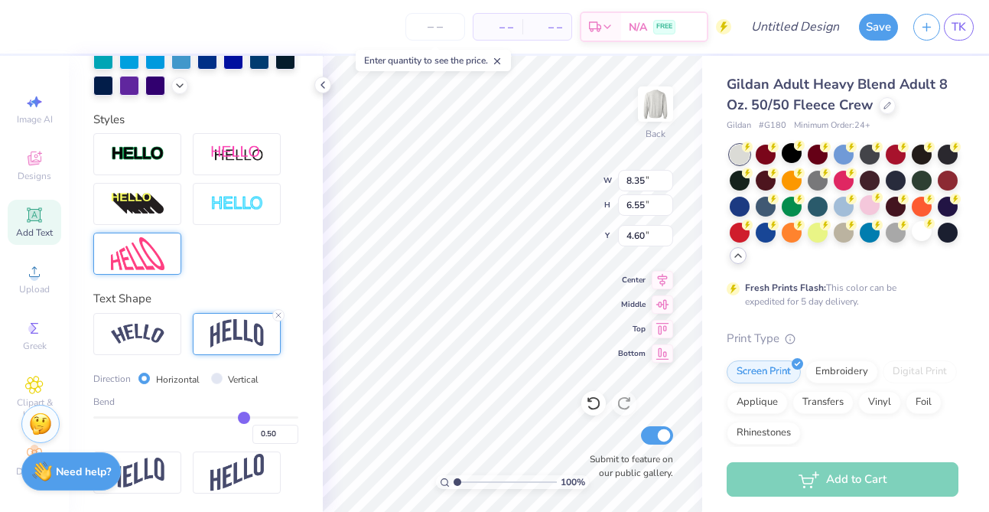
click at [158, 253] on img at bounding box center [138, 253] width 54 height 33
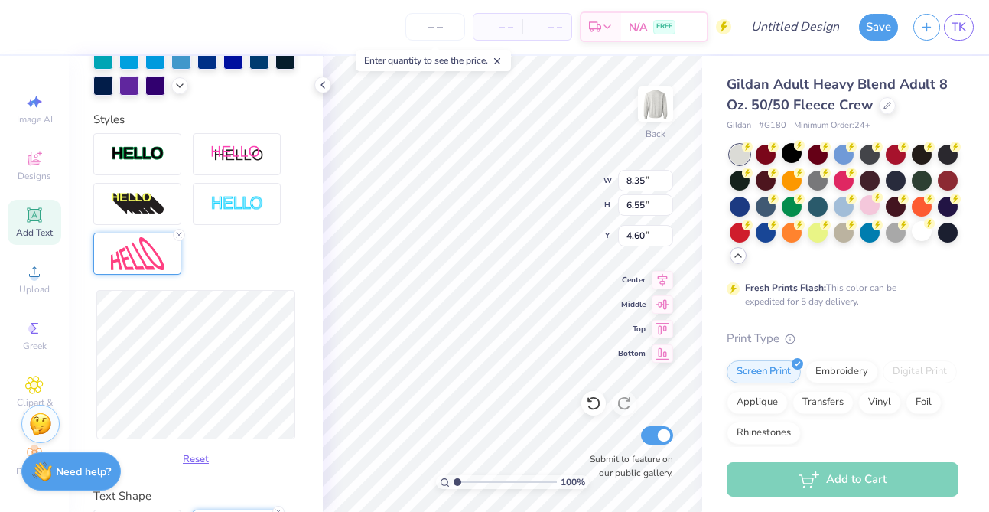
click at [180, 231] on icon at bounding box center [178, 234] width 9 height 9
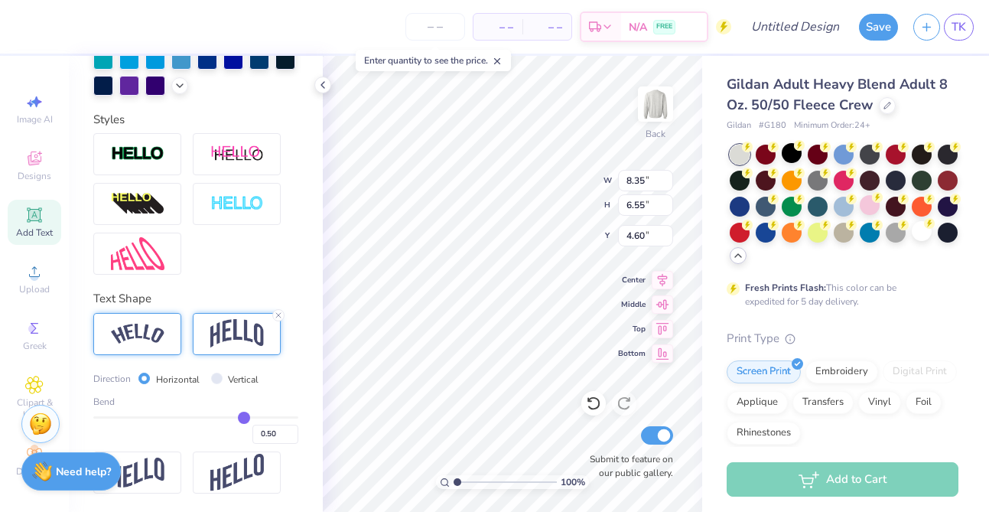
click at [149, 327] on img at bounding box center [138, 333] width 54 height 21
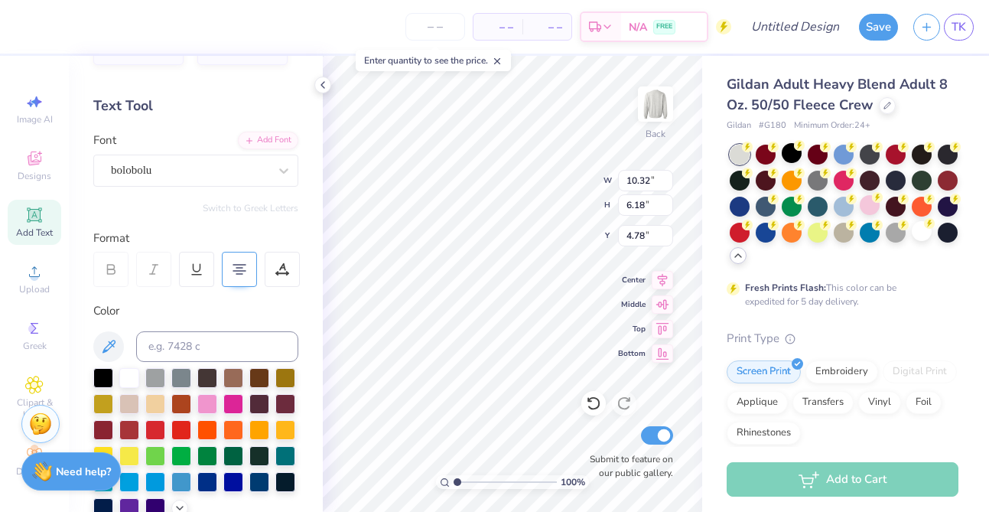
scroll to position [0, 0]
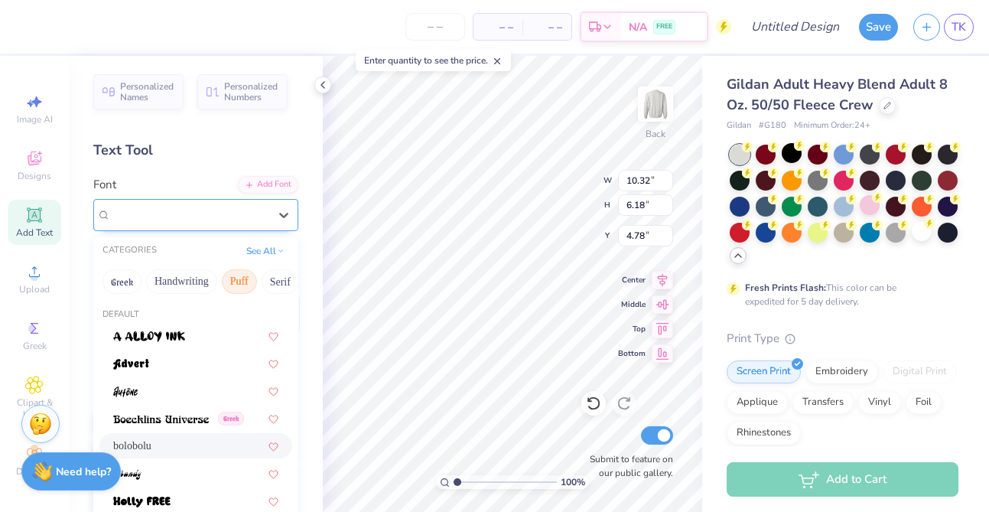
click at [204, 216] on div "bolobolu" at bounding box center [189, 215] width 161 height 24
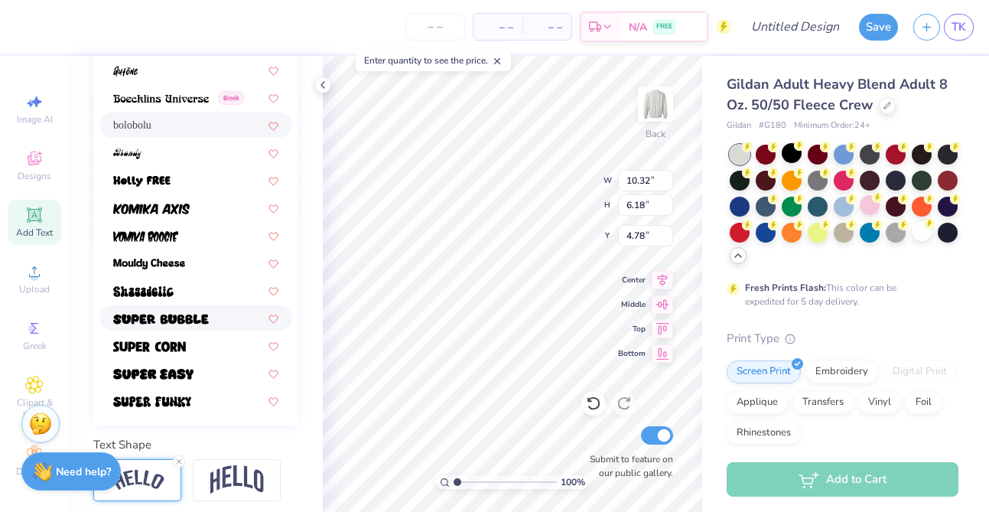
scroll to position [323, 0]
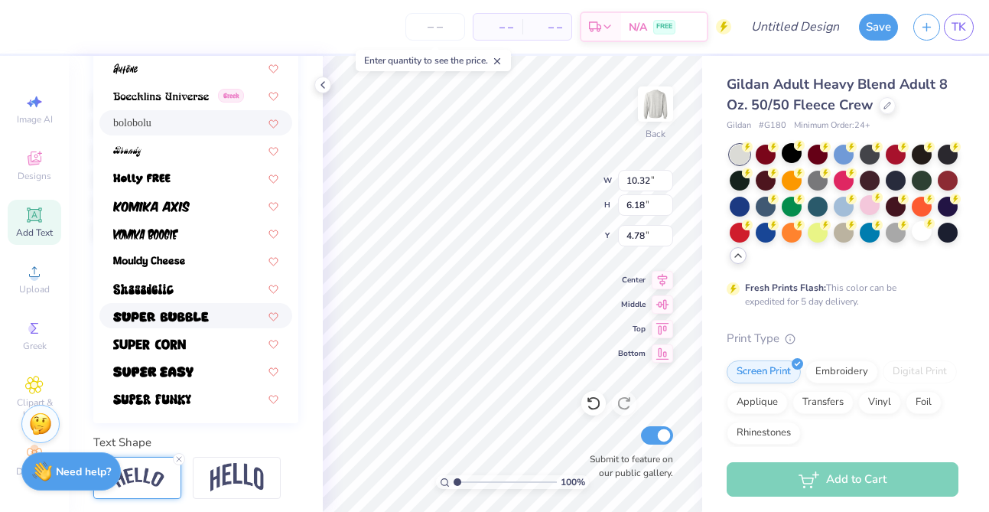
click at [224, 312] on div at bounding box center [195, 315] width 165 height 16
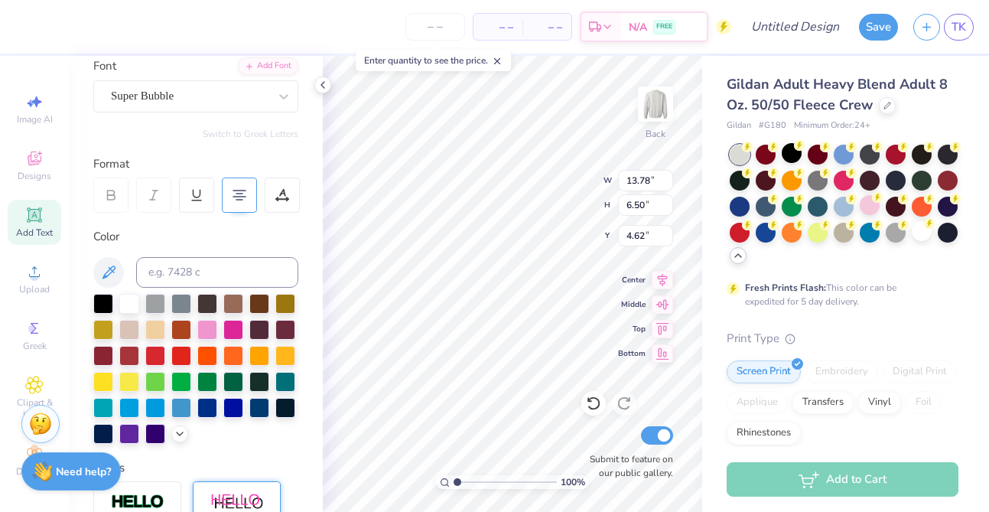
scroll to position [0, 0]
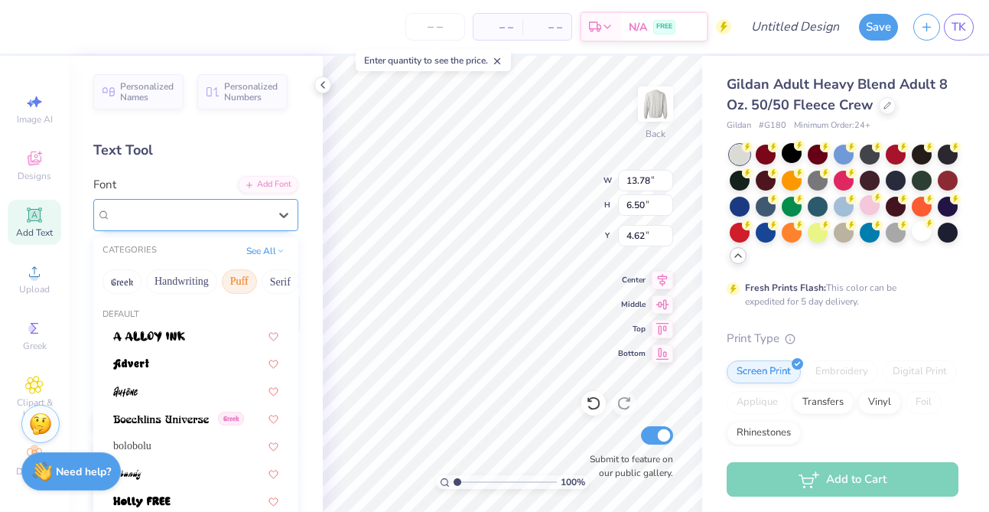
click at [224, 216] on div "Super Bubble" at bounding box center [189, 215] width 161 height 24
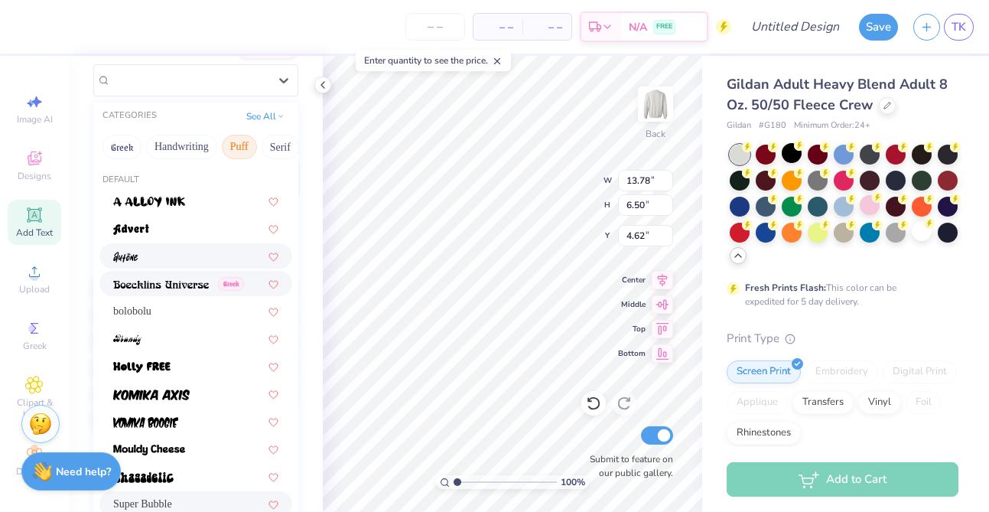
scroll to position [132, 0]
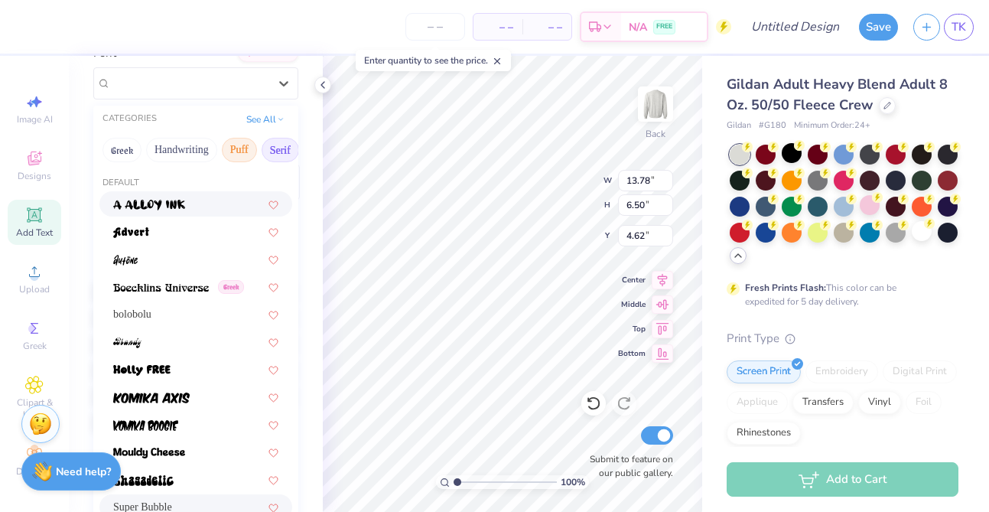
click at [271, 148] on button "Serif" at bounding box center [280, 150] width 37 height 24
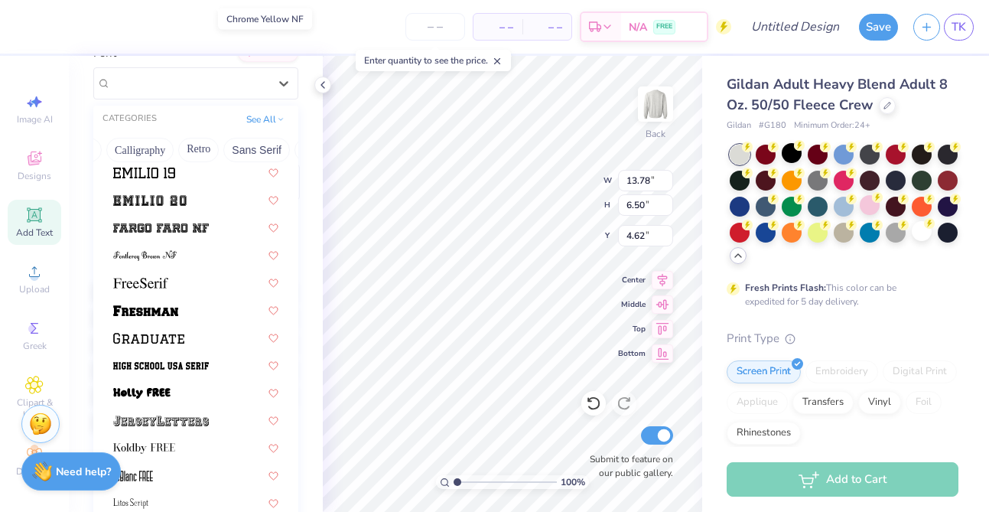
scroll to position [1751, 0]
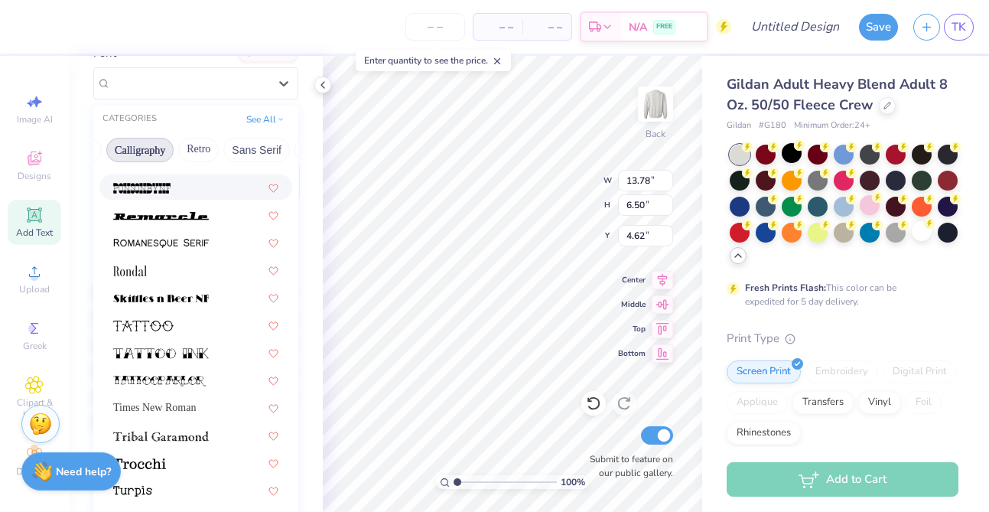
click at [153, 147] on button "Calligraphy" at bounding box center [139, 150] width 67 height 24
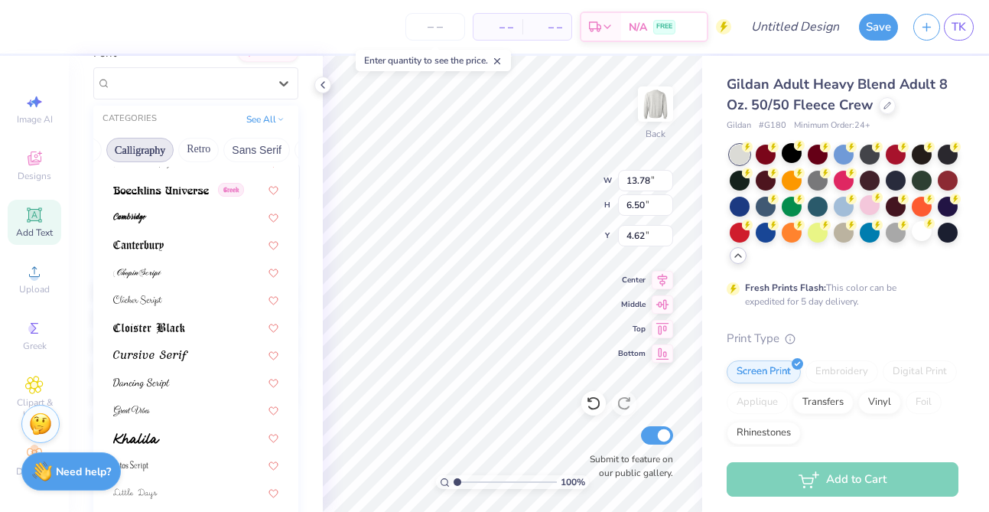
scroll to position [180, 0]
click at [210, 154] on button "Retro" at bounding box center [198, 150] width 41 height 24
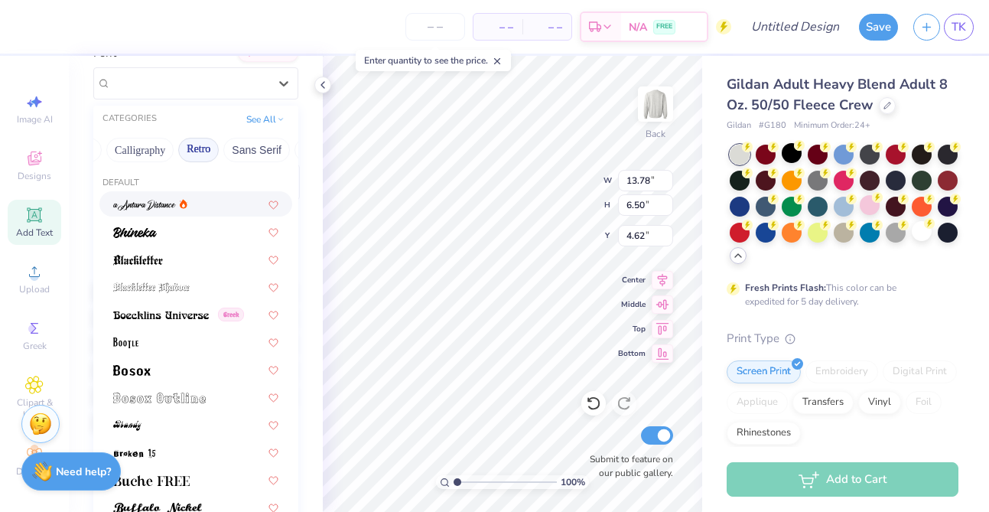
click at [201, 141] on button "Retro" at bounding box center [198, 150] width 41 height 24
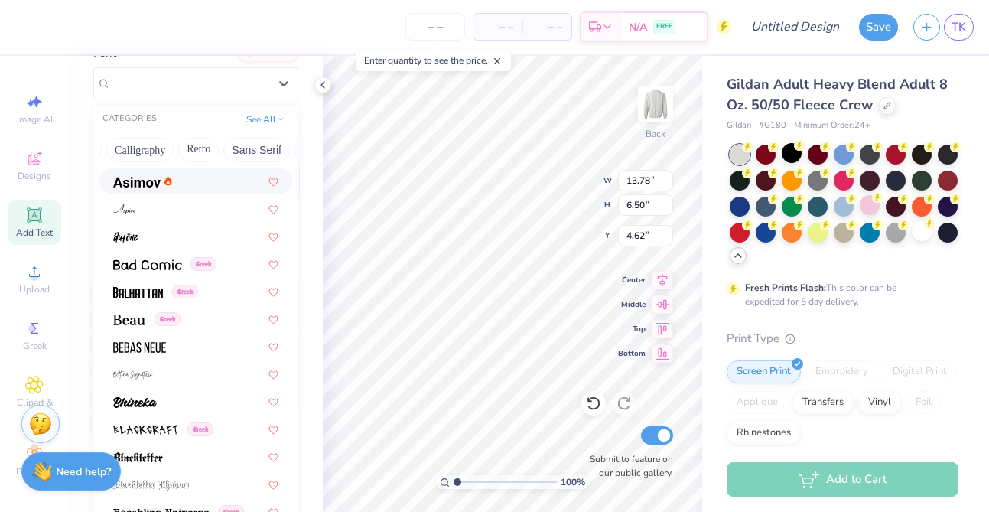
scroll to position [577, 0]
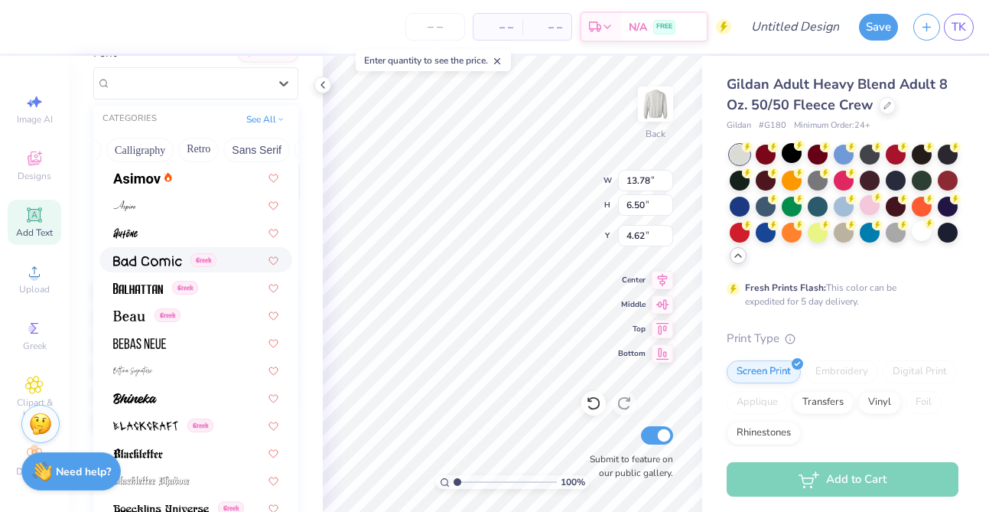
click at [152, 266] on span at bounding box center [147, 260] width 69 height 16
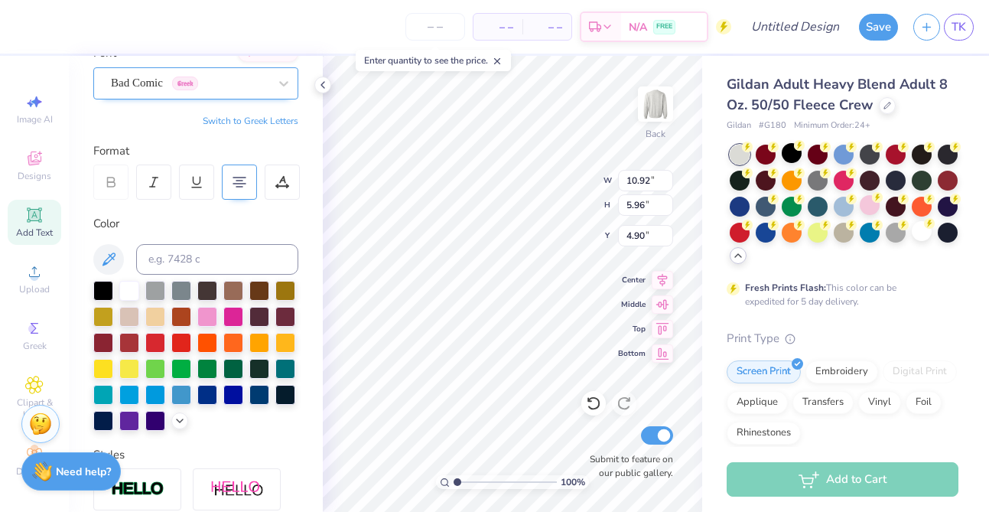
click at [228, 86] on div "Bad Comic Greek" at bounding box center [189, 83] width 161 height 24
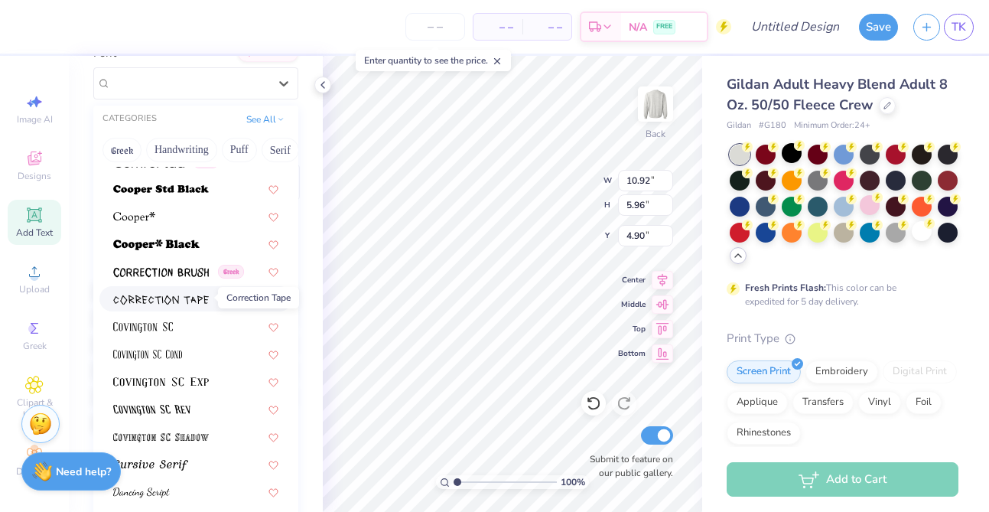
scroll to position [2302, 0]
click at [178, 293] on img at bounding box center [161, 298] width 96 height 11
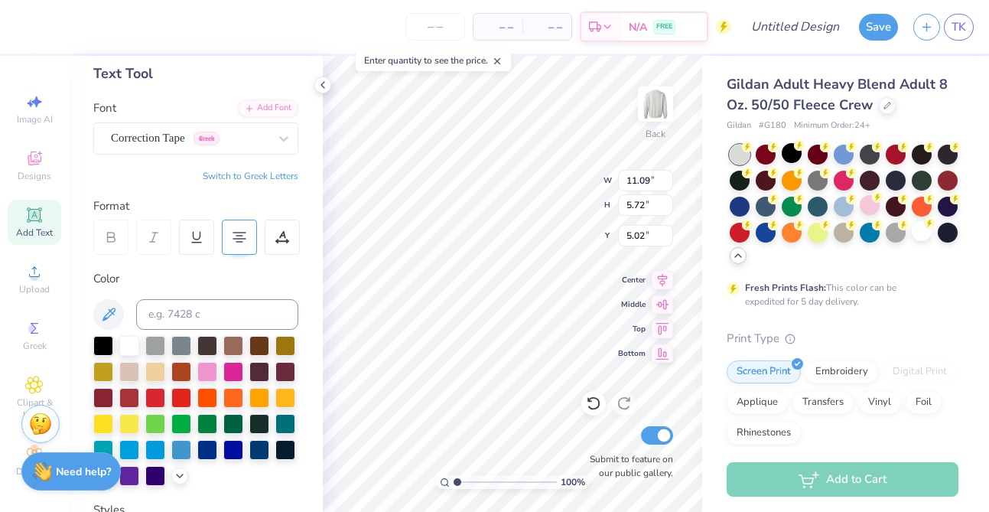
scroll to position [76, 0]
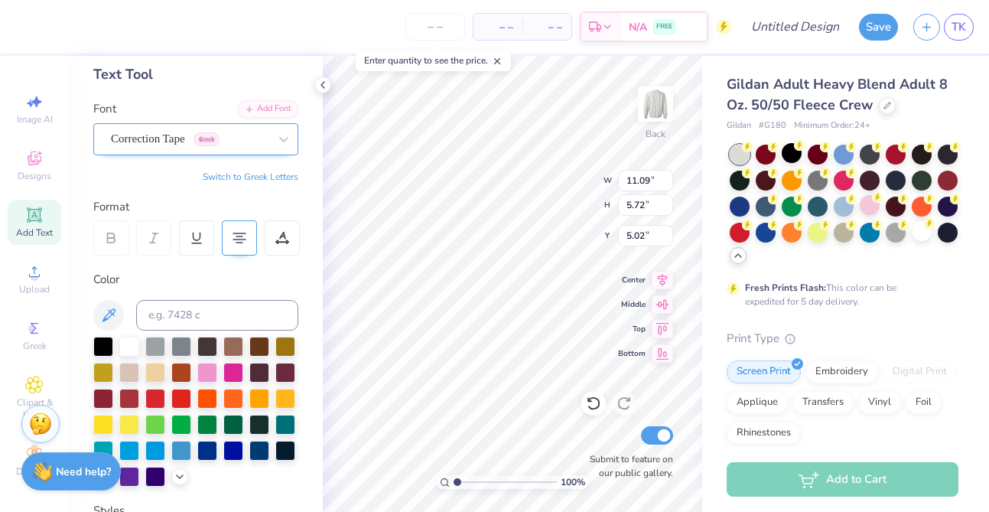
click at [203, 146] on div "Correction Tape Greek" at bounding box center [189, 139] width 161 height 24
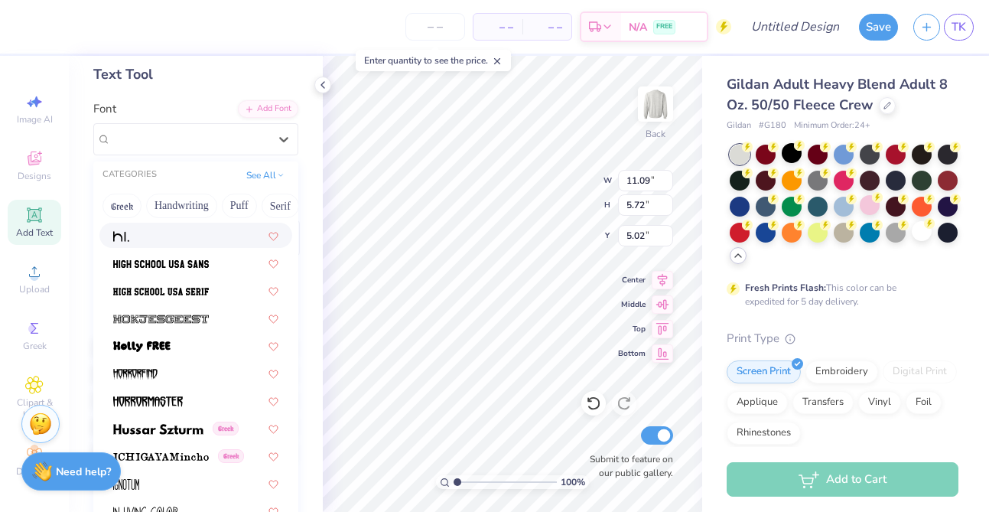
scroll to position [3845, 0]
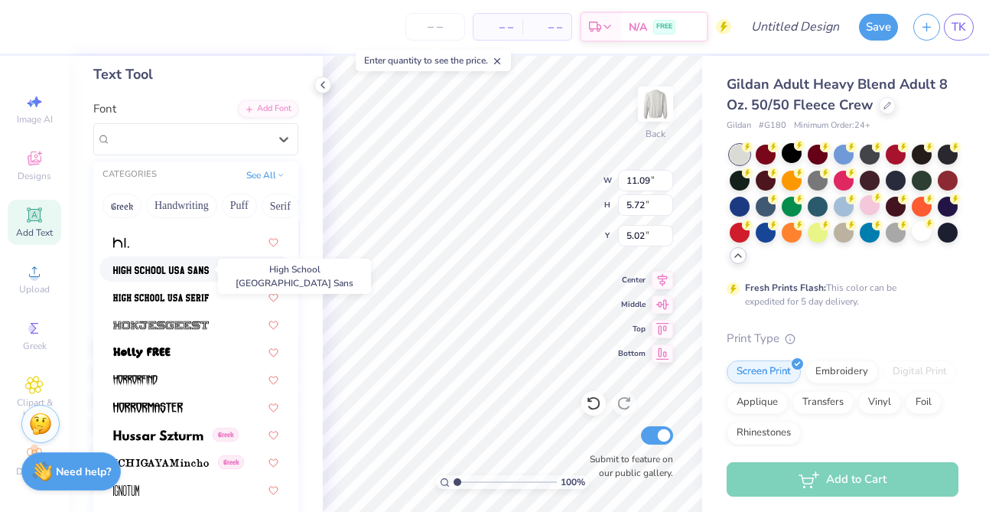
click at [206, 273] on img at bounding box center [161, 270] width 96 height 11
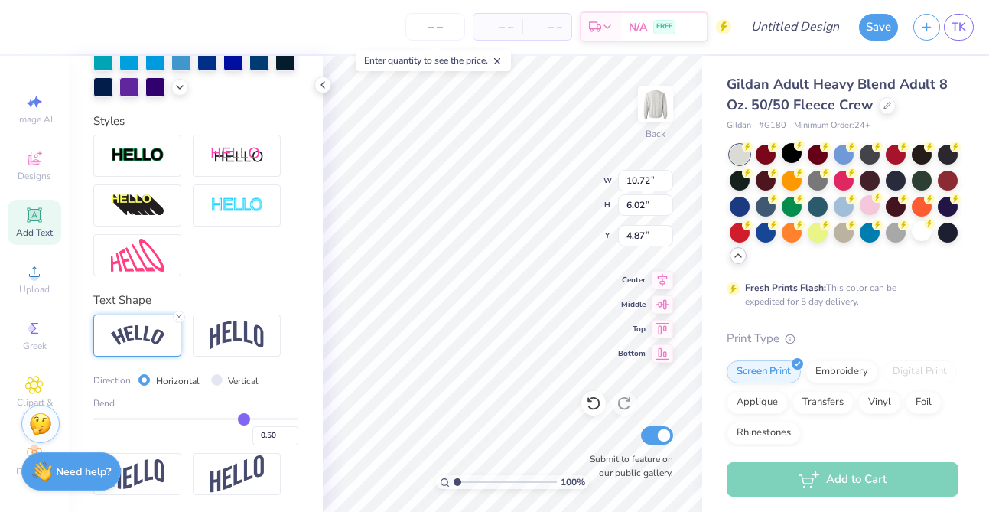
click at [158, 346] on div at bounding box center [137, 335] width 88 height 42
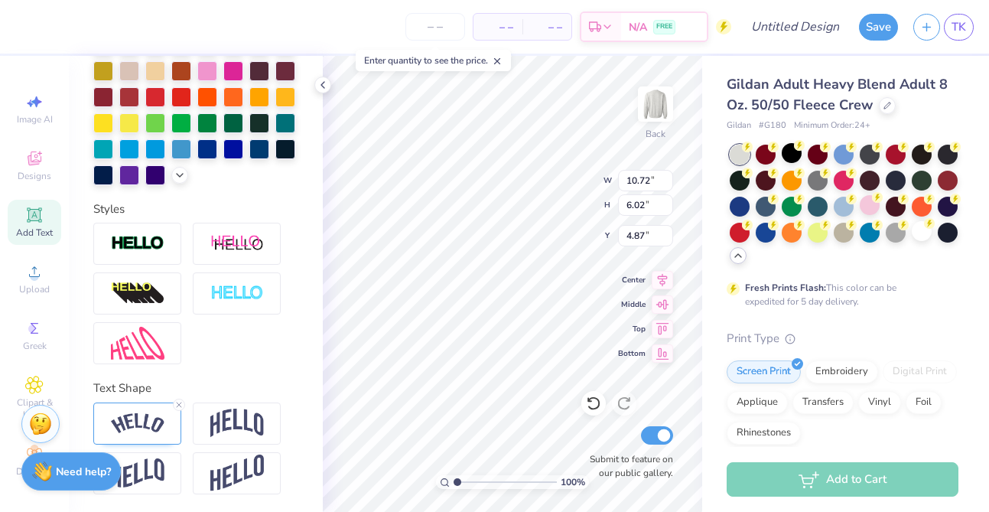
drag, startPoint x: 180, startPoint y: 401, endPoint x: 258, endPoint y: 317, distance: 114.7
click at [180, 401] on icon at bounding box center [178, 404] width 9 height 9
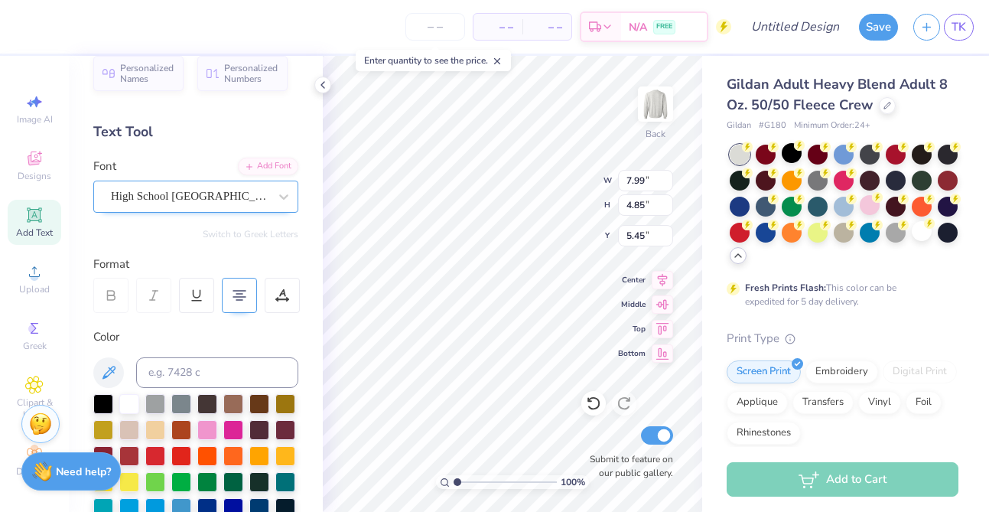
scroll to position [15, 0]
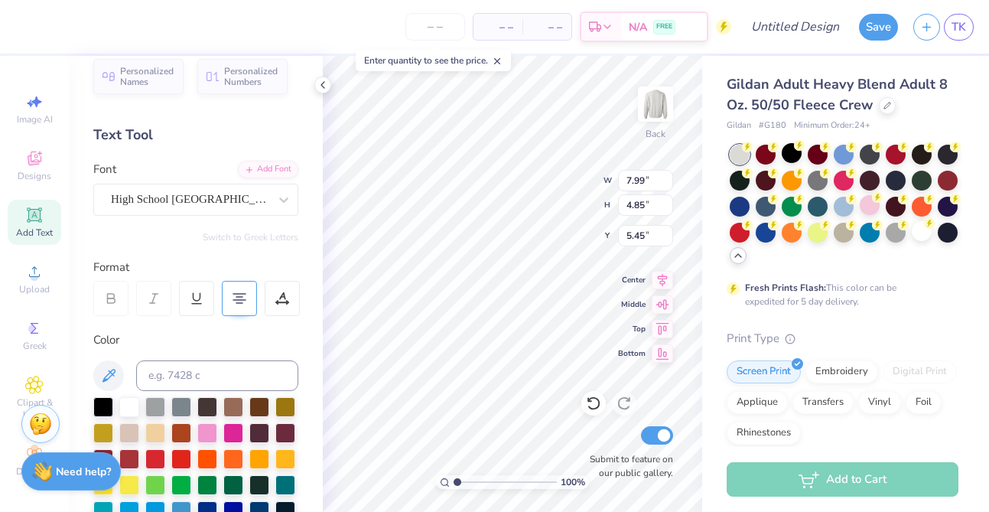
click at [115, 304] on icon at bounding box center [111, 298] width 14 height 14
click at [197, 184] on div "High School USA Sans" at bounding box center [195, 200] width 205 height 32
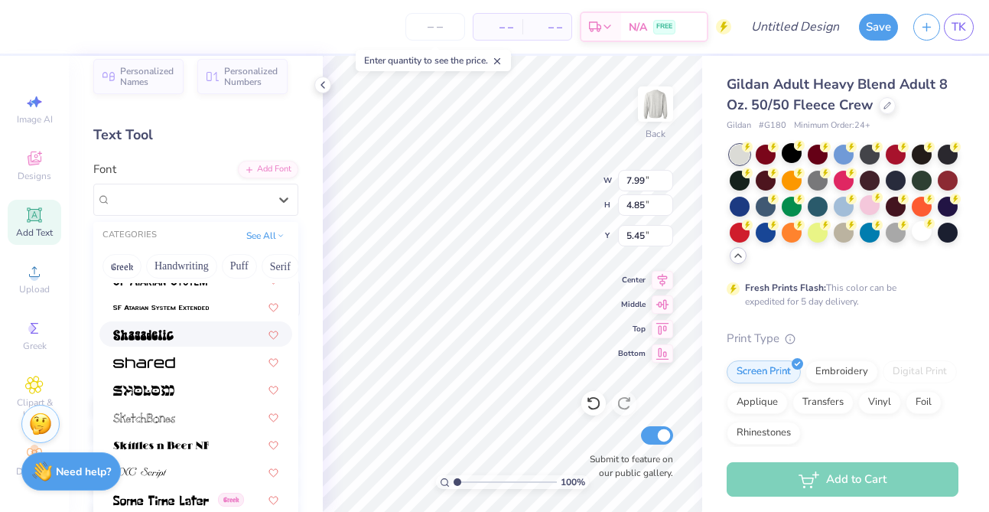
scroll to position [7209, 0]
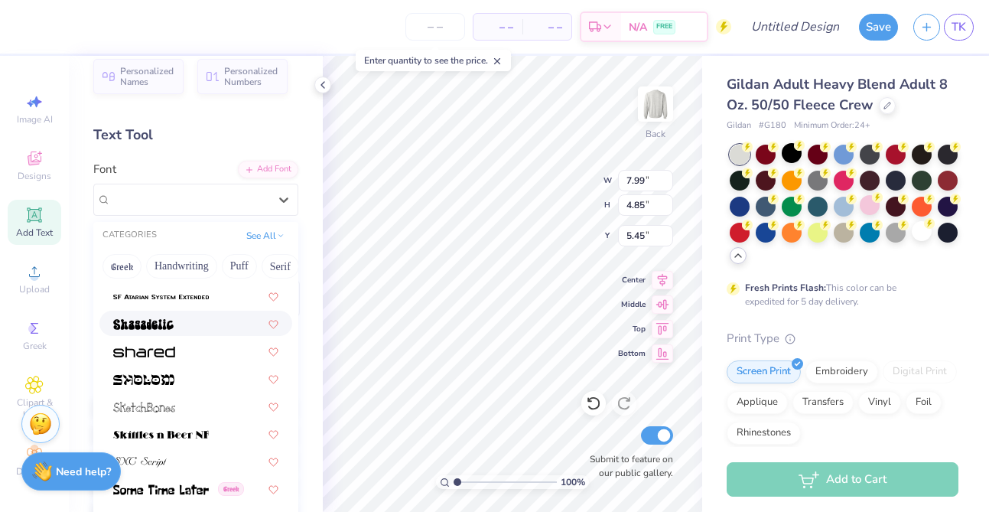
click at [227, 329] on div at bounding box center [195, 323] width 165 height 16
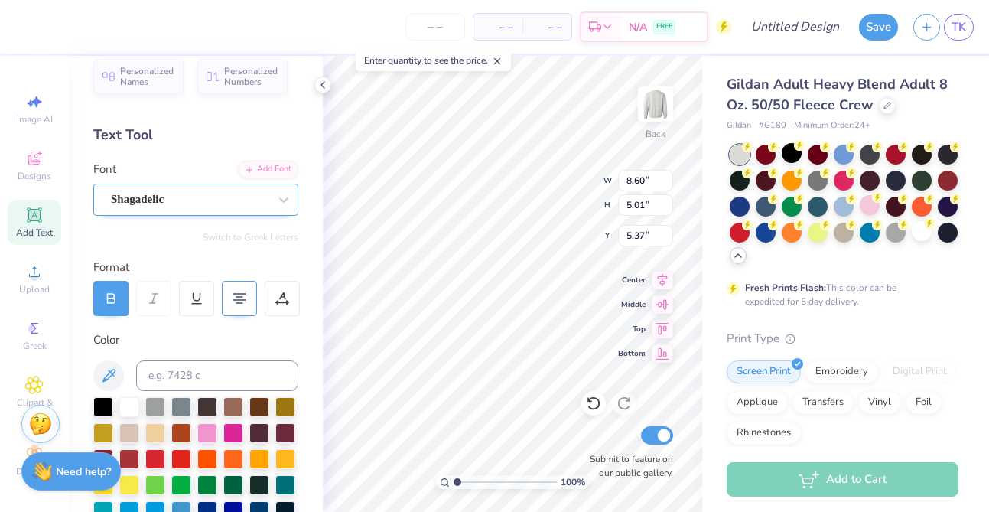
click at [232, 206] on div "Shagadelic" at bounding box center [189, 199] width 161 height 24
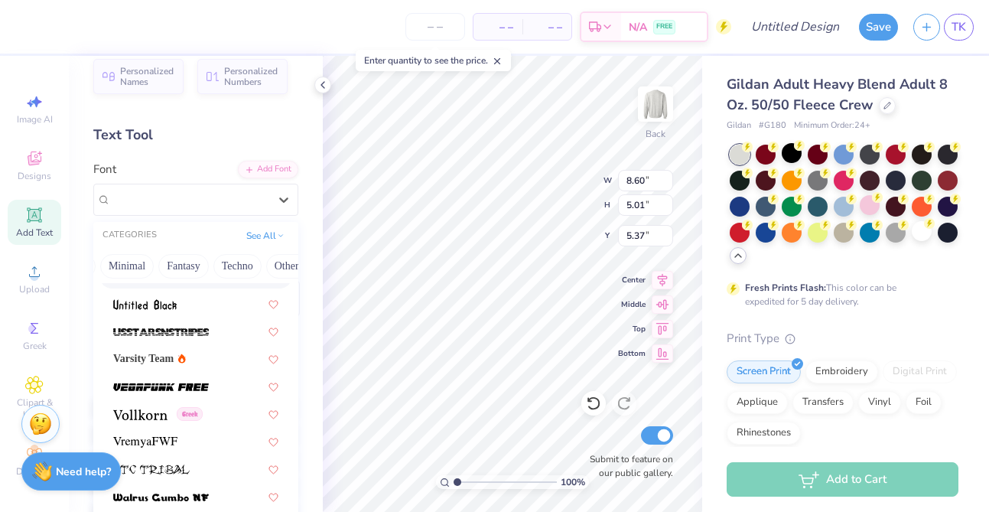
scroll to position [0, 450]
click at [186, 356] on icon at bounding box center [182, 357] width 8 height 9
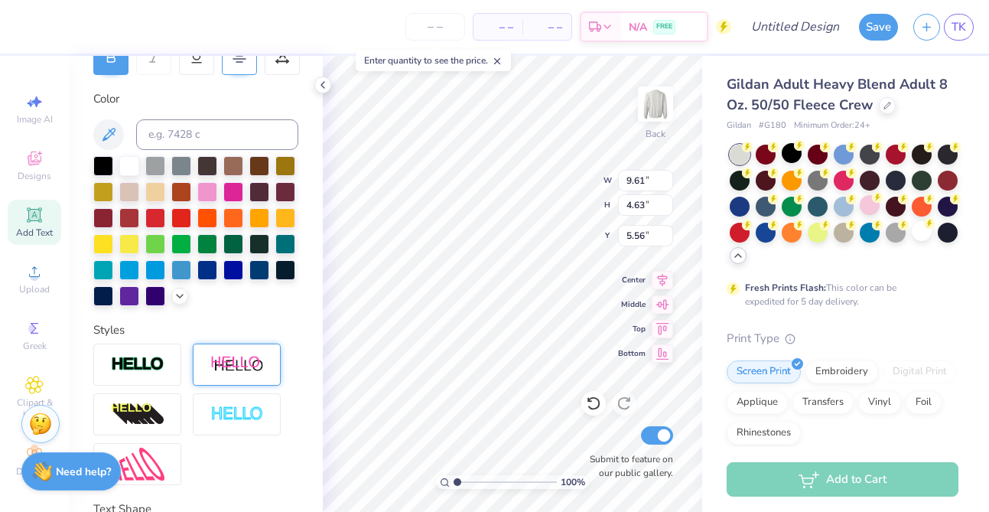
scroll to position [255, 0]
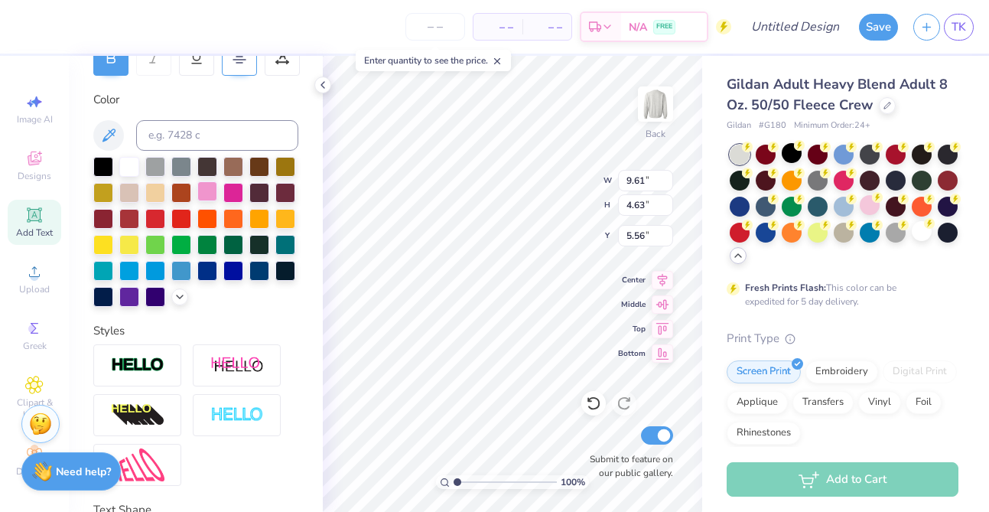
click at [206, 190] on div at bounding box center [207, 191] width 20 height 20
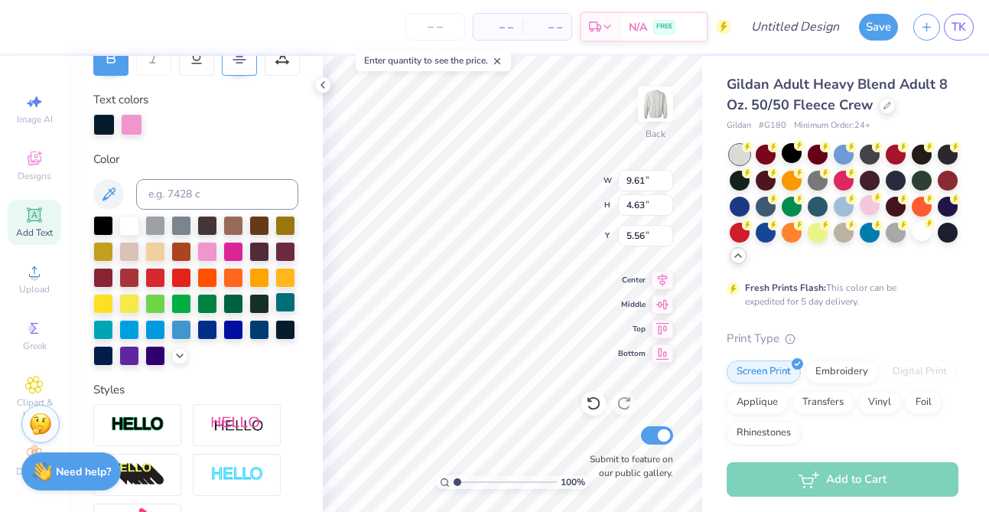
click at [278, 297] on div at bounding box center [285, 302] width 20 height 20
click at [204, 299] on div at bounding box center [207, 302] width 20 height 20
click at [291, 328] on div at bounding box center [285, 328] width 20 height 20
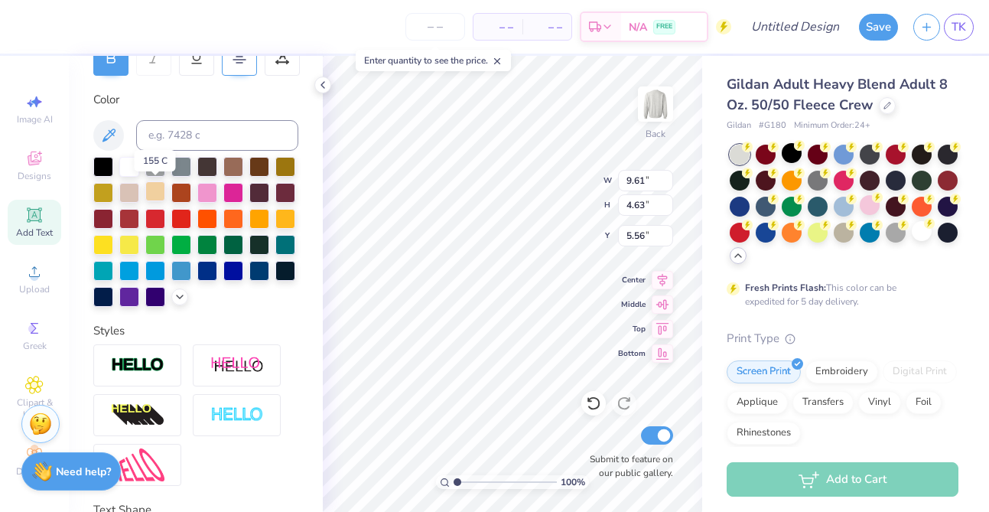
click at [155, 190] on div at bounding box center [155, 191] width 20 height 20
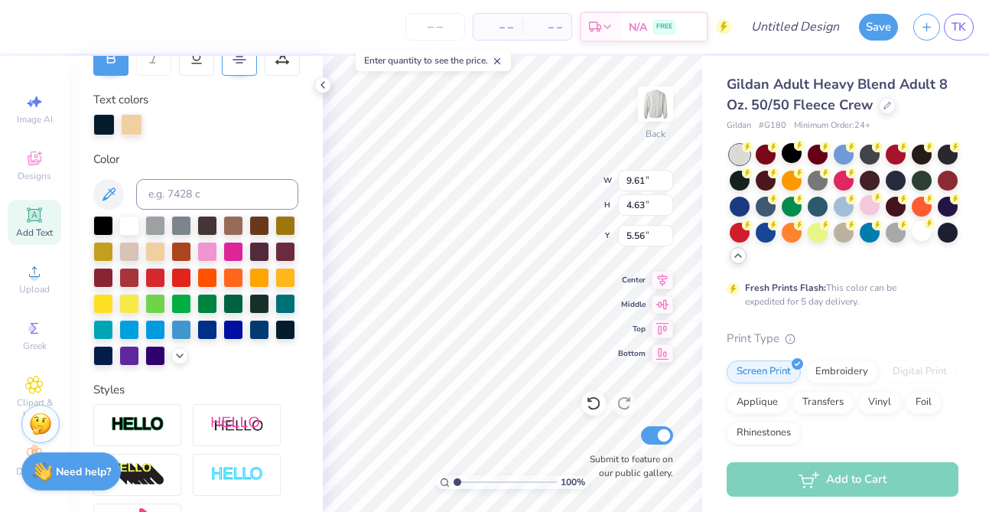
click at [229, 261] on div at bounding box center [195, 291] width 205 height 150
click at [231, 253] on div at bounding box center [233, 250] width 20 height 20
click at [177, 300] on div at bounding box center [181, 302] width 20 height 20
click at [227, 297] on div at bounding box center [233, 302] width 20 height 20
click at [256, 301] on div at bounding box center [259, 302] width 20 height 20
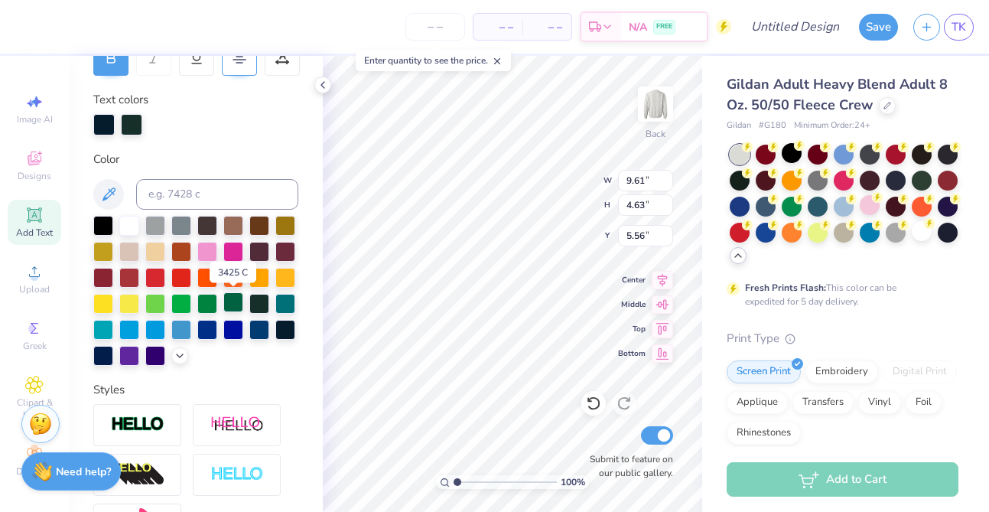
click at [230, 307] on div at bounding box center [233, 302] width 20 height 20
click at [230, 301] on div at bounding box center [233, 302] width 20 height 20
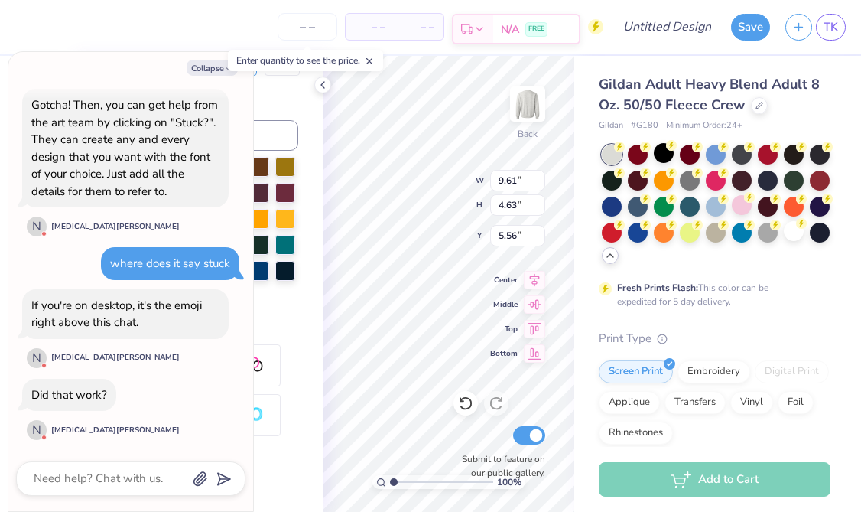
scroll to position [1603, 0]
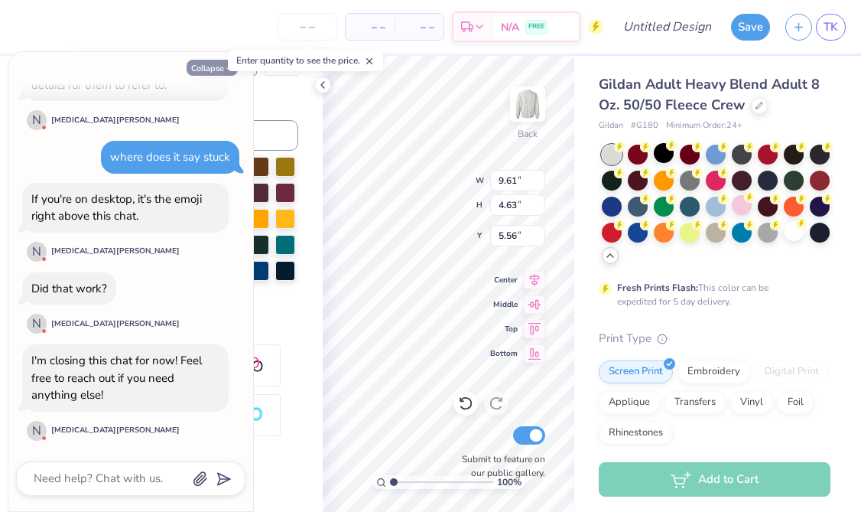
click at [218, 72] on button "Collapse" at bounding box center [212, 68] width 51 height 16
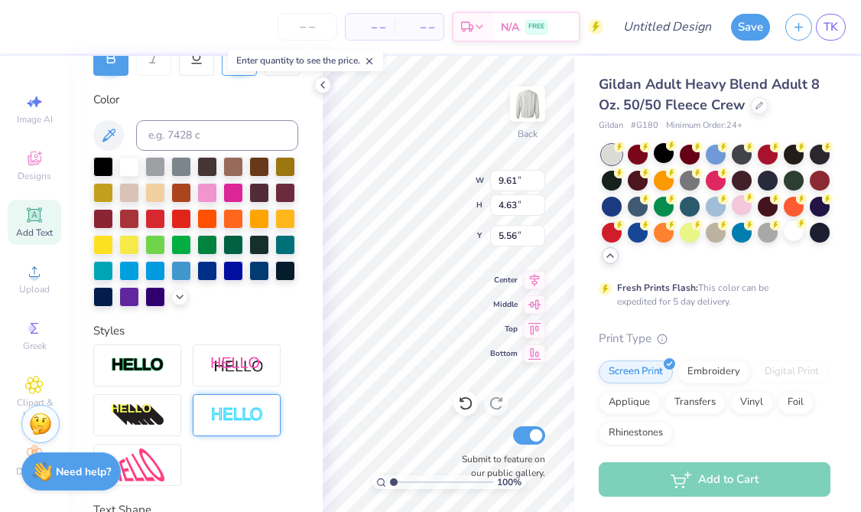
scroll to position [377, 0]
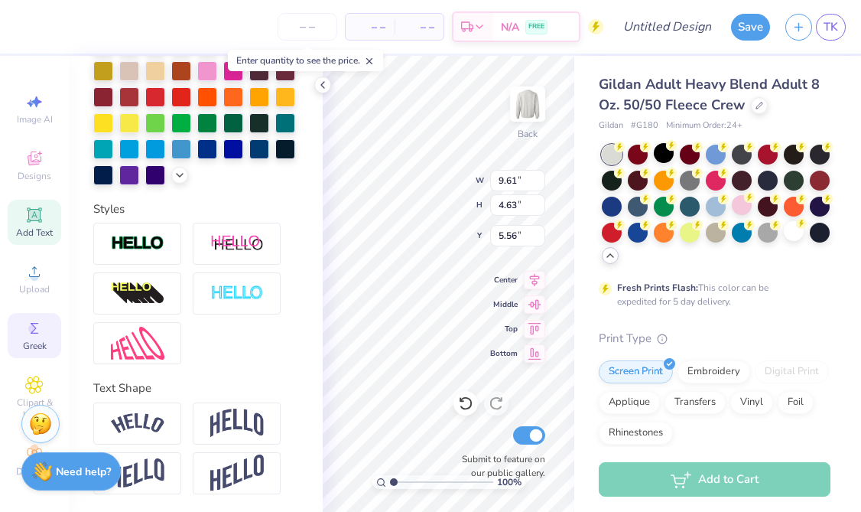
click at [40, 320] on icon at bounding box center [34, 328] width 18 height 18
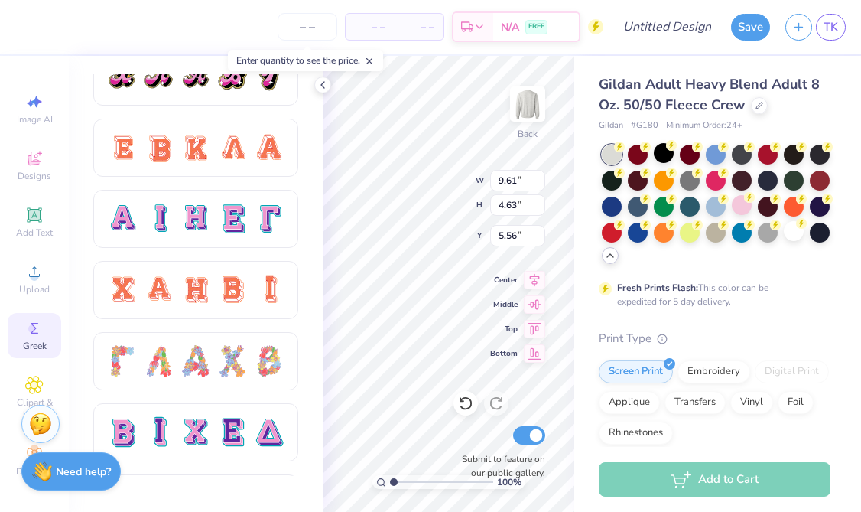
scroll to position [2, 0]
click at [323, 83] on icon at bounding box center [323, 85] width 12 height 12
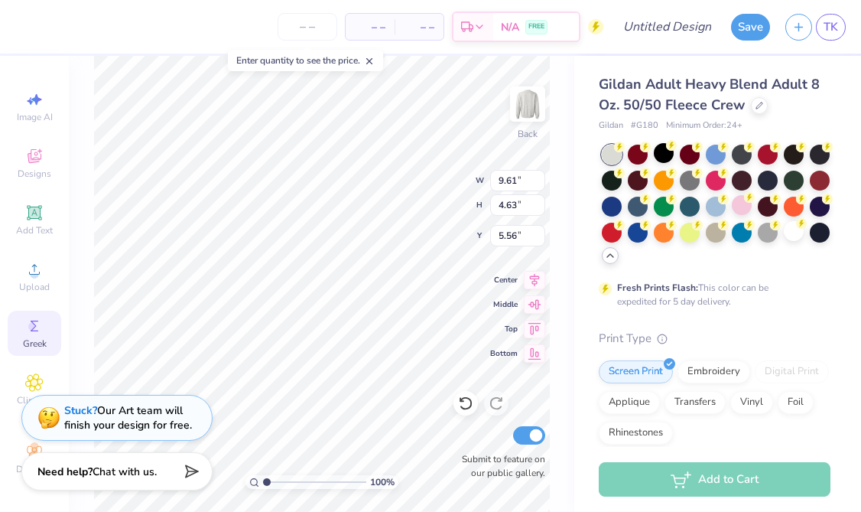
click at [120, 406] on div "Stuck? Our Art team will finish your design for free." at bounding box center [128, 417] width 128 height 29
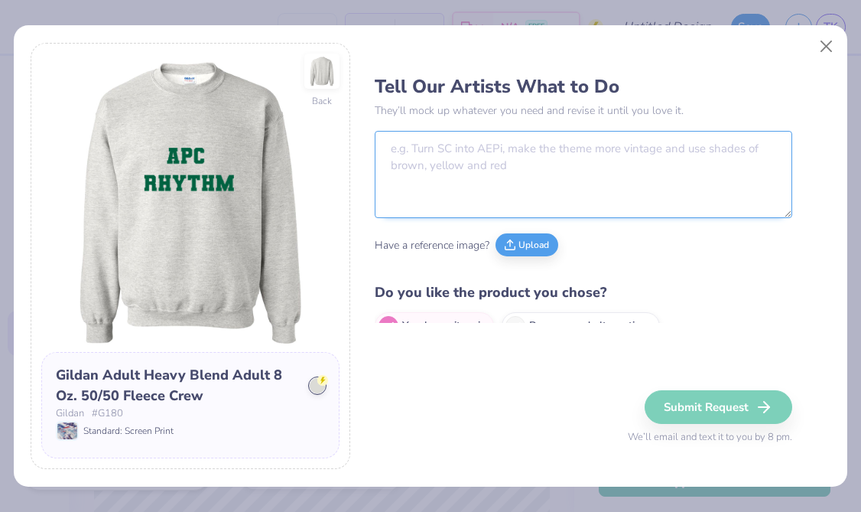
click at [454, 167] on textarea at bounding box center [583, 174] width 417 height 87
paste textarea "Hi! I'd like to create either a t-shirt, hoodie, or crewneck design for my acap…"
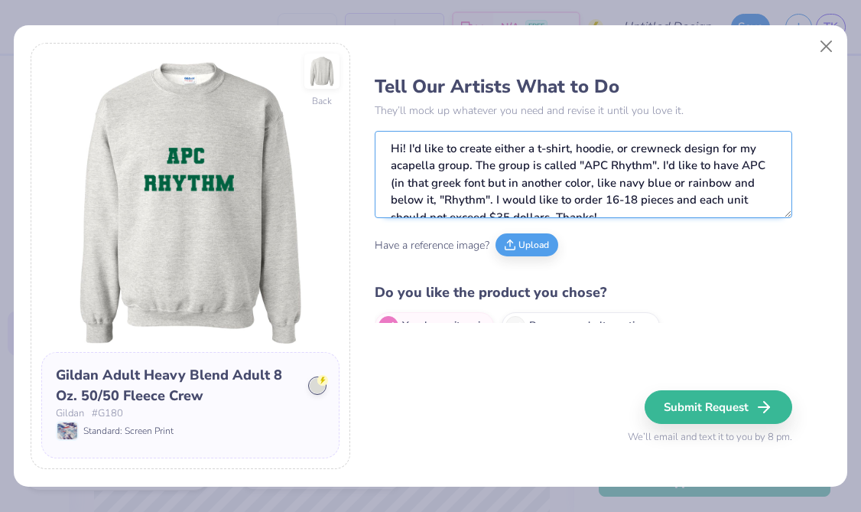
scroll to position [17, 0]
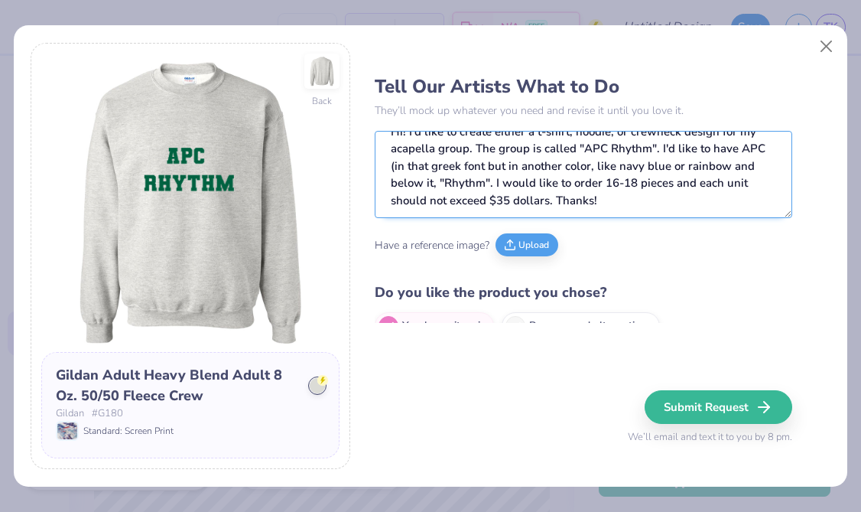
drag, startPoint x: 392, startPoint y: 165, endPoint x: 493, endPoint y: 187, distance: 103.9
click at [493, 187] on textarea "Hi! I'd like to create either a t-shirt, hoodie, or crewneck design for my acap…" at bounding box center [583, 174] width 417 height 87
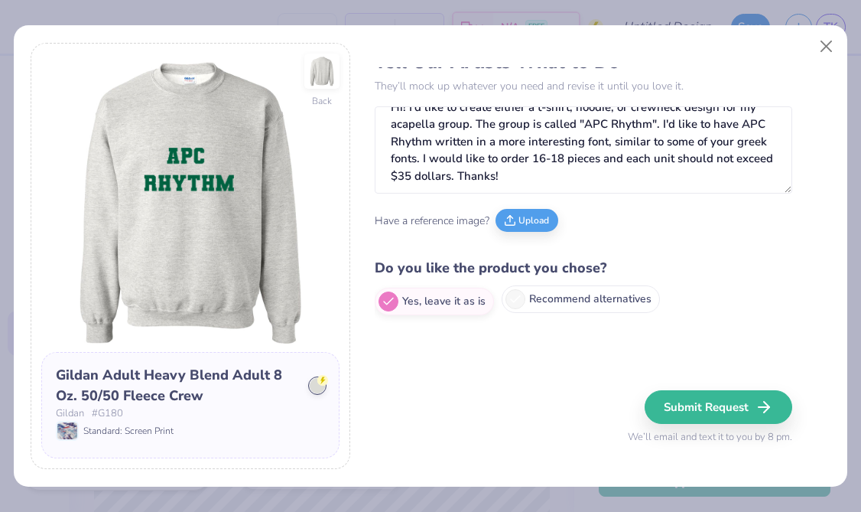
click at [594, 300] on label "Recommend alternatives" at bounding box center [581, 299] width 158 height 28
click at [385, 321] on input "Recommend alternatives" at bounding box center [380, 326] width 10 height 10
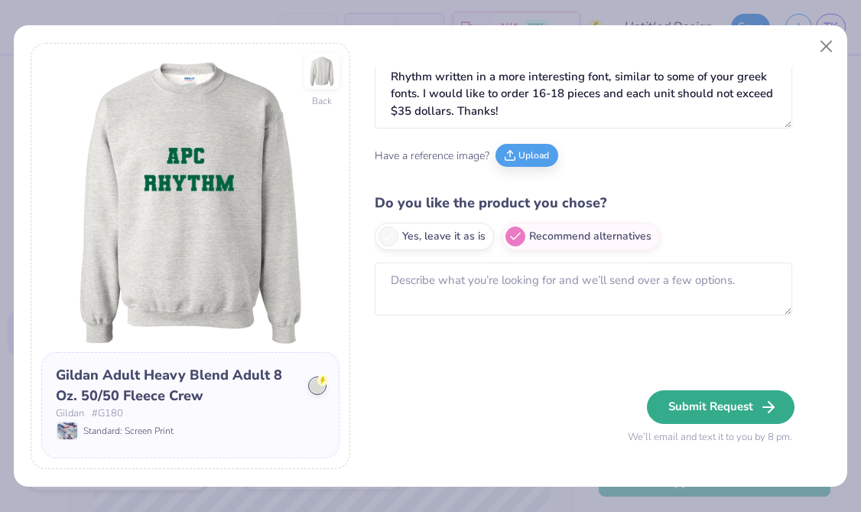
click at [685, 407] on button "Submit Request" at bounding box center [721, 407] width 148 height 34
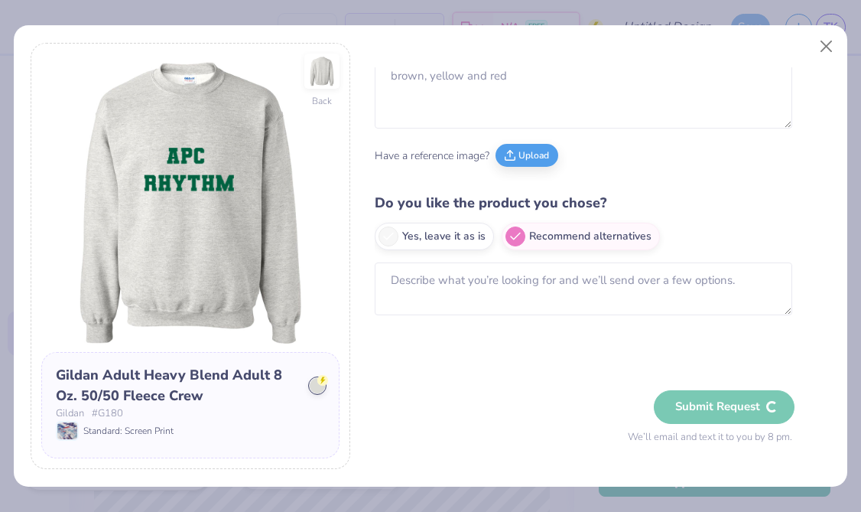
scroll to position [24, 0]
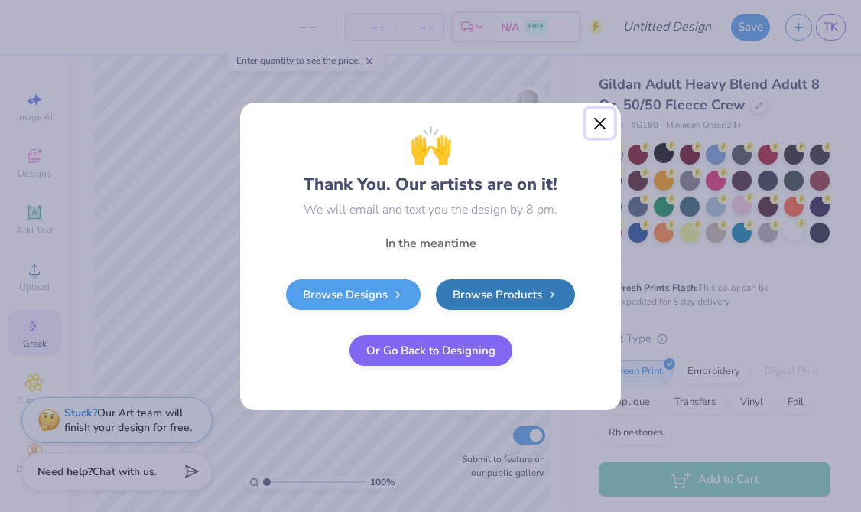
click at [590, 127] on button "Close" at bounding box center [600, 123] width 29 height 29
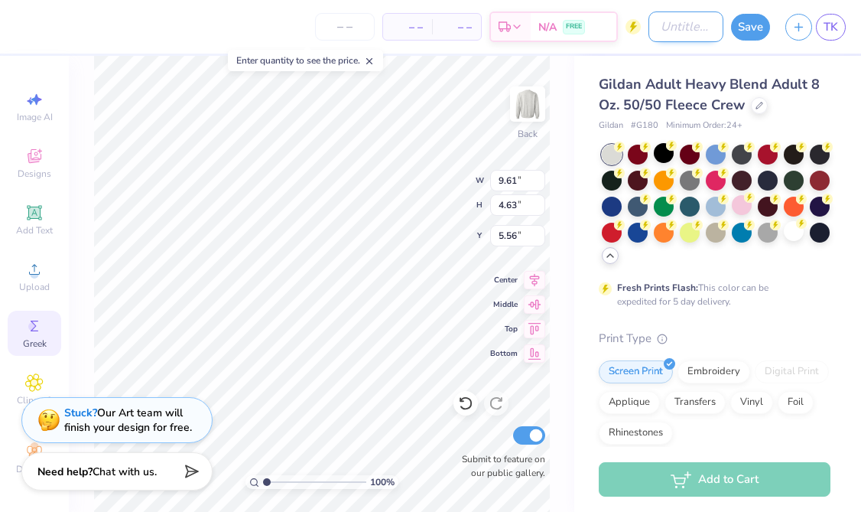
click at [666, 31] on input "Design Title" at bounding box center [685, 26] width 75 height 31
click at [739, 28] on button "Save" at bounding box center [750, 24] width 39 height 27
click at [333, 39] on input "number" at bounding box center [345, 27] width 60 height 28
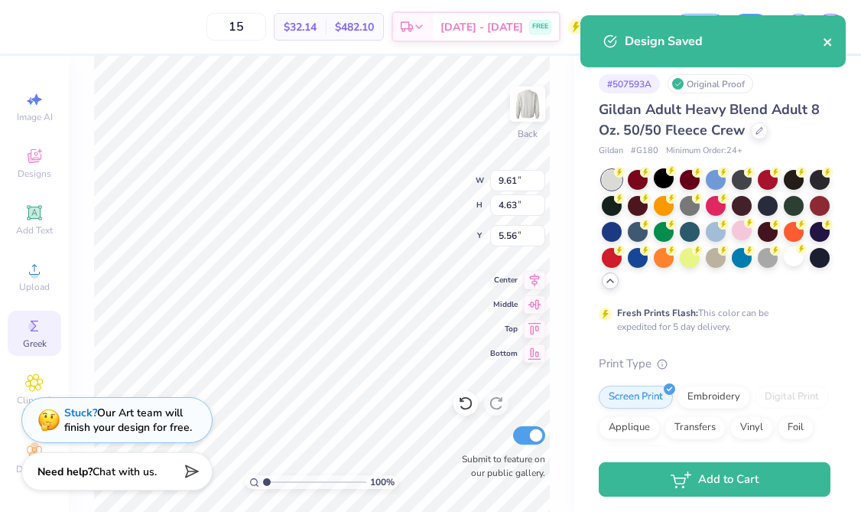
click at [831, 43] on icon "close" at bounding box center [828, 42] width 11 height 12
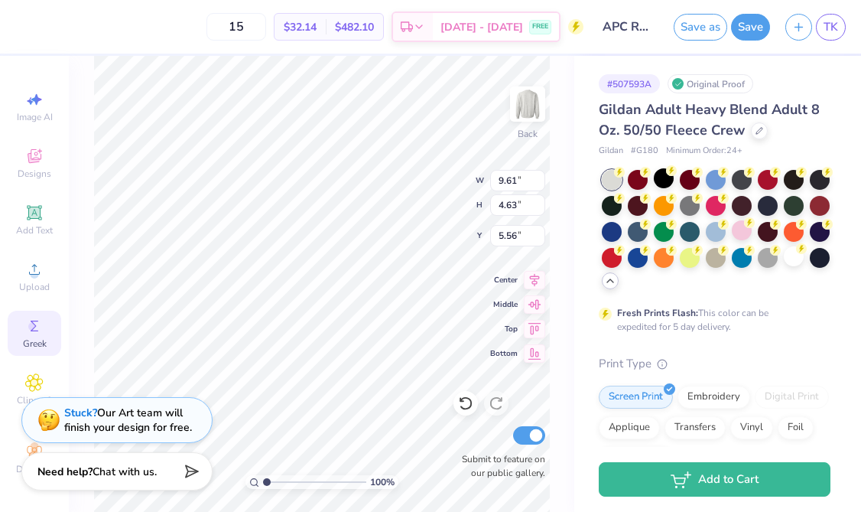
click at [827, 25] on div "Design Saved" at bounding box center [712, 47] width 271 height 70
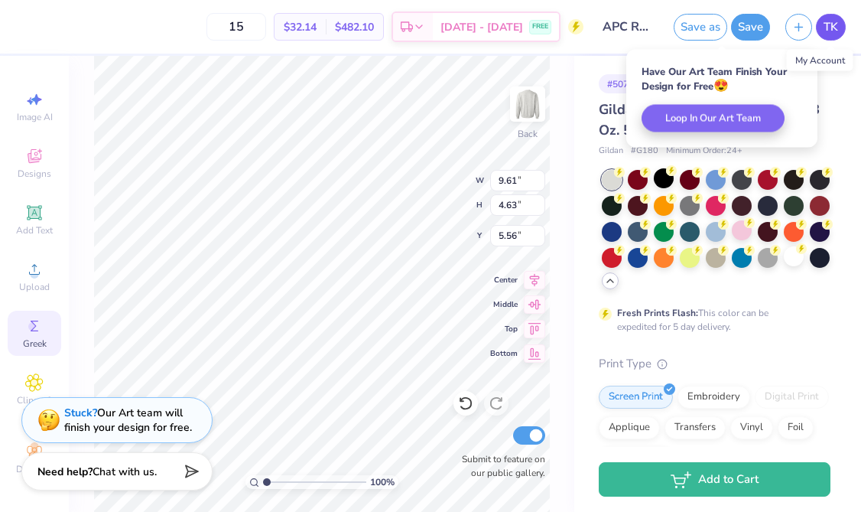
click at [833, 29] on span "TK" at bounding box center [831, 27] width 15 height 18
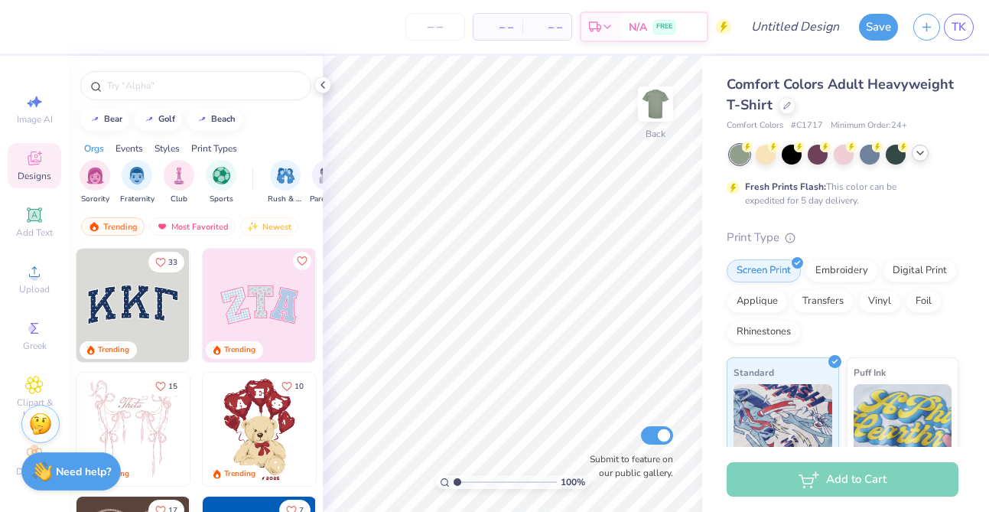
click at [921, 157] on icon at bounding box center [920, 153] width 12 height 12
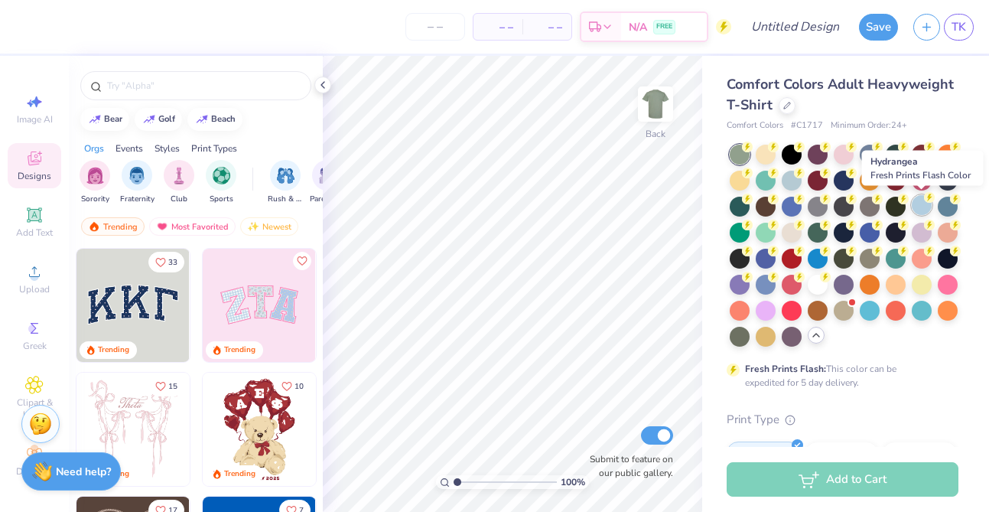
click at [918, 209] on div at bounding box center [921, 205] width 20 height 20
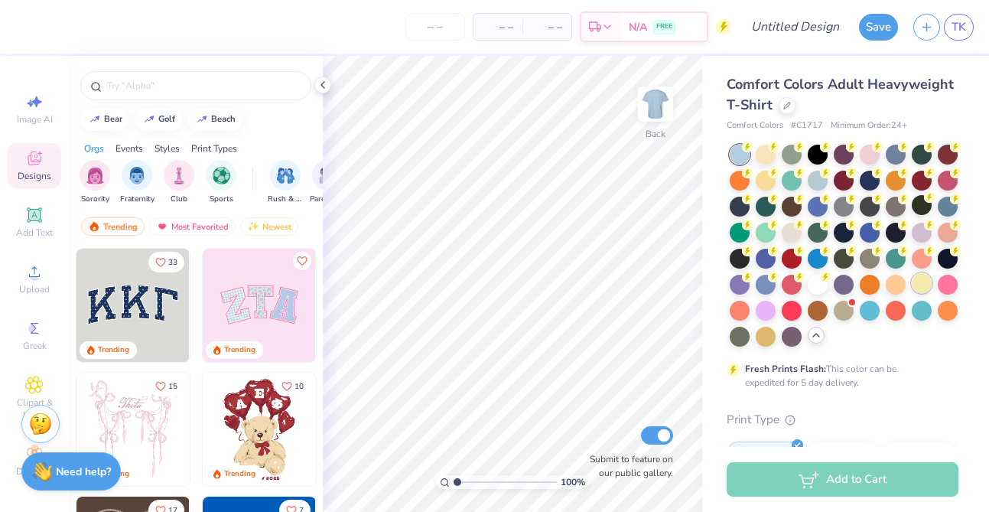
click at [922, 288] on div at bounding box center [921, 283] width 20 height 20
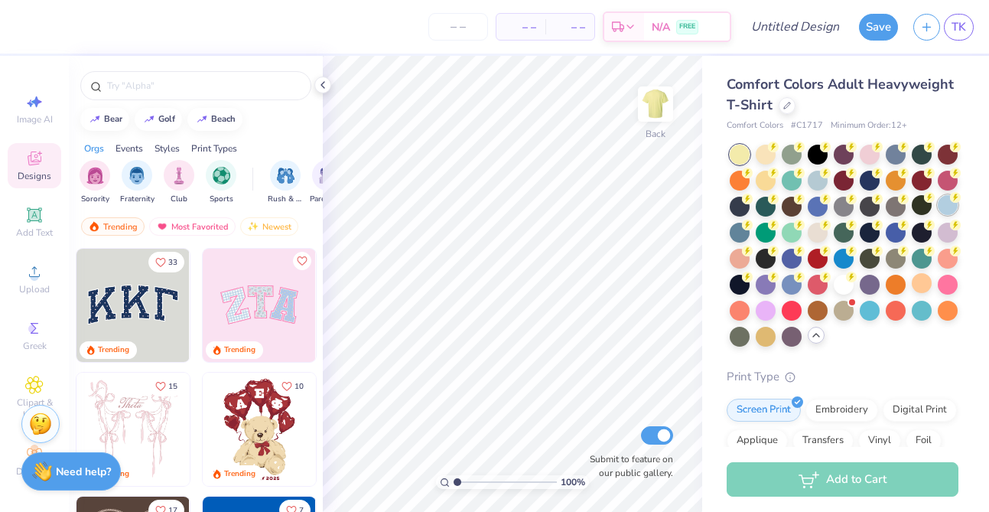
click at [947, 206] on div at bounding box center [947, 205] width 20 height 20
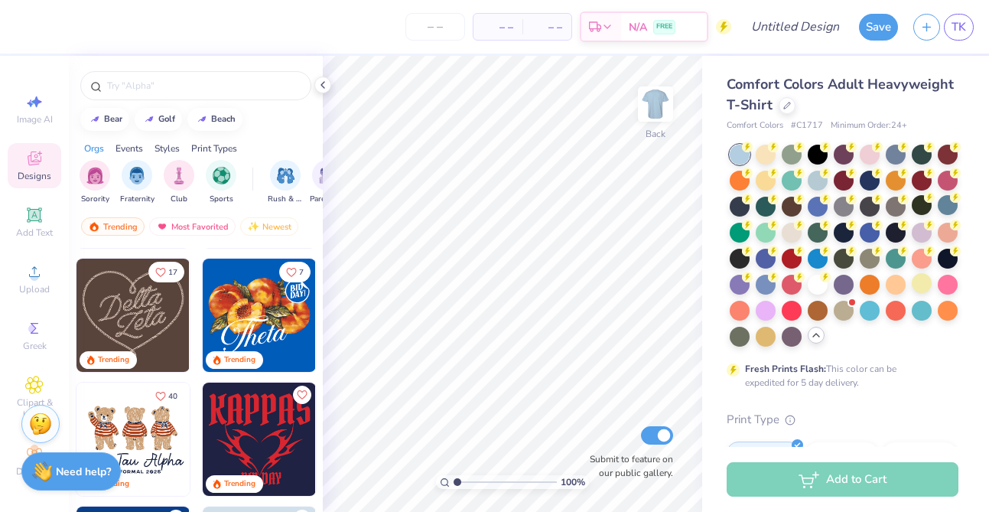
scroll to position [242, 0]
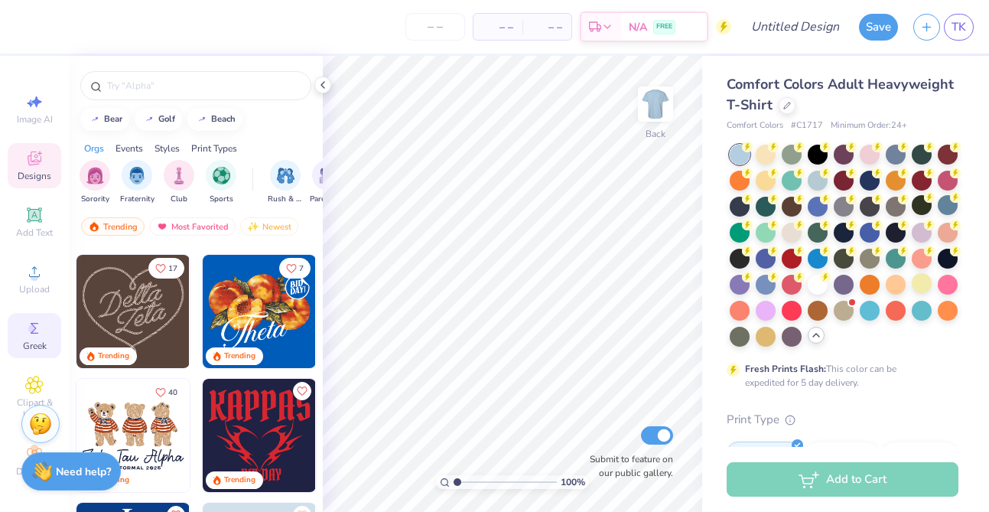
click at [32, 326] on circle at bounding box center [32, 328] width 8 height 8
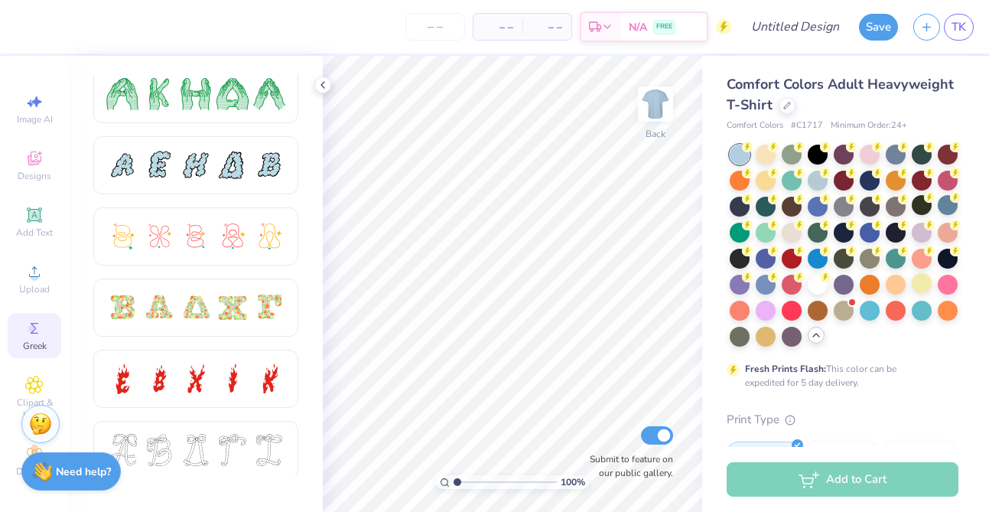
scroll to position [320, 0]
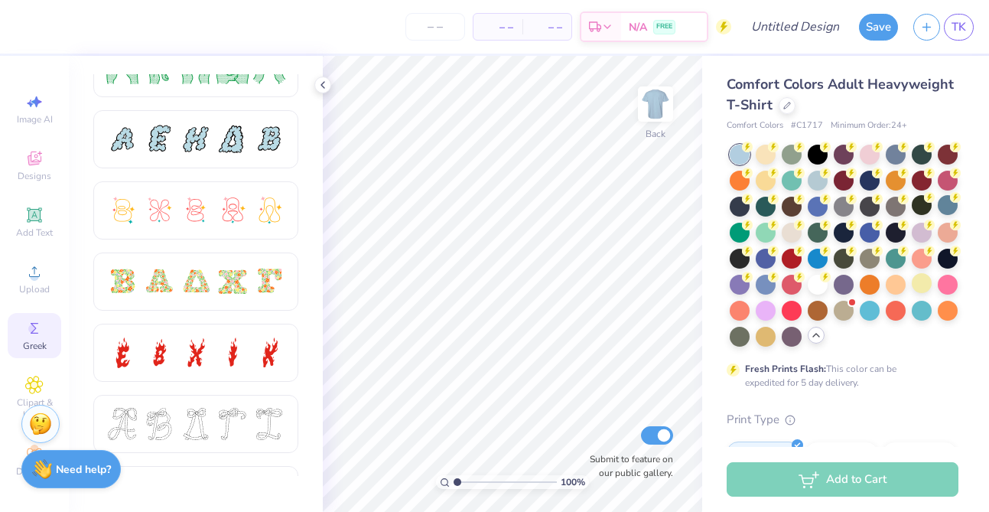
click at [68, 464] on strong "Need help?" at bounding box center [83, 469] width 55 height 15
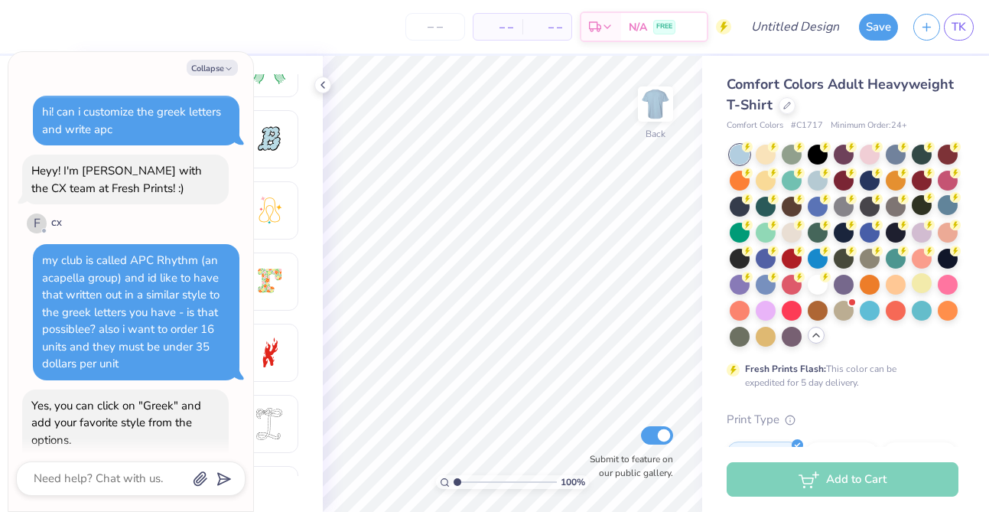
scroll to position [969, 0]
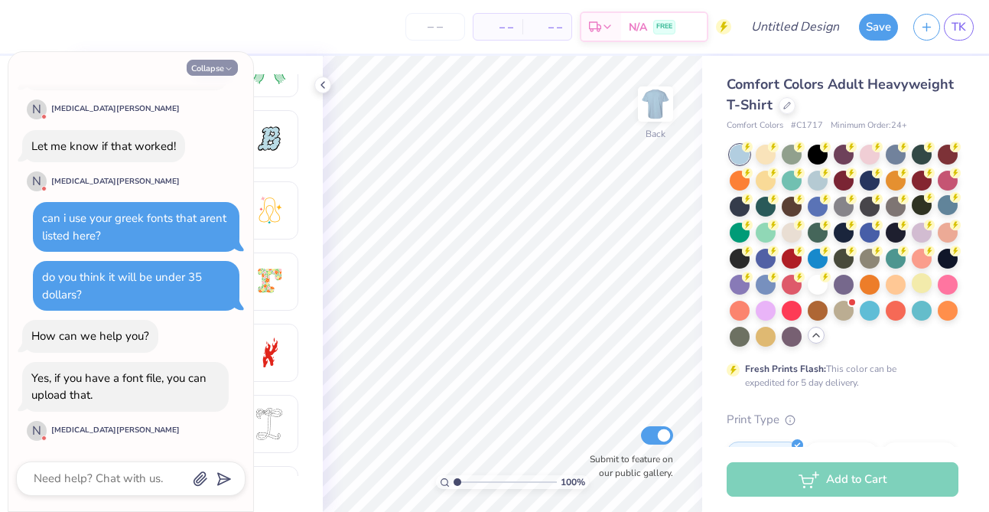
click at [220, 67] on button "Collapse" at bounding box center [212, 68] width 51 height 16
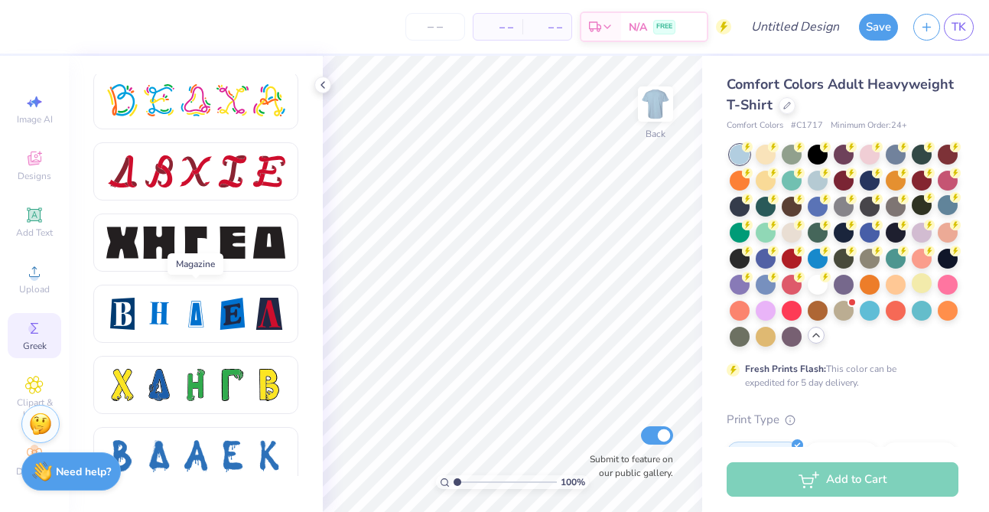
scroll to position [2316, 0]
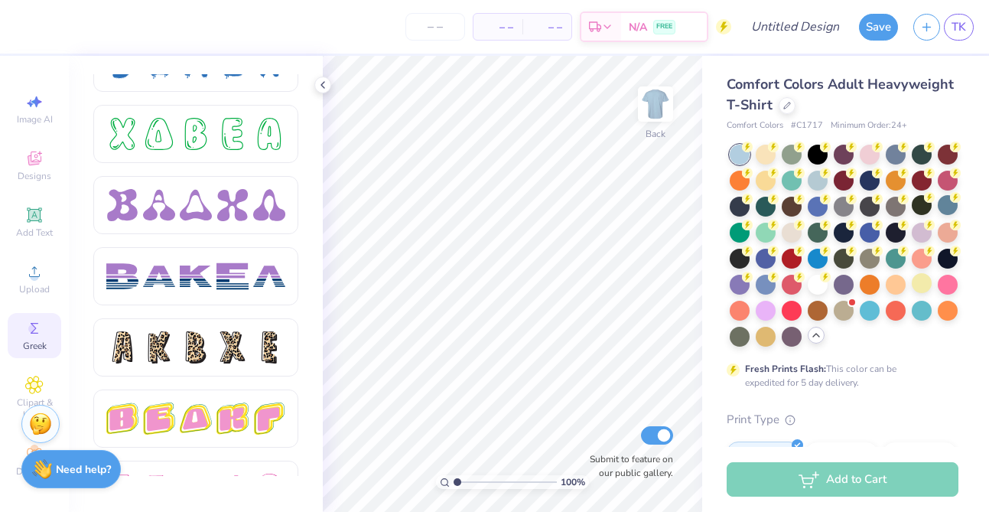
click at [52, 471] on div "Need help? Chat with us." at bounding box center [70, 469] width 99 height 38
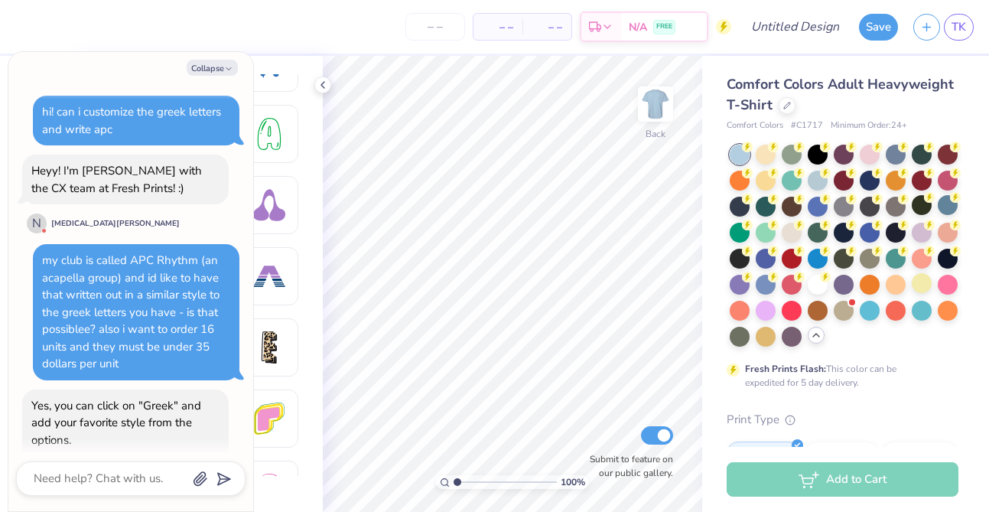
scroll to position [969, 0]
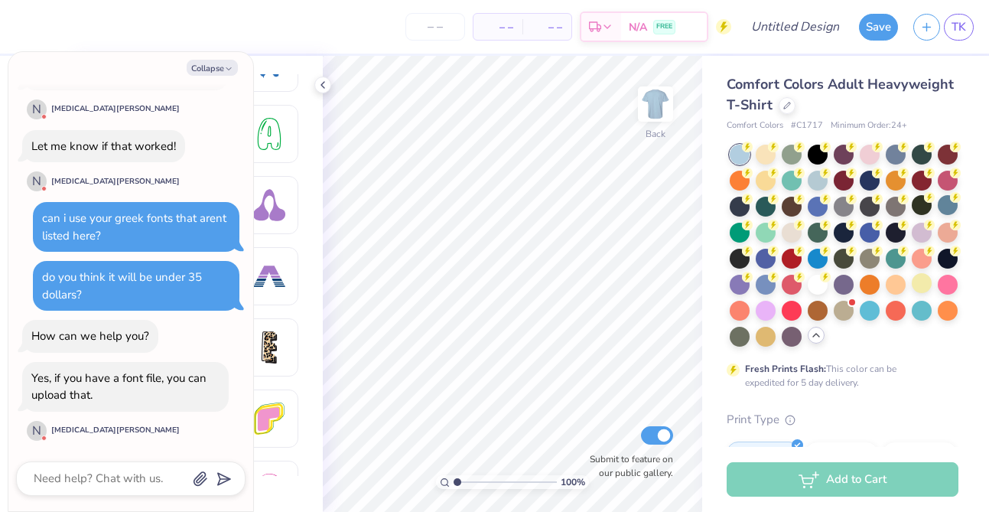
click at [70, 460] on div "Collapse hi! can i customize the greek letters and write apc Heyy! I'm [PERSON_…" at bounding box center [130, 281] width 245 height 459
click at [58, 481] on textarea at bounding box center [109, 478] width 155 height 21
type textarea "x"
type textarea "i"
type textarea "x"
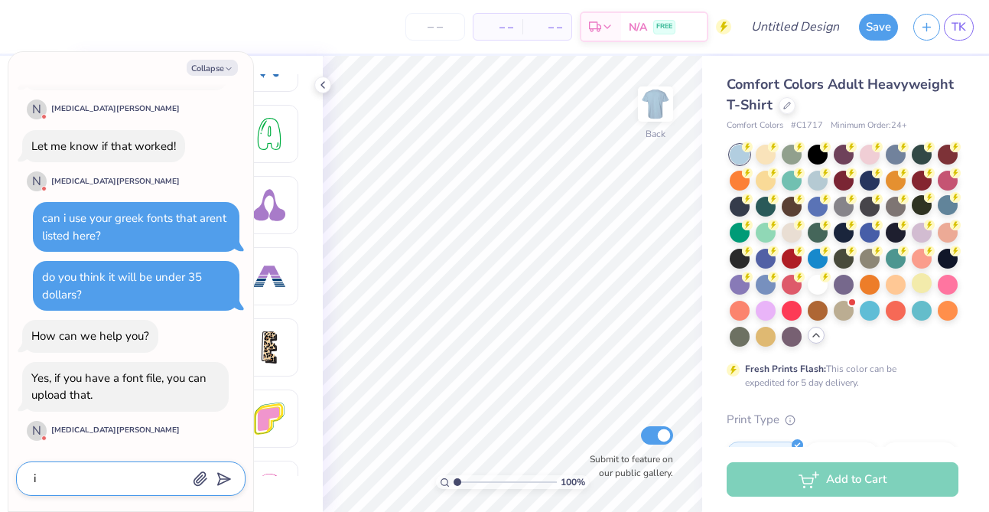
type textarea "i"
type textarea "x"
type textarea "i d"
type textarea "x"
type textarea "i do"
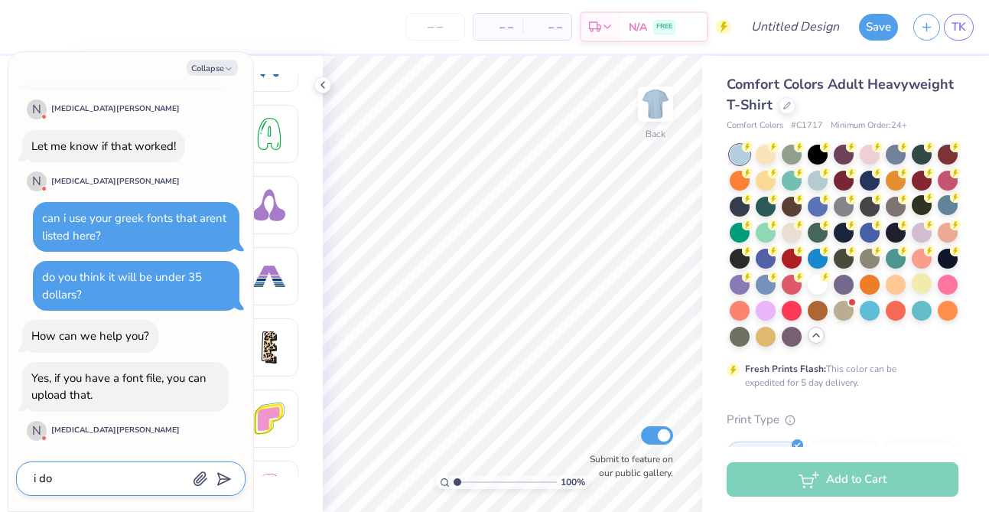
type textarea "x"
type textarea "i don"
type textarea "x"
type textarea "i dont"
type textarea "x"
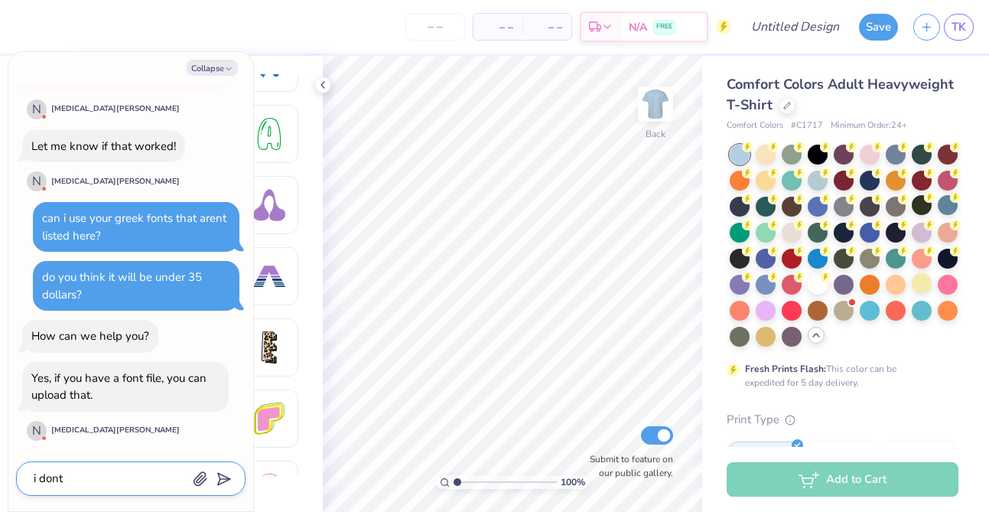
type textarea "i dont"
type textarea "x"
type textarea "i dont h"
type textarea "x"
type textarea "i dont ha"
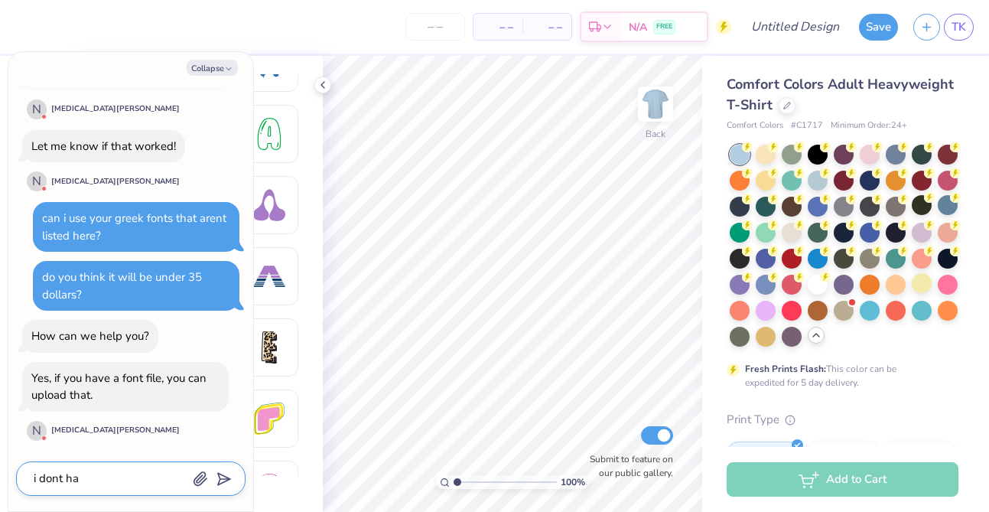
type textarea "x"
type textarea "i dont have"
type textarea "x"
type textarea "i dont have."
type textarea "x"
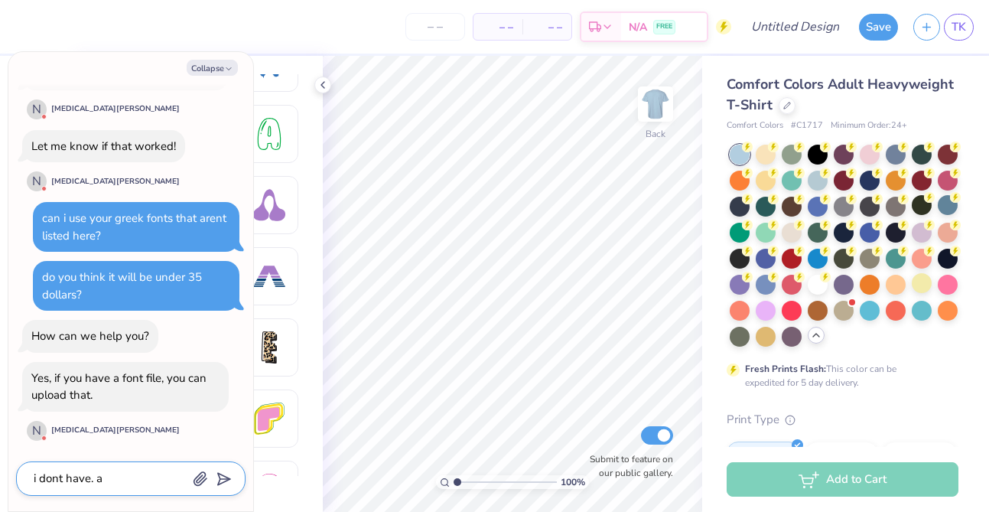
type textarea "i dont have. a"
type textarea "x"
type textarea "i dont have. a f"
type textarea "x"
type textarea "i dont have. a"
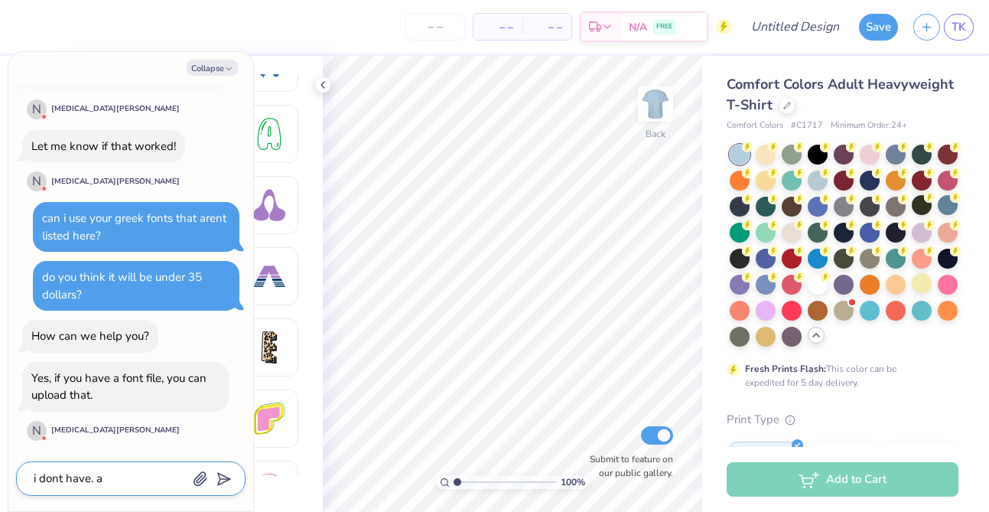
type textarea "x"
type textarea "i dont have. a"
type textarea "x"
type textarea "i dont have."
type textarea "x"
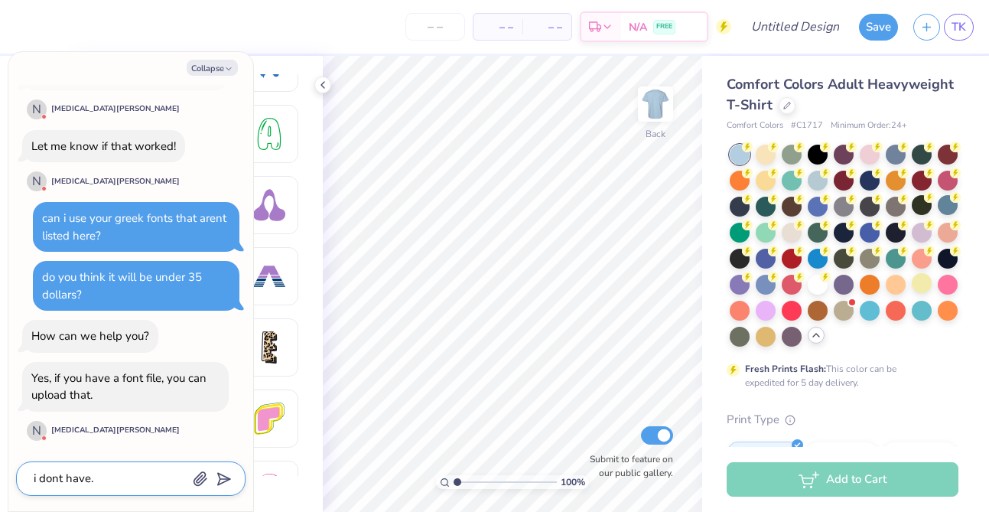
type textarea "i dont have."
type textarea "x"
type textarea "i dont have"
type textarea "x"
type textarea "i dont have"
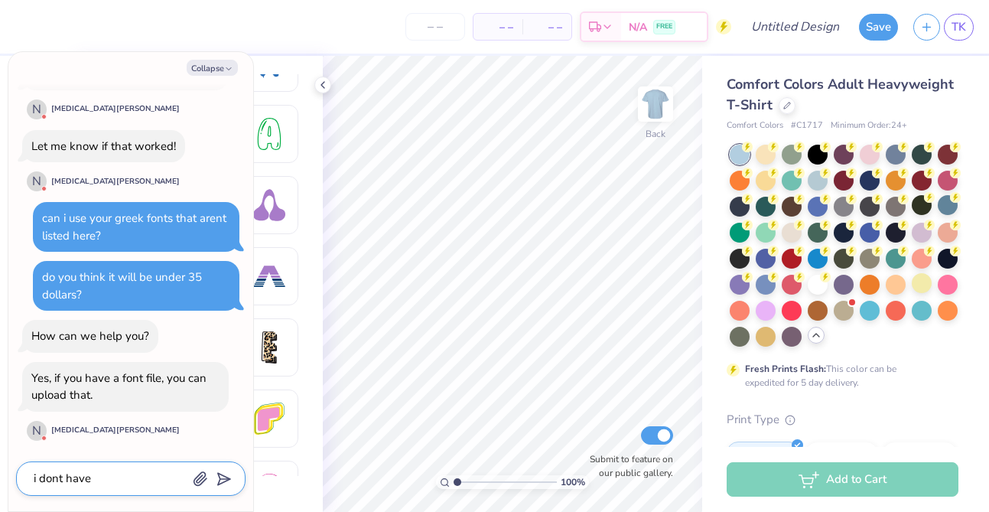
type textarea "x"
type textarea "i dont have a"
type textarea "x"
type textarea "i dont have a"
type textarea "x"
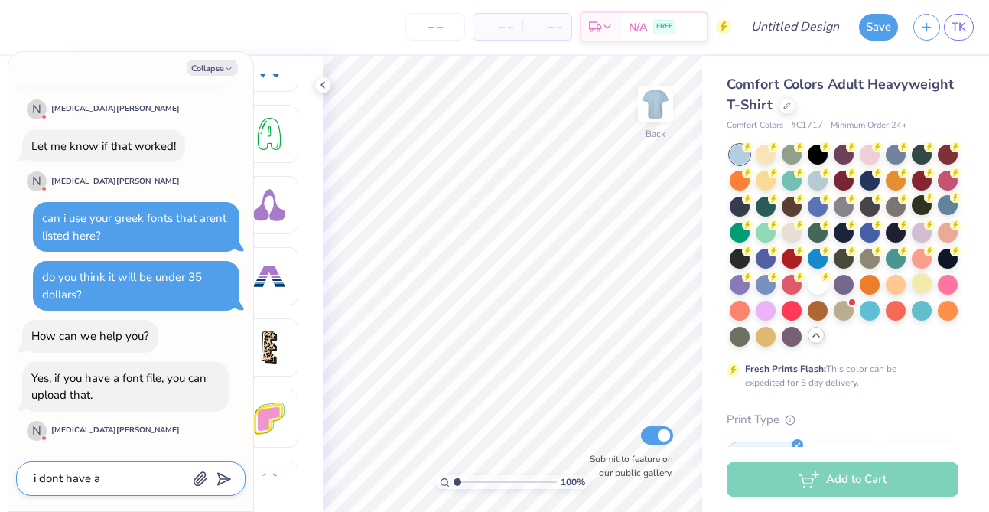
type textarea "i dont have a f"
type textarea "x"
type textarea "i dont have a fo"
type textarea "x"
type textarea "i dont have a fon"
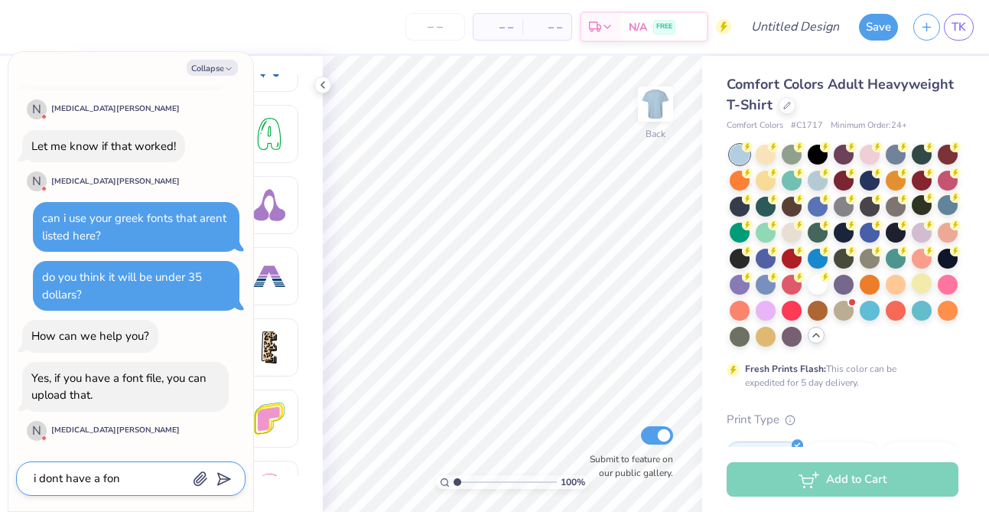
type textarea "x"
type textarea "i dont have a font"
type textarea "x"
type textarea "i dont have a font f"
type textarea "x"
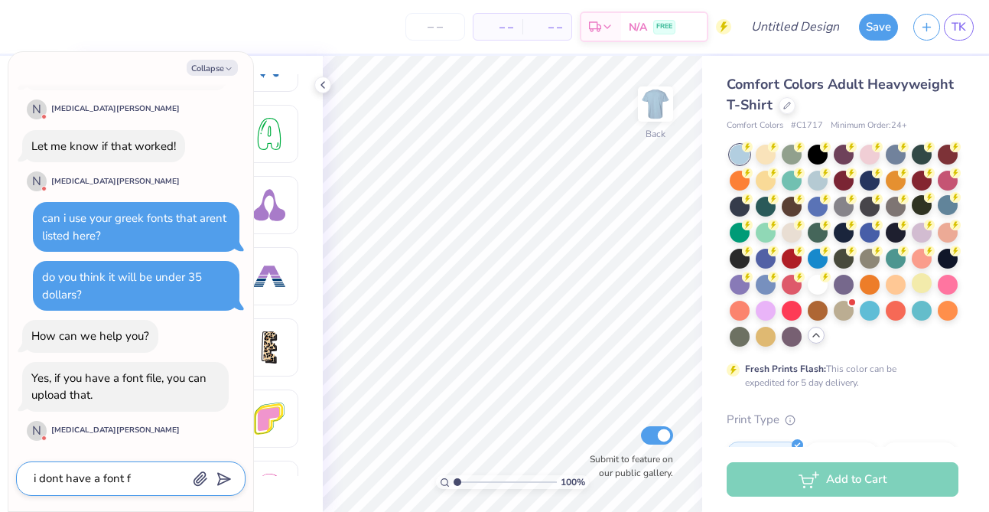
type textarea "i dont have a font fi"
type textarea "x"
type textarea "i dont have a font fie"
type textarea "x"
type textarea "i dont have a font fi"
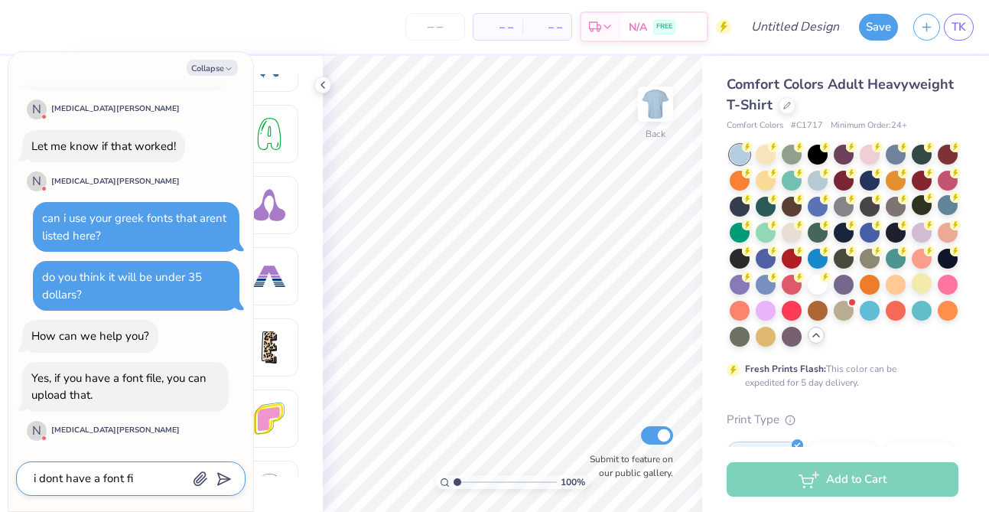
type textarea "x"
type textarea "i dont have a font file"
type textarea "x"
type textarea "i dont have a font file,"
type textarea "x"
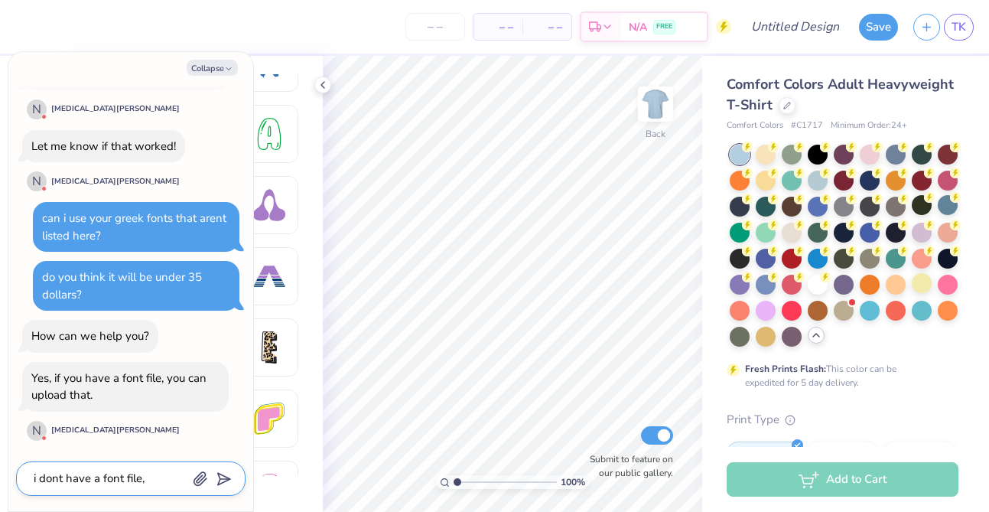
type textarea "i dont have a font file,"
type textarea "x"
type textarea "i dont have a font file, i"
type textarea "x"
type textarea "i dont have a font file, i w"
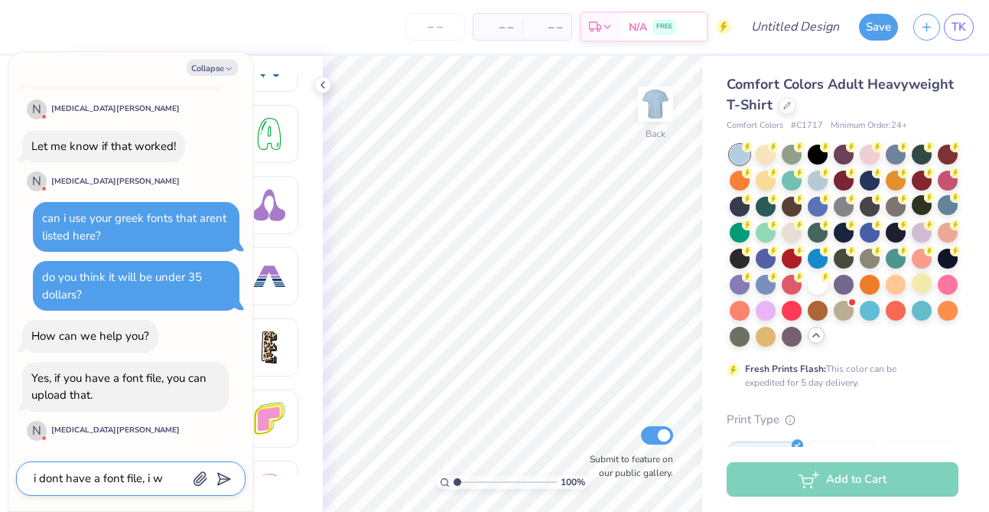
type textarea "x"
type textarea "i dont have a font file, i wa"
type textarea "x"
type textarea "i dont have a font file, i wan"
type textarea "x"
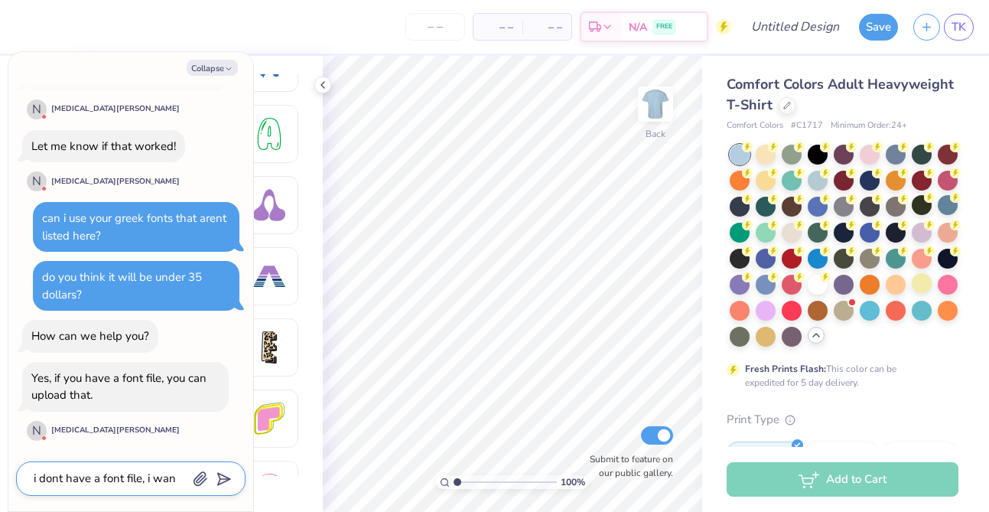
type textarea "i dont have a font file, i want"
type textarea "x"
type textarea "i dont have a font file, i want"
type textarea "x"
type textarea "i dont have a font file, i want t"
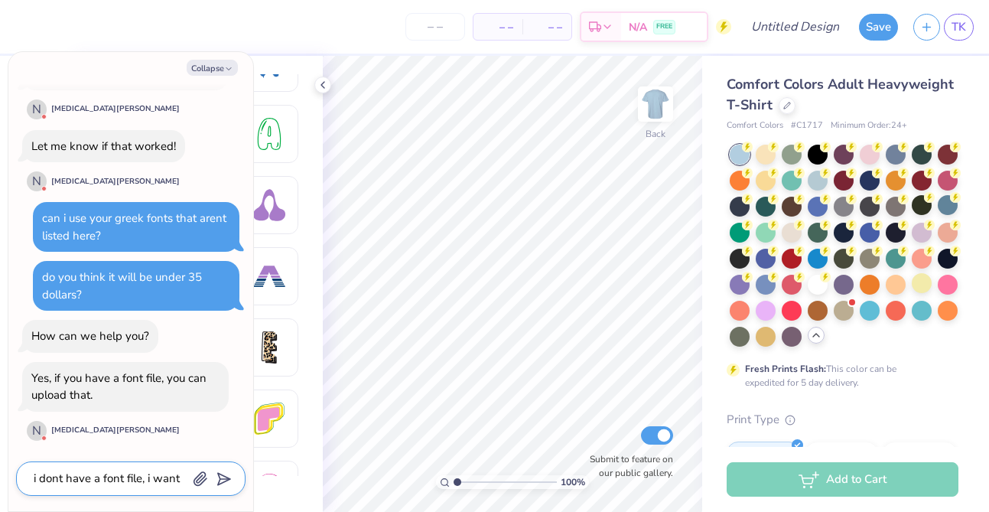
type textarea "x"
type textarea "i dont have a font file, i want to"
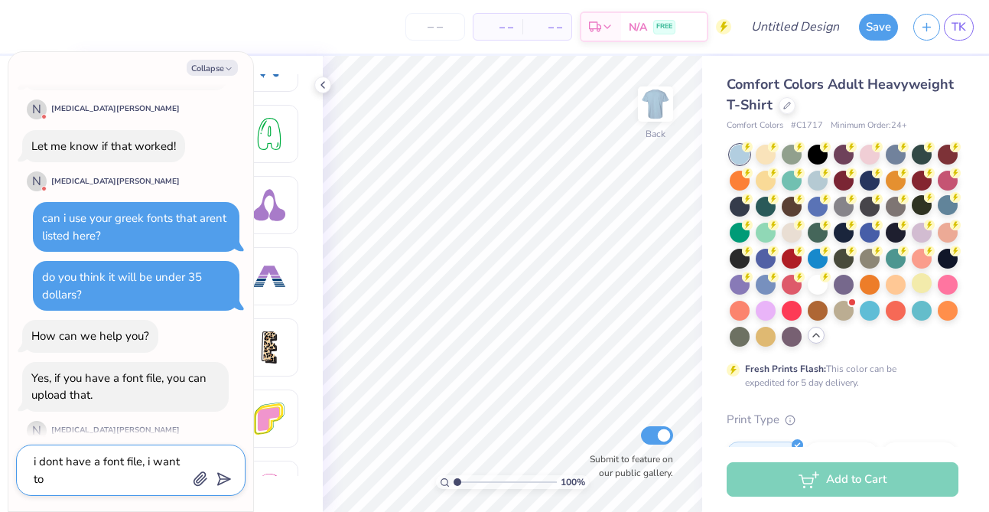
type textarea "x"
type textarea "i dont have a font file, i want to u"
type textarea "x"
type textarea "i dont have a font file, i want to us"
type textarea "x"
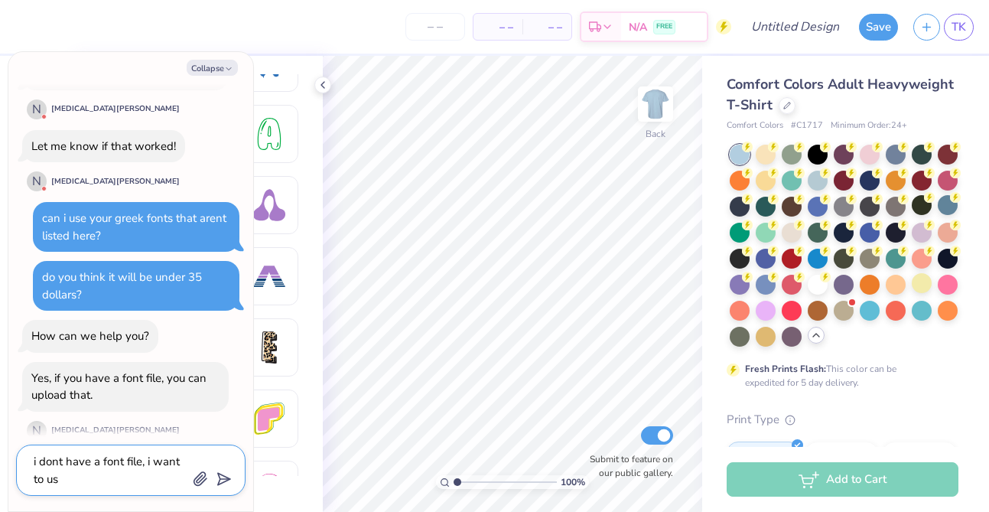
type textarea "i dont have a font file, i want to use"
type textarea "x"
type textarea "i dont have a font file, i want to use"
type textarea "x"
type textarea "i dont have a font file, i want to use yo"
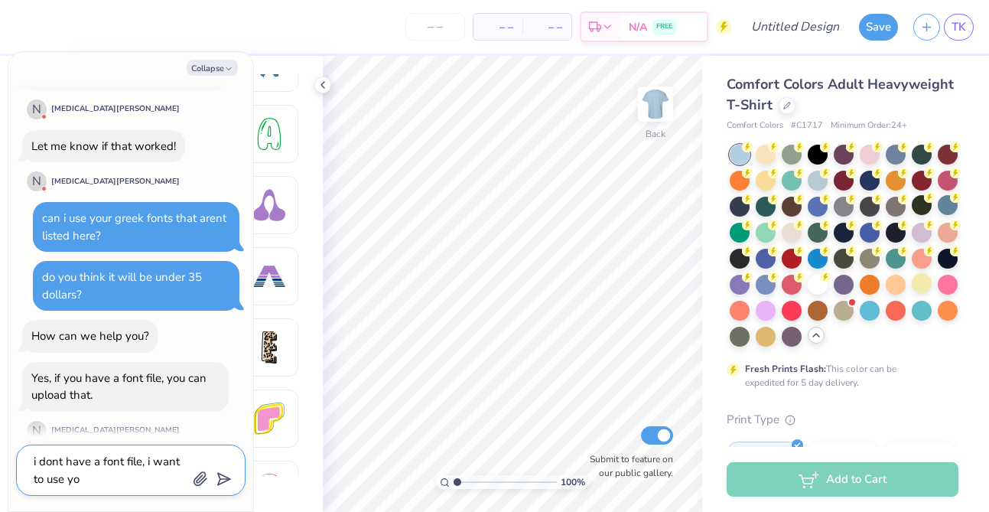
type textarea "x"
type textarea "i dont have a font file, i want to use you"
type textarea "x"
type textarea "i dont have a font file, i want to use your"
type textarea "x"
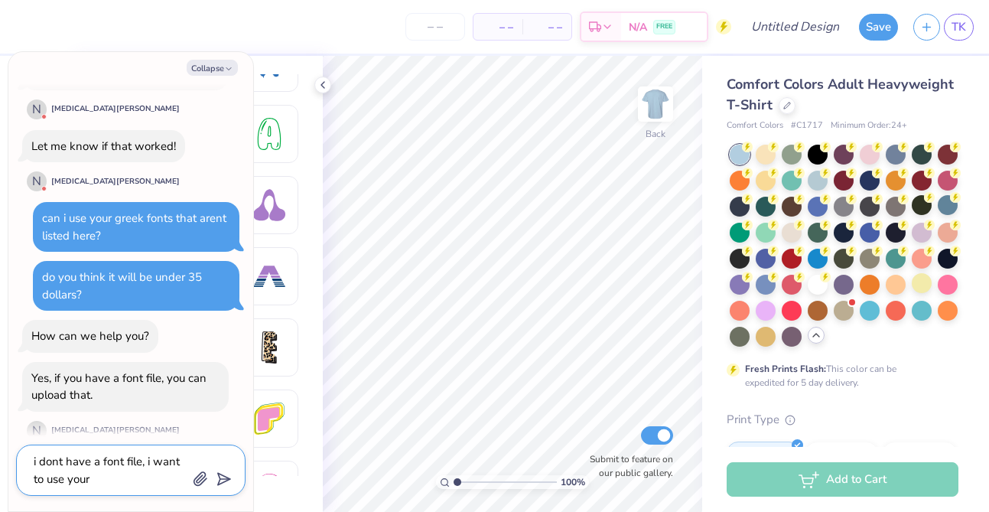
type textarea "i dont have a font file, i want to use your"
type textarea "x"
type textarea "i dont have a font file, i want to use your g"
type textarea "x"
type textarea "i dont have a font file, i want to use your gre"
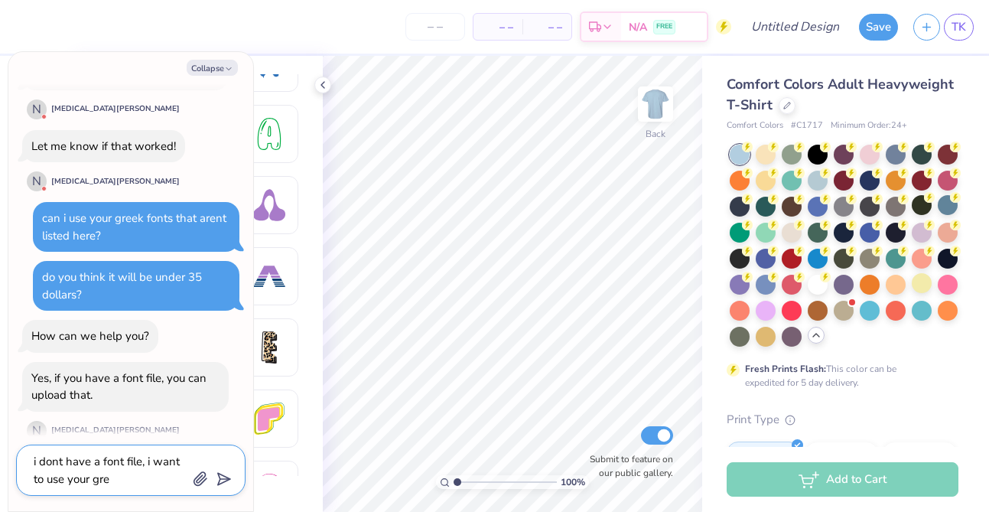
type textarea "x"
type textarea "i dont have a font file, i want to use your gree"
type textarea "x"
type textarea "i dont have a font file, i want to use your greek"
type textarea "x"
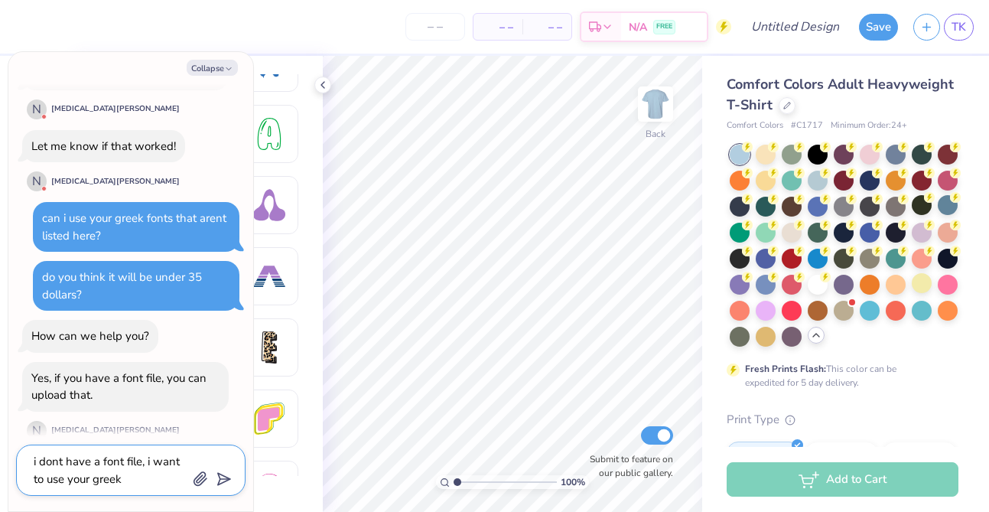
type textarea "i dont have a font file, i want to use your greek p"
type textarea "x"
type textarea "i dont have a font file, i want to use your greek pri"
type textarea "x"
type textarea "i dont have a font file, i want to use your greek print"
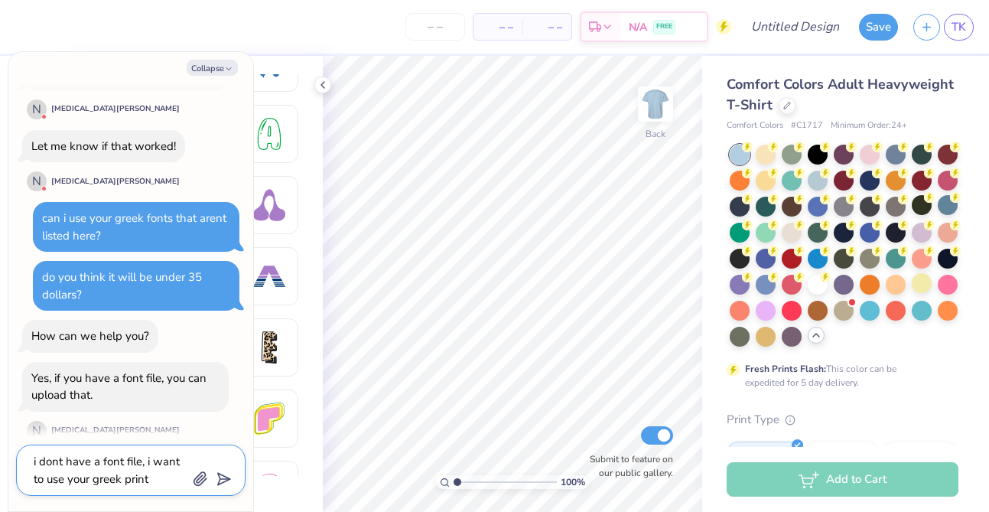
type textarea "x"
type textarea "i dont have a font file, i want to use your greek print"
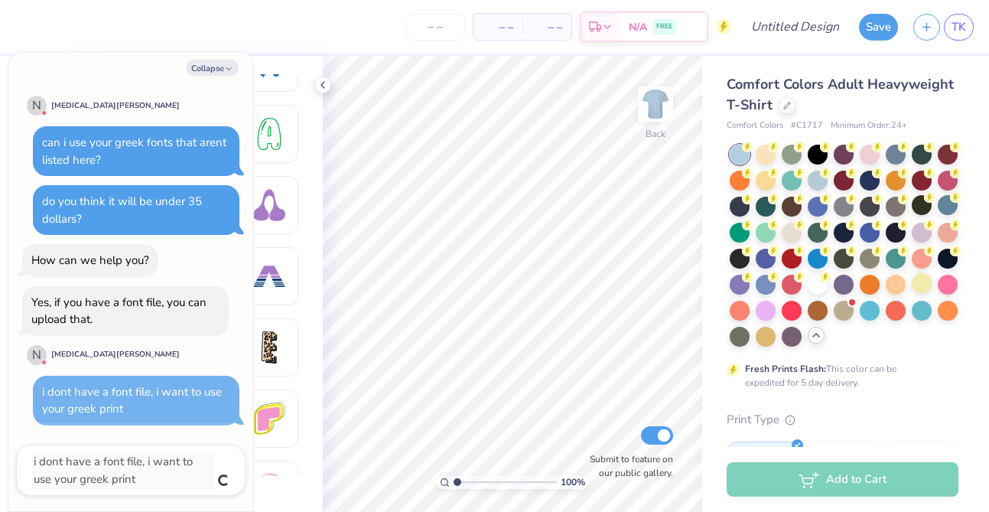
type textarea "x"
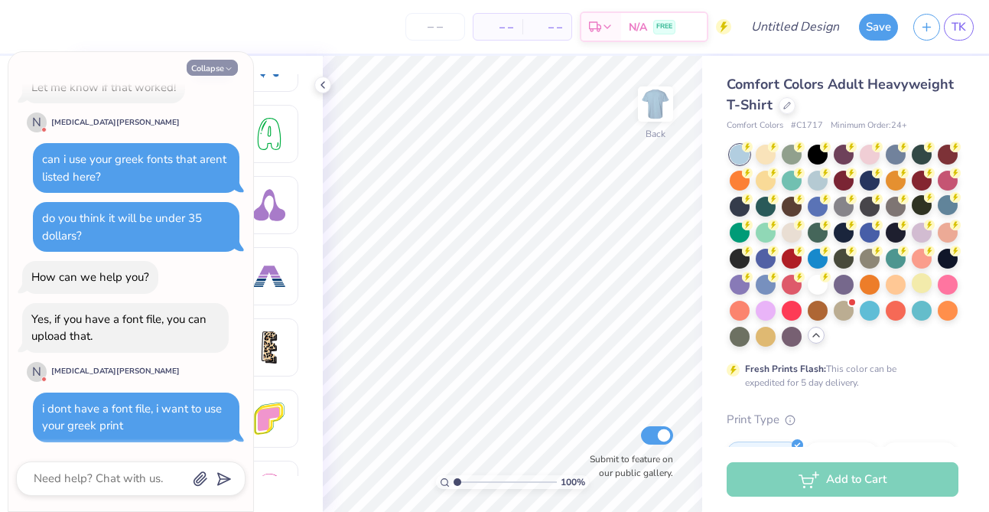
click at [220, 66] on button "Collapse" at bounding box center [212, 68] width 51 height 16
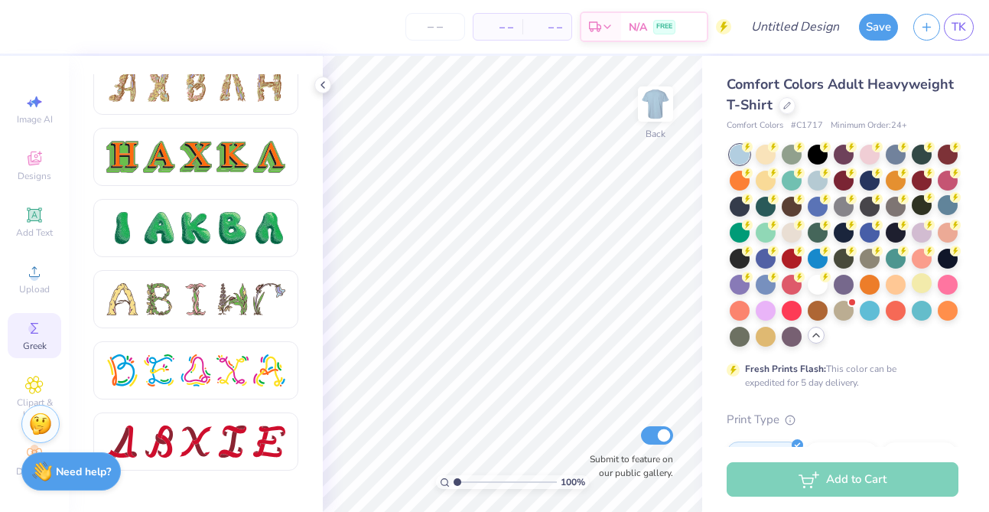
scroll to position [1589, 0]
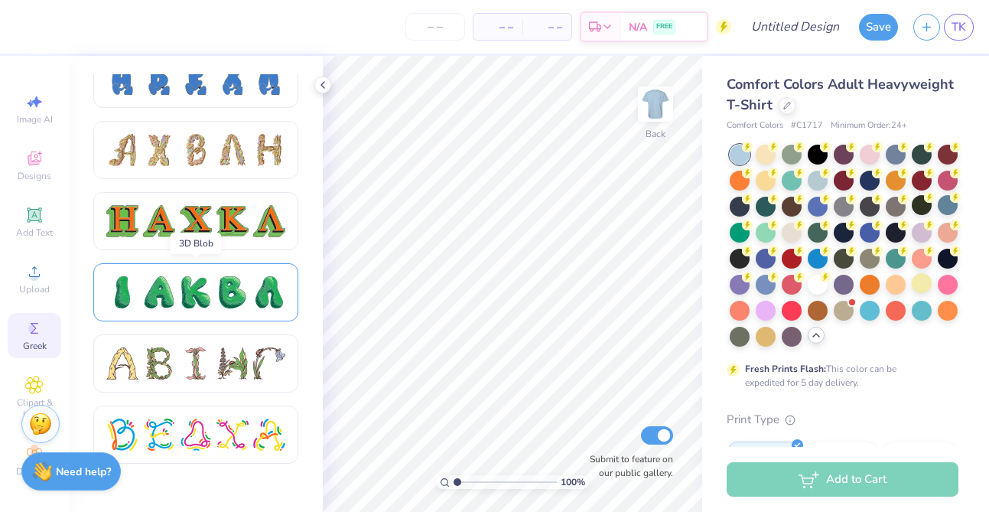
click at [228, 301] on div at bounding box center [232, 292] width 32 height 32
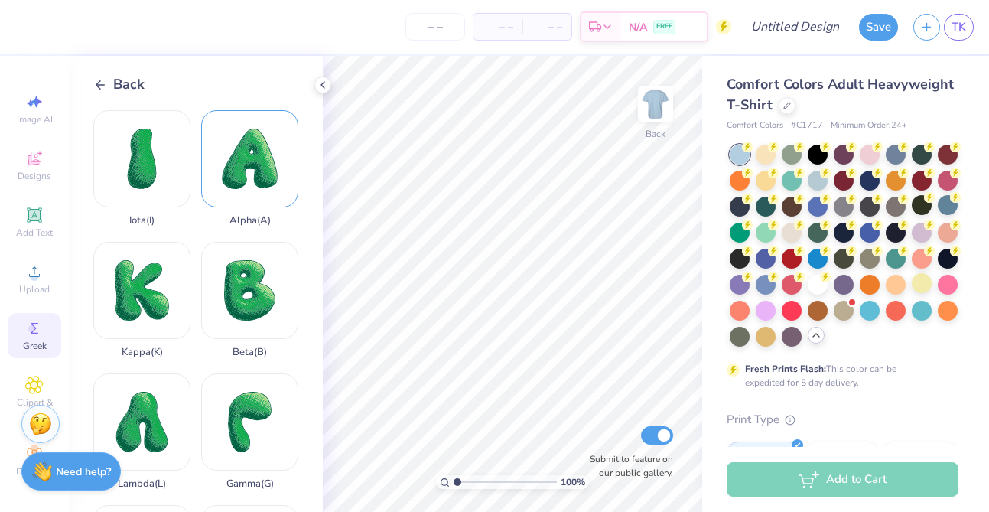
click at [240, 170] on div "Alpha ( A )" at bounding box center [249, 168] width 97 height 116
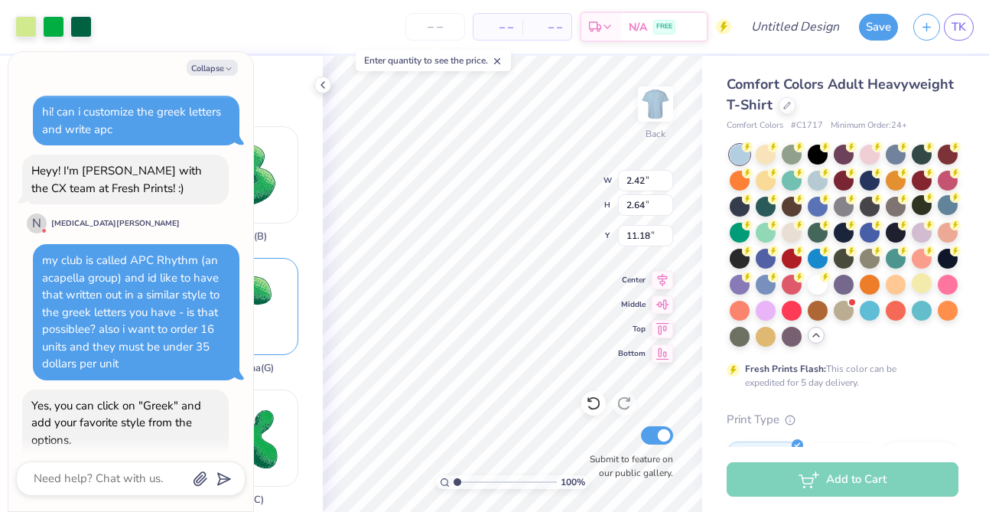
scroll to position [1135, 0]
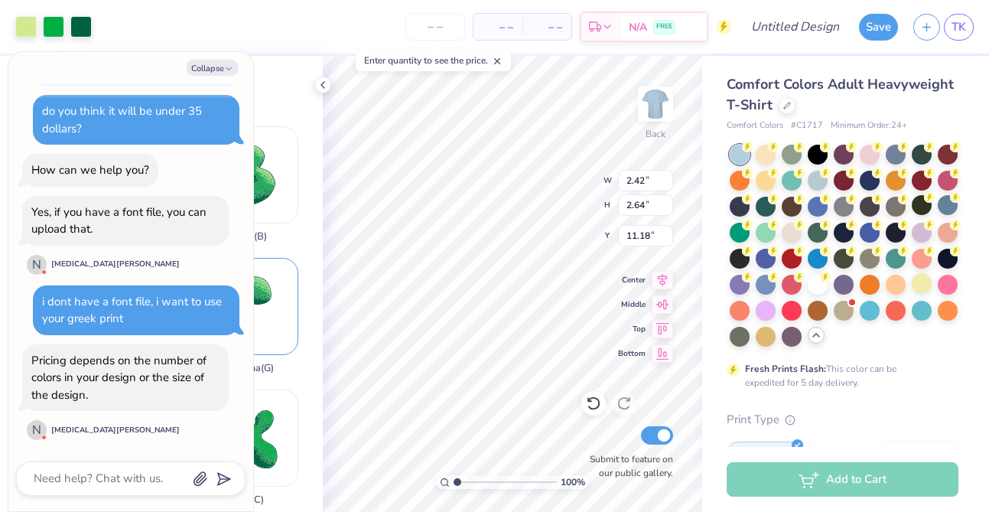
click at [278, 305] on div "Gamma ( G )" at bounding box center [249, 316] width 97 height 116
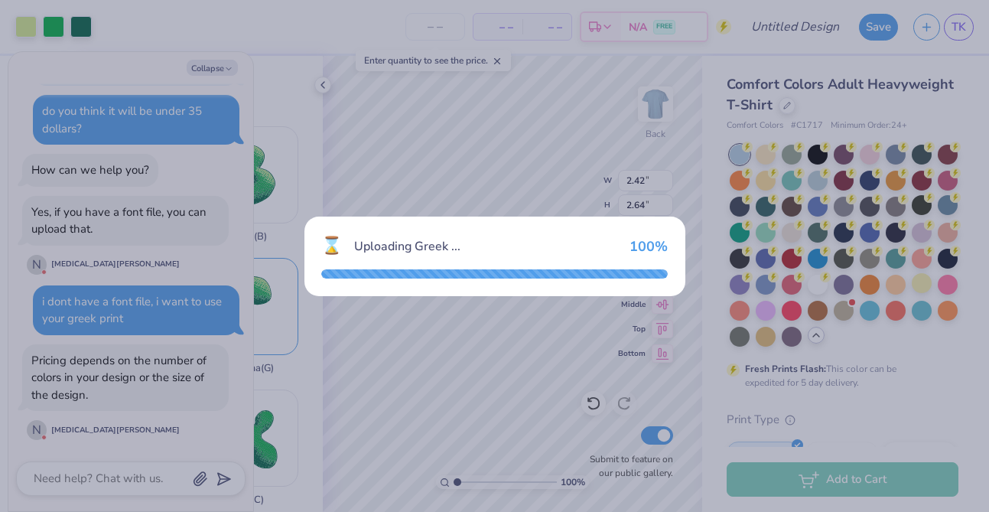
type textarea "x"
type input "1.80"
type input "2.50"
type input "11.25"
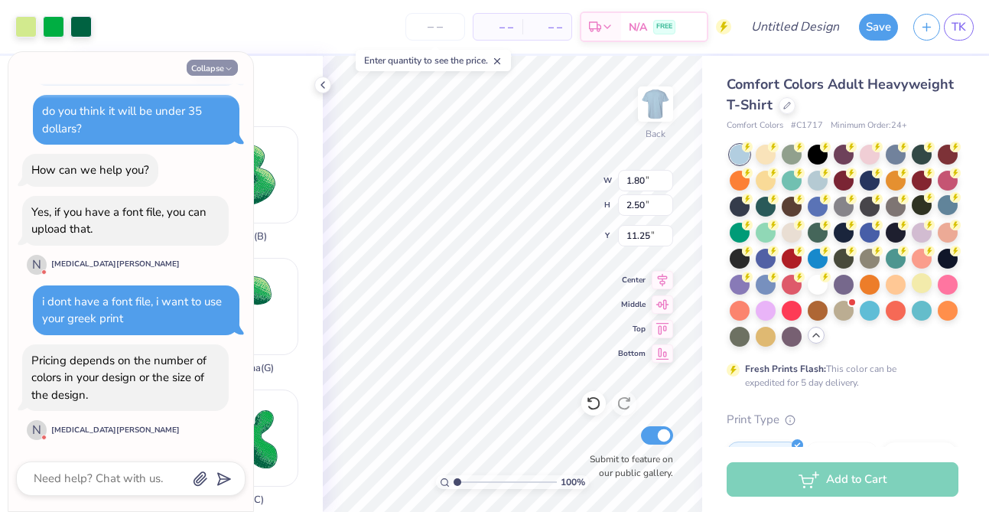
click at [215, 68] on button "Collapse" at bounding box center [212, 68] width 51 height 16
type textarea "x"
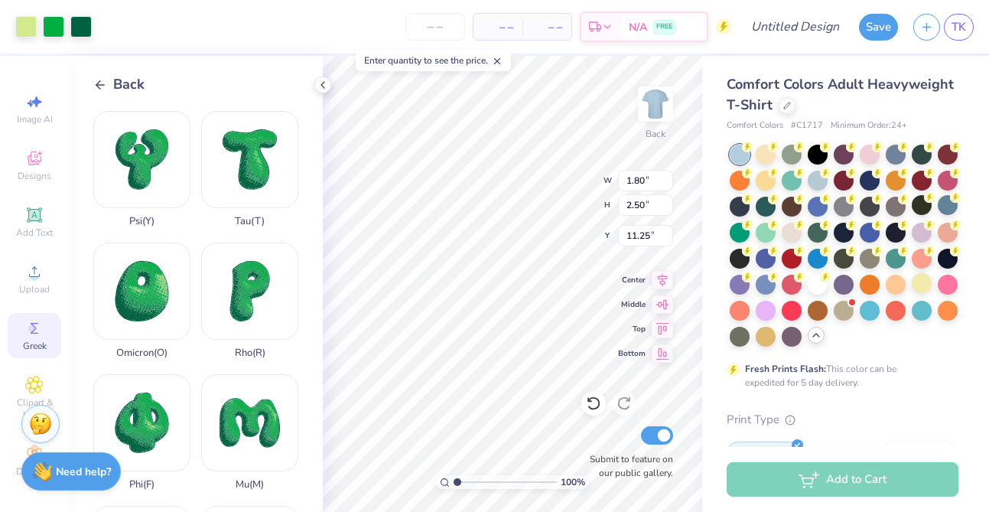
scroll to position [924, 0]
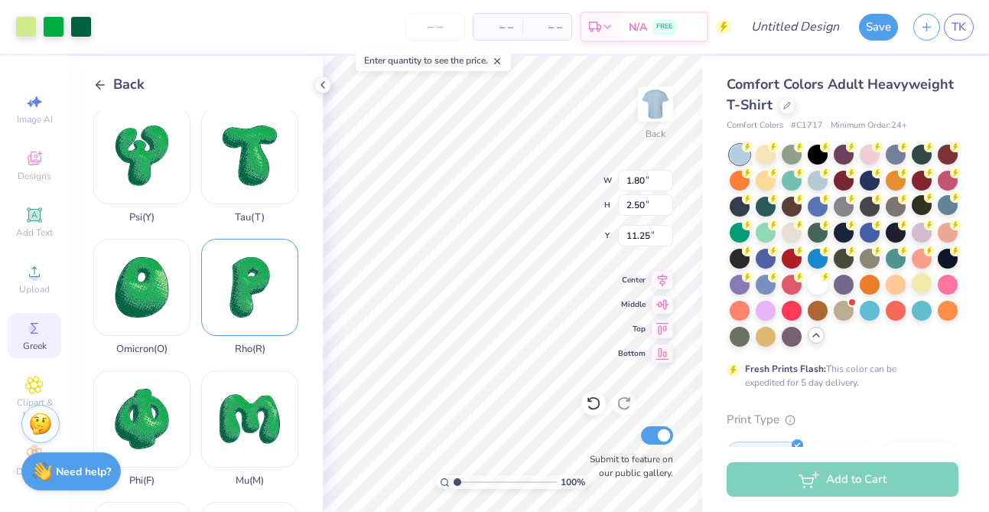
click at [255, 284] on div "Rho ( R )" at bounding box center [249, 297] width 97 height 116
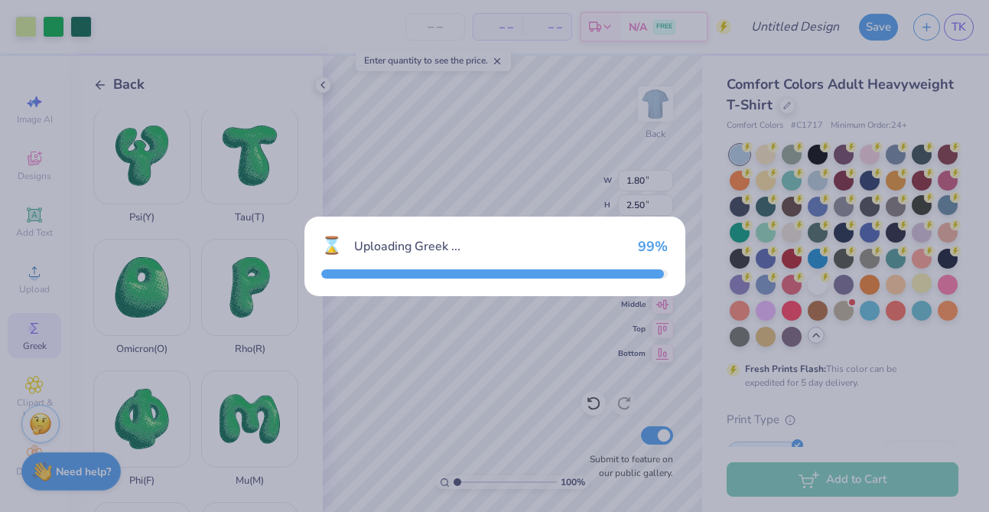
type input "1.83"
type input "2.76"
type input "11.12"
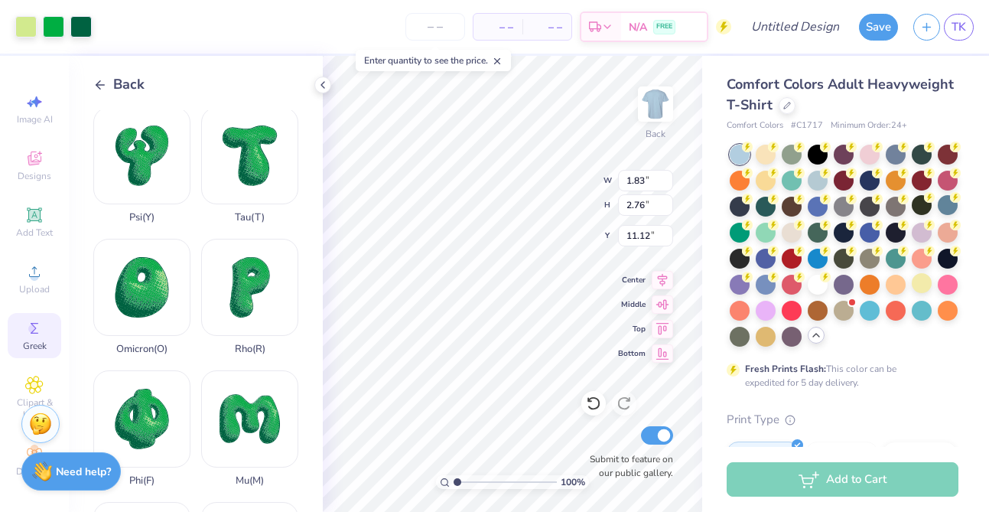
type input "1.80"
type input "2.50"
type input "11.25"
type input "4.74"
type input "1.83"
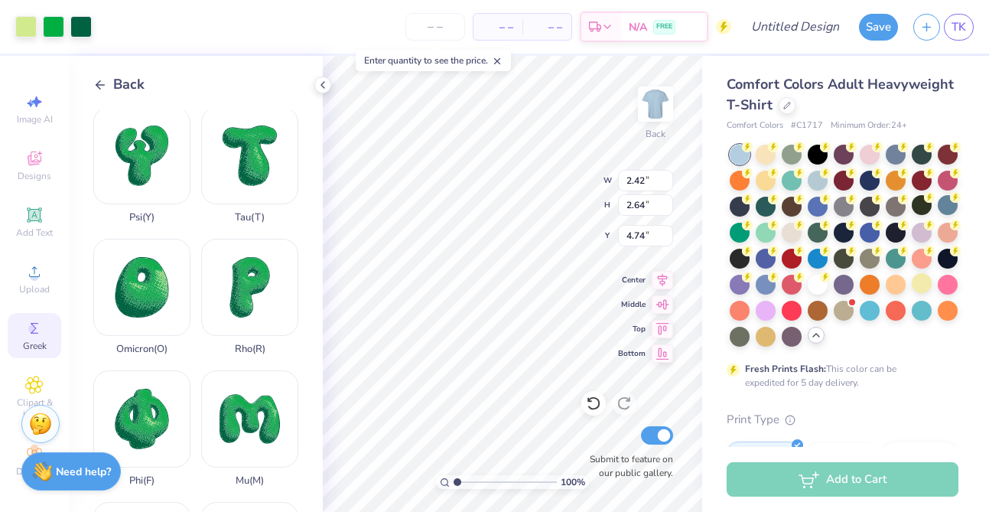
type input "2.76"
type input "6.69"
type input "2.25"
type input "3.39"
type input "6.06"
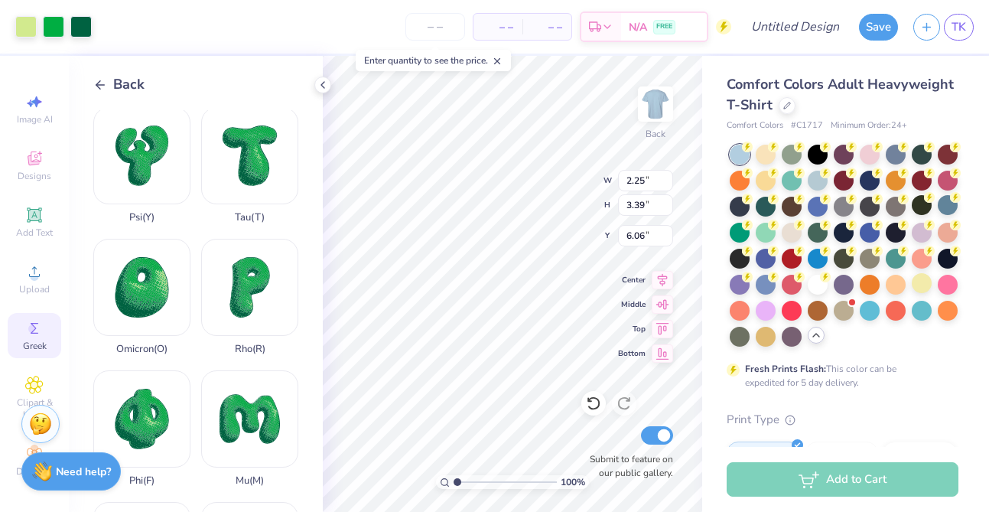
type input "3.12"
type input "3.41"
type input "5.06"
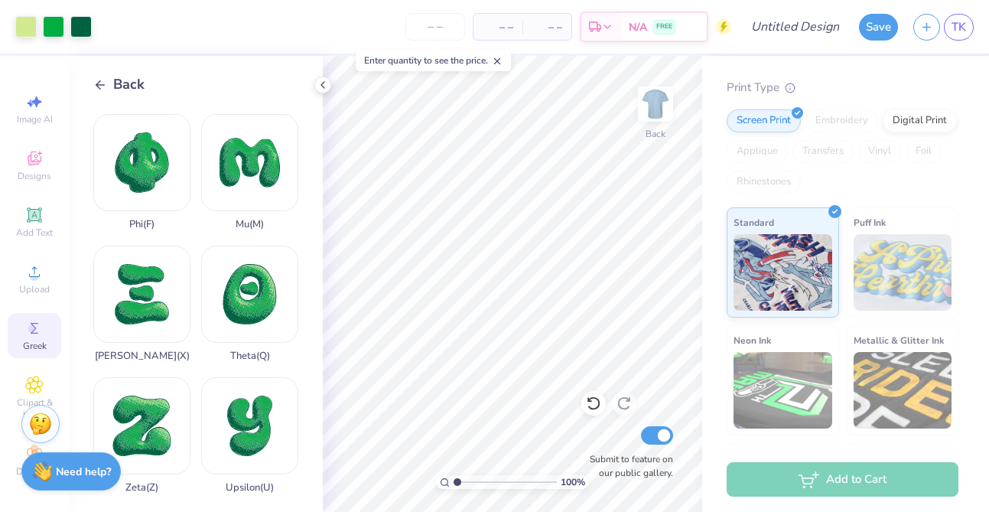
scroll to position [0, 0]
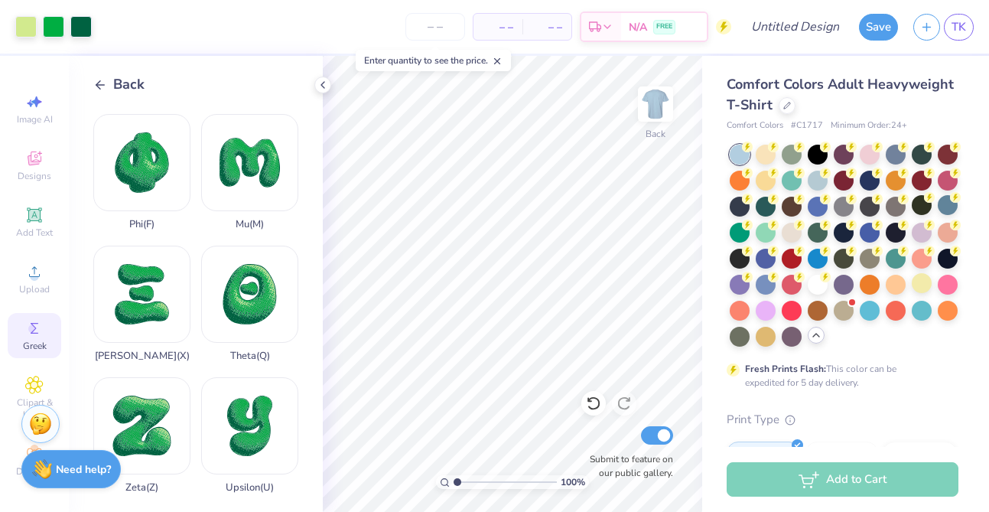
click at [91, 470] on strong "Need help?" at bounding box center [83, 469] width 55 height 15
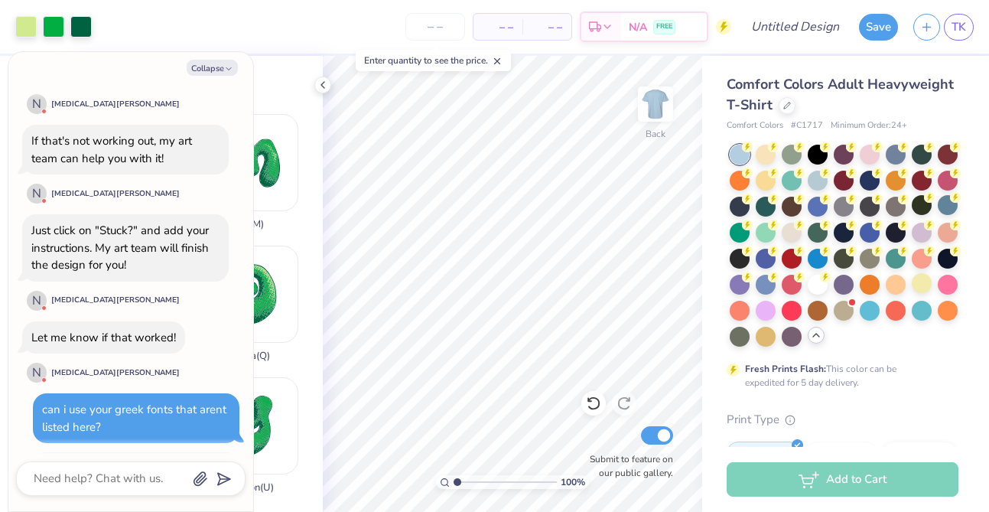
scroll to position [776, 0]
click at [214, 71] on button "Collapse" at bounding box center [212, 68] width 51 height 16
type textarea "x"
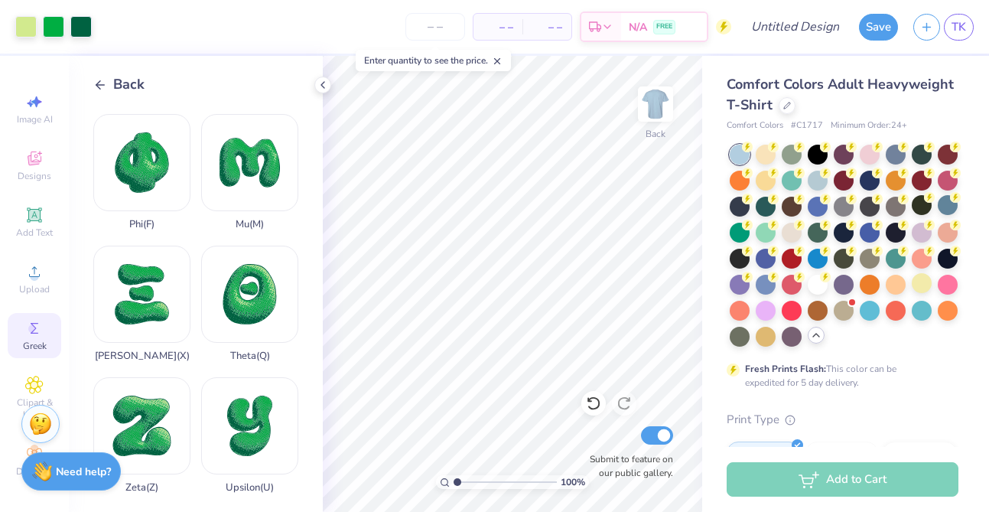
click at [38, 210] on icon at bounding box center [34, 214] width 15 height 15
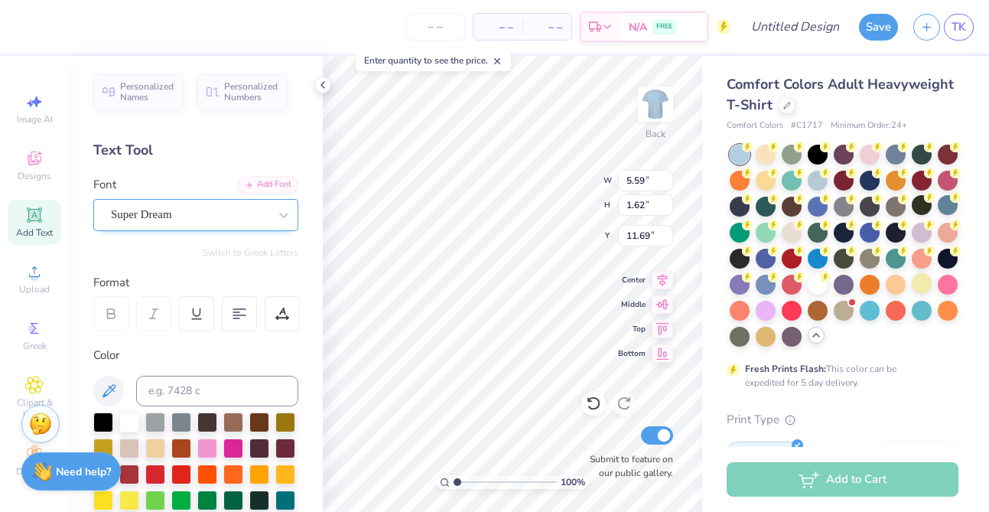
click at [231, 218] on div "Super Dream" at bounding box center [189, 215] width 161 height 24
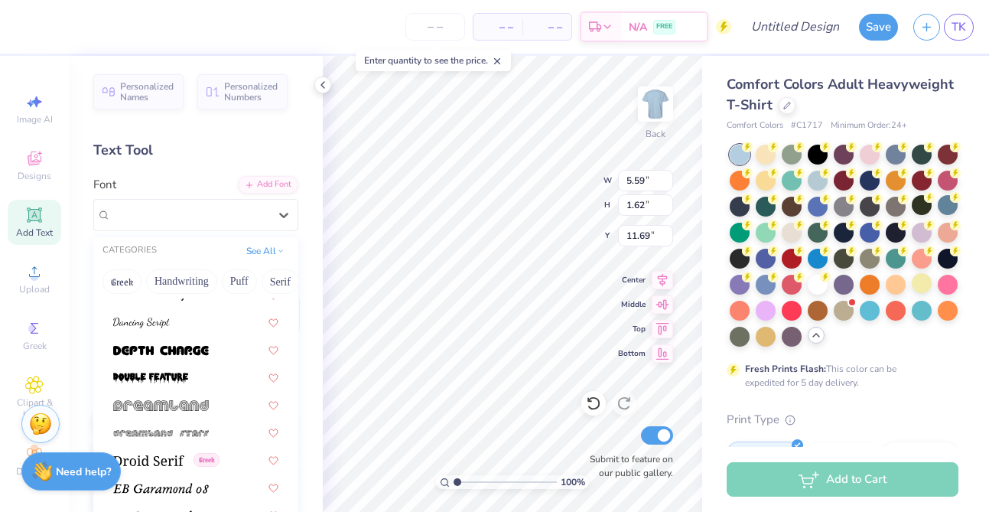
scroll to position [2605, 0]
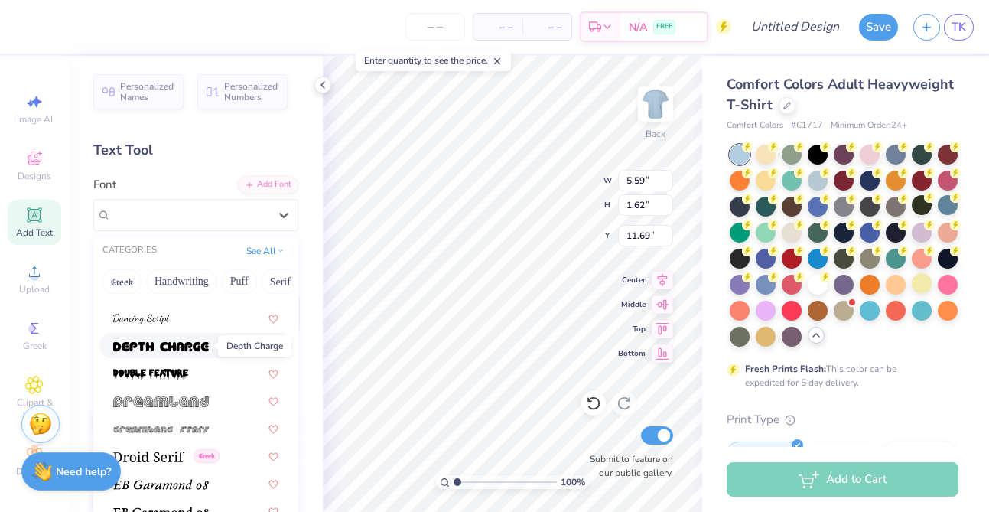
click at [188, 346] on img at bounding box center [161, 346] width 96 height 11
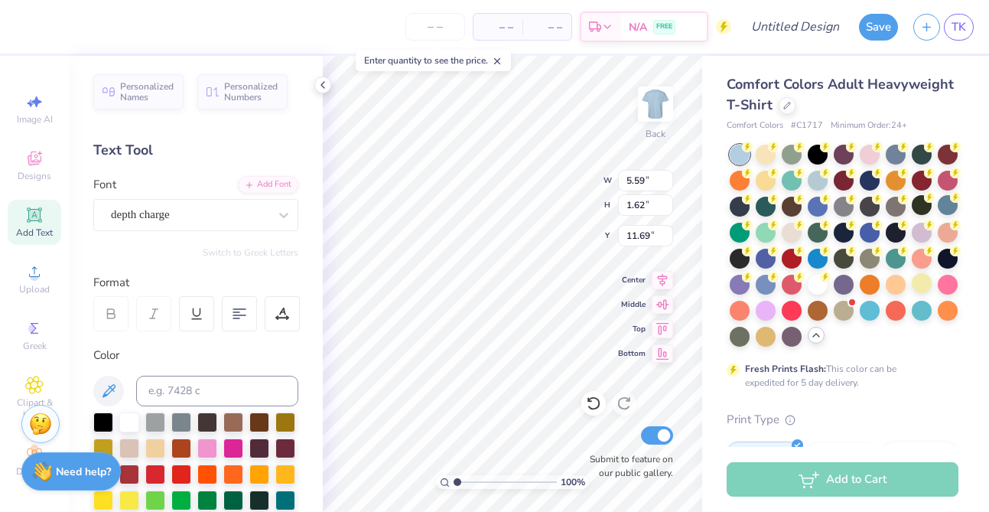
type input "6.40"
type input "1.85"
type input "11.58"
click at [209, 211] on div "depth charge" at bounding box center [189, 215] width 161 height 24
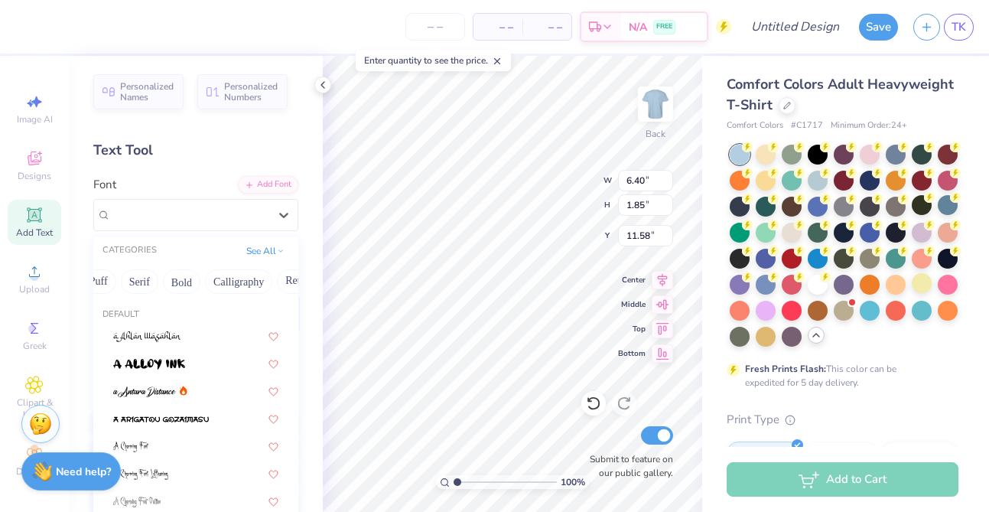
scroll to position [0, 198]
click at [241, 275] on button "Retro" at bounding box center [239, 281] width 41 height 24
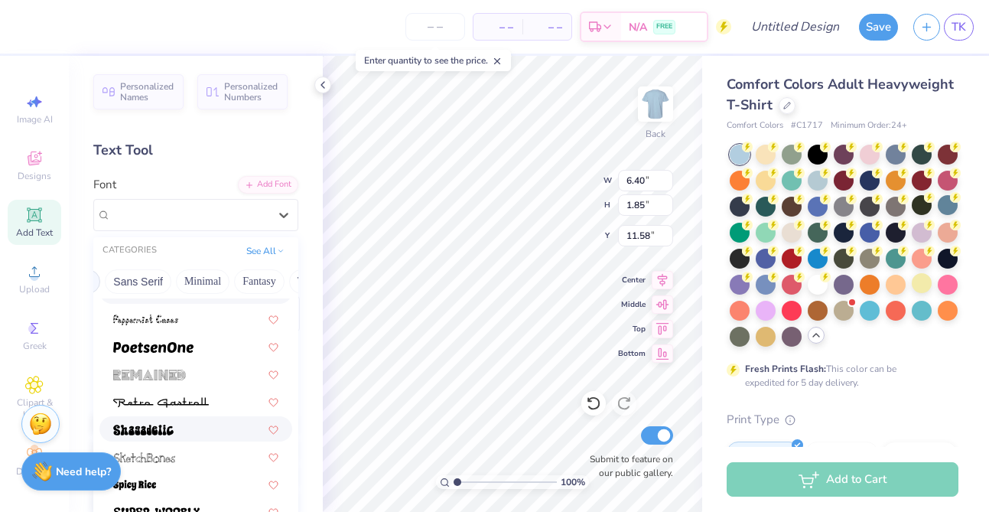
scroll to position [0, 388]
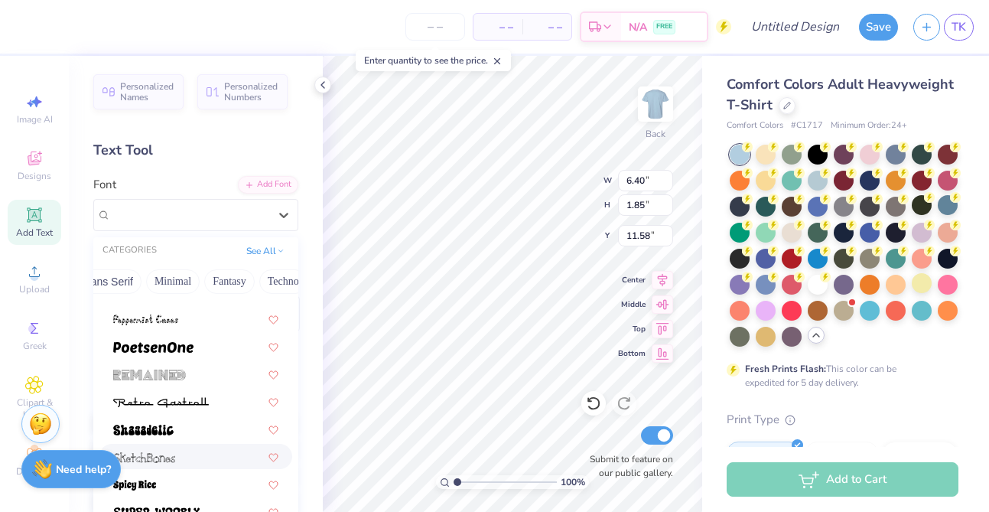
click at [91, 466] on strong "Need help?" at bounding box center [83, 469] width 55 height 15
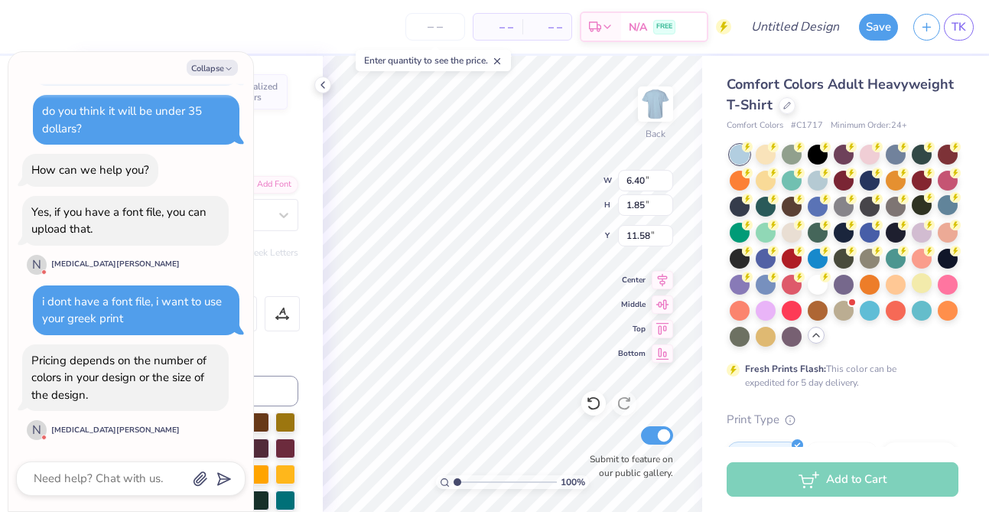
scroll to position [1293, 0]
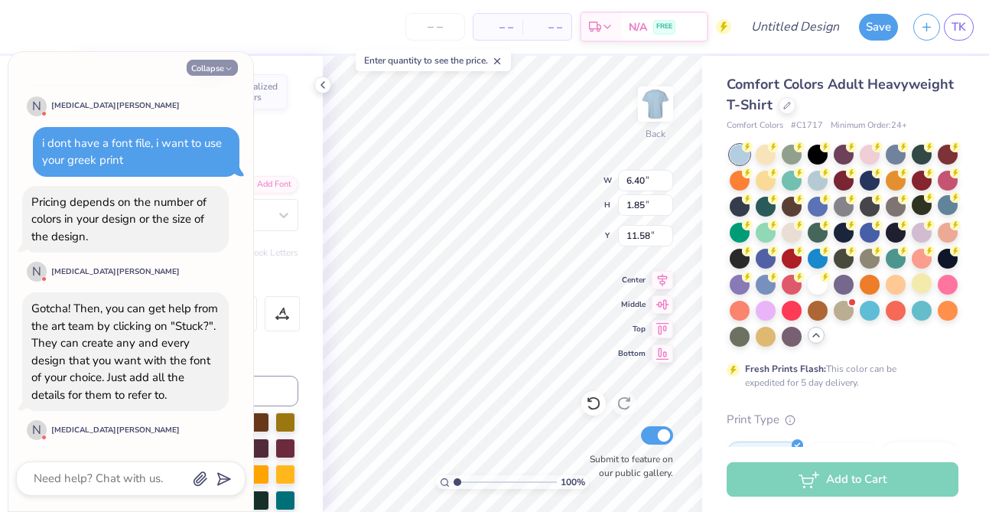
click at [219, 70] on button "Collapse" at bounding box center [212, 68] width 51 height 16
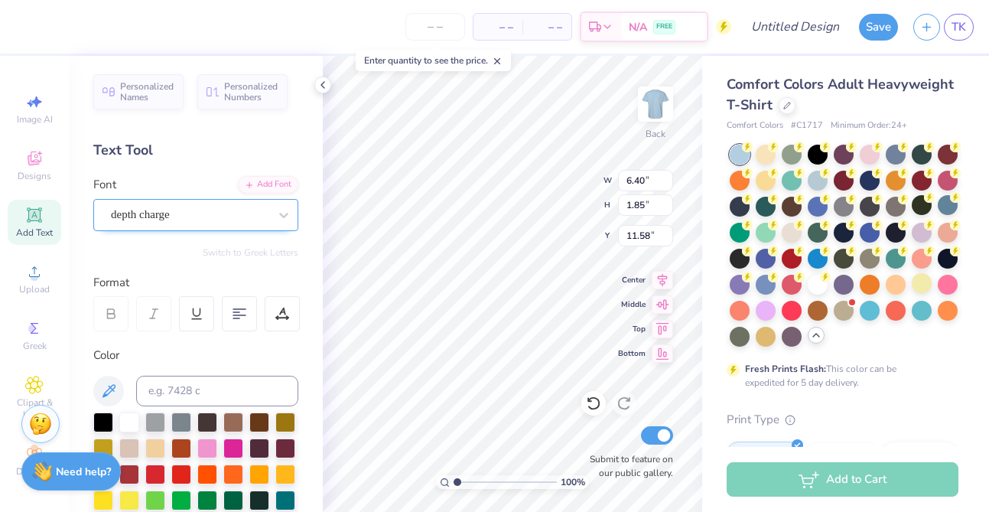
click at [245, 215] on div "depth charge" at bounding box center [189, 215] width 161 height 24
click at [266, 209] on div "depth charge" at bounding box center [190, 215] width 158 height 18
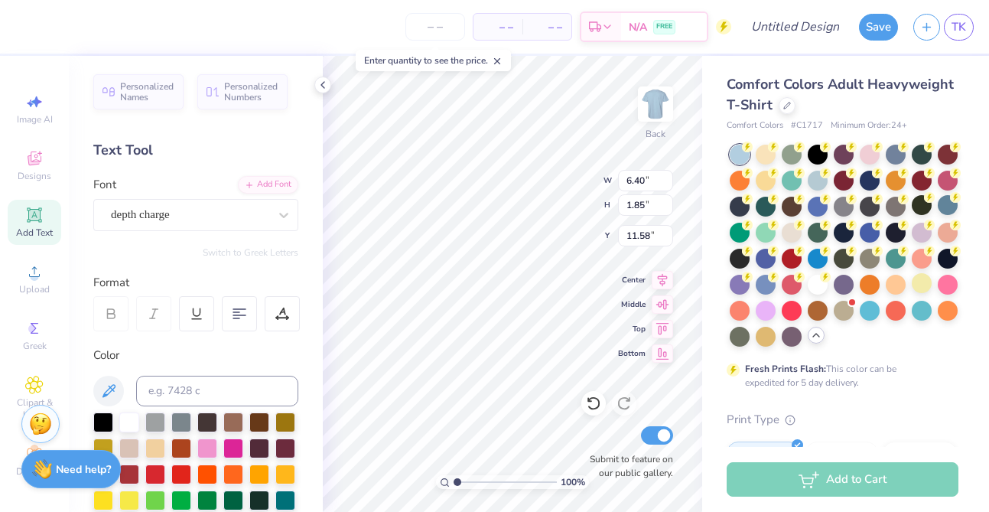
click at [73, 462] on strong "Need help?" at bounding box center [83, 469] width 55 height 15
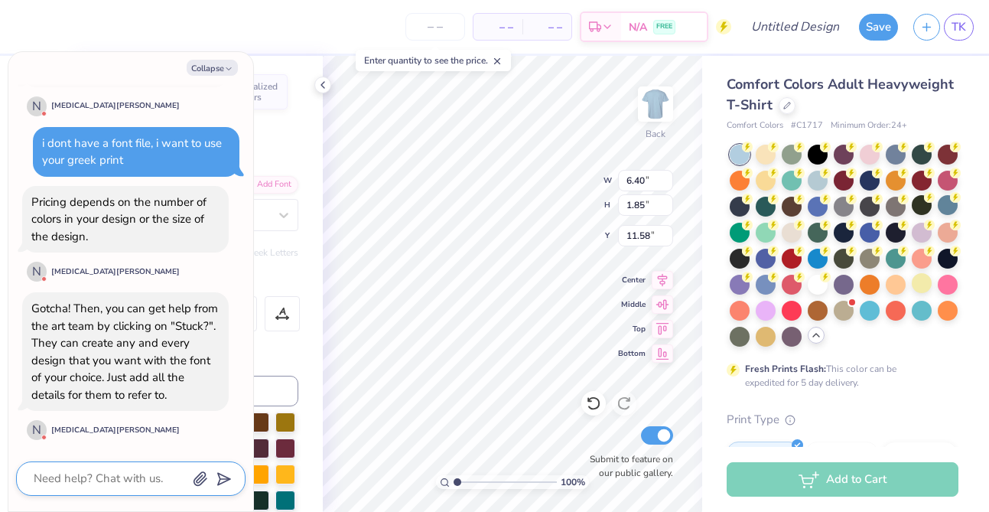
click at [119, 478] on textarea at bounding box center [109, 478] width 155 height 21
type textarea "x"
type textarea "w"
type textarea "x"
type textarea "wh"
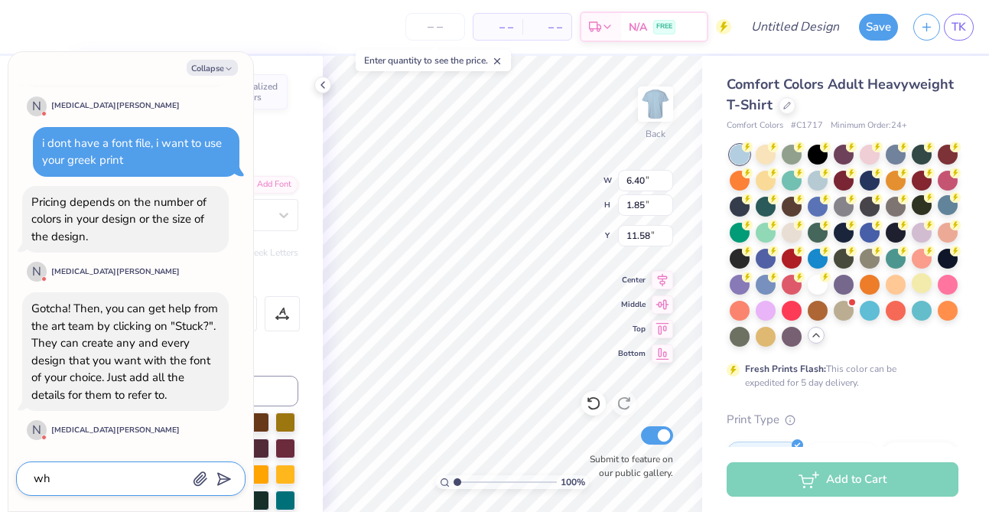
type textarea "x"
type textarea "whe"
type textarea "x"
type textarea "wher"
type textarea "x"
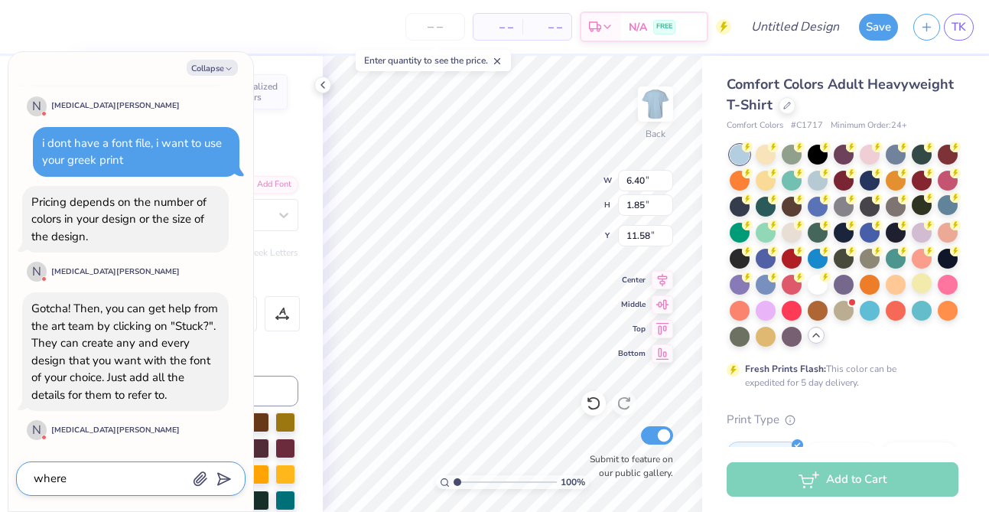
type textarea "where"
type textarea "x"
type textarea "where do"
type textarea "x"
type textarea "where doe"
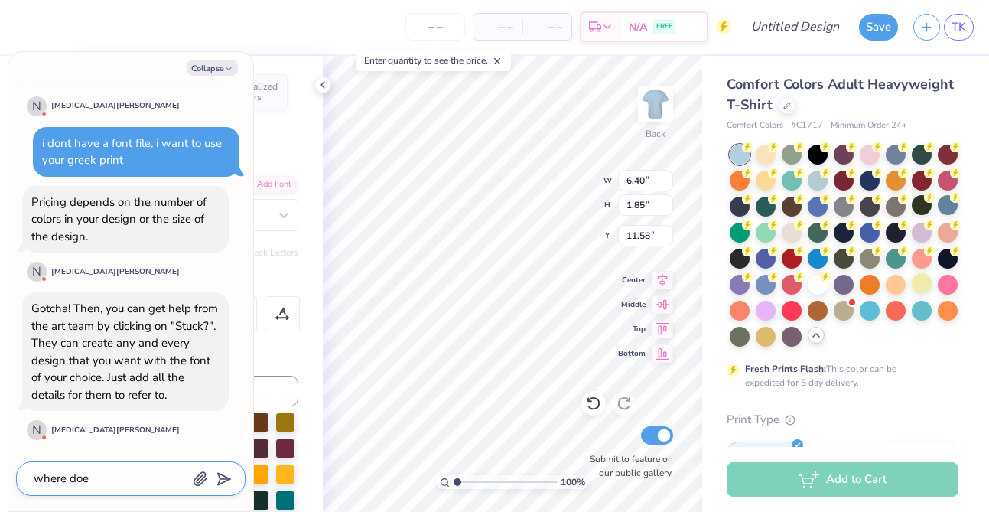
type textarea "x"
type textarea "where does"
type textarea "x"
type textarea "where does"
type textarea "x"
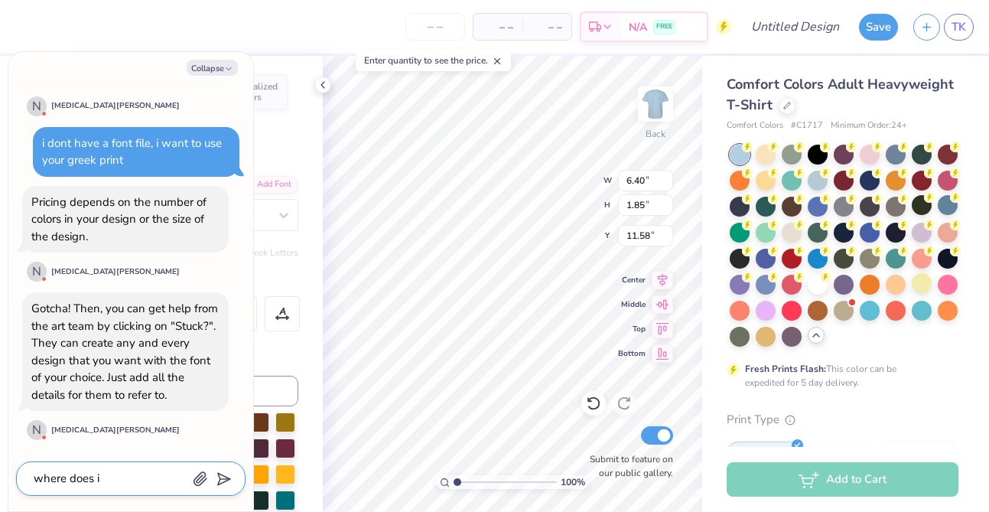
type textarea "where does it"
type textarea "x"
type textarea "where does it"
type textarea "x"
type textarea "where does it s"
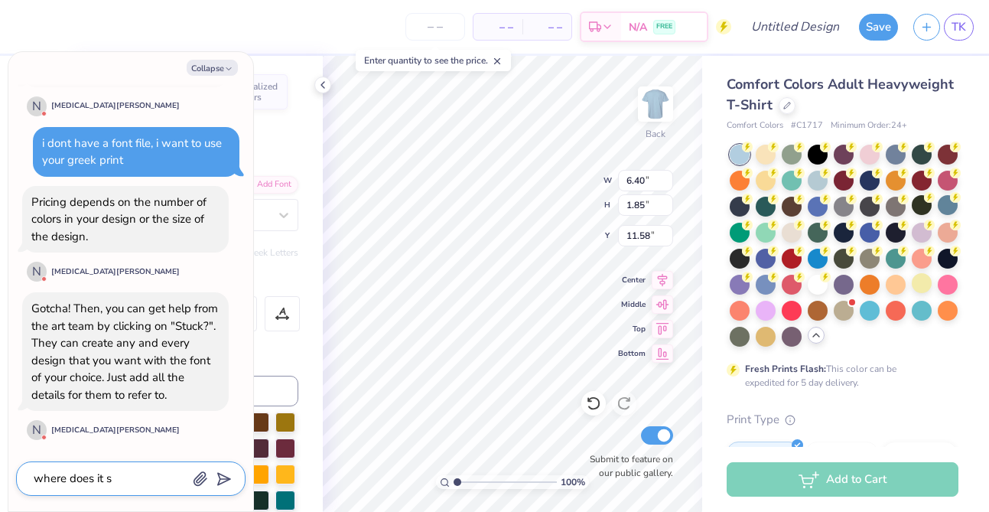
type textarea "x"
type textarea "where does it say"
type textarea "x"
type textarea "where does it say"
type textarea "x"
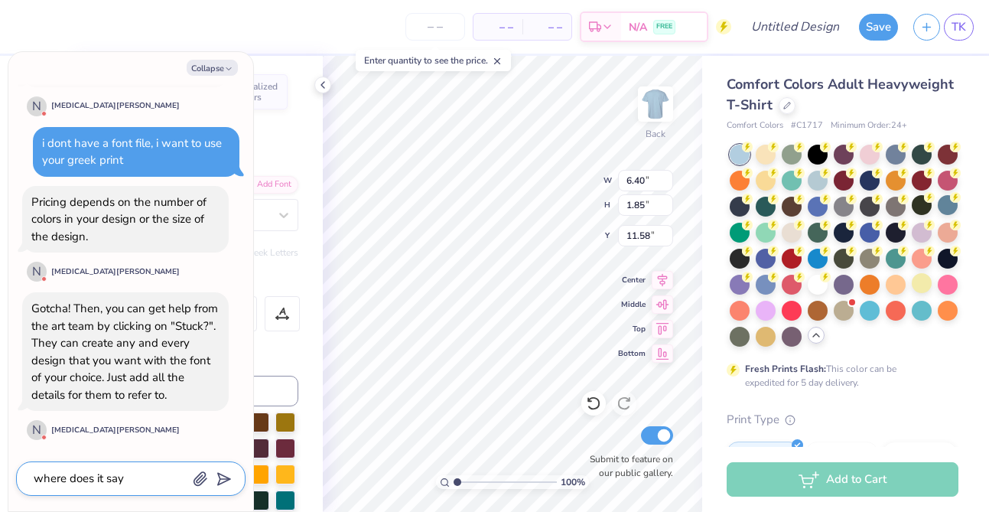
type textarea "where does it say s"
type textarea "x"
type textarea "where does it say st"
type textarea "x"
type textarea "where does it say sty"
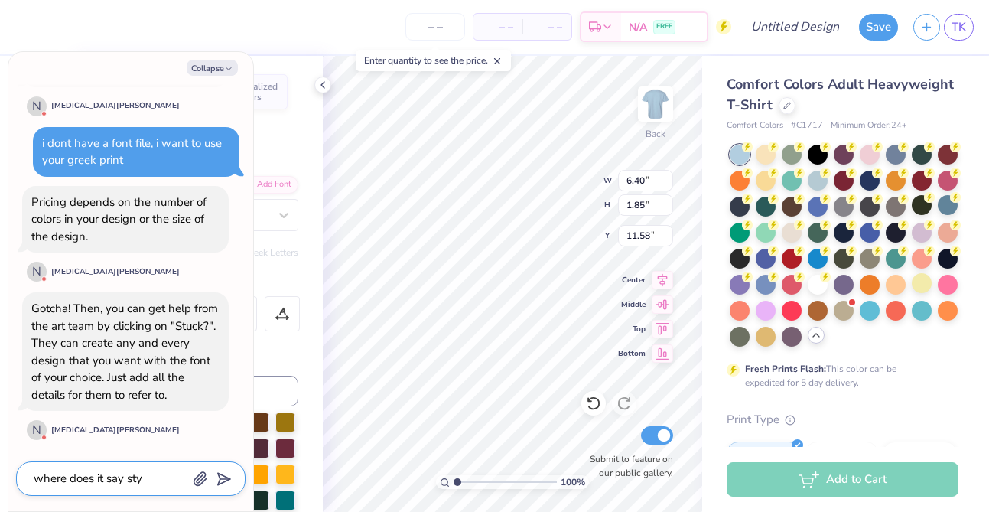
type textarea "x"
type textarea "where does it say st"
type textarea "x"
type textarea "where does it say stu"
type textarea "x"
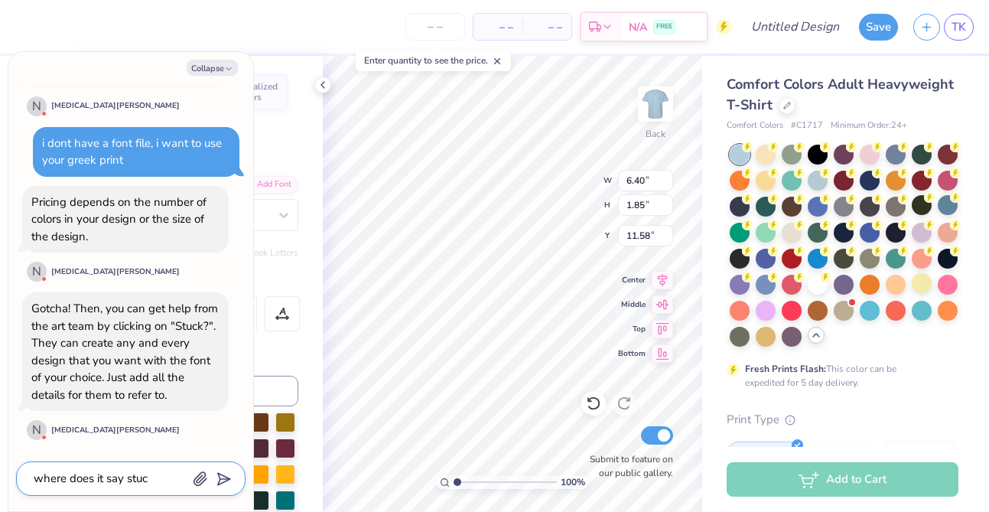
type textarea "where does it say stuck"
type textarea "x"
type textarea "where does it say stuck"
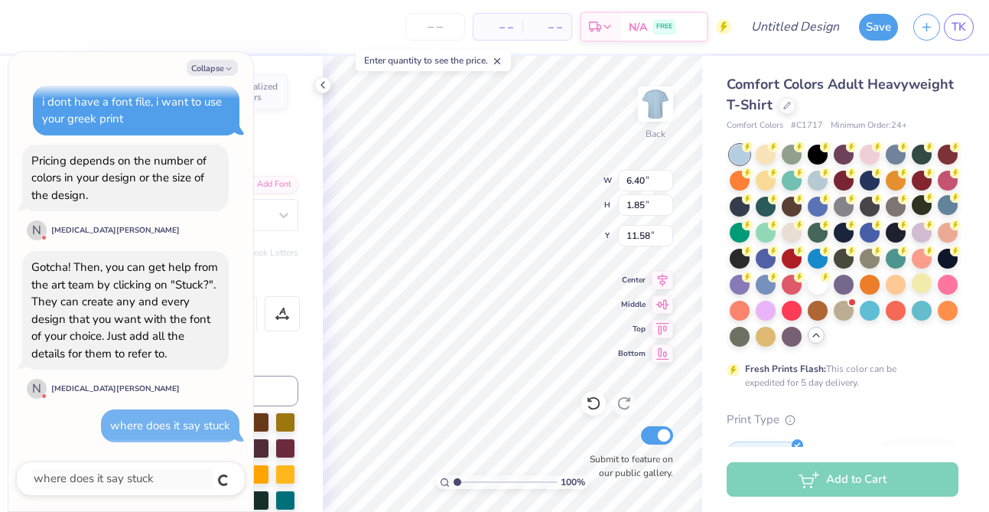
type textarea "x"
click at [217, 69] on button "Collapse" at bounding box center [212, 68] width 51 height 16
type textarea "x"
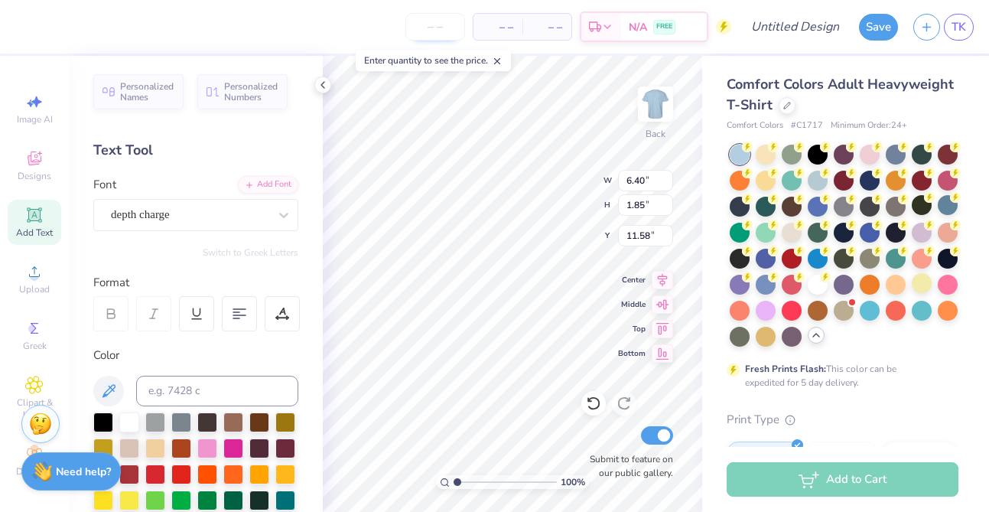
click at [420, 38] on input "number" at bounding box center [435, 27] width 60 height 28
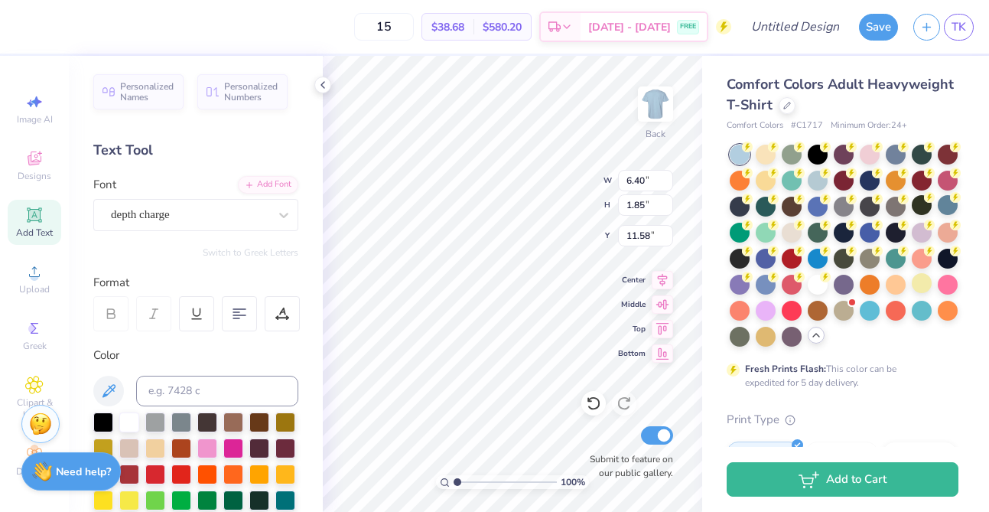
type input "15"
type textarea "txt"
type input "4.78"
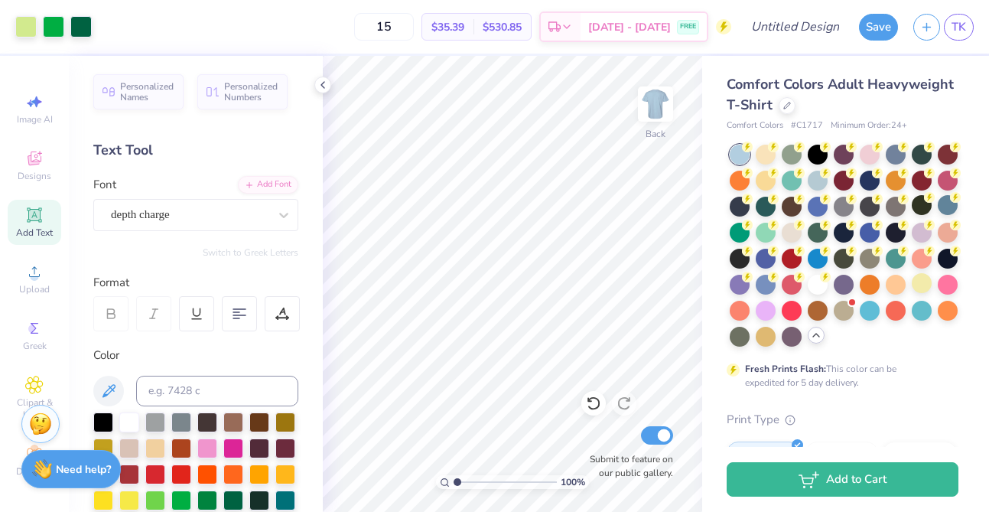
click at [40, 475] on img at bounding box center [42, 469] width 20 height 20
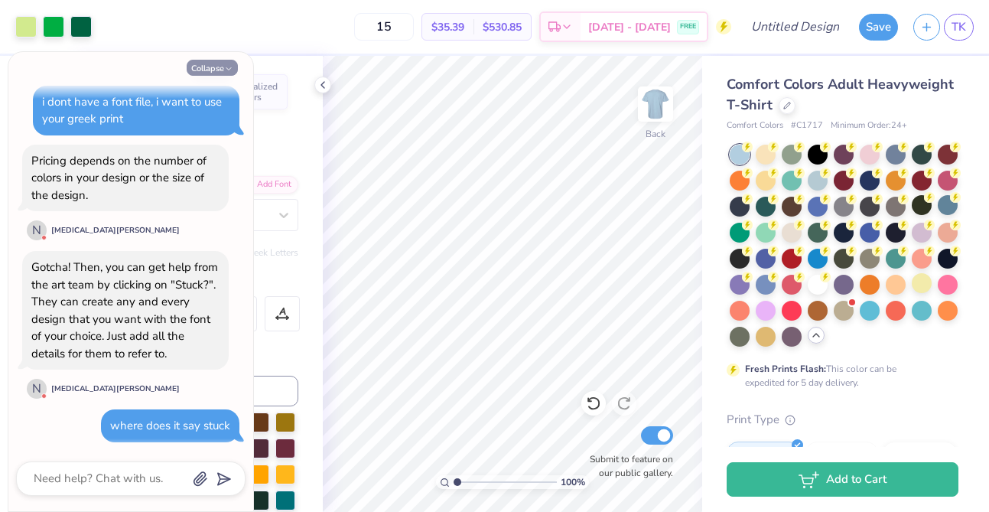
click at [225, 72] on icon "button" at bounding box center [228, 68] width 9 height 9
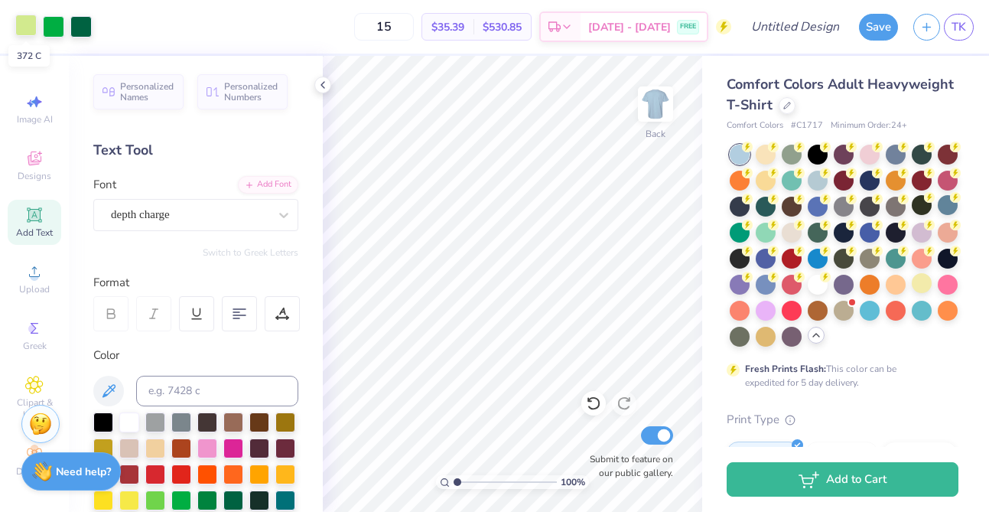
click at [28, 24] on div at bounding box center [25, 25] width 21 height 21
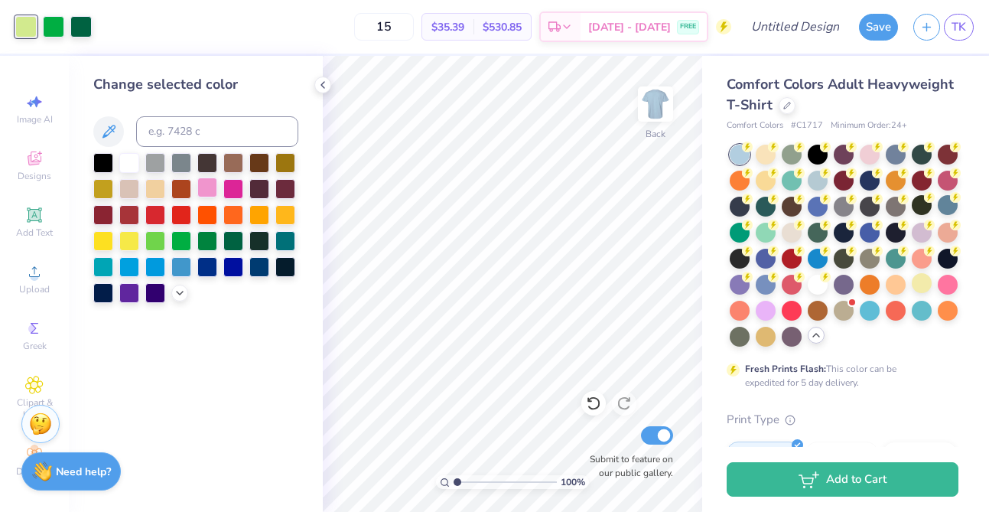
click at [213, 187] on div at bounding box center [207, 187] width 20 height 20
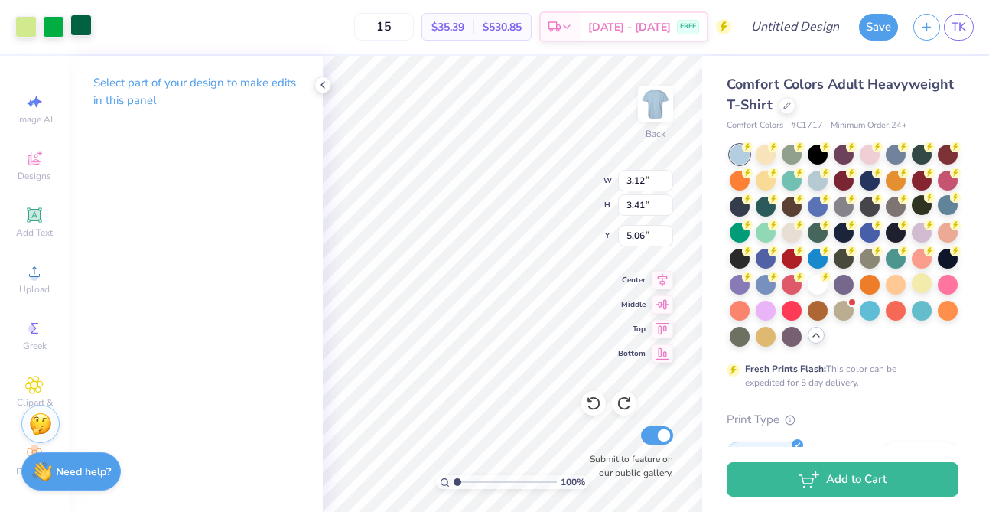
click at [85, 29] on div at bounding box center [80, 25] width 21 height 21
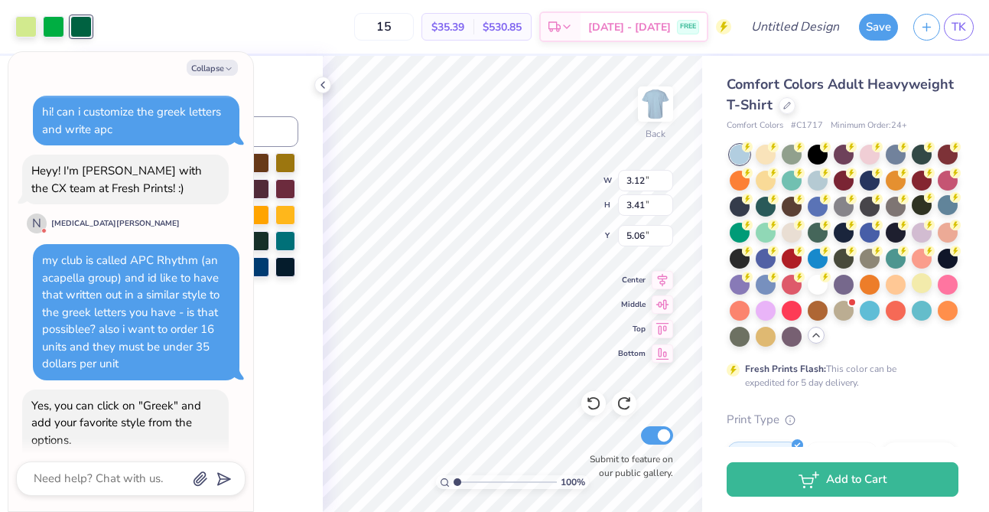
scroll to position [1424, 0]
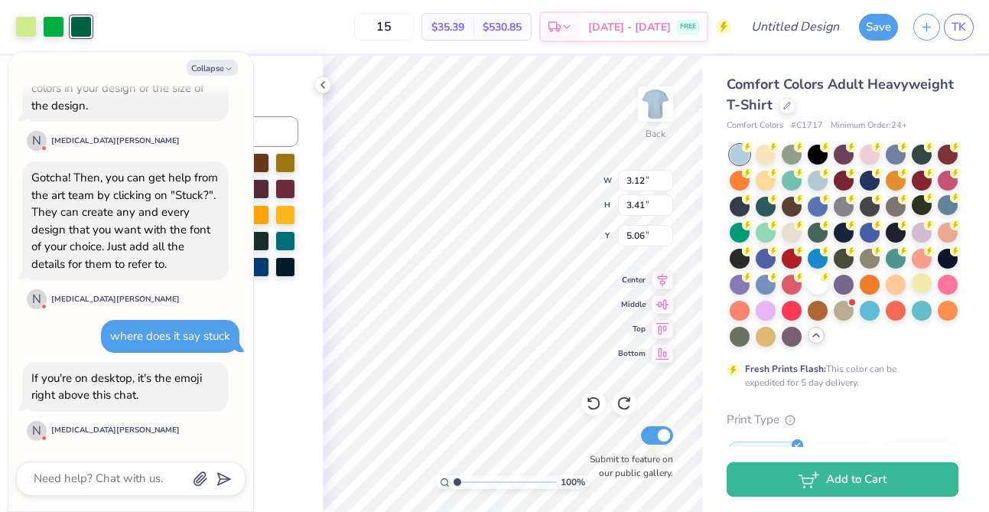
click at [203, 181] on div "Gotcha! Then, you can get help from the art team by clicking on "Stuck?". They …" at bounding box center [124, 221] width 187 height 102
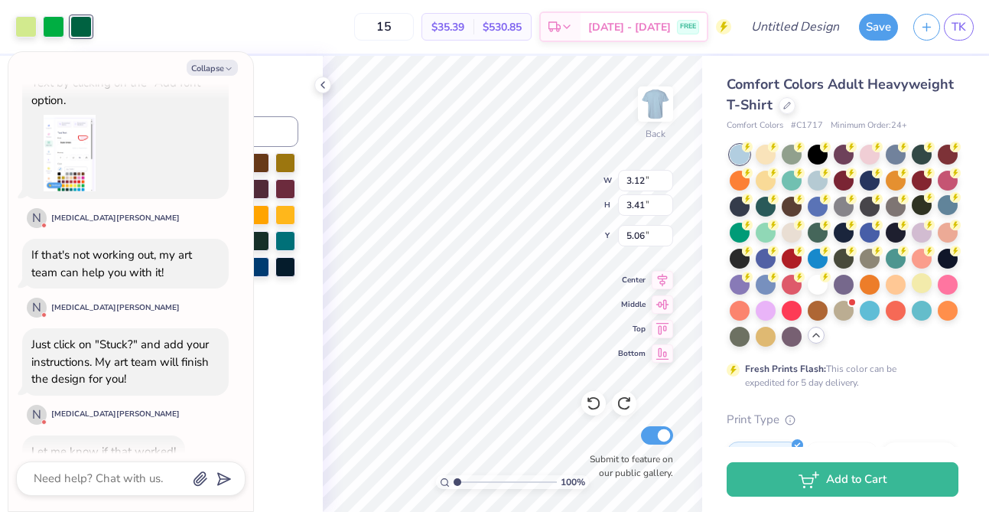
scroll to position [524, 0]
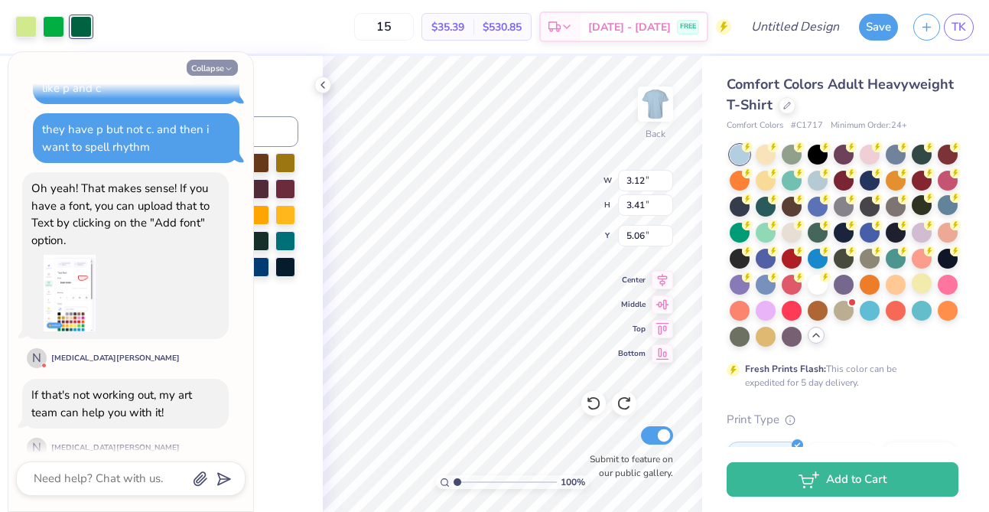
click at [206, 63] on button "Collapse" at bounding box center [212, 68] width 51 height 16
type textarea "x"
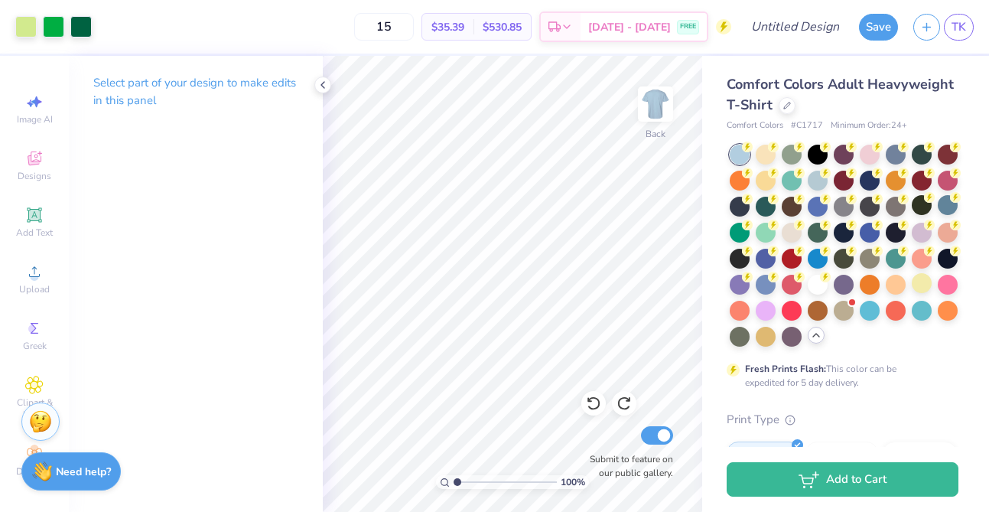
click at [40, 424] on img at bounding box center [40, 421] width 23 height 23
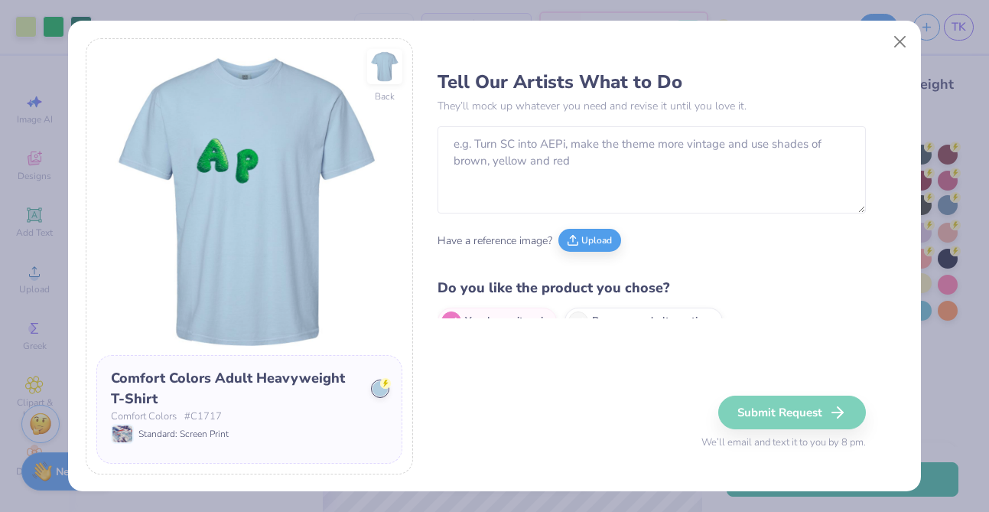
scroll to position [1, 0]
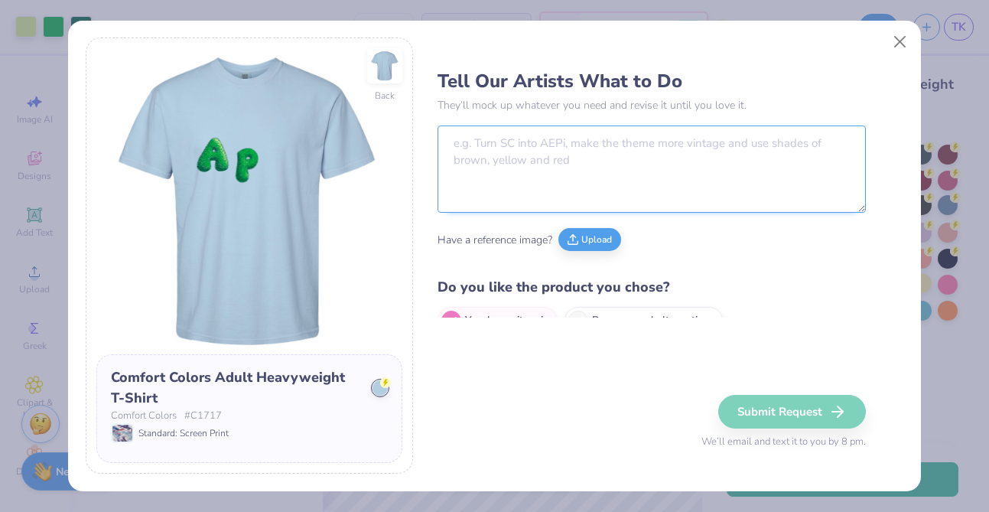
click at [556, 149] on textarea at bounding box center [651, 168] width 428 height 87
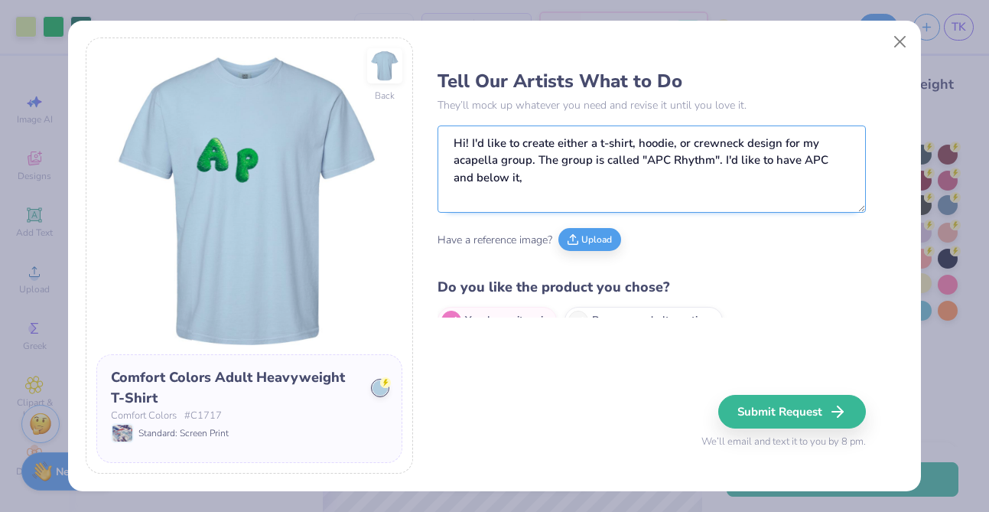
click at [820, 159] on textarea "Hi! I'd like to create either a t-shirt, hoodie, or crewneck design for my acap…" at bounding box center [651, 168] width 428 height 87
click at [849, 174] on textarea "Hi! I'd like to create either a t-shirt, hoodie, or crewneck design for my acap…" at bounding box center [651, 168] width 428 height 87
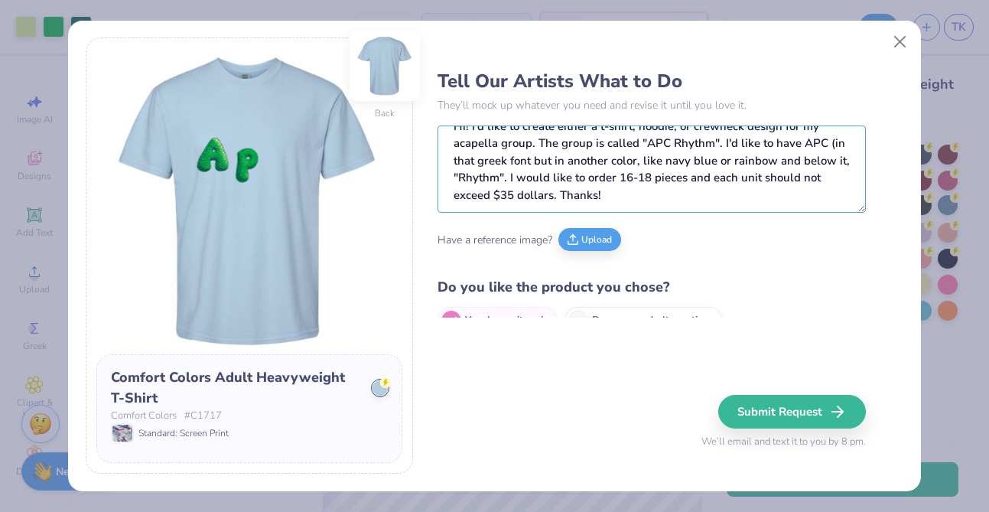
scroll to position [0, 0]
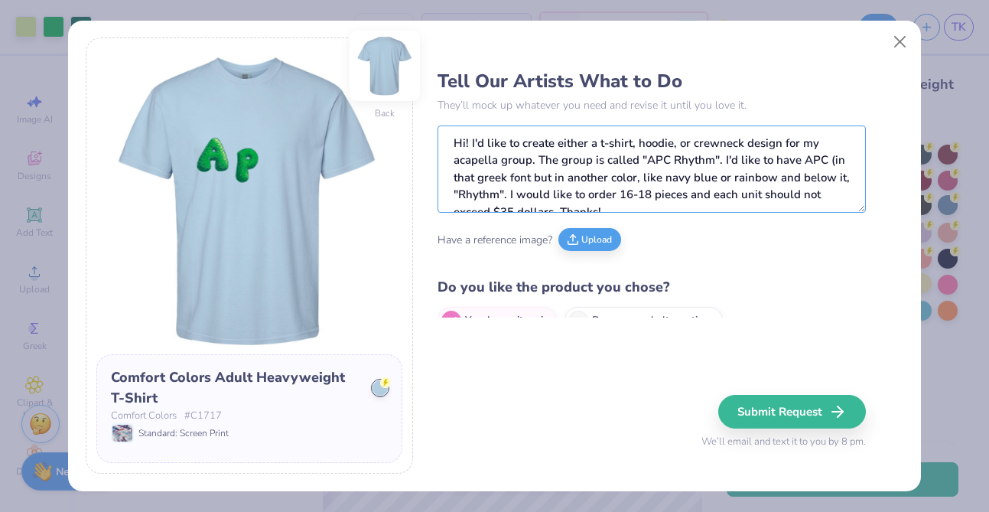
drag, startPoint x: 620, startPoint y: 197, endPoint x: 388, endPoint y: 68, distance: 266.0
click at [388, 68] on div "Back Comfort Colors Adult Heavyweight T-Shirt Comfort Colors # C1717 Standard: …" at bounding box center [495, 255] width 818 height 437
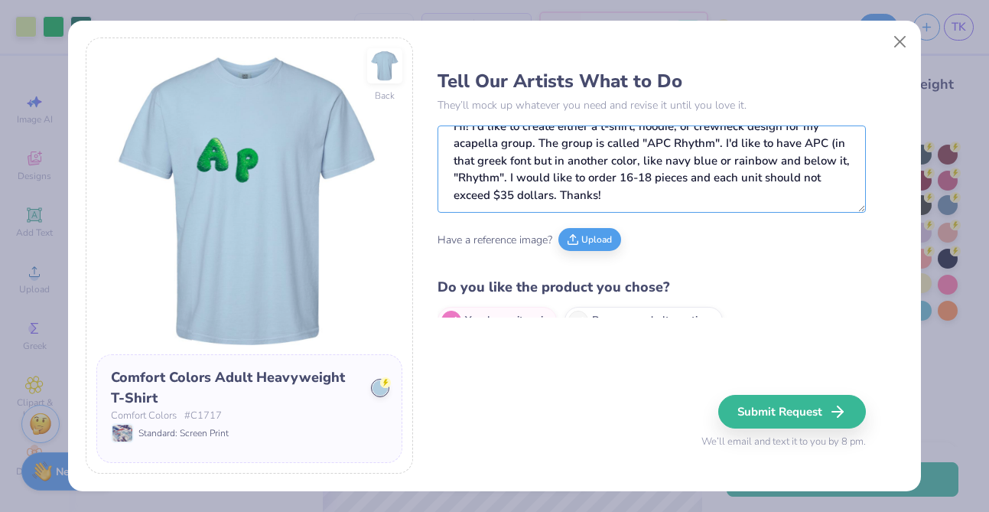
scroll to position [24, 0]
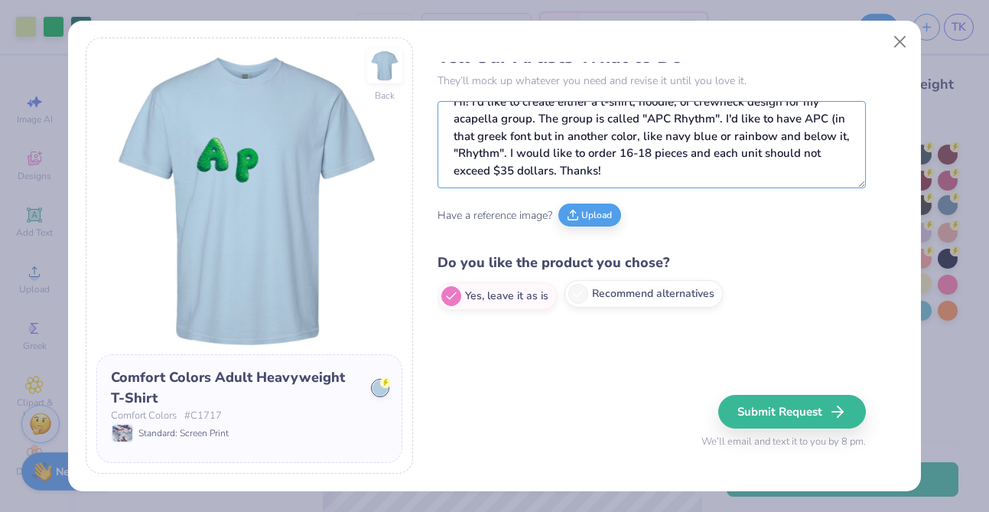
type textarea "Hi! I'd like to create either a t-shirt, hoodie, or crewneck design for my acap…"
click at [600, 296] on label "Recommend alternatives" at bounding box center [643, 294] width 158 height 28
click at [447, 316] on input "Recommend alternatives" at bounding box center [442, 321] width 10 height 10
radio input "true"
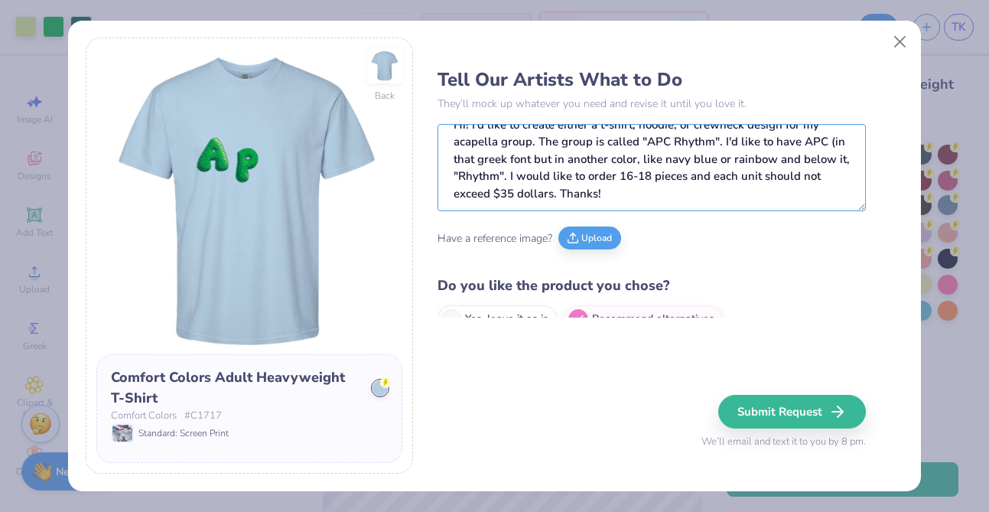
scroll to position [0, 0]
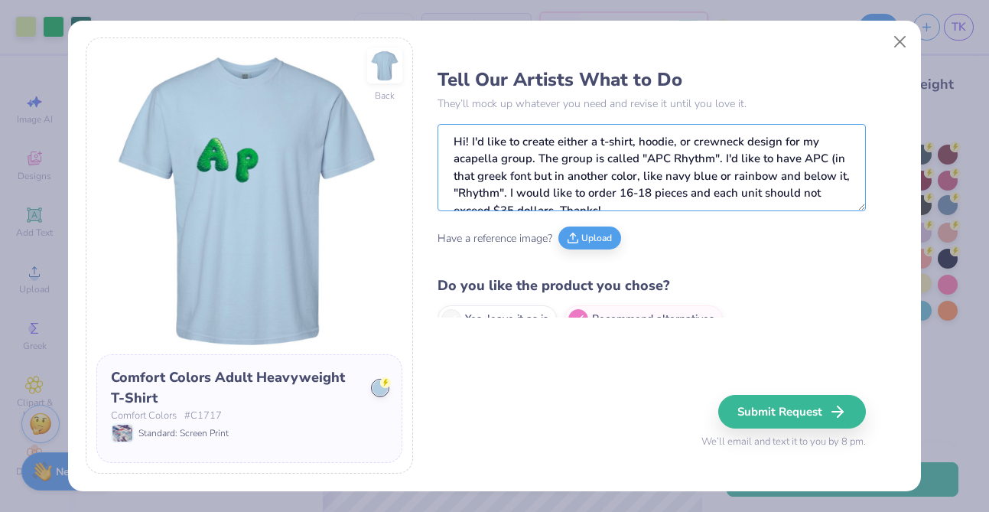
drag, startPoint x: 685, startPoint y: 191, endPoint x: 446, endPoint y: 91, distance: 259.5
click at [446, 91] on div "Tell Our Artists What to Do They’ll mock up whatever you need and revise it unt…" at bounding box center [651, 190] width 428 height 256
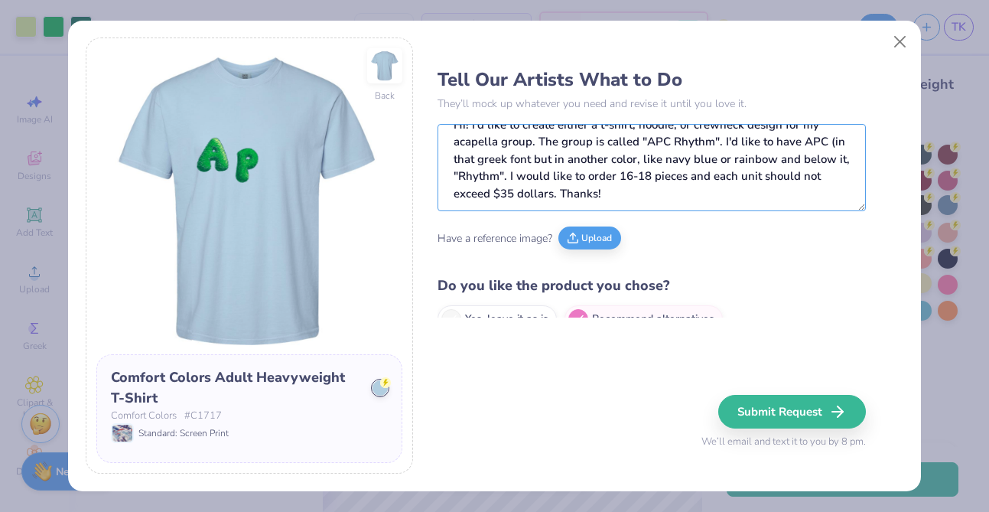
scroll to position [89, 0]
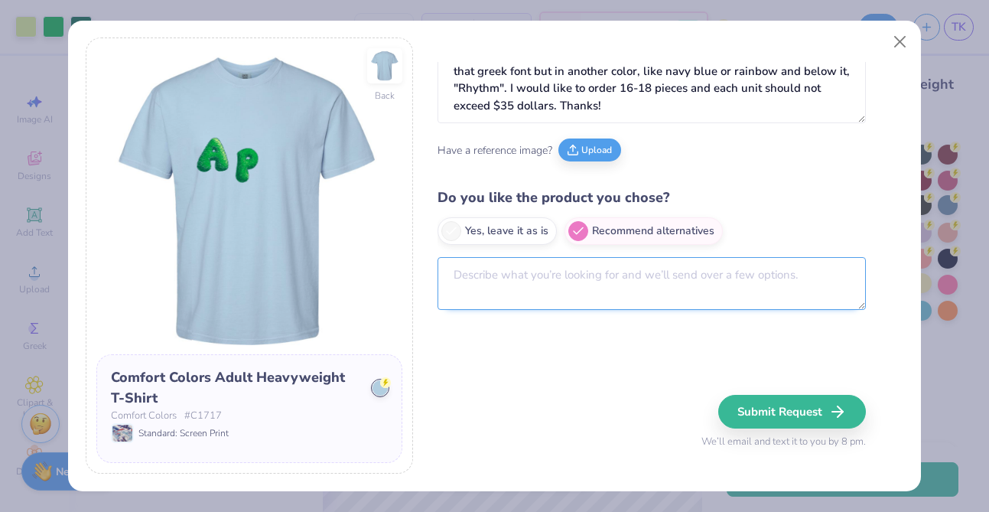
click at [609, 288] on textarea at bounding box center [651, 283] width 428 height 53
paste textarea "Hi! I'd like to create either a t-shirt, hoodie, or crewneck design for my acap…"
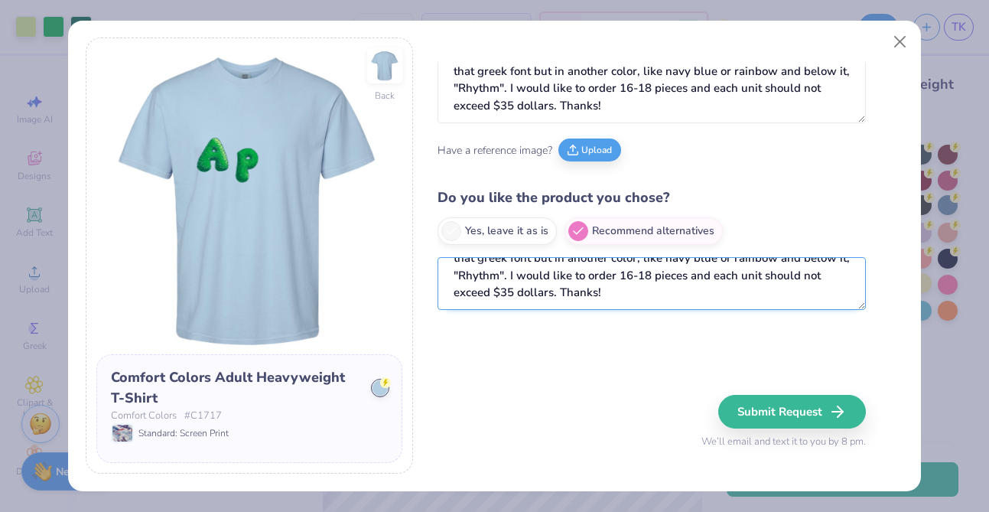
scroll to position [0, 0]
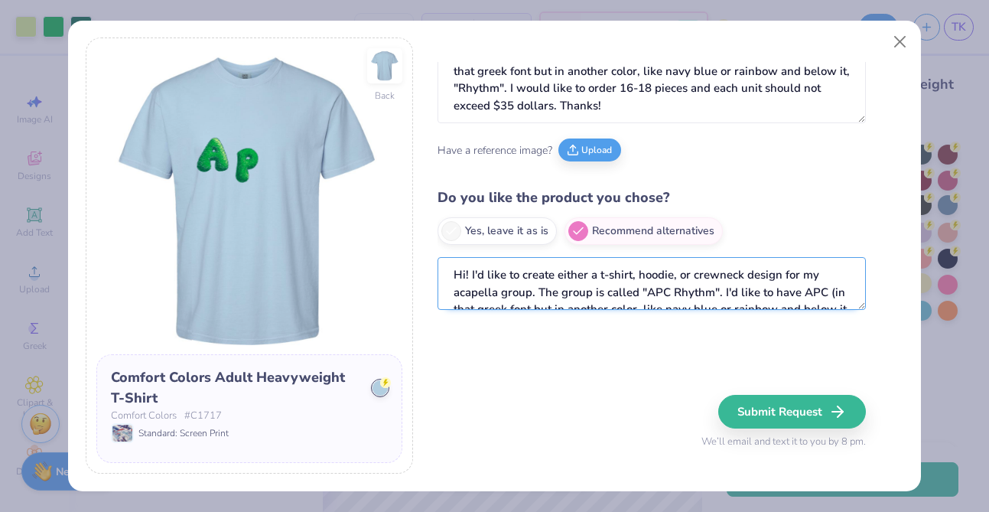
click at [722, 288] on textarea "Hi! I'd like to create either a t-shirt, hoodie, or crewneck design for my acap…" at bounding box center [651, 283] width 428 height 53
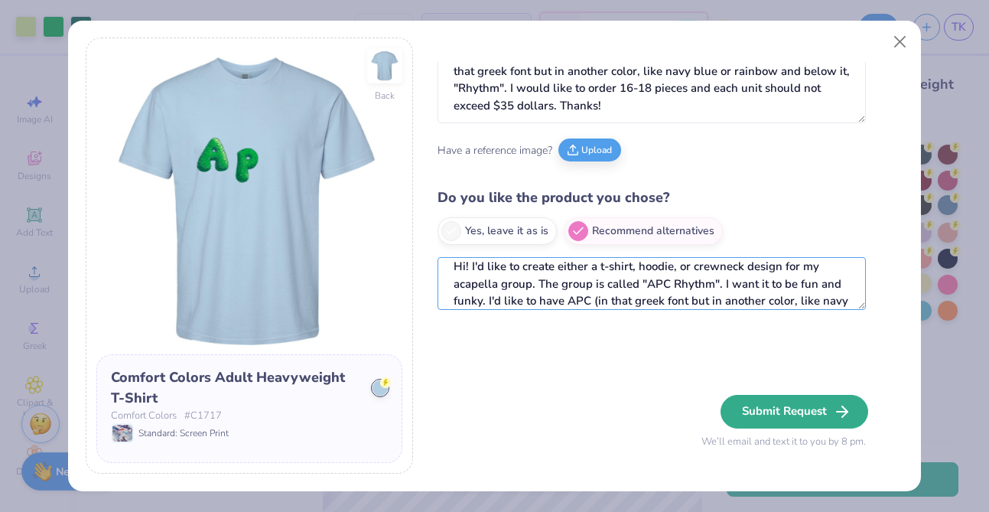
type textarea "Hi! I'd like to create either a t-shirt, hoodie, or crewneck design for my acap…"
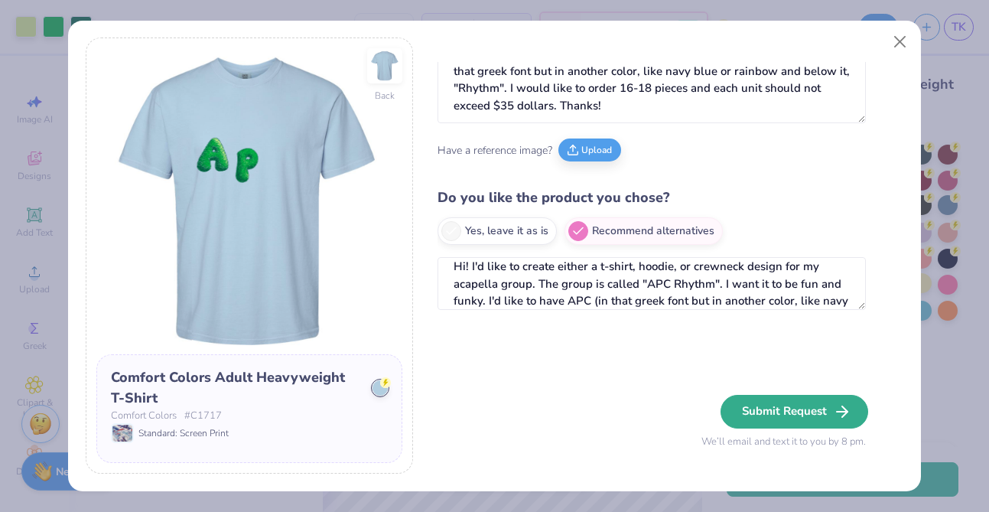
click at [759, 425] on button "Submit Request" at bounding box center [794, 412] width 148 height 34
click at [761, 414] on div "Submit Request We’ll email and text it to you by 8 pm." at bounding box center [783, 422] width 164 height 55
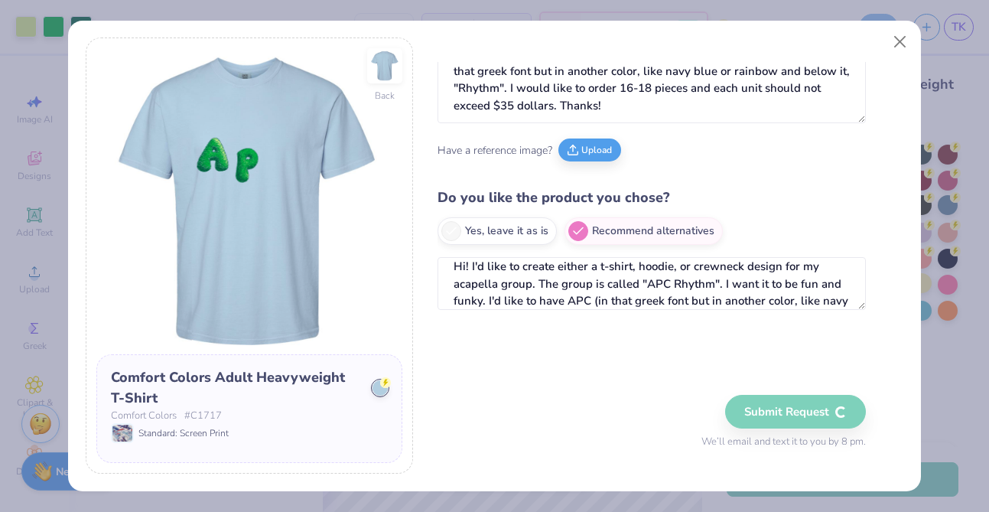
radio input "true"
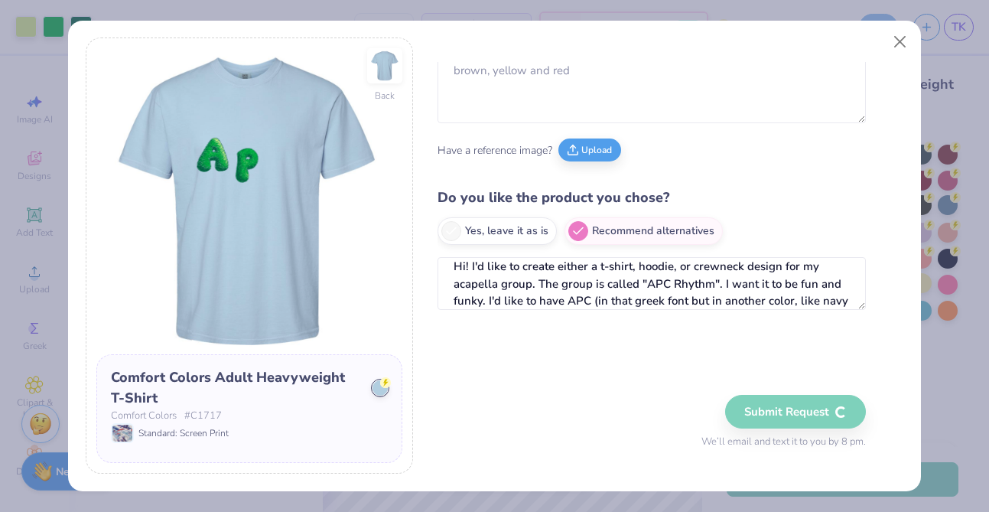
scroll to position [24, 0]
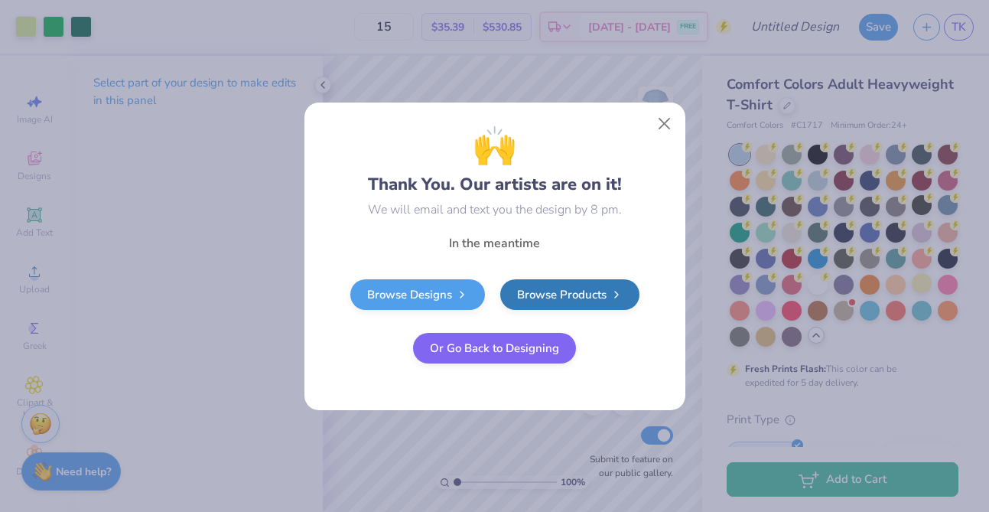
click at [538, 348] on button "Or Go Back to Designing" at bounding box center [494, 348] width 163 height 31
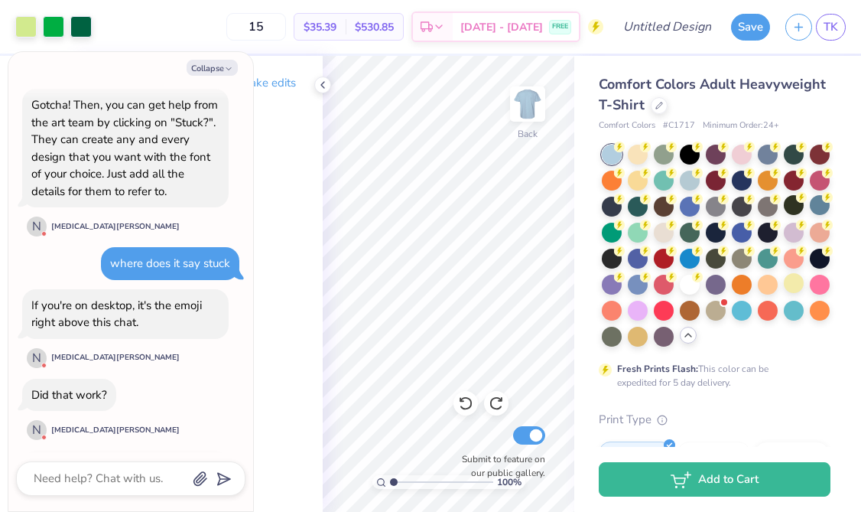
scroll to position [1603, 0]
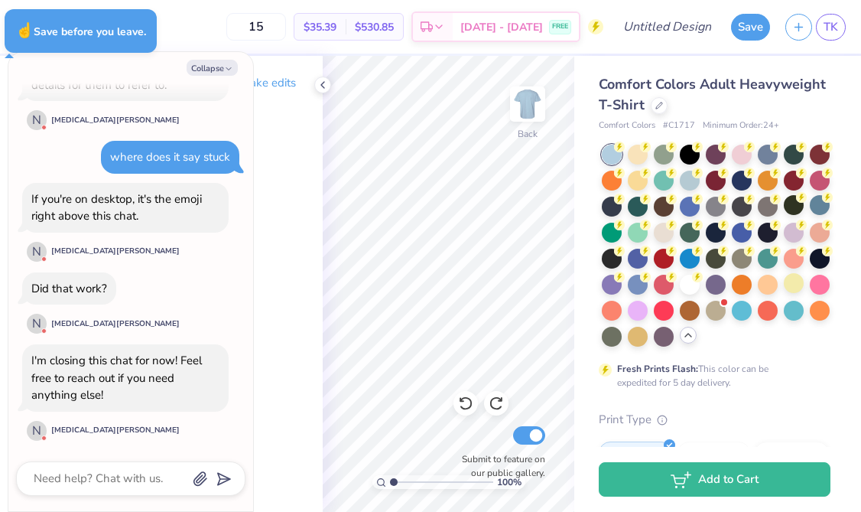
type textarea "x"
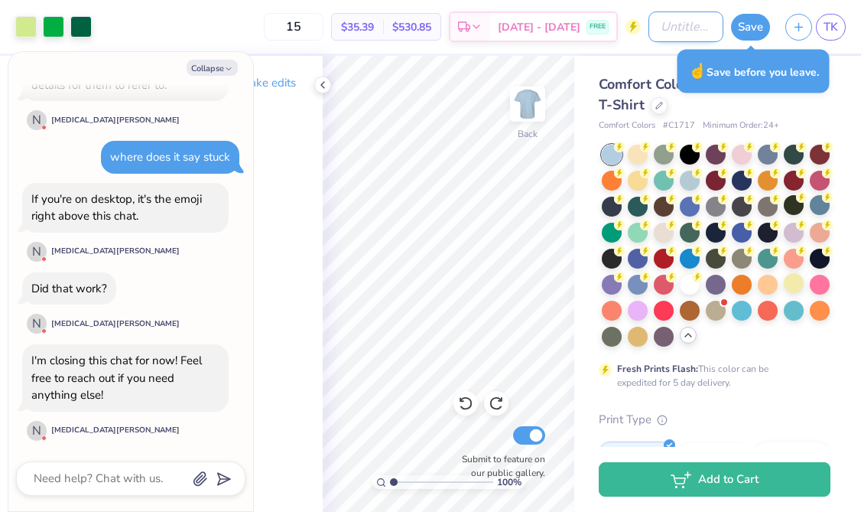
click at [698, 23] on input "Design Title" at bounding box center [685, 26] width 75 height 31
type input "A"
type textarea "x"
type input "AP"
type textarea "x"
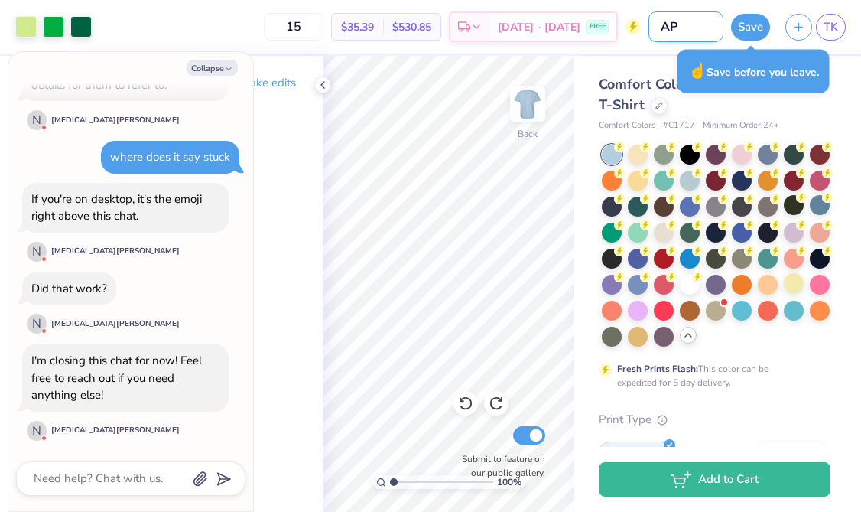
type input "APC"
type textarea "x"
click at [750, 29] on button "Save" at bounding box center [750, 24] width 39 height 27
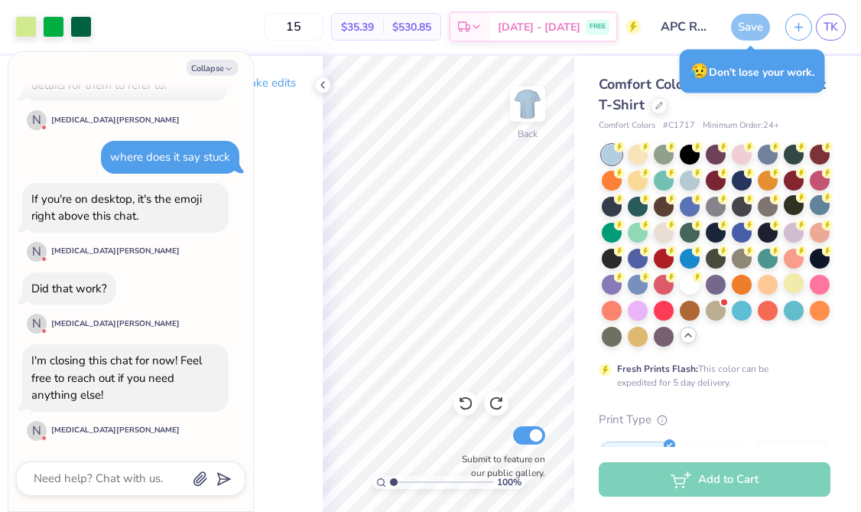
click at [753, 29] on div "Save" at bounding box center [750, 27] width 39 height 27
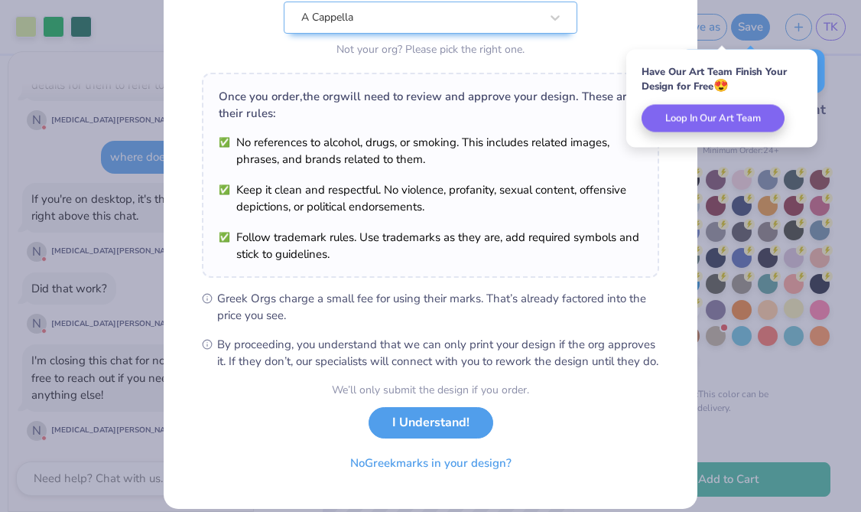
scroll to position [204, 0]
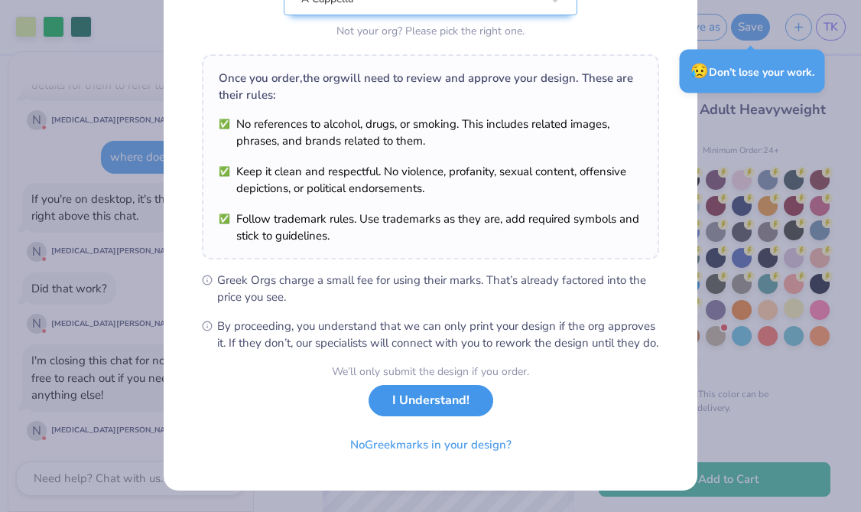
click at [440, 403] on button "I Understand!" at bounding box center [431, 400] width 125 height 31
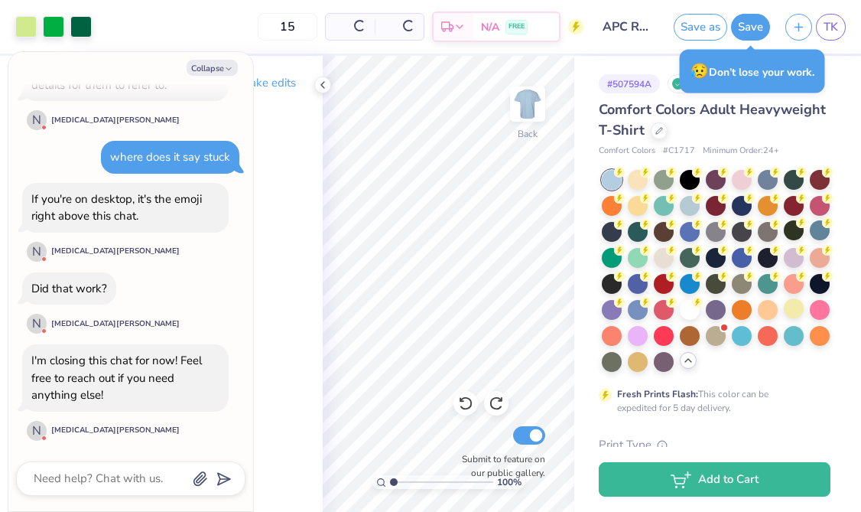
scroll to position [0, 0]
